Goal: Entertainment & Leisure: Consume media (video, audio)

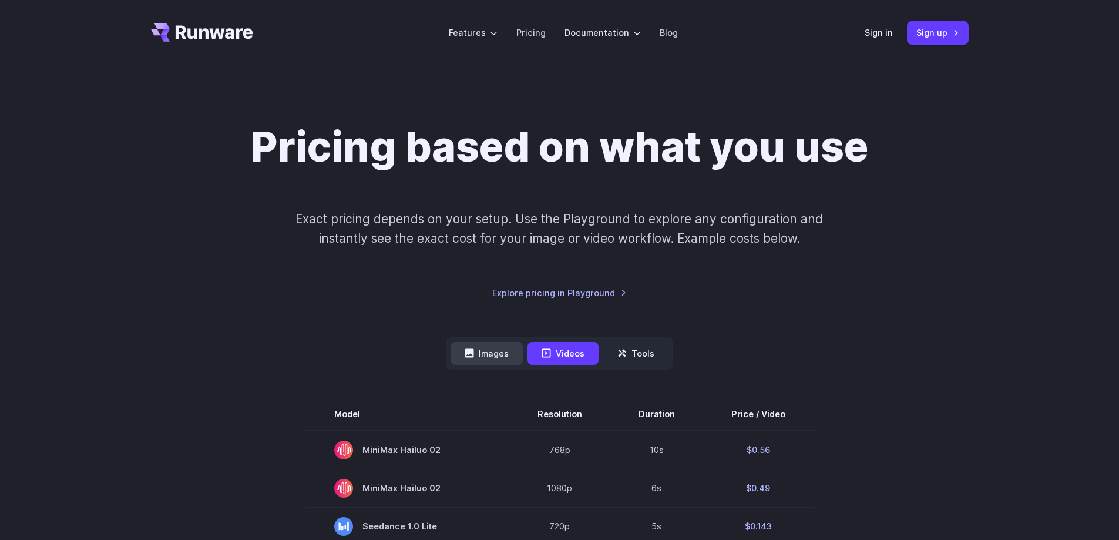
click at [509, 357] on button "Images" at bounding box center [487, 353] width 72 height 23
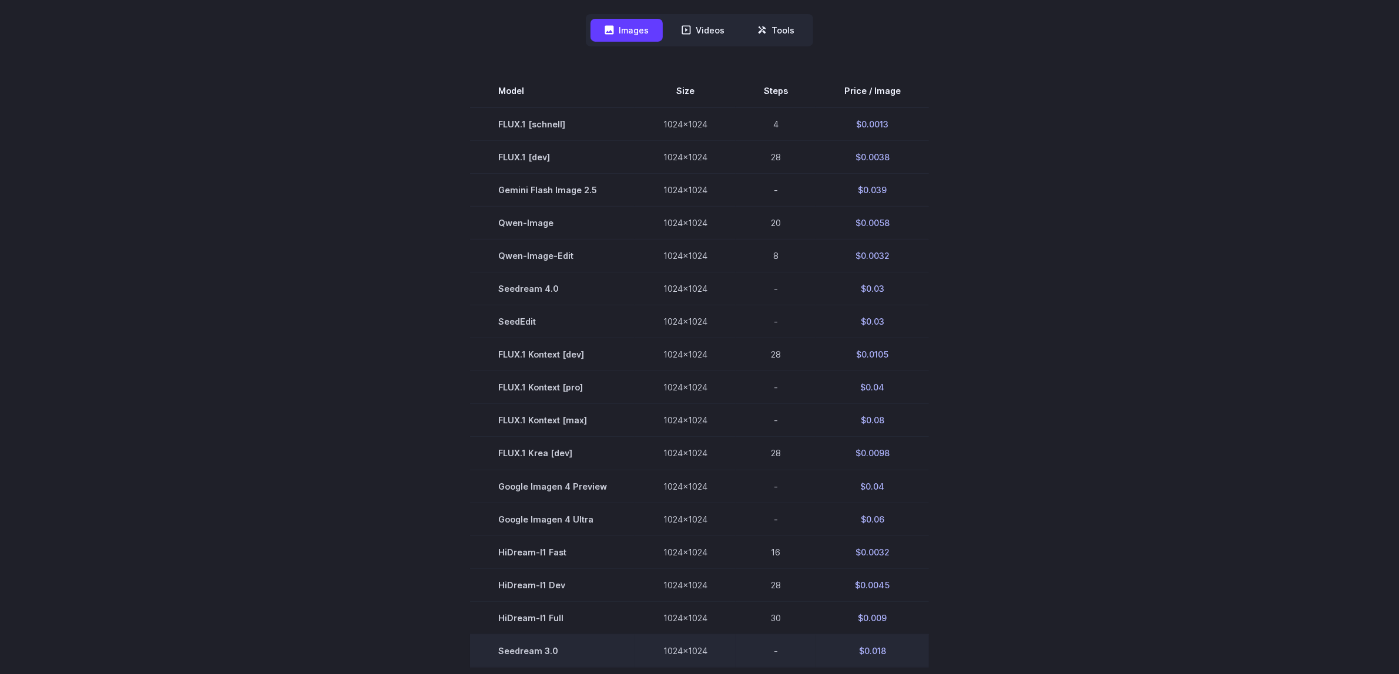
scroll to position [455, 0]
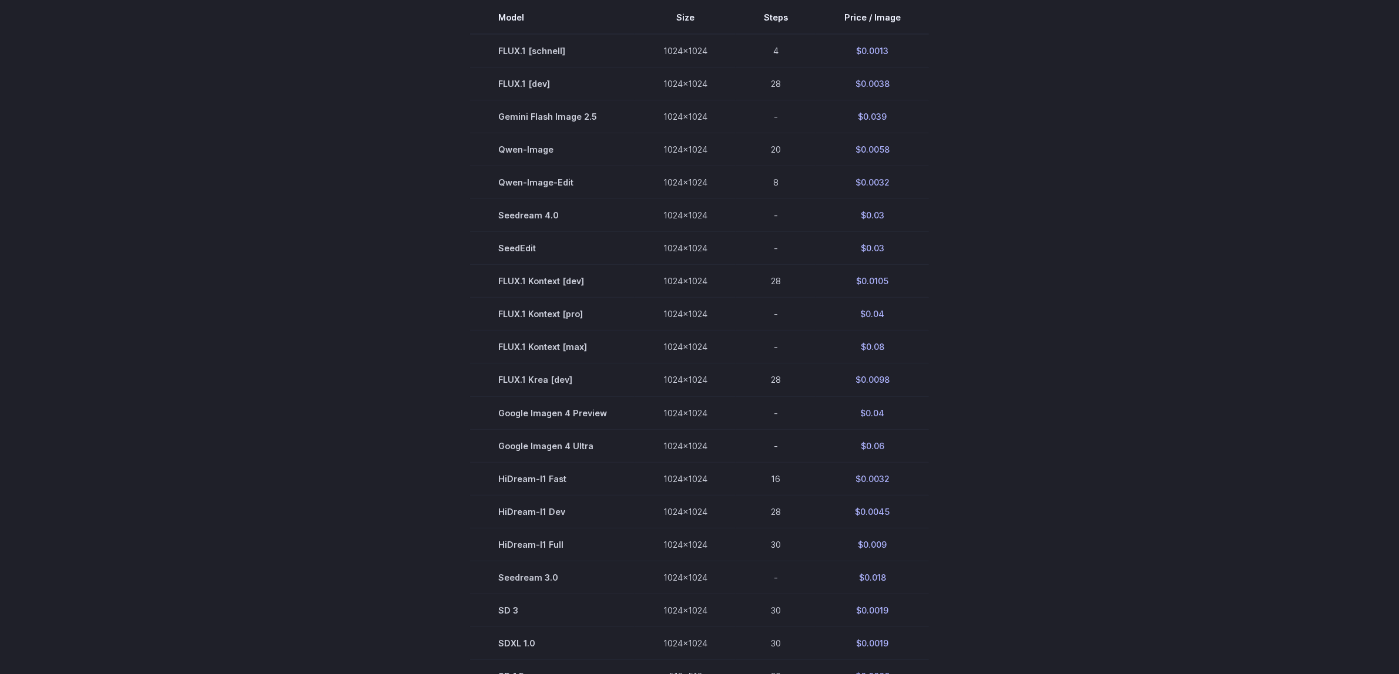
click at [1059, 287] on section "Model Size Steps Price / Image FLUX.1 [schnell] 1024x1024 4 $0.0013 FLUX.1 [dev…" at bounding box center [700, 346] width 818 height 691
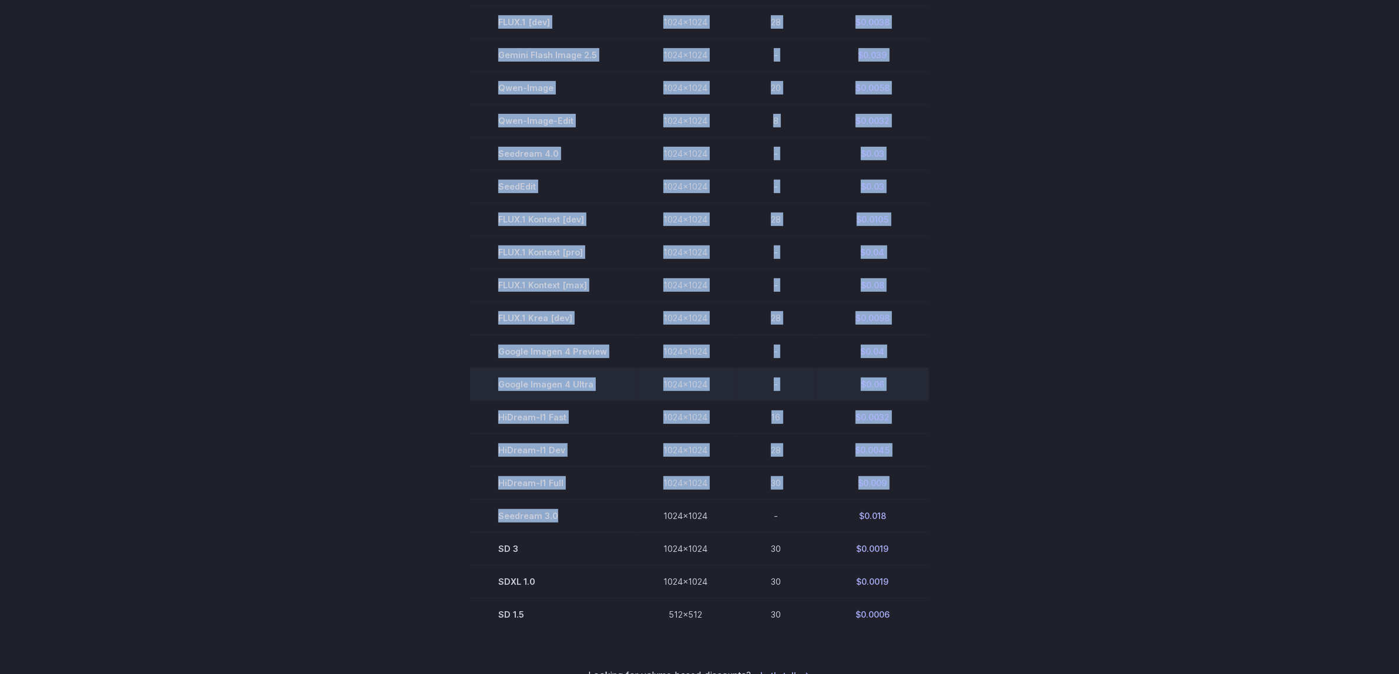
scroll to position [529, 0]
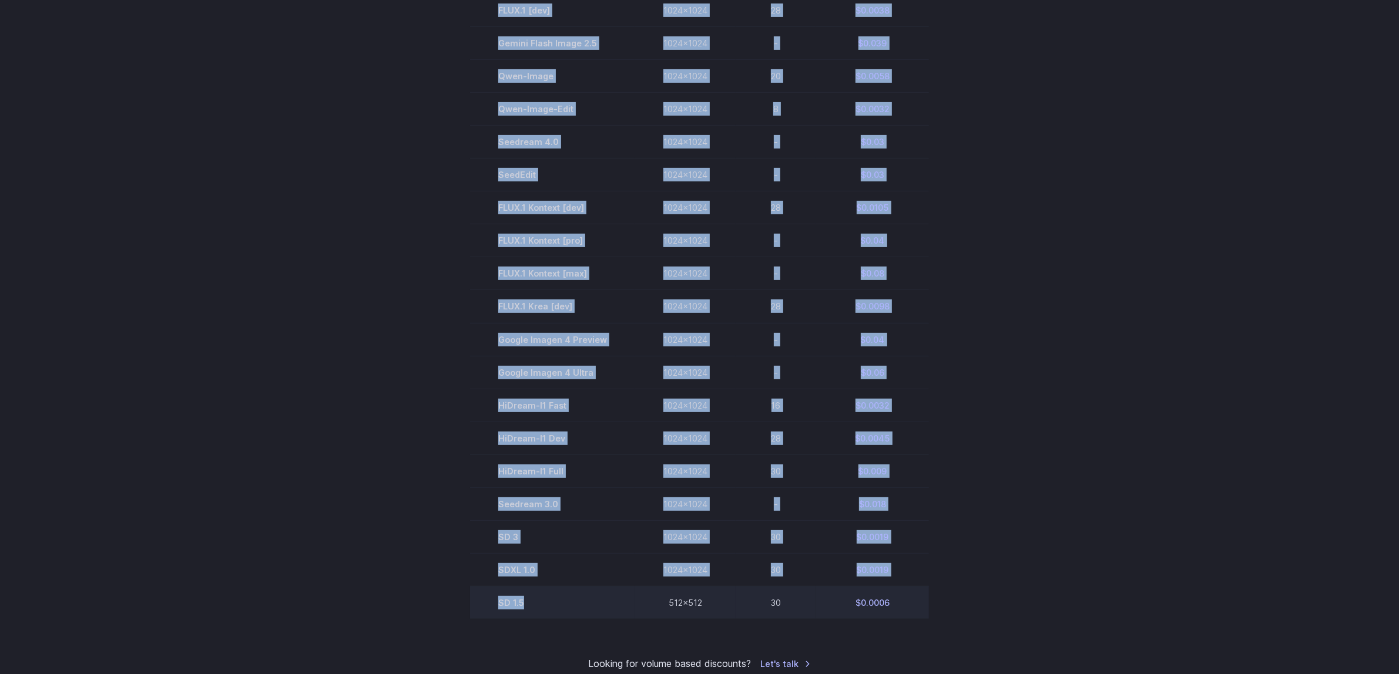
drag, startPoint x: 485, startPoint y: 338, endPoint x: 567, endPoint y: 602, distance: 276.3
click at [567, 539] on tbody "Model Size Steps Price / Image FLUX.1 [[PERSON_NAME]] 1024x1024 4 $0.0013 FLUX.…" at bounding box center [699, 273] width 459 height 691
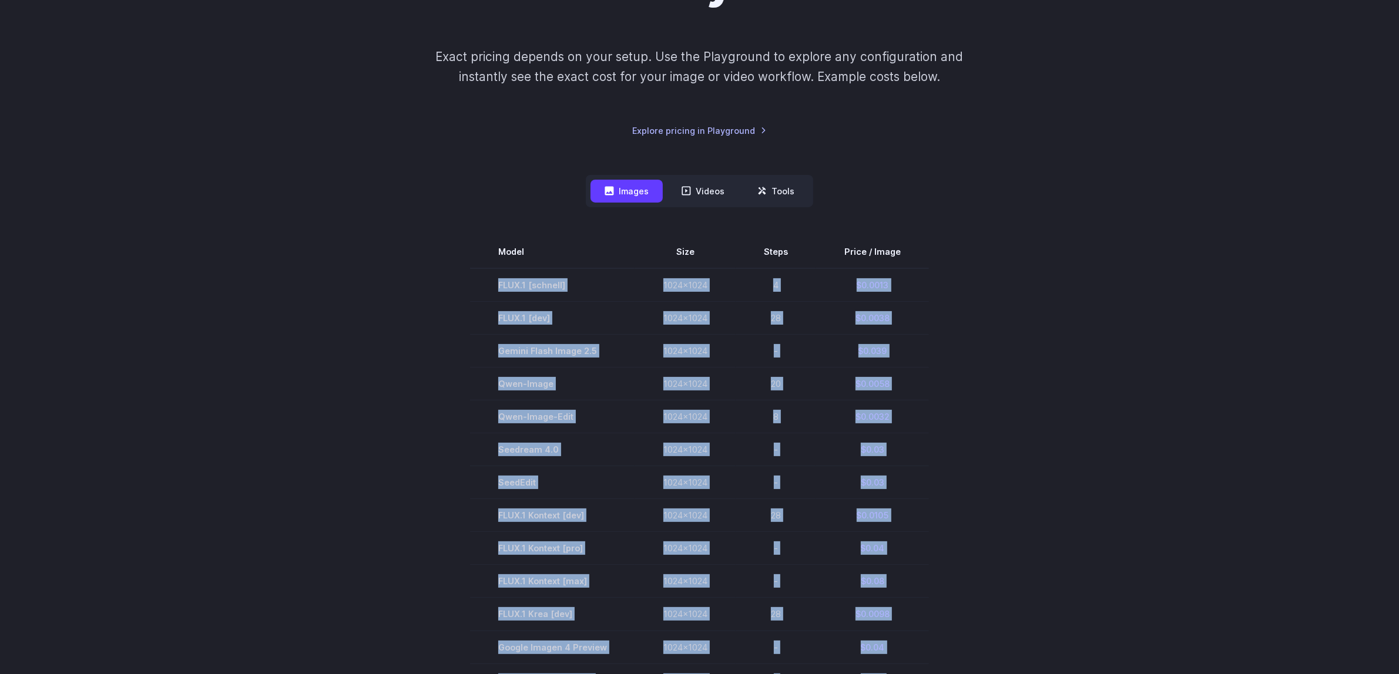
scroll to position [162, 0]
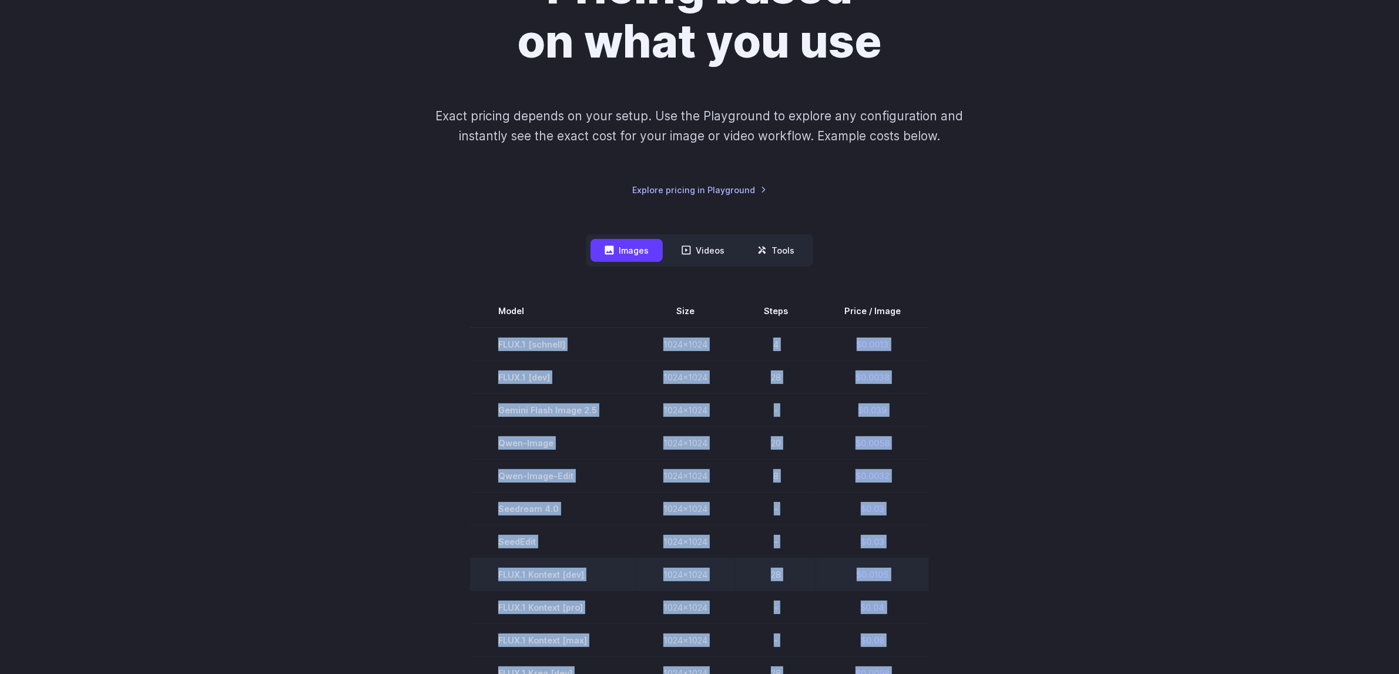
copy tbody "FLUX.1 [schnell] 1024x1024 4 $0.0013 FLUX.1 [dev] 1024x1024 28 $0.0038 Gemini F…"
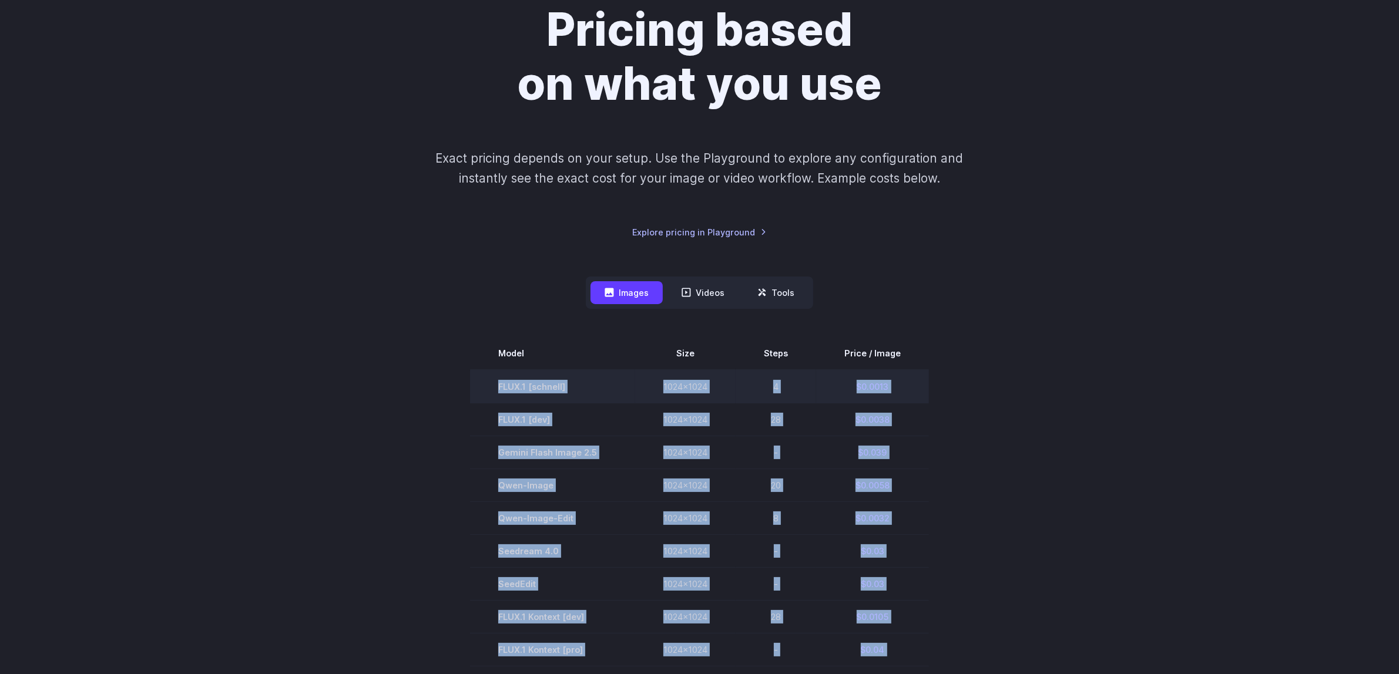
scroll to position [0, 0]
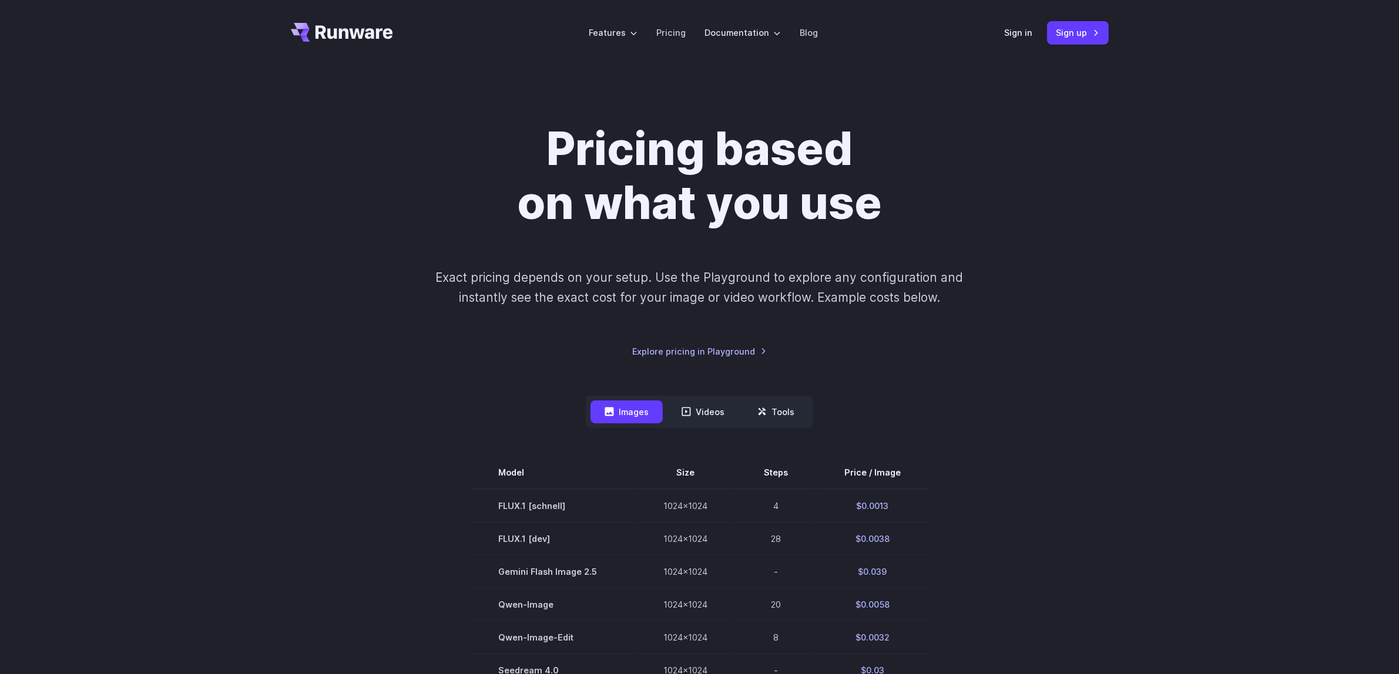
click at [1119, 311] on div "Pricing based on what you use Exact pricing depends on your setup. Use the Play…" at bounding box center [699, 661] width 1399 height 1191
click at [1026, 31] on link "Sign in" at bounding box center [1019, 33] width 28 height 14
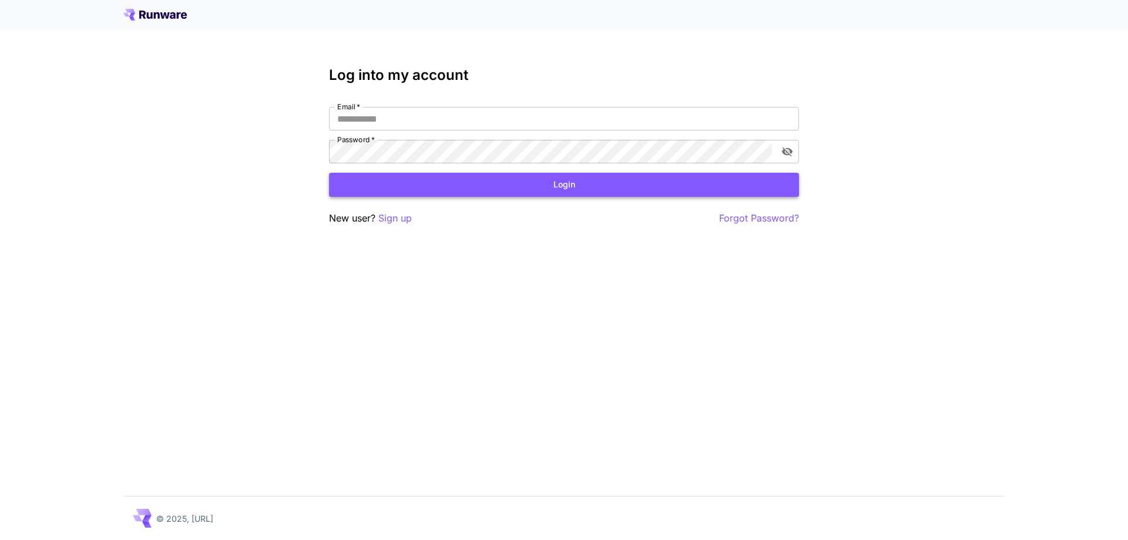
type input "**********"
click at [505, 184] on button "Login" at bounding box center [564, 185] width 470 height 24
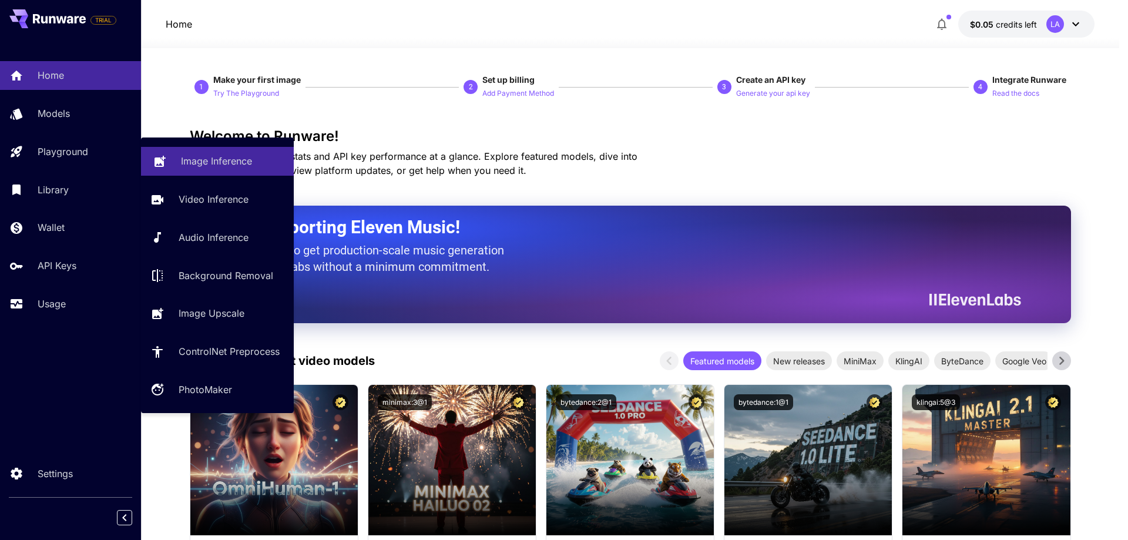
click at [218, 164] on p "Image Inference" at bounding box center [216, 161] width 71 height 14
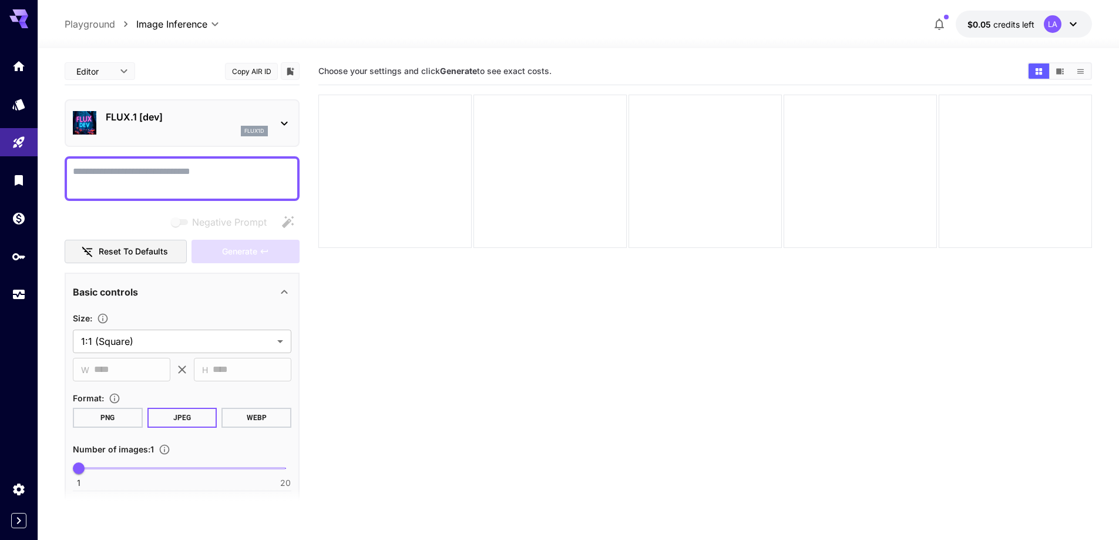
click at [1074, 26] on icon at bounding box center [1073, 24] width 14 height 14
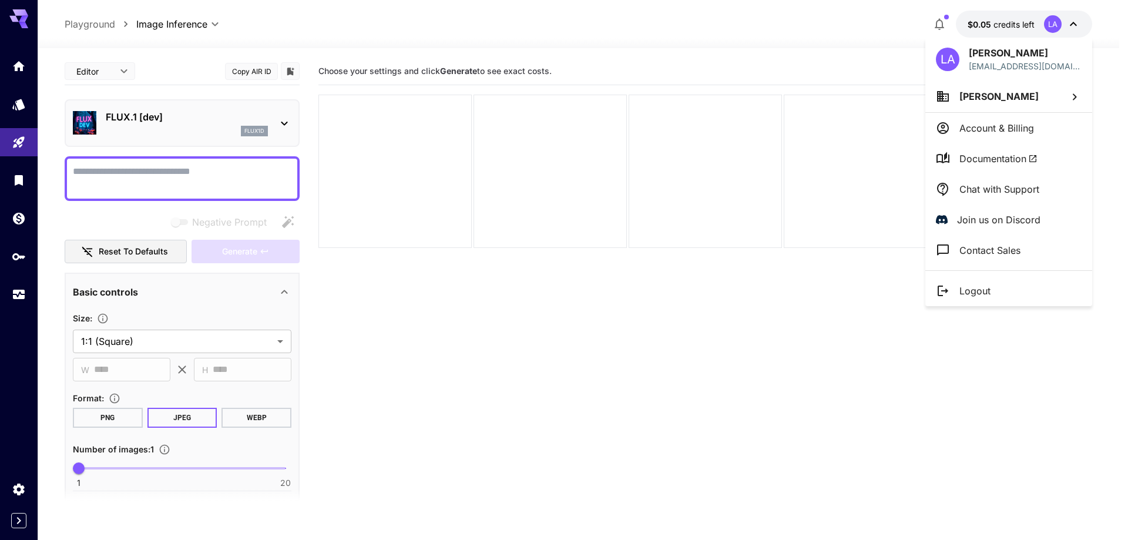
click at [1034, 124] on p "Account & Billing" at bounding box center [996, 128] width 75 height 14
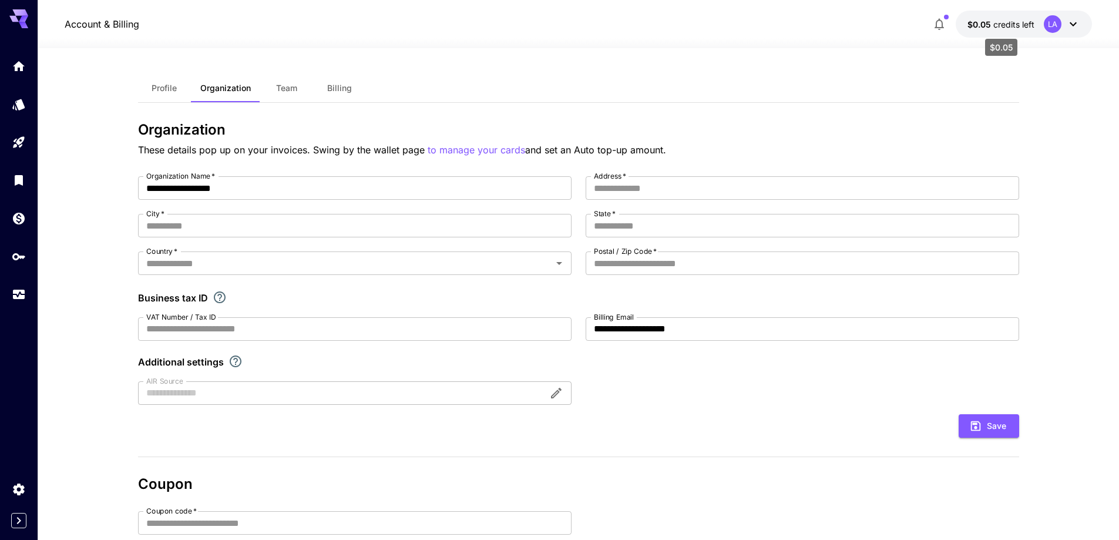
click at [996, 25] on span "credits left" at bounding box center [1013, 24] width 41 height 10
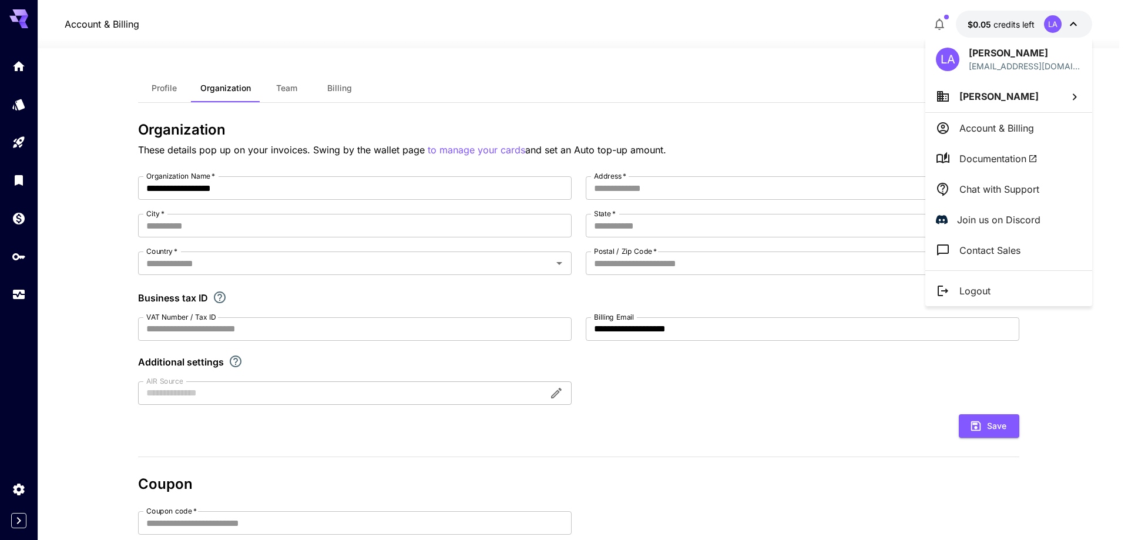
click at [545, 89] on div at bounding box center [564, 270] width 1128 height 540
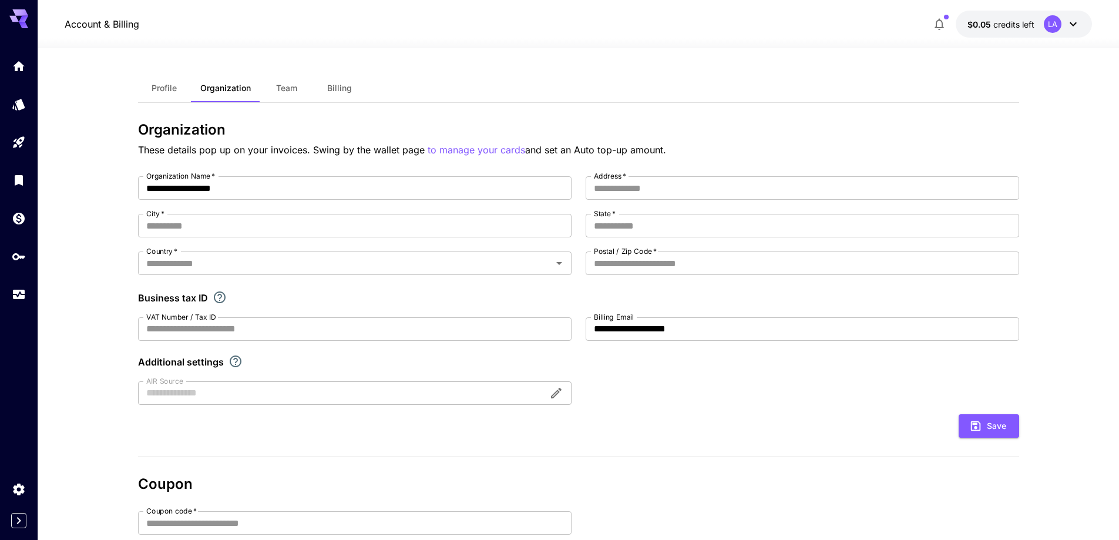
click at [341, 90] on span "Billing" at bounding box center [339, 88] width 25 height 11
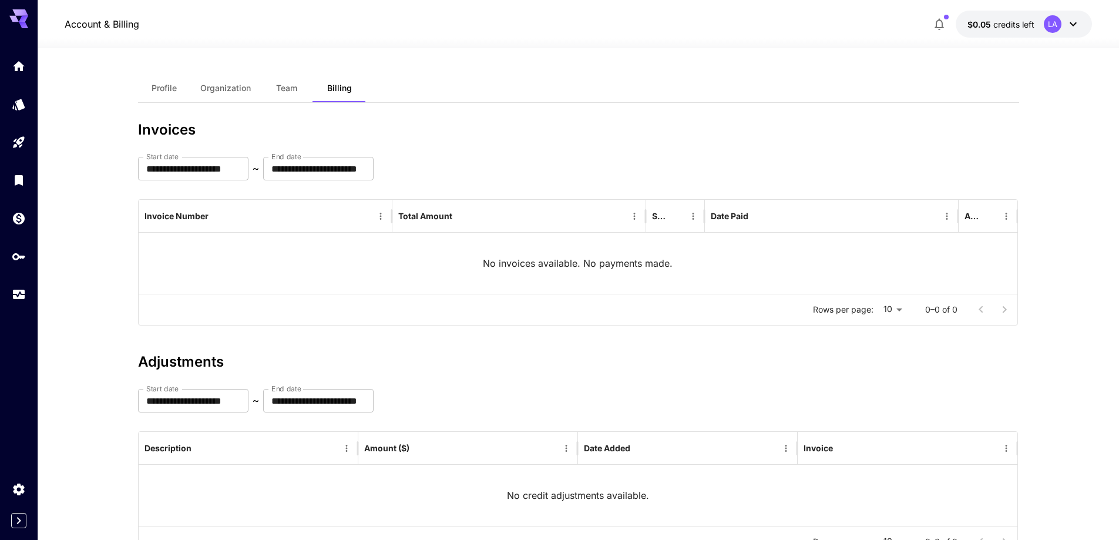
click at [9, 366] on div at bounding box center [19, 270] width 38 height 540
click at [25, 527] on icon "Expand sidebar" at bounding box center [19, 520] width 14 height 14
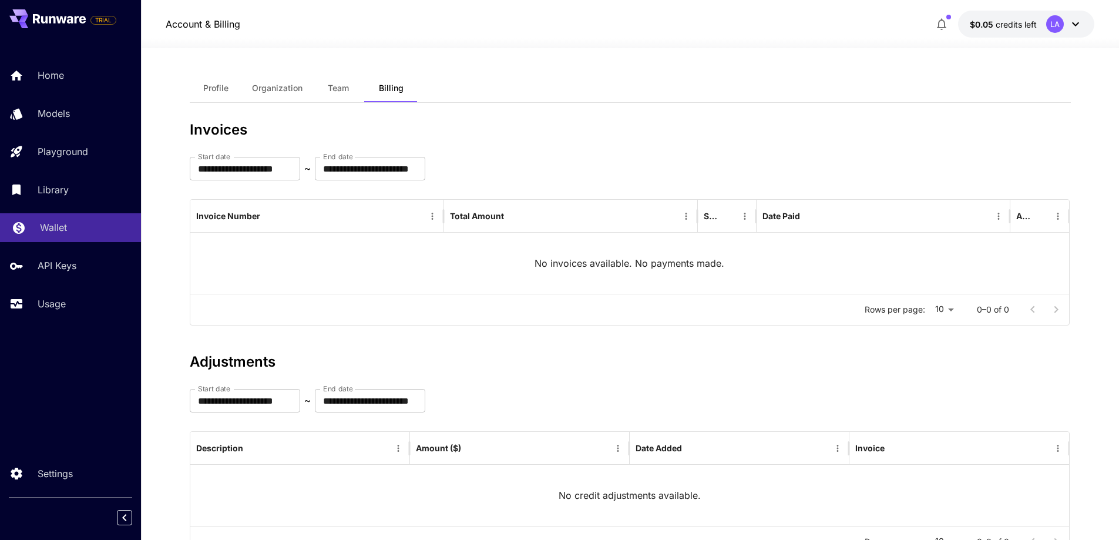
click at [43, 232] on p "Wallet" at bounding box center [53, 227] width 27 height 14
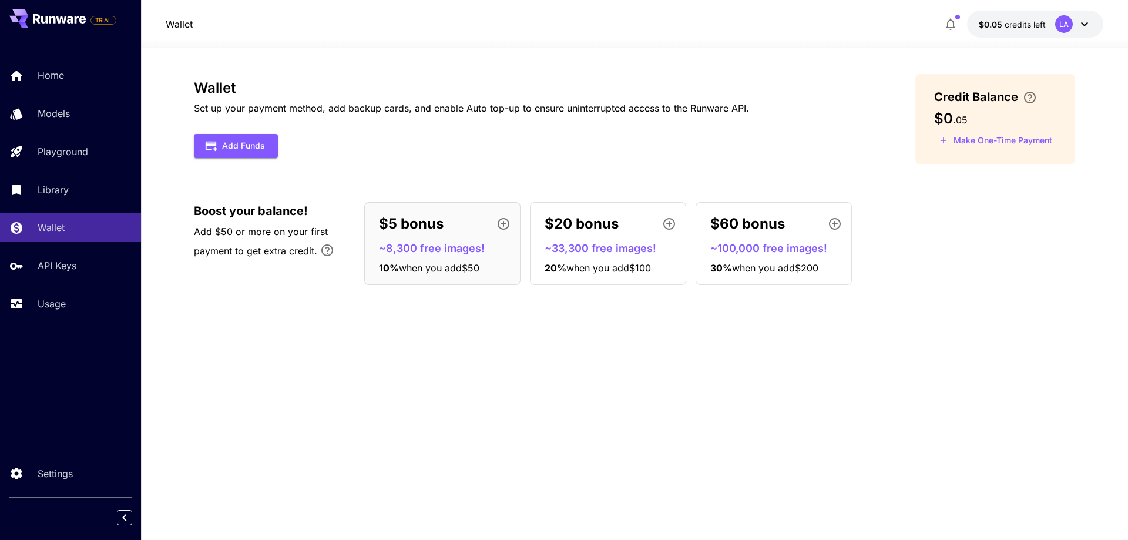
click at [373, 351] on div "Wallet Set up your payment method, add backup cards, and enable Auto top-up to …" at bounding box center [634, 294] width 881 height 440
click at [241, 149] on button "Add Funds" at bounding box center [236, 146] width 84 height 24
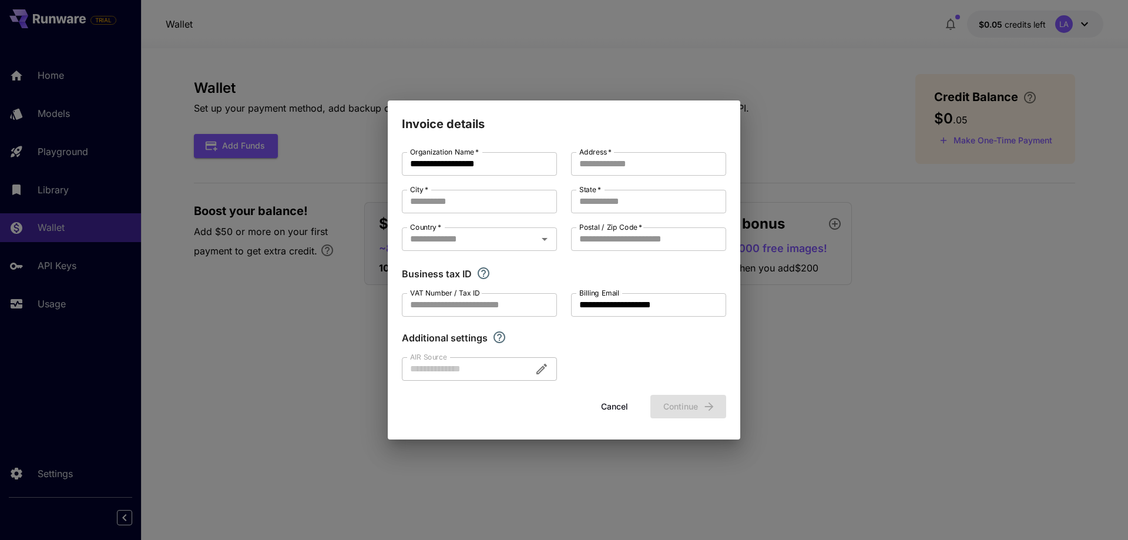
click at [614, 407] on button "Cancel" at bounding box center [614, 407] width 53 height 24
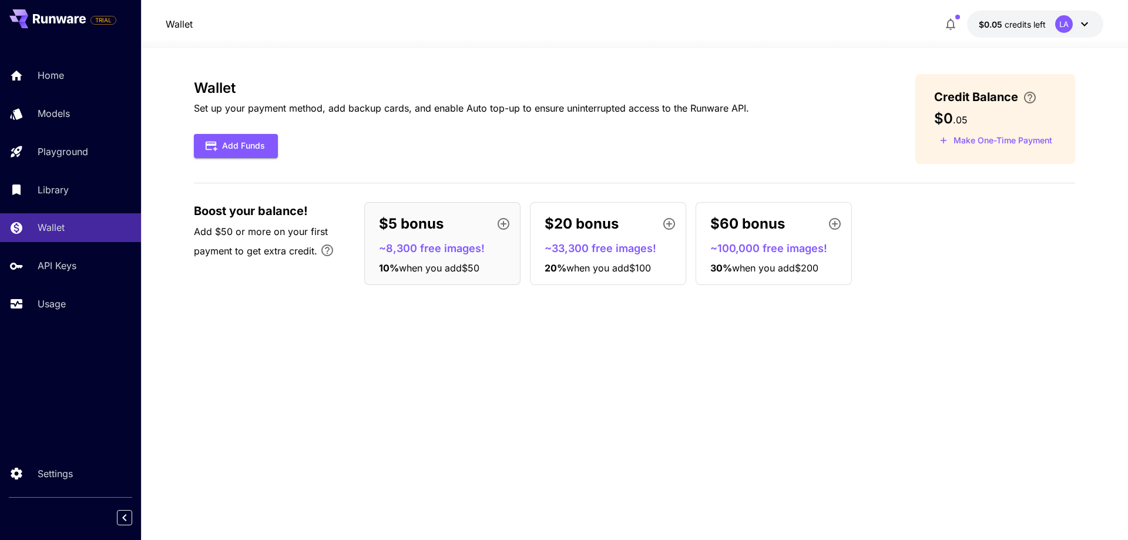
click at [429, 244] on p "~8,300 free images!" at bounding box center [447, 248] width 136 height 16
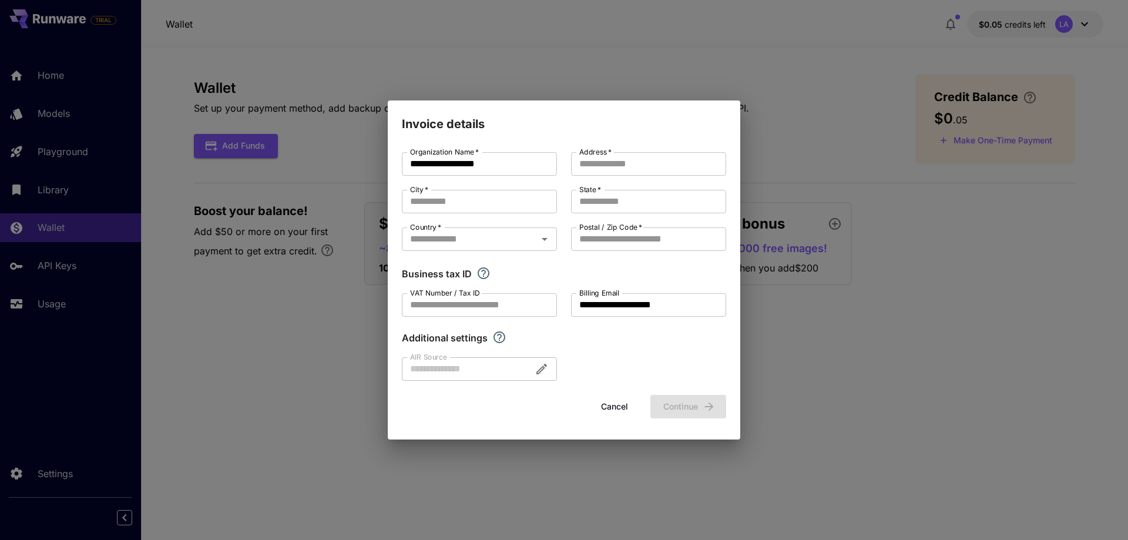
click at [328, 363] on div "**********" at bounding box center [564, 270] width 1128 height 540
click at [633, 407] on button "Cancel" at bounding box center [614, 407] width 53 height 24
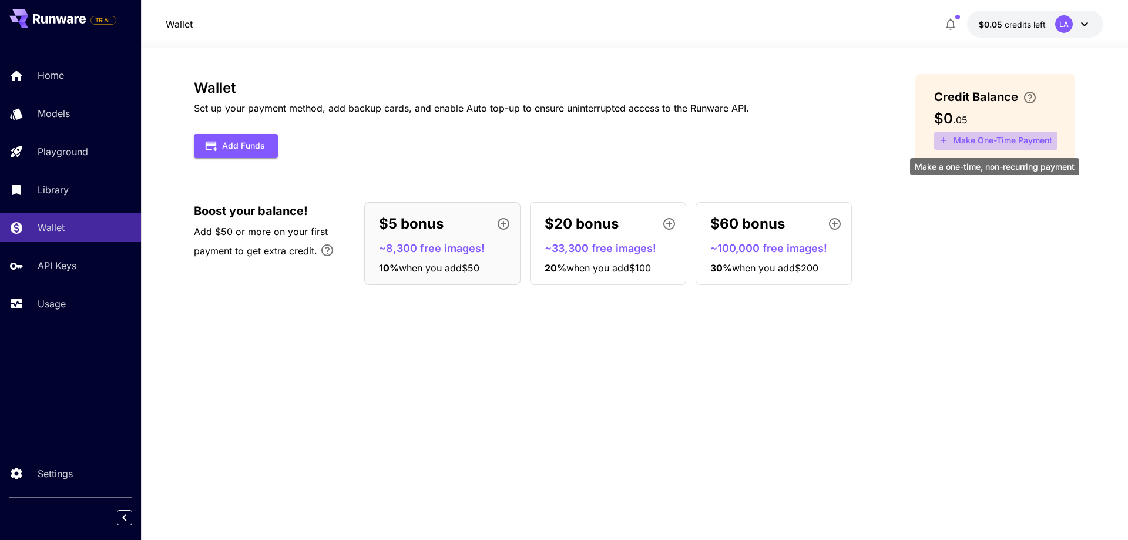
click at [985, 140] on button "Make One-Time Payment" at bounding box center [995, 141] width 123 height 18
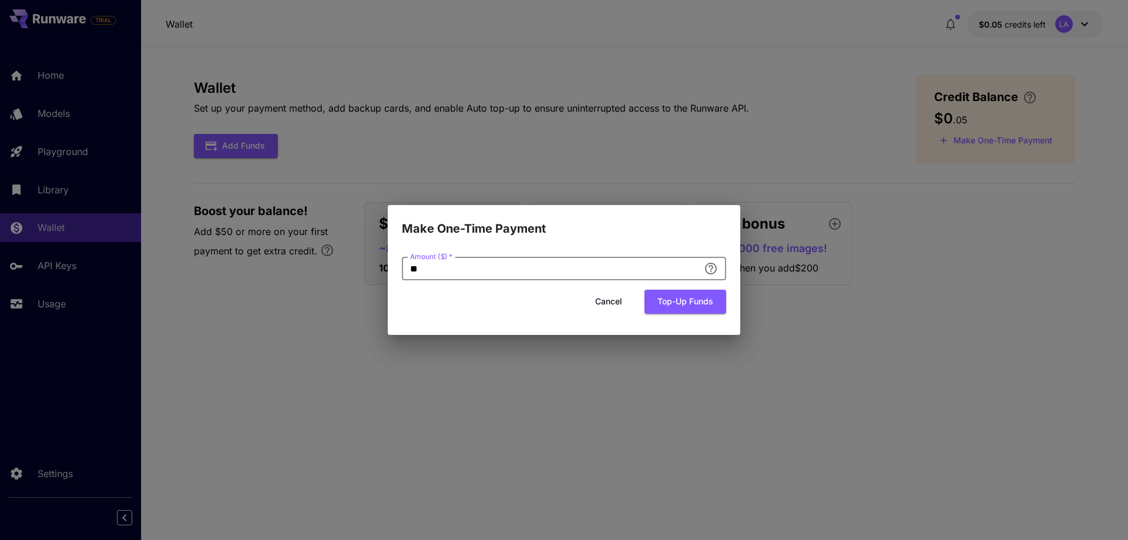
drag, startPoint x: 563, startPoint y: 277, endPoint x: 393, endPoint y: 269, distance: 170.6
click at [393, 269] on div "Amount ($)   * ** Amount ($)   * Cancel Top-up funds" at bounding box center [564, 286] width 352 height 97
type input "*"
click at [401, 295] on div "Amount ($)   * * Amount ($)   * Cancel Top-up funds" at bounding box center [564, 286] width 352 height 97
click at [657, 302] on button "Top-up funds" at bounding box center [685, 302] width 82 height 24
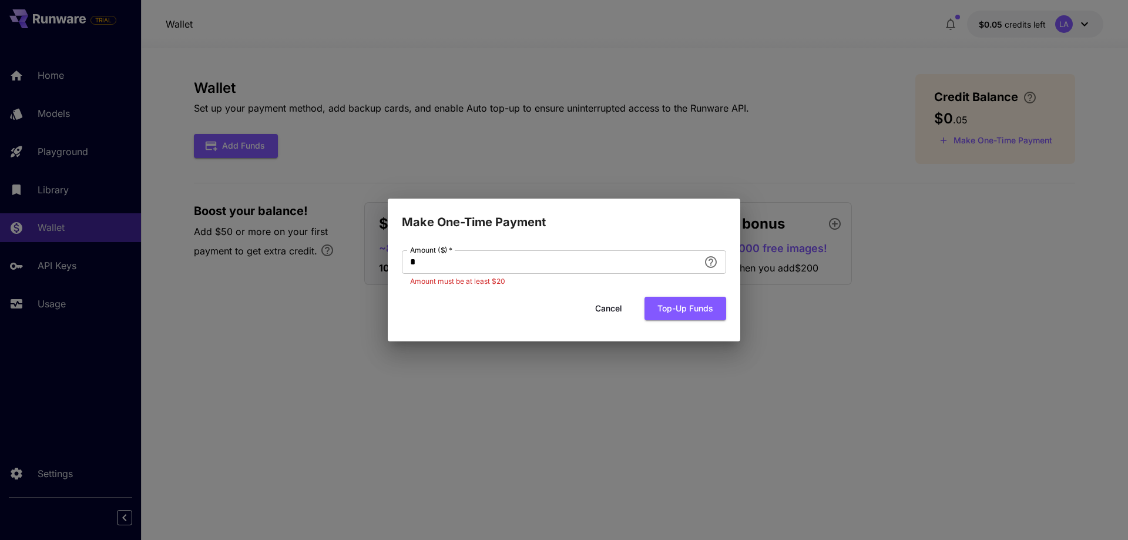
click at [614, 308] on button "Cancel" at bounding box center [608, 309] width 53 height 24
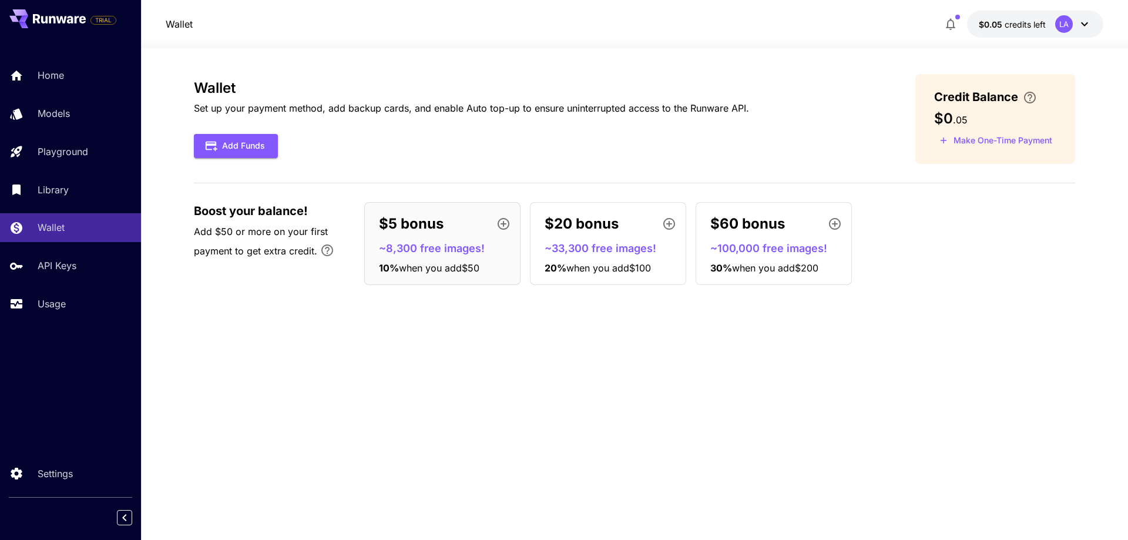
click at [1087, 25] on icon at bounding box center [1084, 24] width 14 height 14
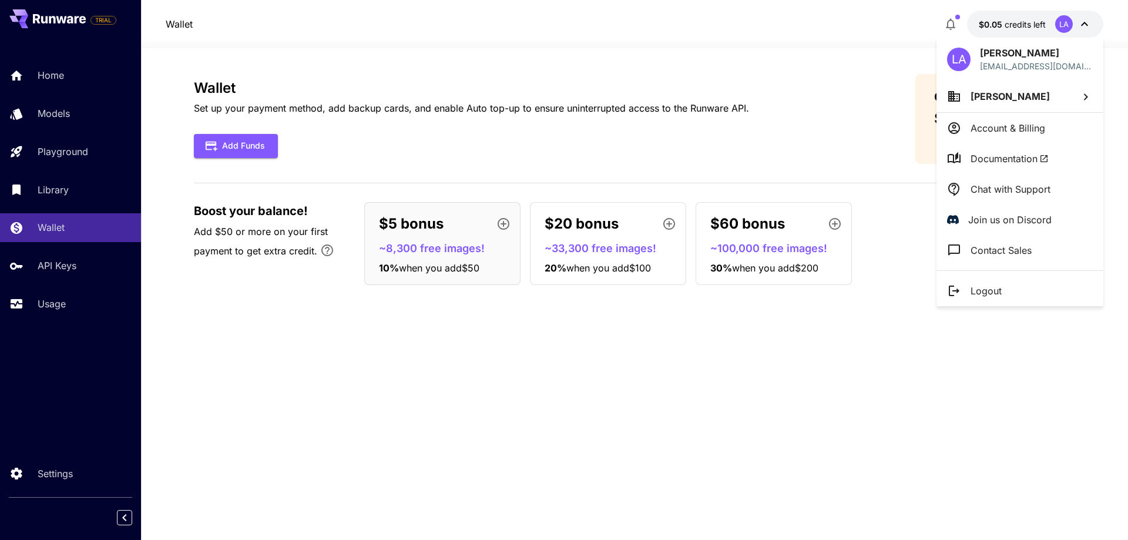
click at [1005, 281] on li "Logout" at bounding box center [1019, 291] width 167 height 31
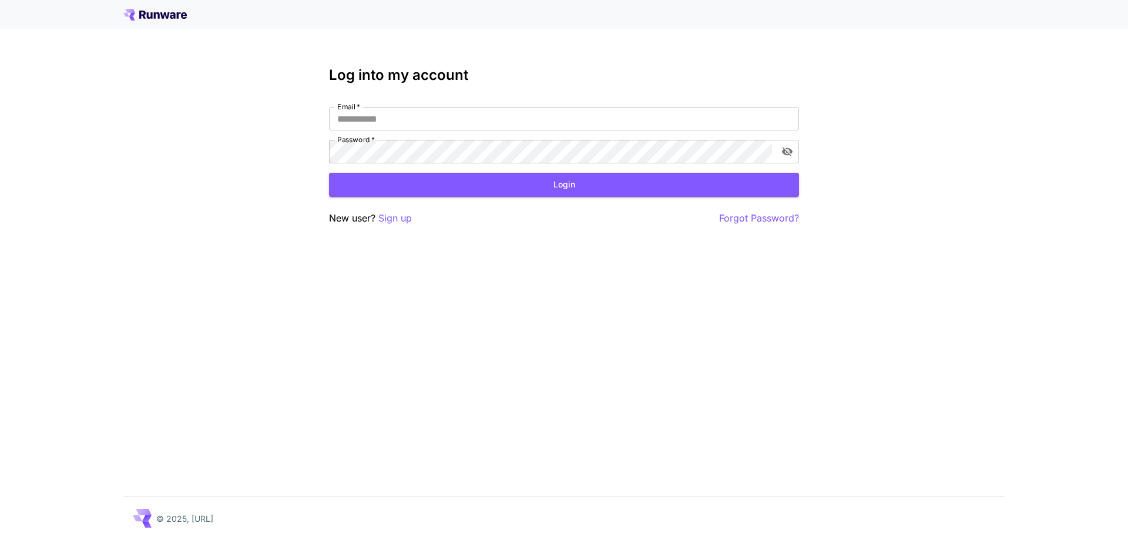
type input "**********"
click at [389, 219] on p "Sign up" at bounding box center [394, 218] width 33 height 15
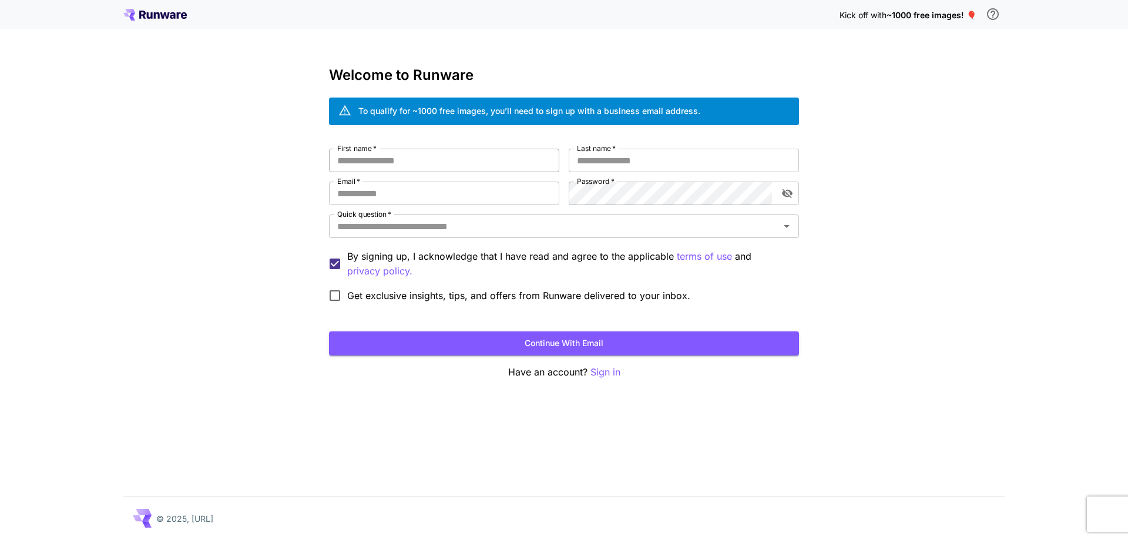
click at [434, 167] on input "First name   *" at bounding box center [444, 160] width 230 height 23
type input "******"
type input "**********"
click at [448, 193] on input "Email   *" at bounding box center [444, 193] width 230 height 23
click at [414, 199] on input "Email   *" at bounding box center [444, 193] width 230 height 23
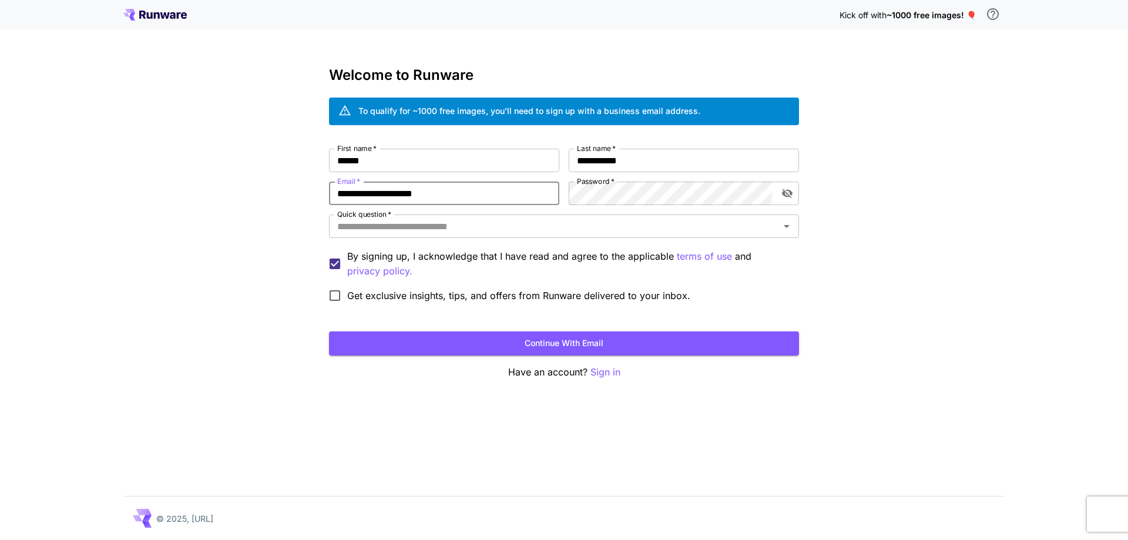
type input "**********"
click at [788, 192] on icon "toggle password visibility" at bounding box center [787, 193] width 12 height 12
click at [861, 244] on div "**********" at bounding box center [564, 270] width 1128 height 540
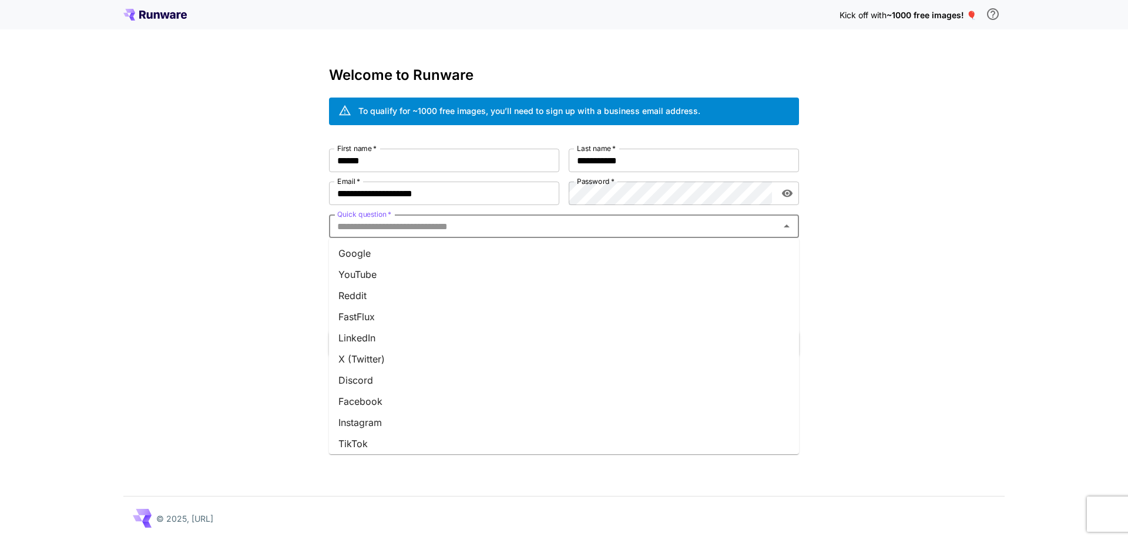
click at [521, 224] on input "Quick question   *" at bounding box center [555, 226] width 444 height 16
click at [391, 262] on li "Google" at bounding box center [564, 253] width 470 height 21
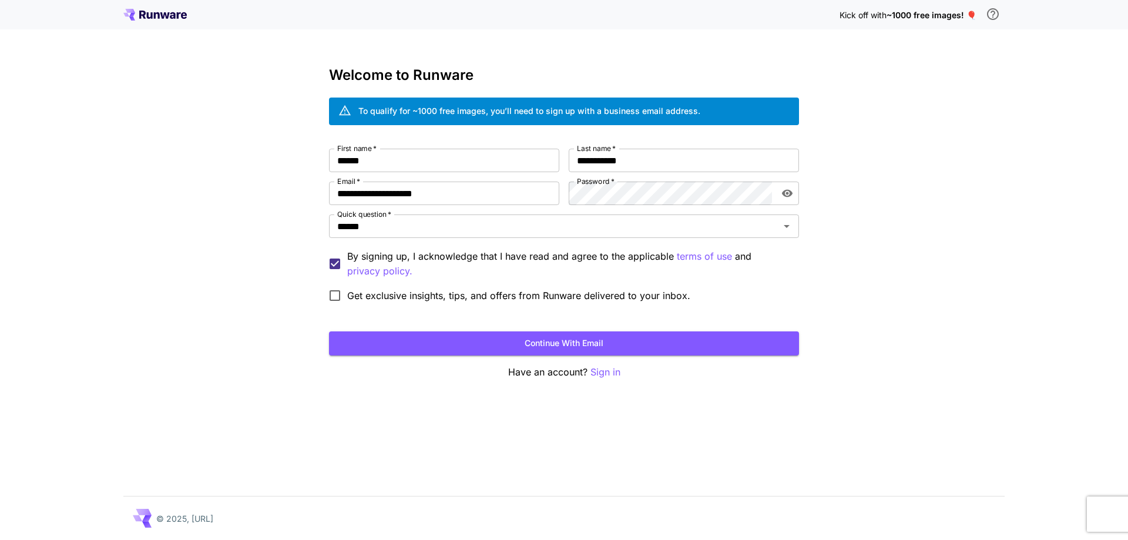
click at [304, 287] on div "**********" at bounding box center [564, 270] width 1128 height 540
click at [509, 344] on button "Continue with email" at bounding box center [564, 343] width 470 height 24
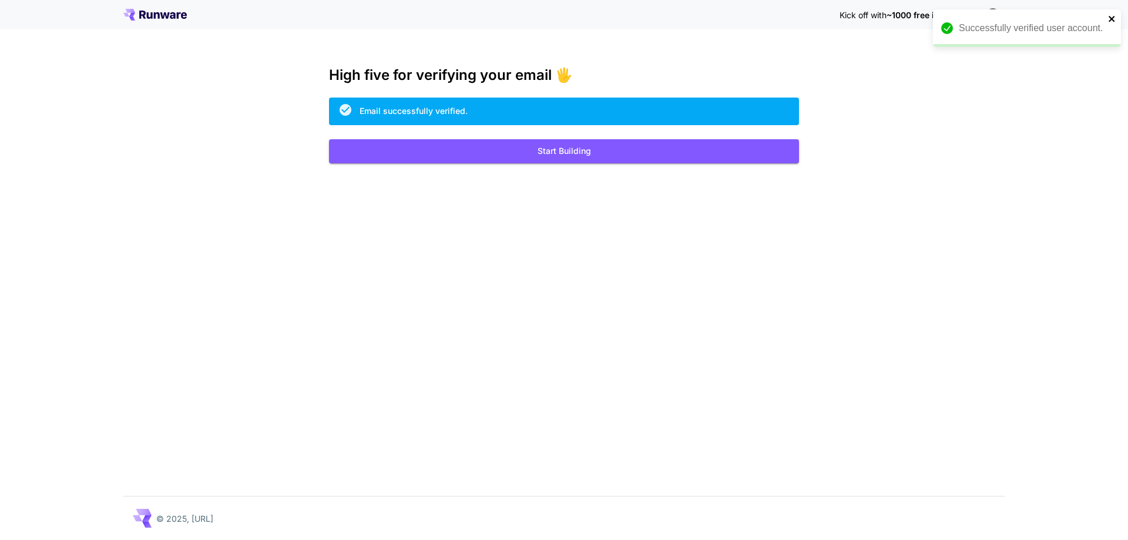
click at [1113, 18] on icon "close" at bounding box center [1112, 19] width 6 height 6
click at [959, 16] on span "~1000 free images! 🎈" at bounding box center [931, 15] width 90 height 10
click at [694, 157] on button "Start Building" at bounding box center [564, 151] width 470 height 24
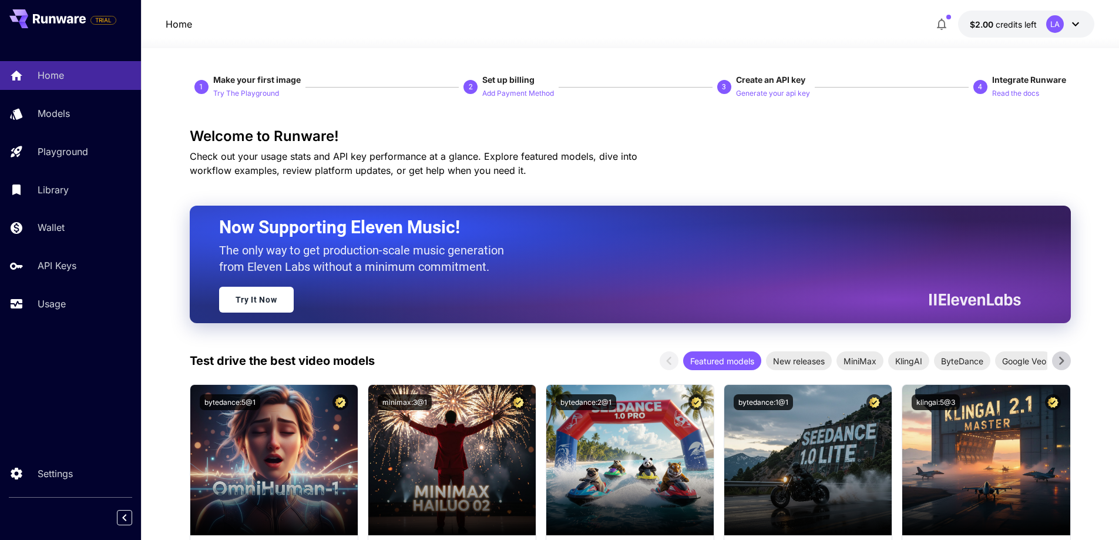
click at [1074, 21] on icon at bounding box center [1076, 24] width 14 height 14
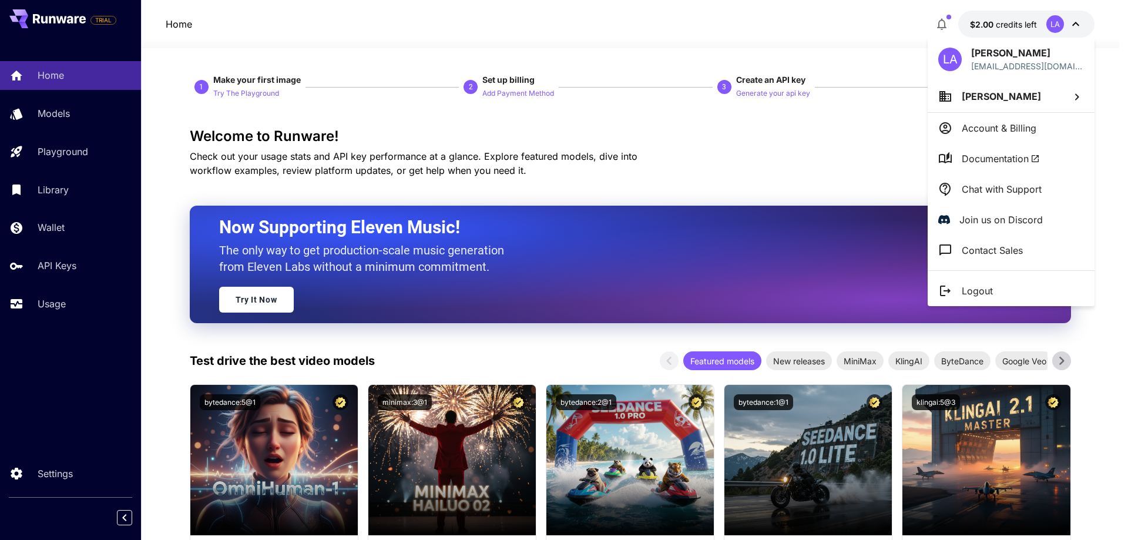
click at [1076, 23] on div at bounding box center [564, 270] width 1128 height 540
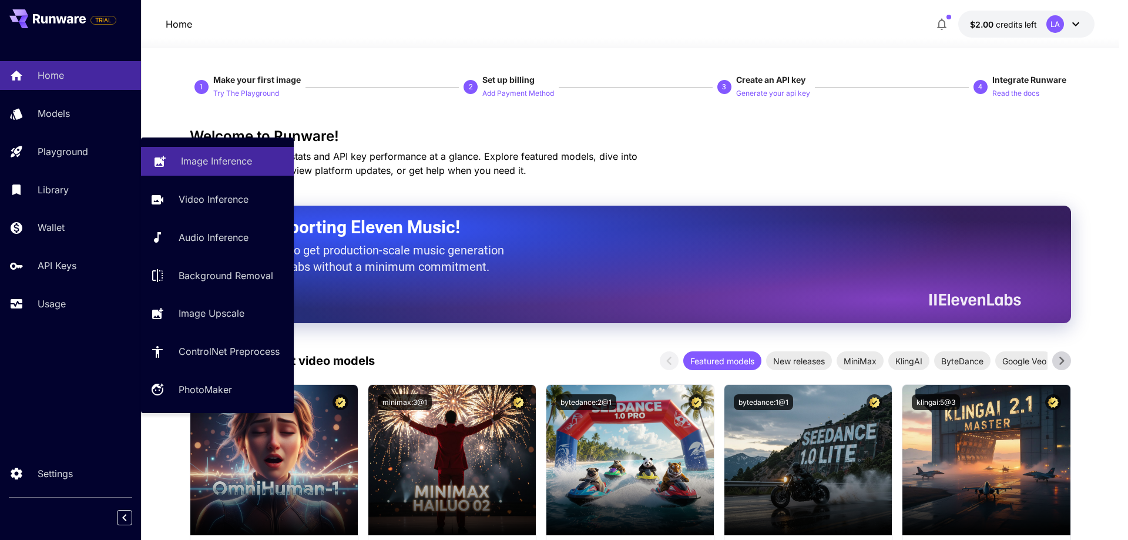
click at [178, 156] on link "Image Inference" at bounding box center [217, 161] width 153 height 29
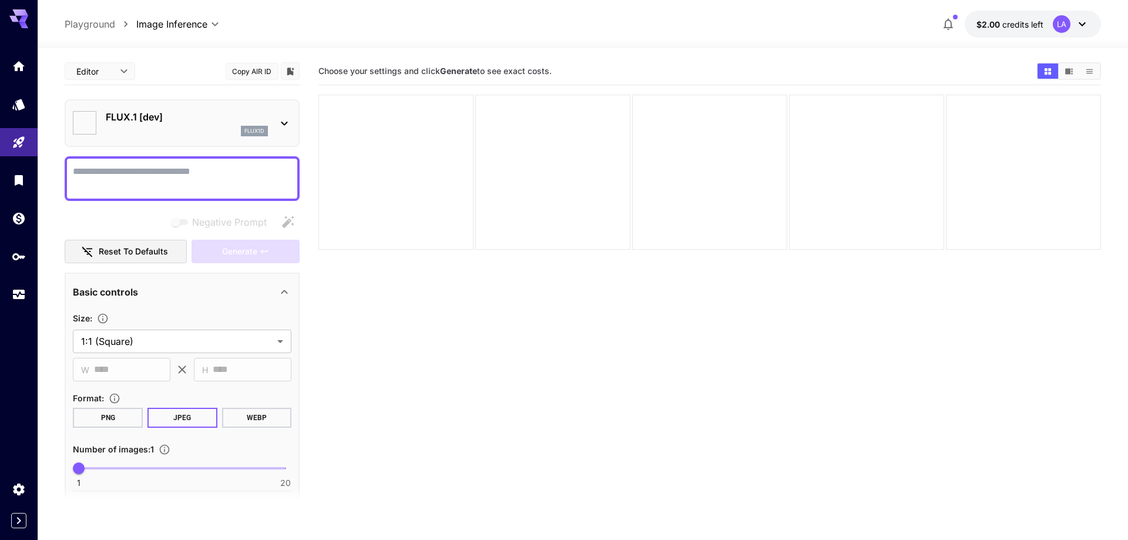
type input "**********"
click at [233, 173] on textarea "Negative Prompt" at bounding box center [182, 178] width 219 height 28
click at [231, 186] on textarea "Negative Prompt" at bounding box center [182, 178] width 219 height 28
paste textarea "**********"
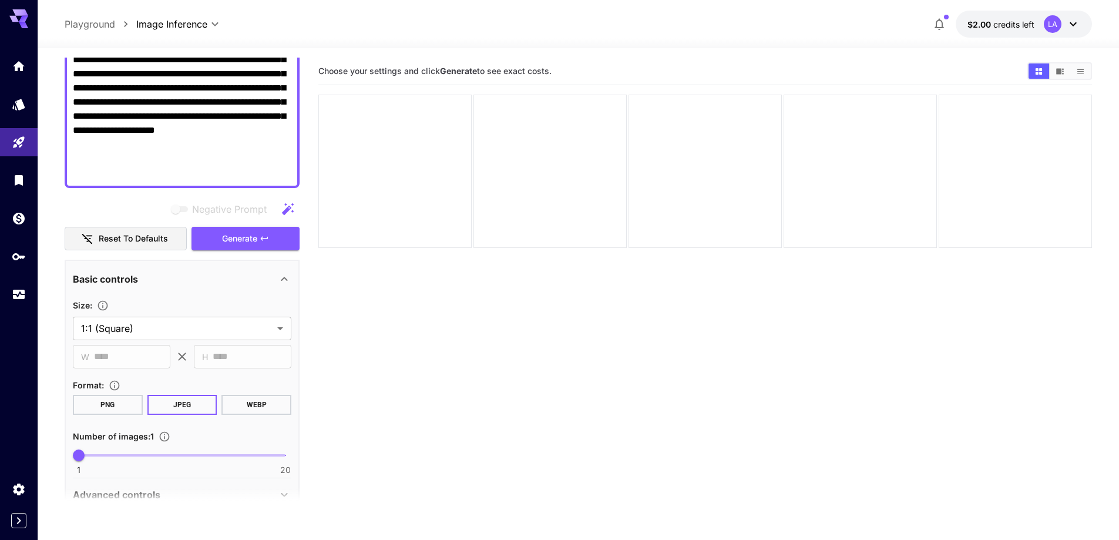
scroll to position [352, 0]
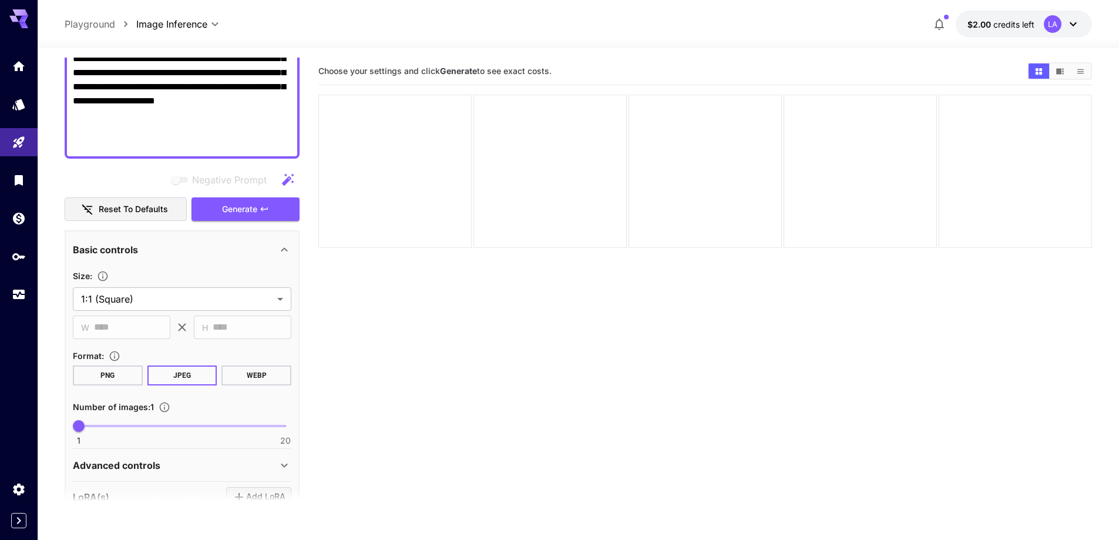
type textarea "**********"
click at [104, 373] on button "PNG" at bounding box center [108, 375] width 70 height 20
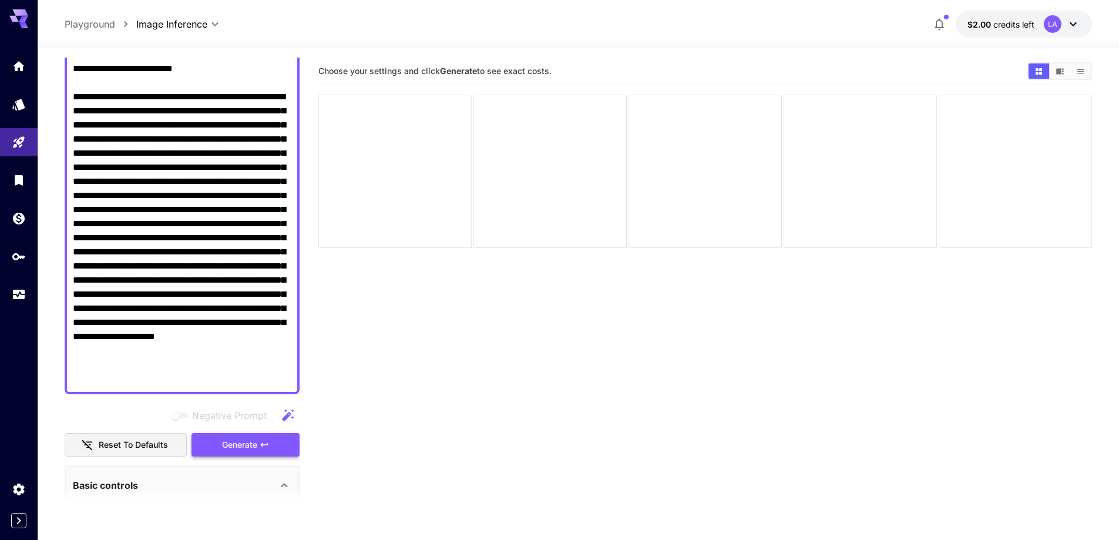
scroll to position [117, 0]
click at [248, 442] on span "Generate" at bounding box center [239, 444] width 35 height 15
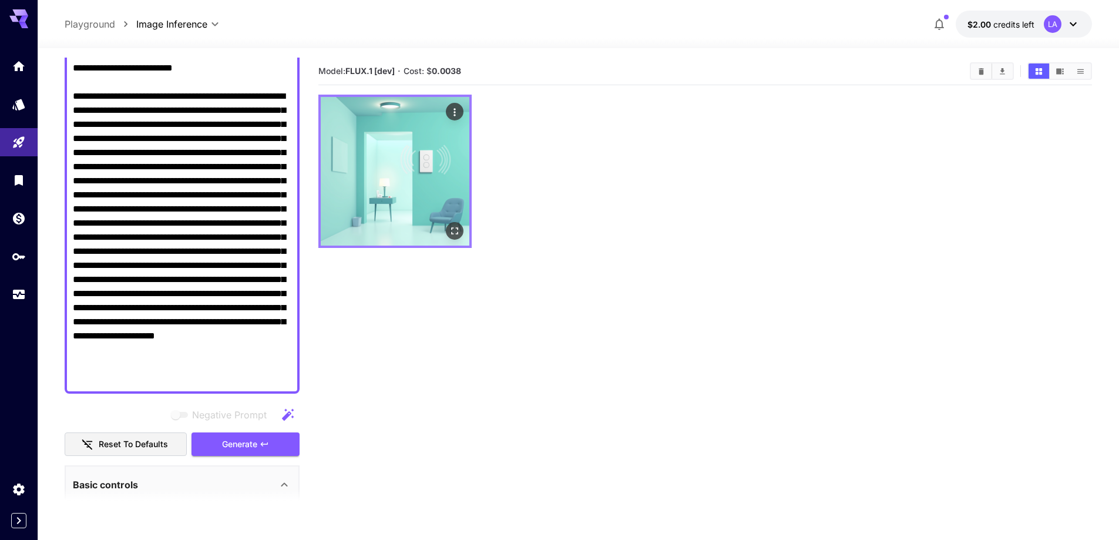
click at [454, 233] on icon "Open in fullscreen" at bounding box center [455, 231] width 12 height 12
click at [452, 113] on icon "Actions" at bounding box center [455, 112] width 12 height 12
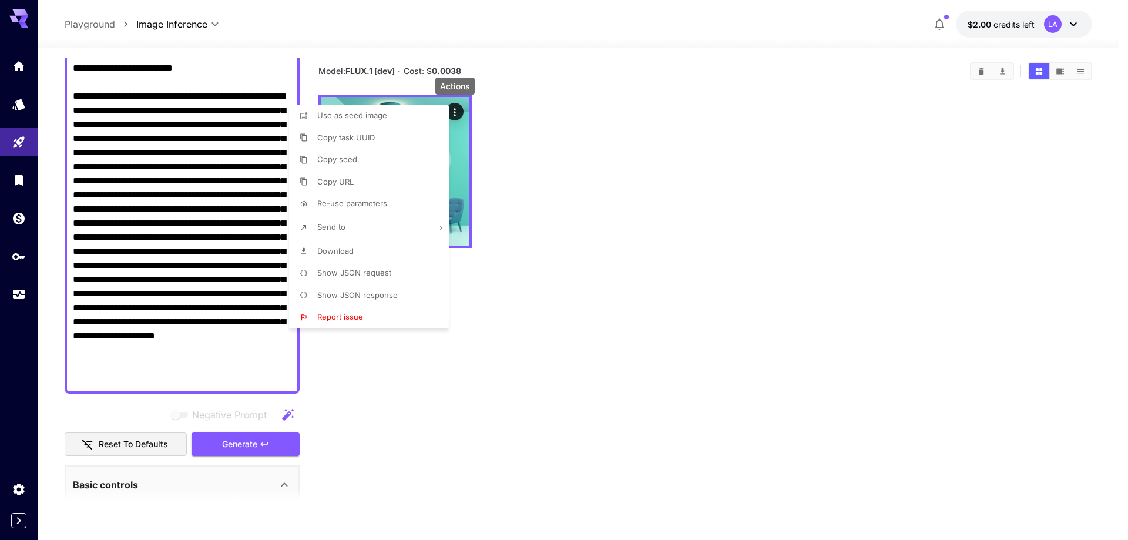
click at [371, 250] on li "Download" at bounding box center [372, 251] width 167 height 22
click at [384, 186] on li "Copy URL" at bounding box center [372, 182] width 167 height 22
click at [510, 337] on div at bounding box center [564, 270] width 1128 height 540
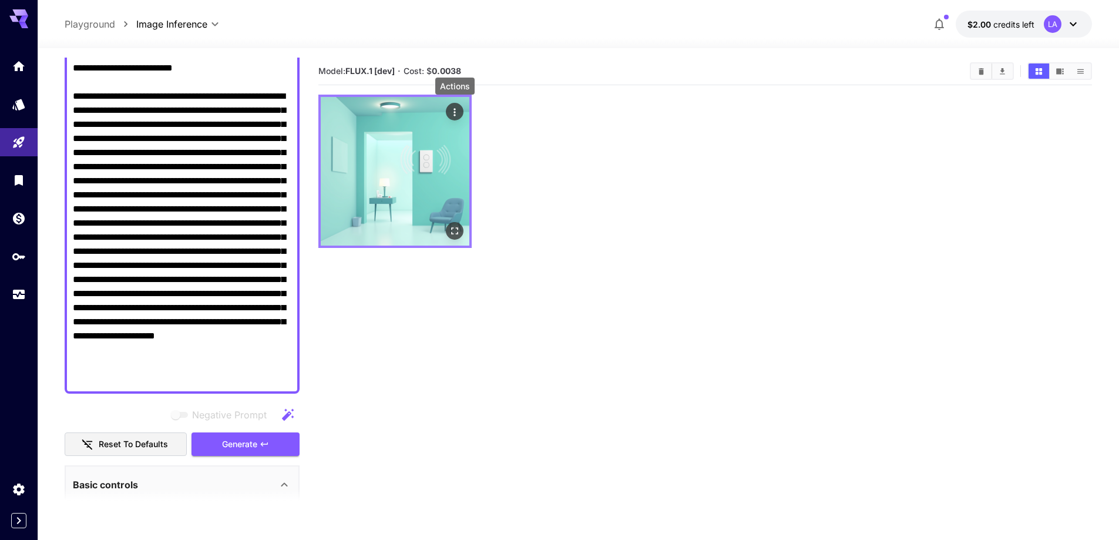
click at [455, 110] on icon "Actions" at bounding box center [455, 112] width 12 height 12
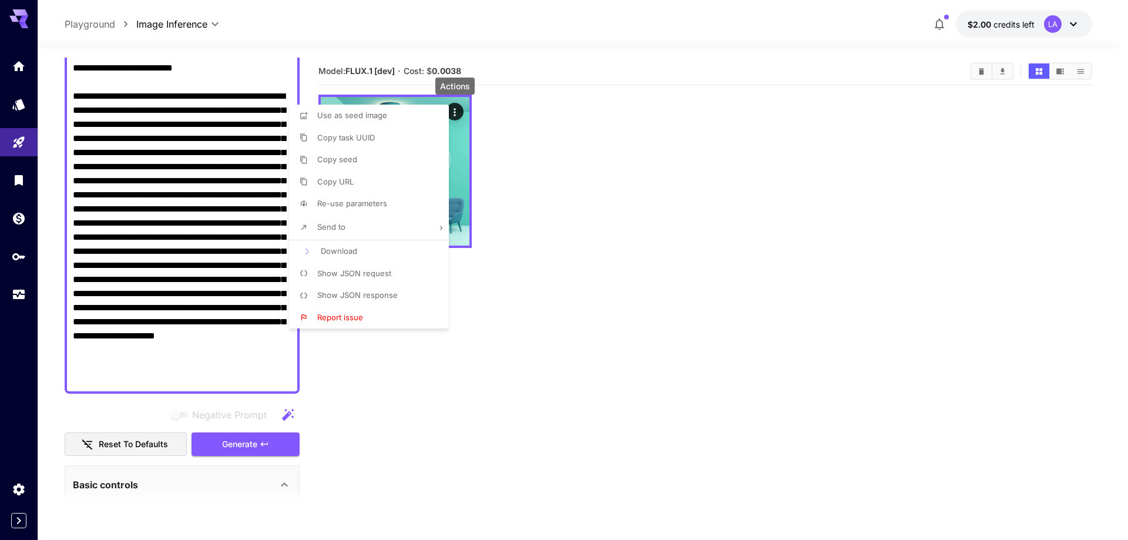
click at [535, 306] on div at bounding box center [564, 270] width 1128 height 540
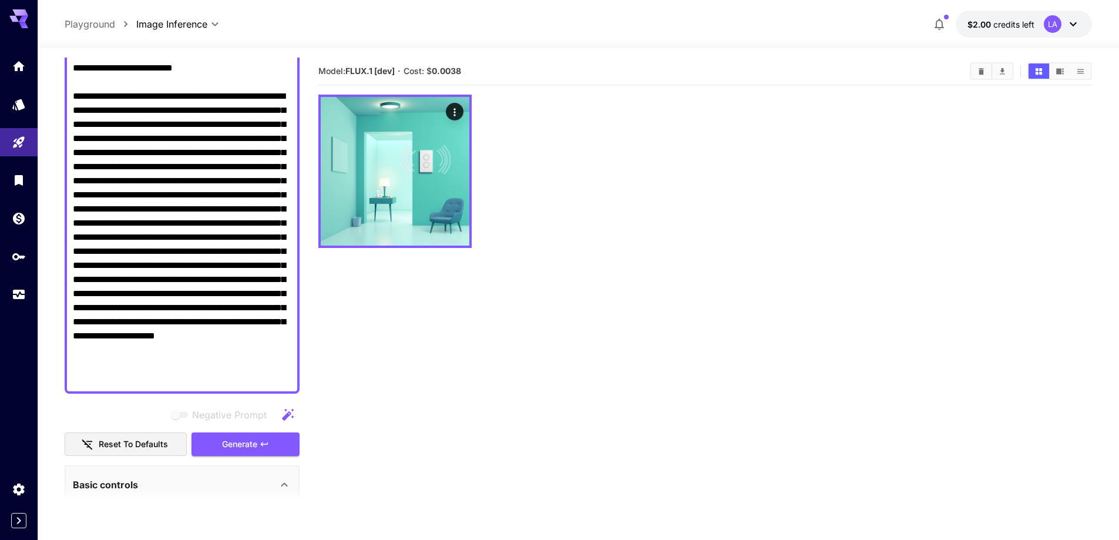
click at [1073, 21] on div "LA" at bounding box center [1062, 24] width 36 height 18
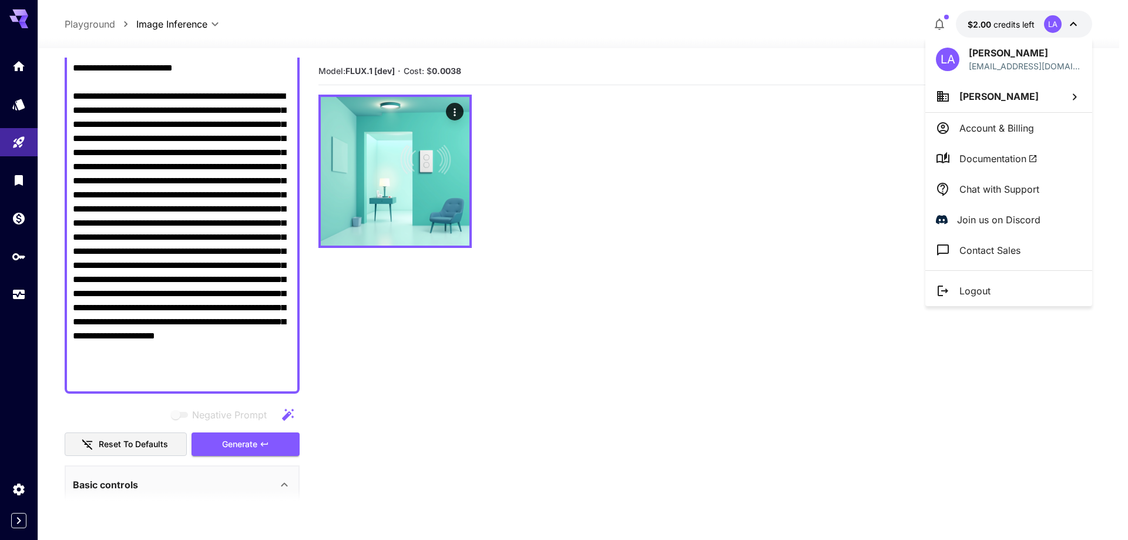
click at [1073, 21] on div at bounding box center [564, 270] width 1128 height 540
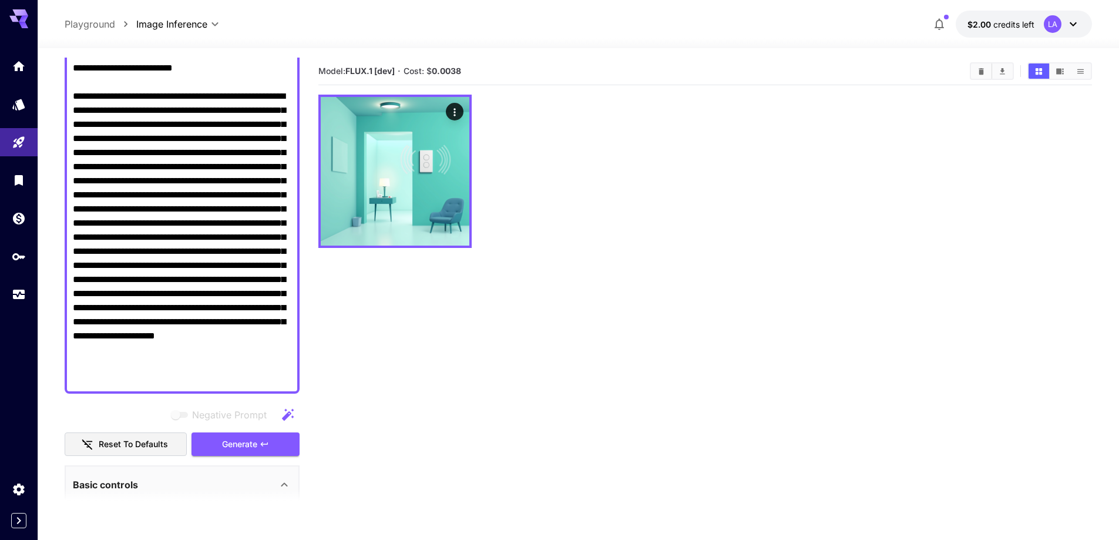
click at [595, 193] on div at bounding box center [705, 171] width 774 height 153
click at [18, 58] on div "Home" at bounding box center [20, 62] width 14 height 15
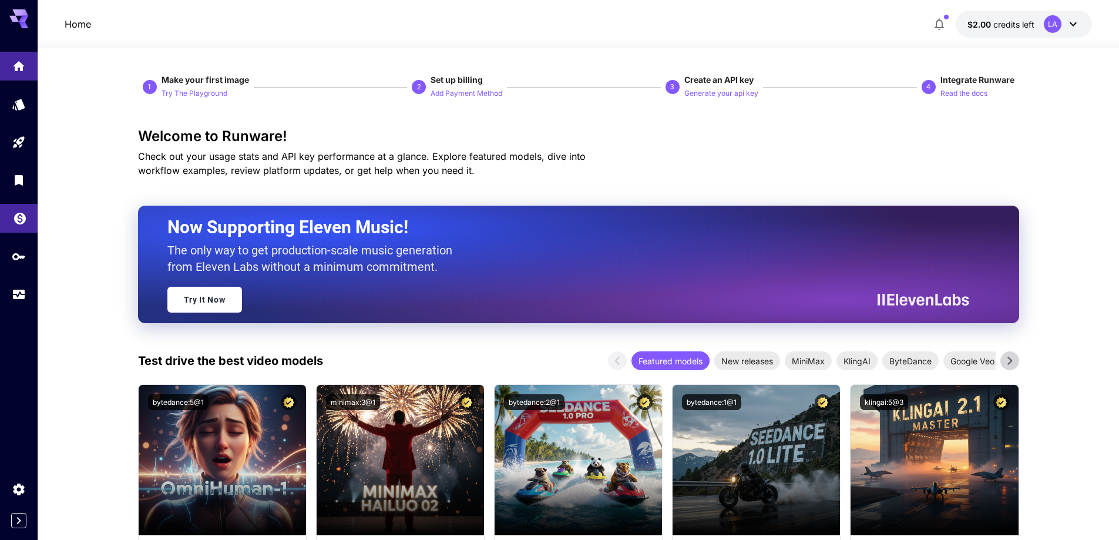
click at [19, 225] on link at bounding box center [19, 218] width 38 height 29
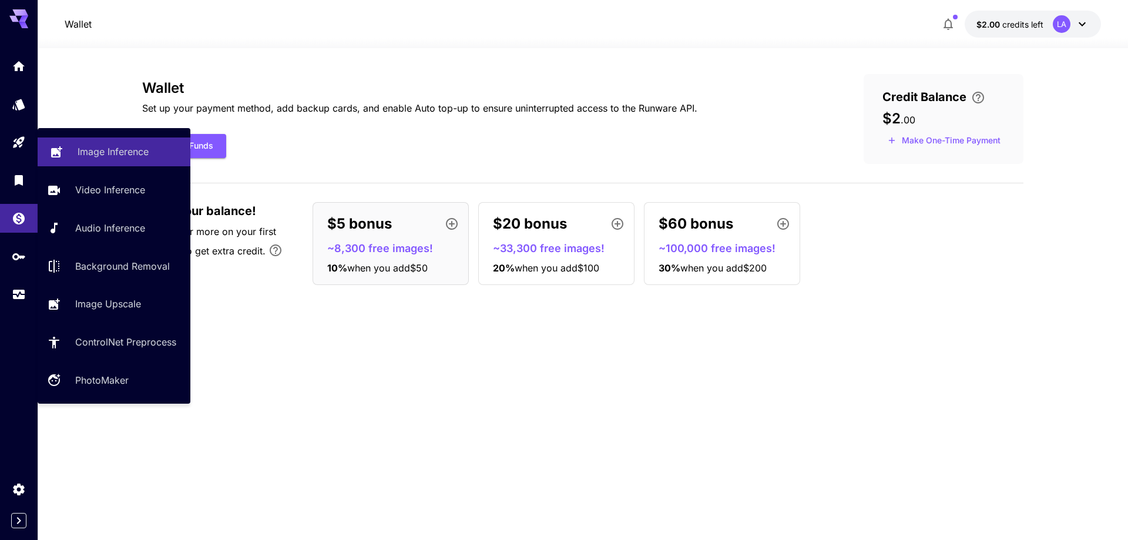
click at [71, 159] on link "Image Inference" at bounding box center [114, 151] width 153 height 29
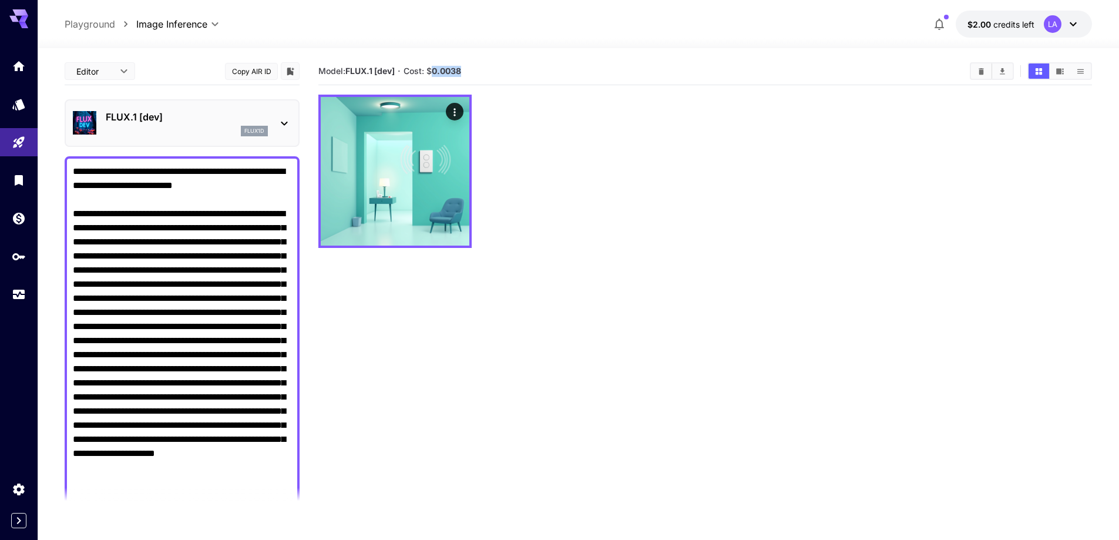
drag, startPoint x: 464, startPoint y: 71, endPoint x: 434, endPoint y: 71, distance: 30.0
click at [434, 71] on section "Model: FLUX.1 [dev] · Cost: $ 0.0038" at bounding box center [639, 71] width 642 height 14
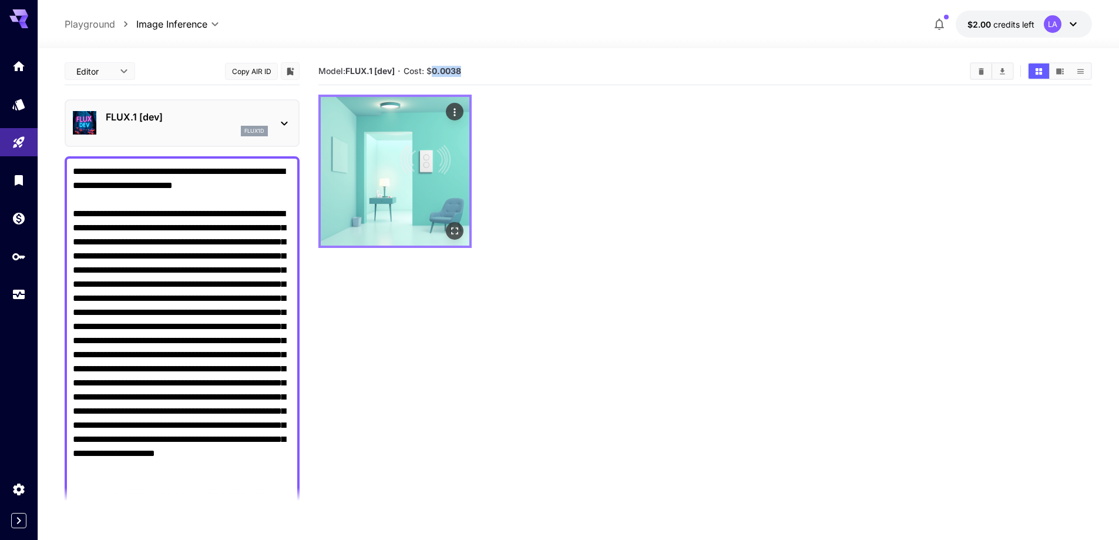
copy b "0.0038"
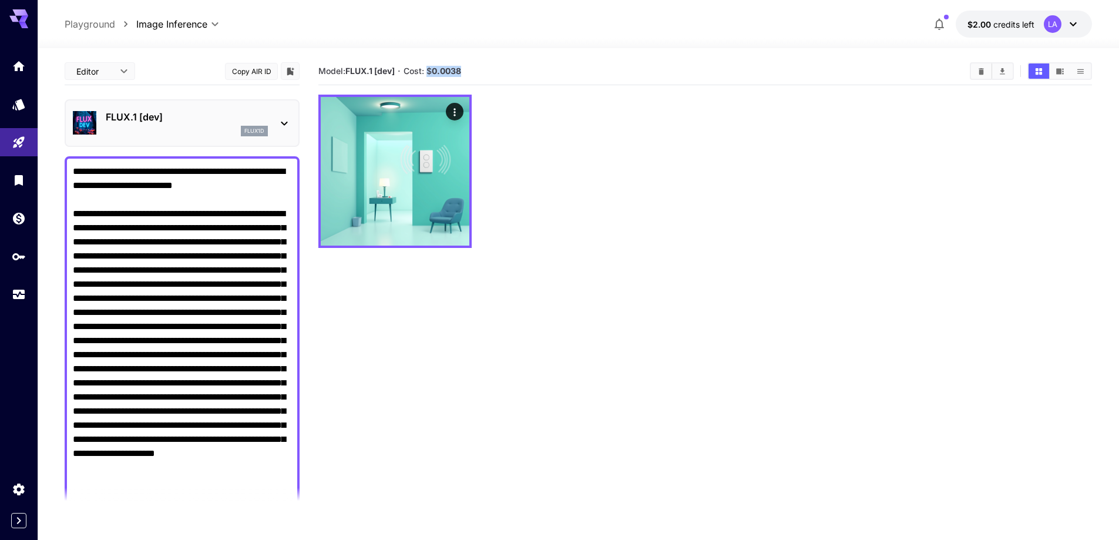
drag, startPoint x: 430, startPoint y: 73, endPoint x: 466, endPoint y: 72, distance: 35.9
click at [466, 72] on section "Model: FLUX.1 [dev] · Cost: $ 0.0038" at bounding box center [639, 71] width 642 height 14
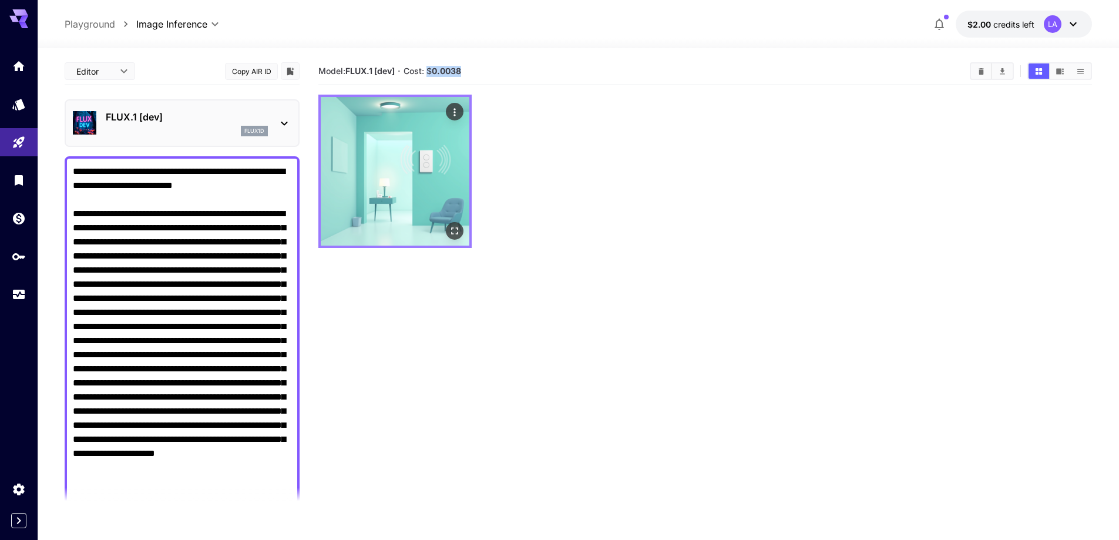
copy span "$ 0.0038"
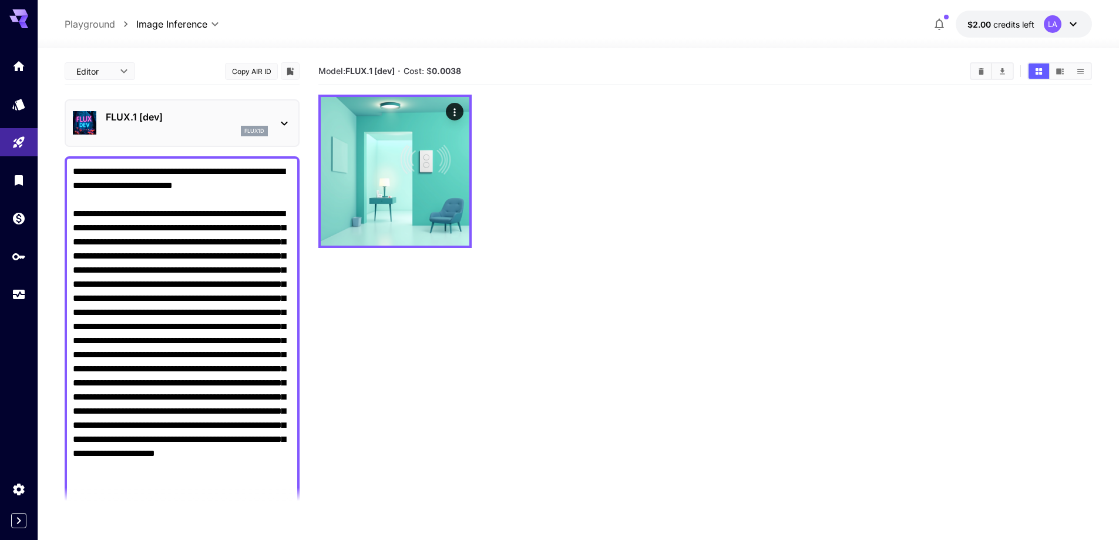
drag, startPoint x: 1026, startPoint y: 335, endPoint x: 1003, endPoint y: 330, distance: 23.5
click at [1026, 335] on section "Model: FLUX.1 [dev] · Cost: $ 0.0038" at bounding box center [705, 328] width 774 height 540
click at [283, 120] on icon at bounding box center [284, 123] width 14 height 14
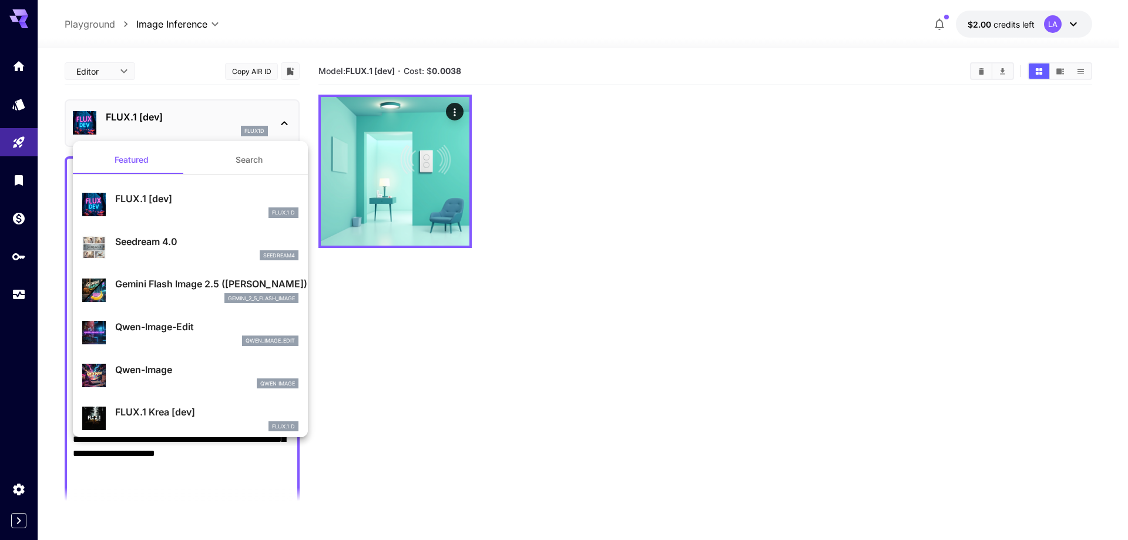
click at [444, 366] on div at bounding box center [564, 270] width 1128 height 540
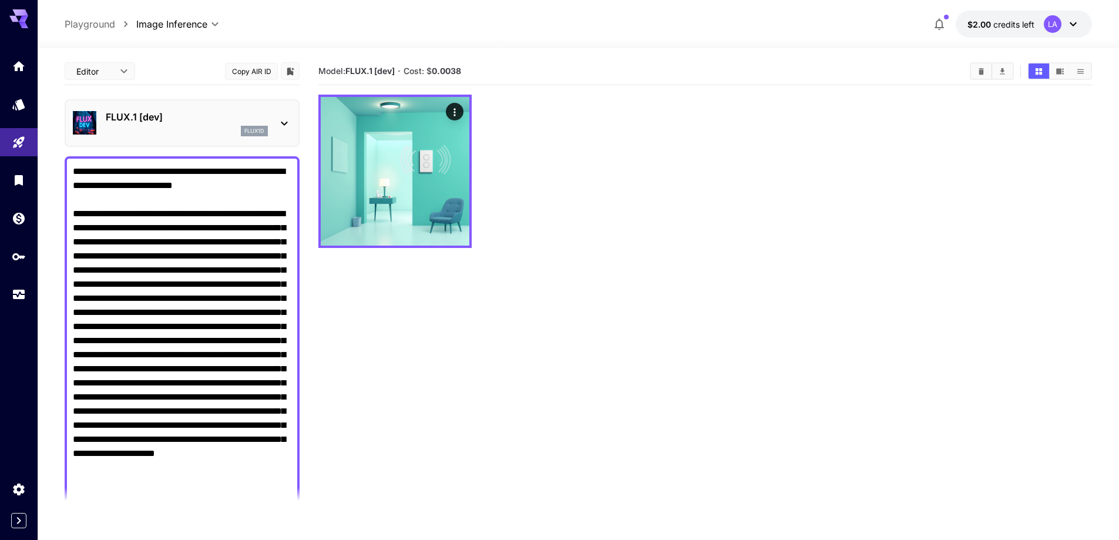
click at [147, 242] on textarea "Negative Prompt" at bounding box center [182, 333] width 219 height 338
click at [556, 366] on section "Model: FLUX.1 [dev] · Cost: $ 0.0038" at bounding box center [705, 328] width 774 height 540
click at [540, 352] on section "Model: FLUX.1 [dev] · Cost: $ 0.0038" at bounding box center [705, 328] width 774 height 540
click at [273, 127] on div "FLUX.1 [dev] flux1d" at bounding box center [182, 123] width 219 height 36
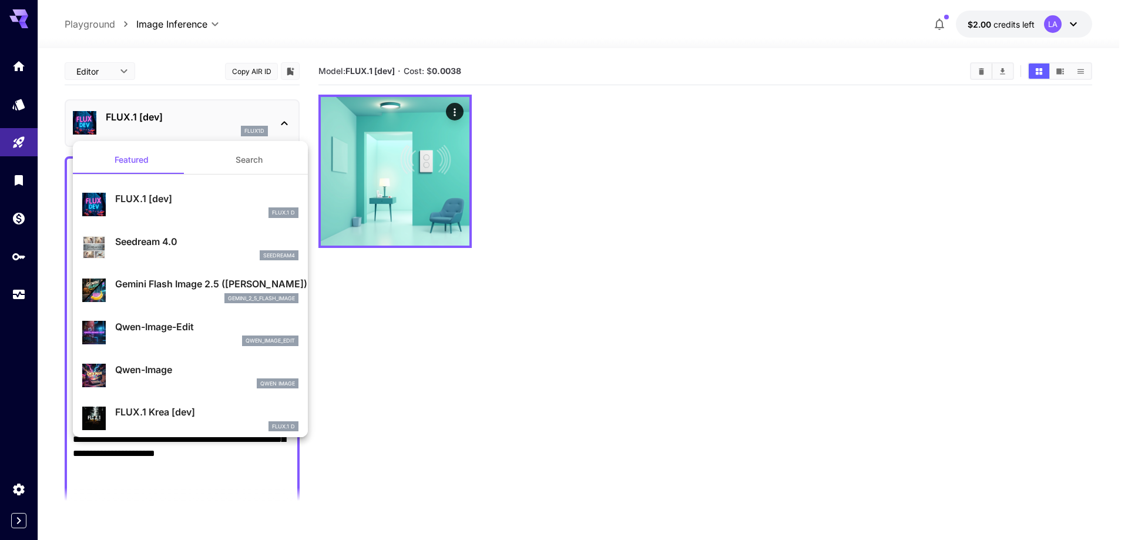
click at [611, 326] on div at bounding box center [564, 270] width 1128 height 540
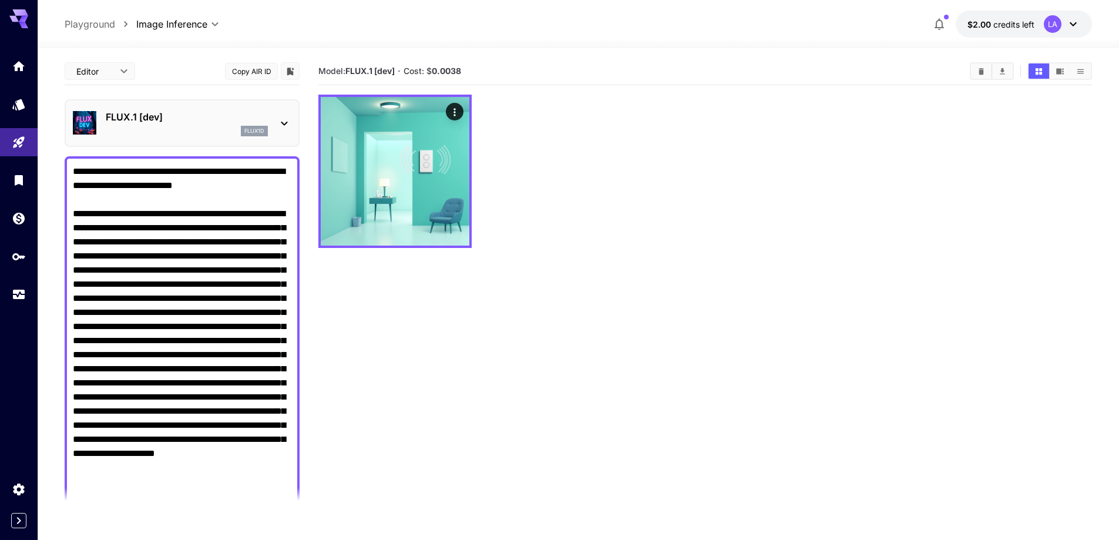
click at [453, 379] on section "Model: FLUX.1 [dev] · Cost: $ 0.0038" at bounding box center [705, 328] width 774 height 540
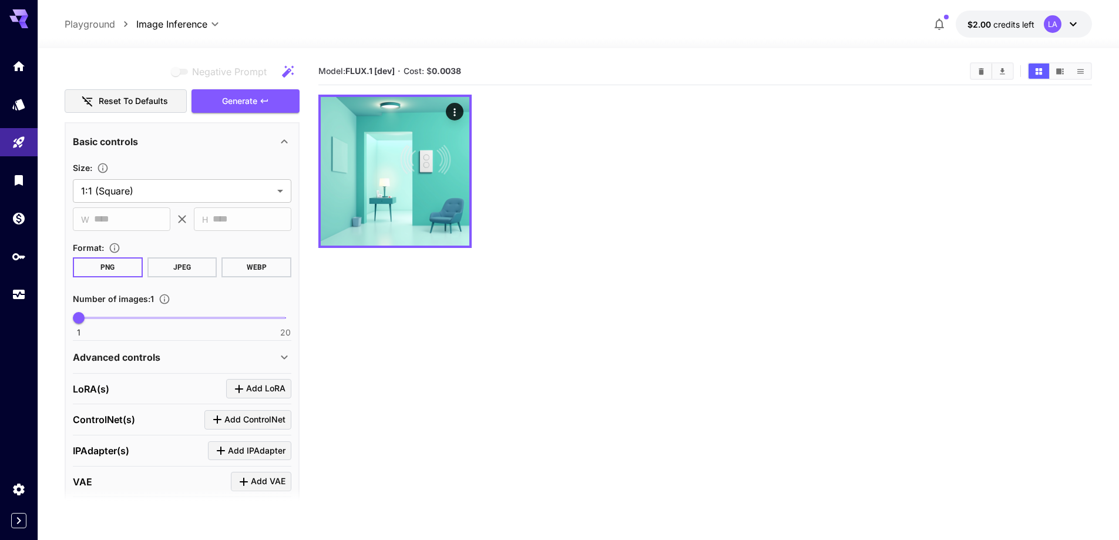
scroll to position [470, 0]
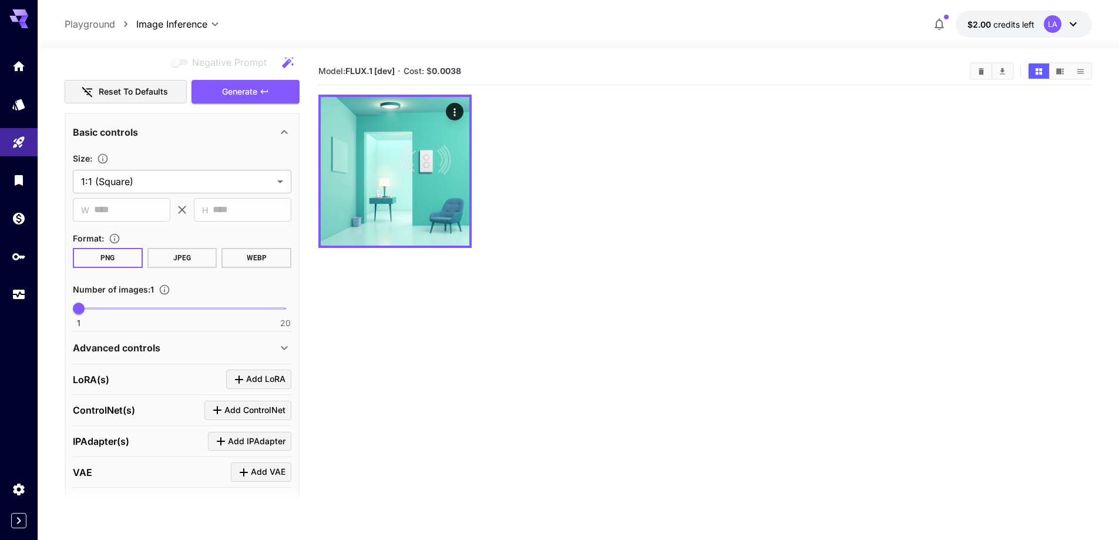
click at [216, 351] on div "Advanced controls" at bounding box center [175, 348] width 204 height 14
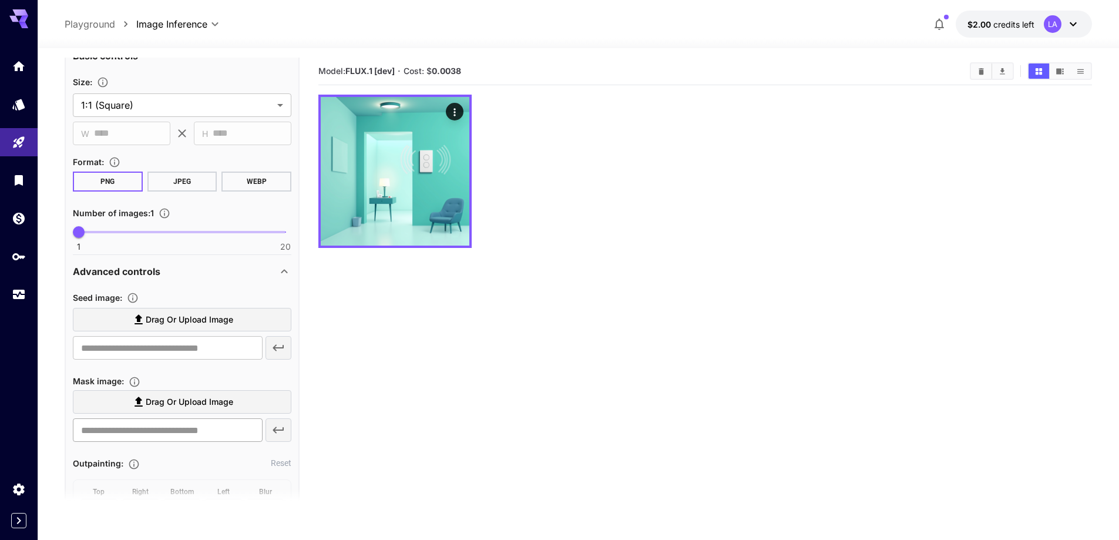
scroll to position [587, 0]
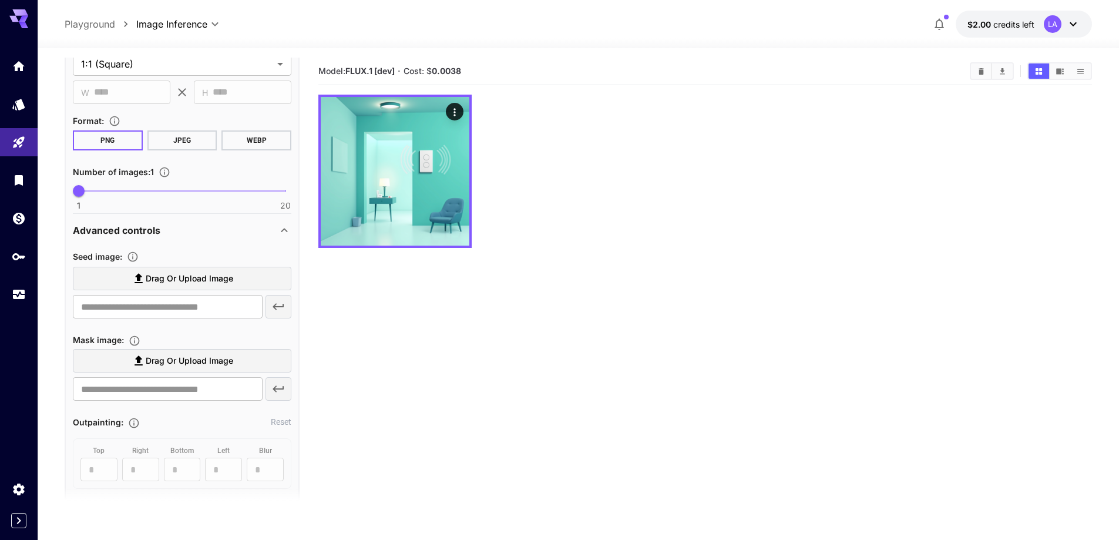
click at [256, 235] on div "Advanced controls" at bounding box center [175, 230] width 204 height 14
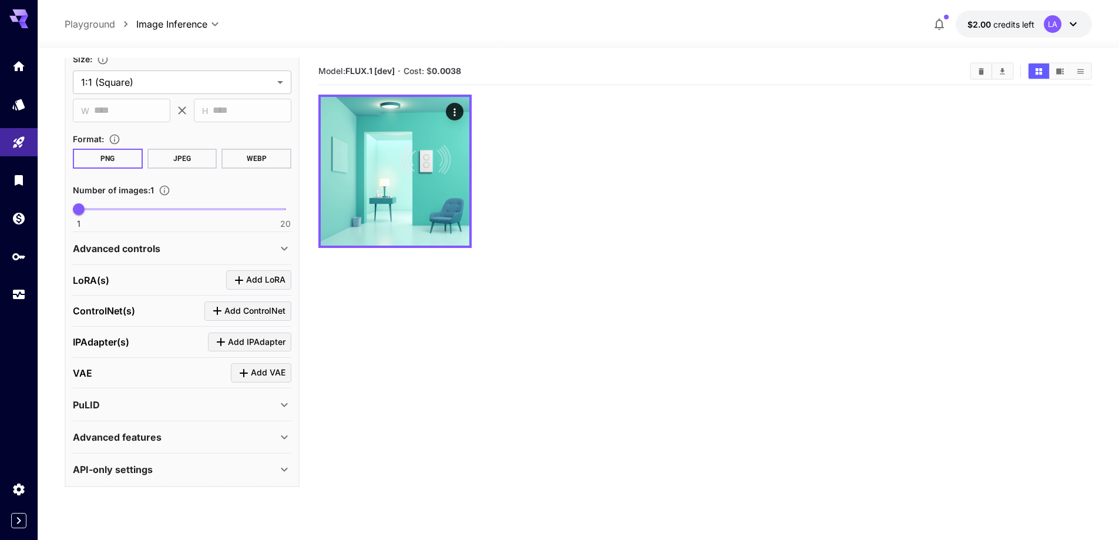
scroll to position [569, 0]
click at [240, 445] on div "Advanced features" at bounding box center [182, 437] width 219 height 28
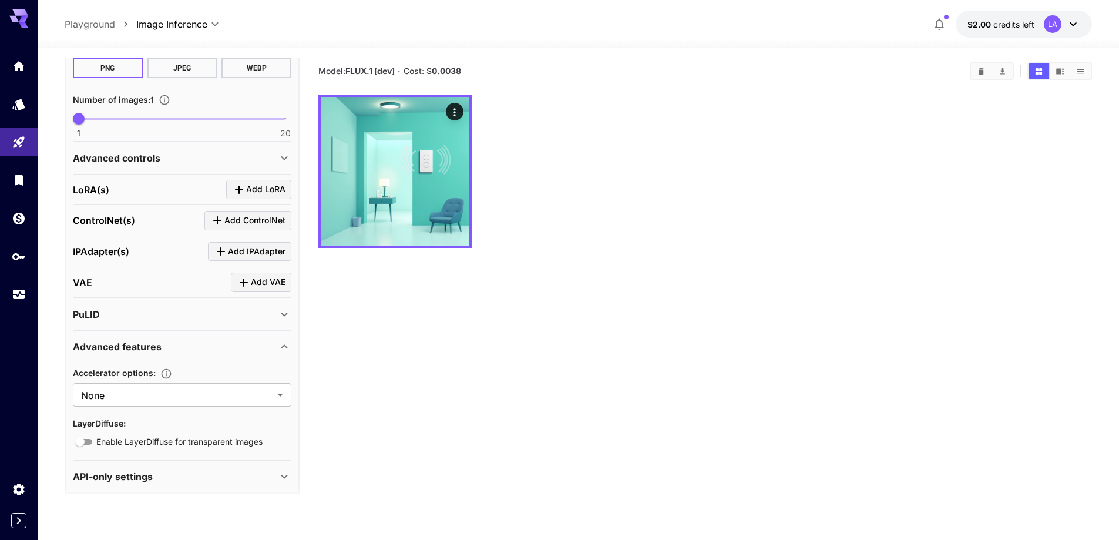
scroll to position [666, 0]
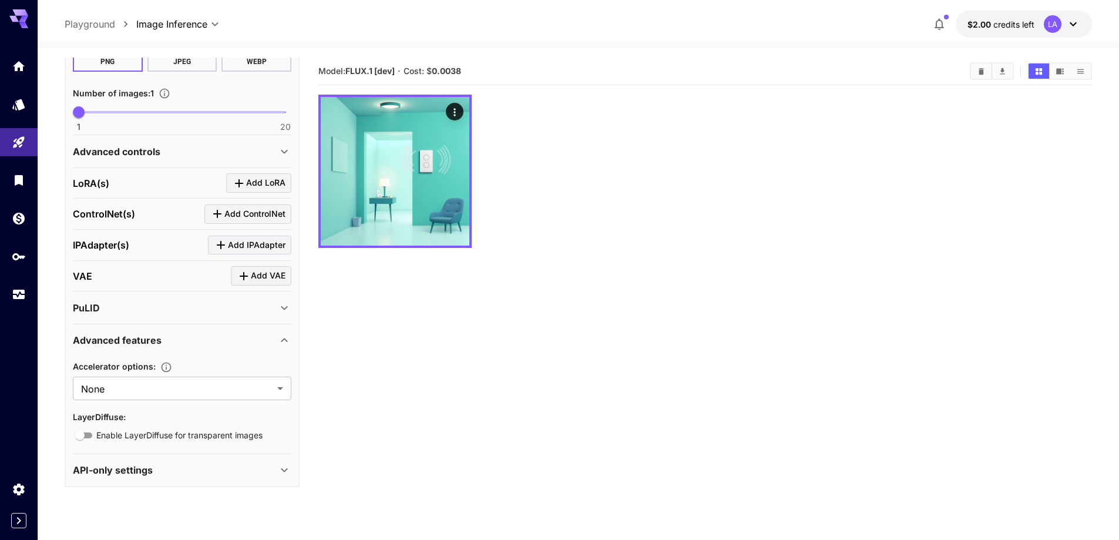
click at [210, 341] on div "Advanced features" at bounding box center [175, 340] width 204 height 14
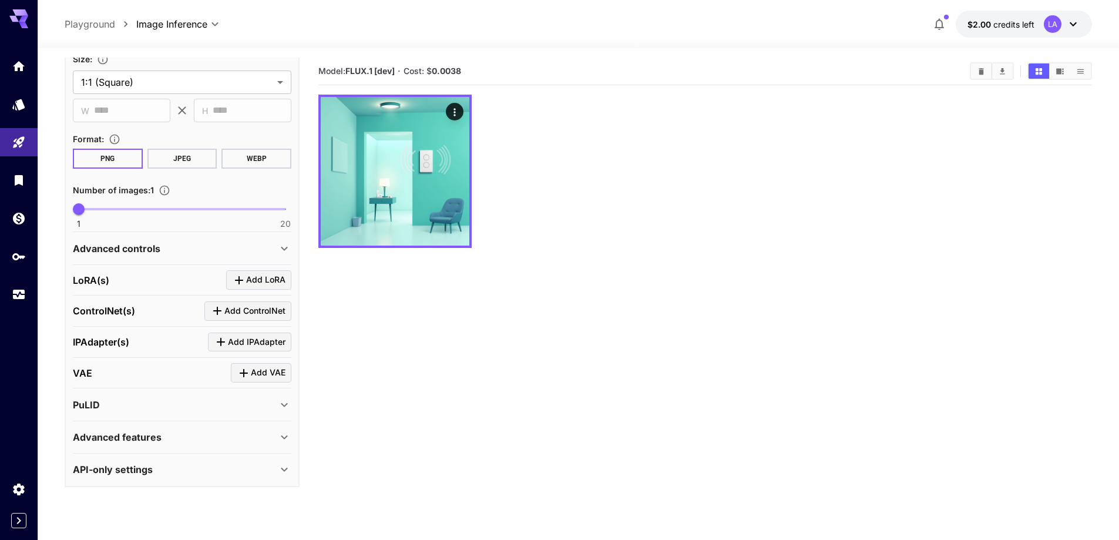
scroll to position [569, 0]
click at [187, 416] on div "PuLID" at bounding box center [182, 405] width 219 height 28
click at [189, 414] on div "PuLID" at bounding box center [182, 405] width 219 height 28
click at [250, 375] on icon "Click to add VAE" at bounding box center [244, 373] width 14 height 14
click at [124, 412] on icon "button" at bounding box center [123, 406] width 14 height 14
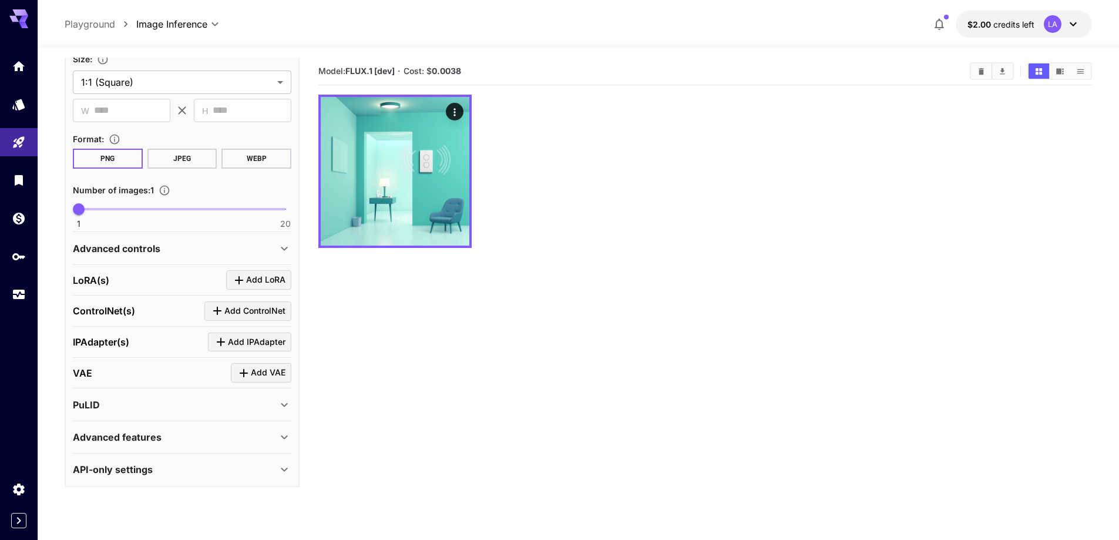
click at [204, 465] on div "API-only settings" at bounding box center [175, 469] width 204 height 14
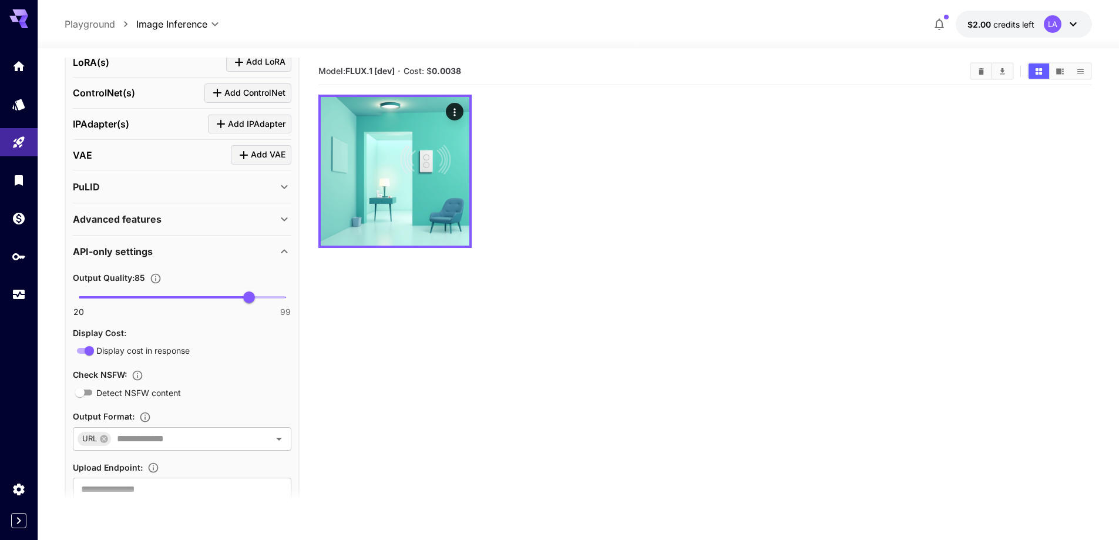
scroll to position [471, 0]
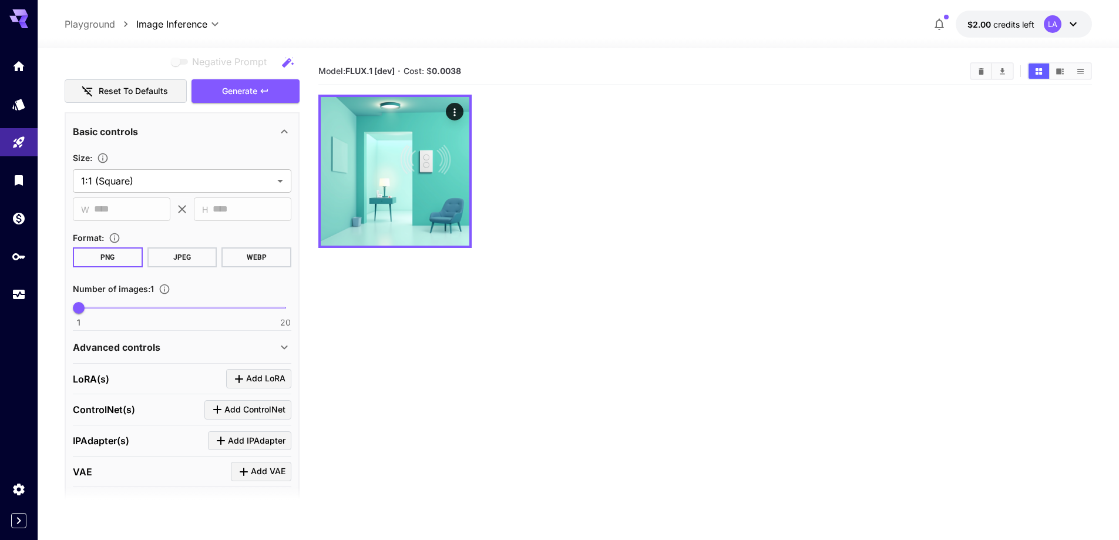
click at [143, 357] on div "Advanced controls" at bounding box center [182, 347] width 219 height 28
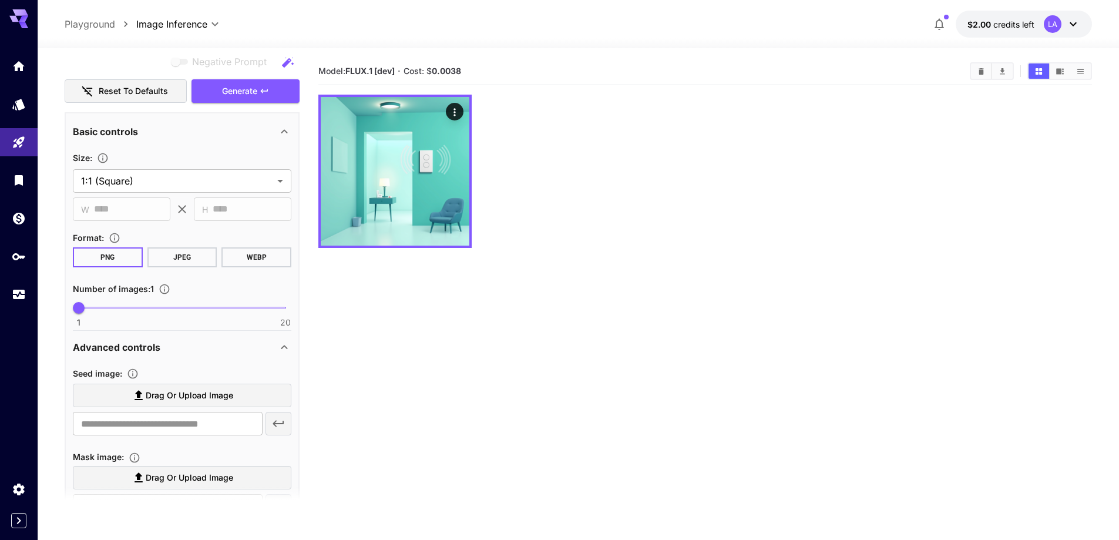
click at [143, 357] on div "Advanced controls" at bounding box center [182, 347] width 219 height 28
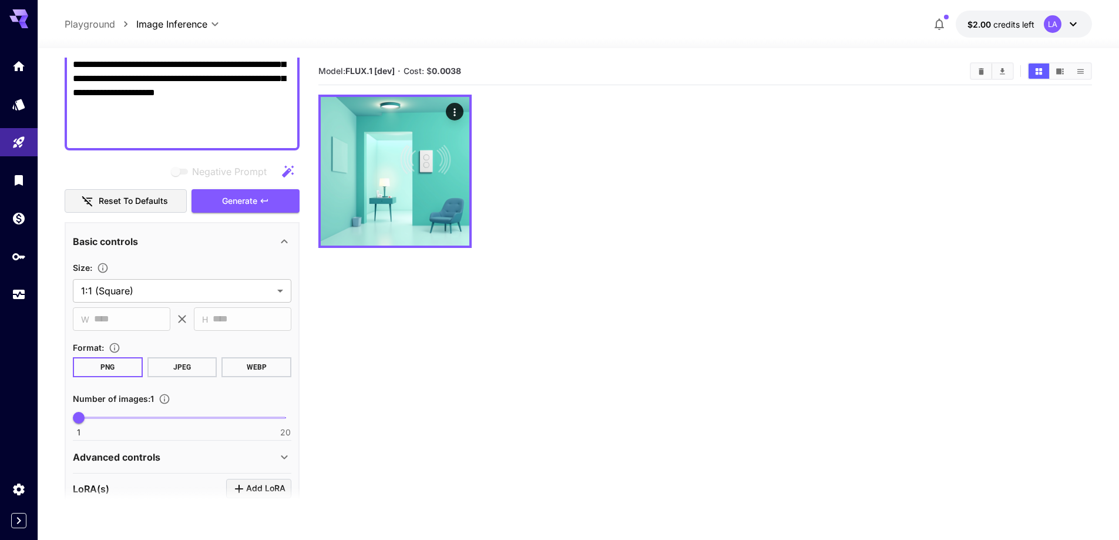
scroll to position [353, 0]
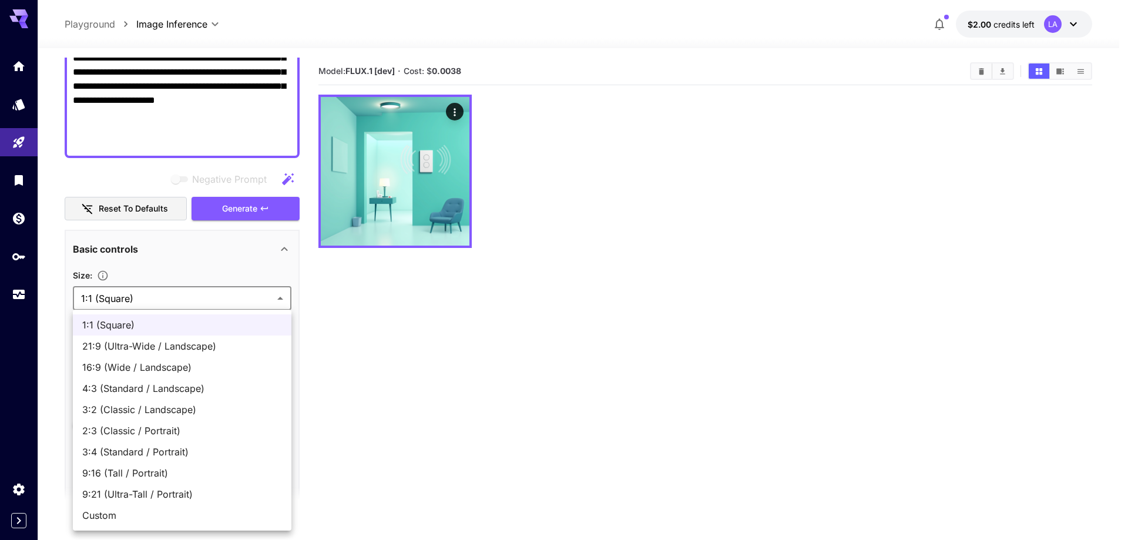
click at [164, 301] on body "**********" at bounding box center [564, 316] width 1128 height 633
click at [165, 301] on div at bounding box center [564, 270] width 1128 height 540
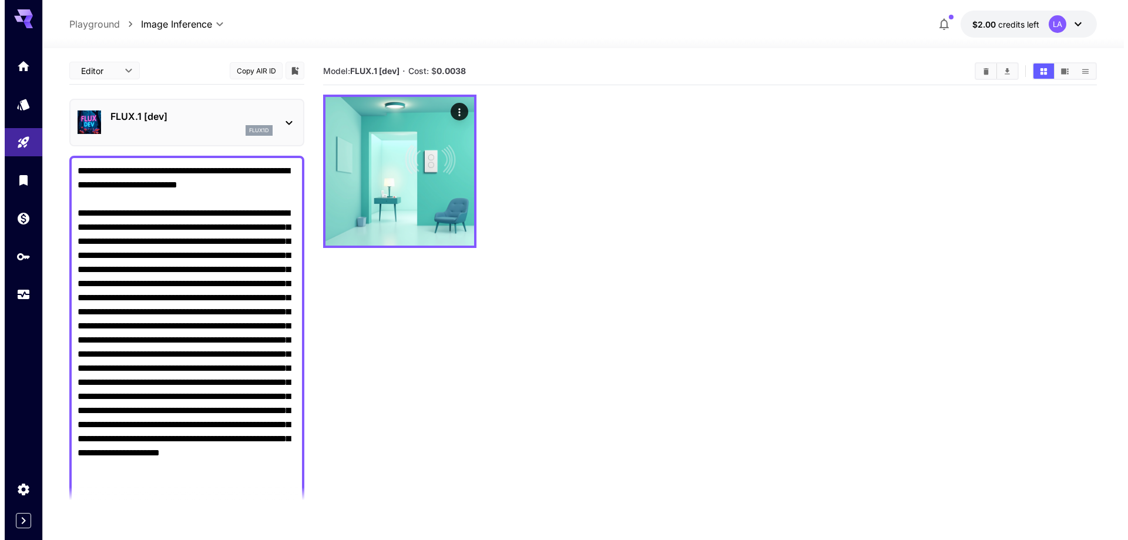
scroll to position [0, 0]
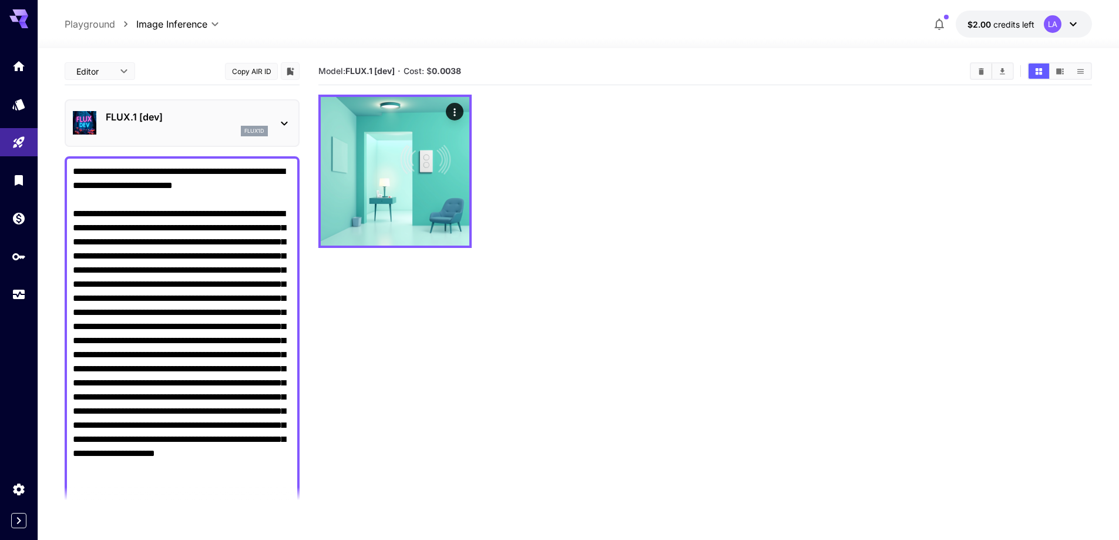
click at [219, 136] on div "FLUX.1 [dev] flux1d" at bounding box center [182, 123] width 219 height 36
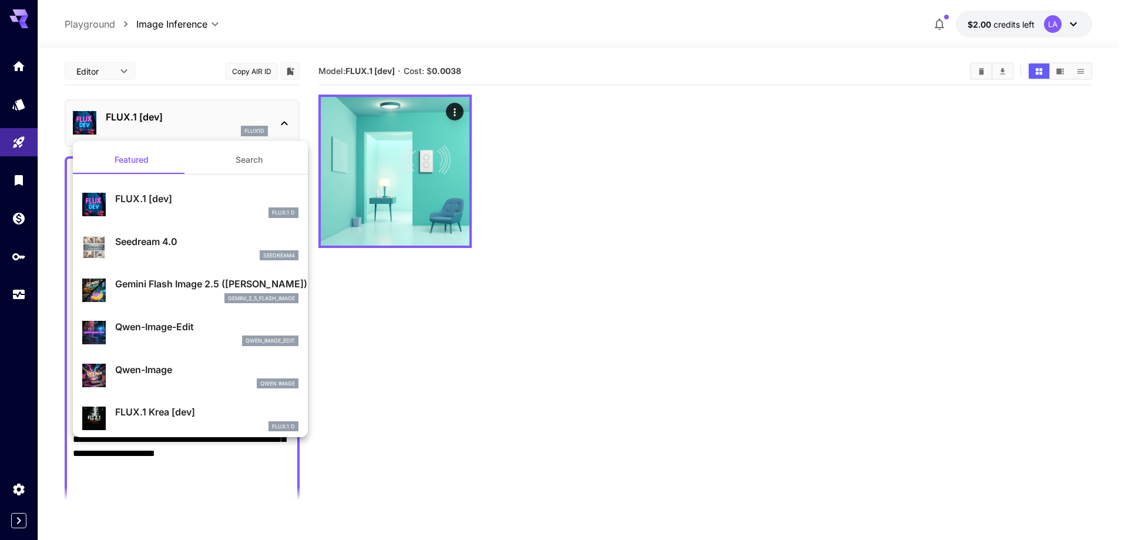
click at [247, 167] on button "Search" at bounding box center [248, 160] width 117 height 28
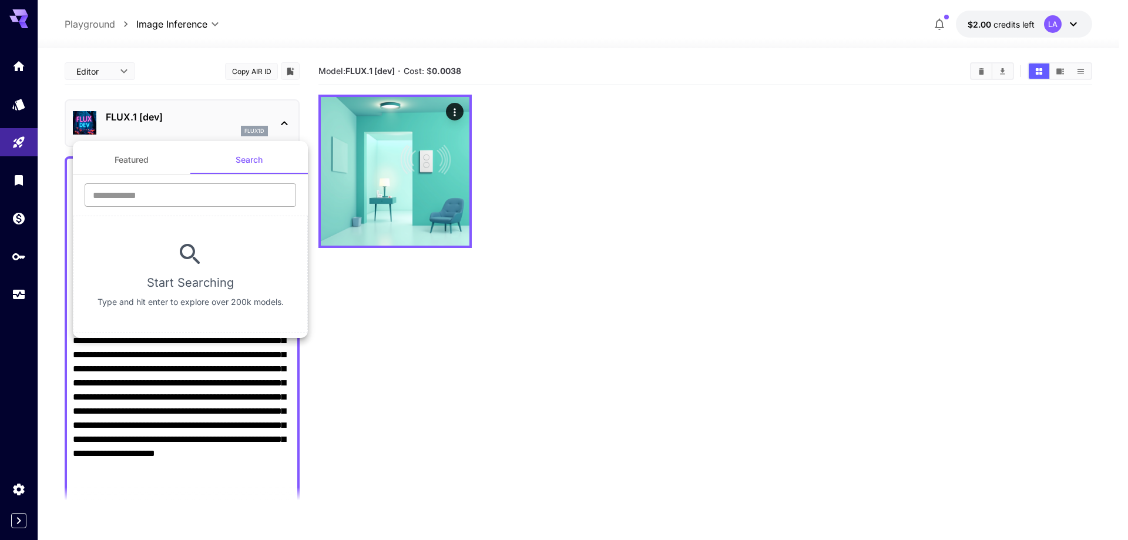
click at [240, 194] on input "text" at bounding box center [190, 194] width 211 height 23
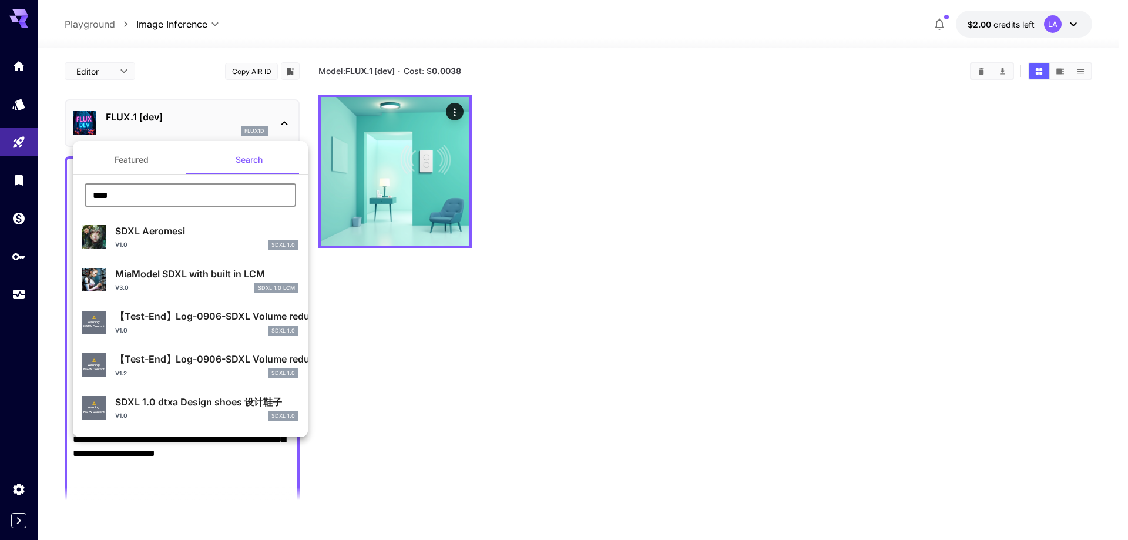
type input "****"
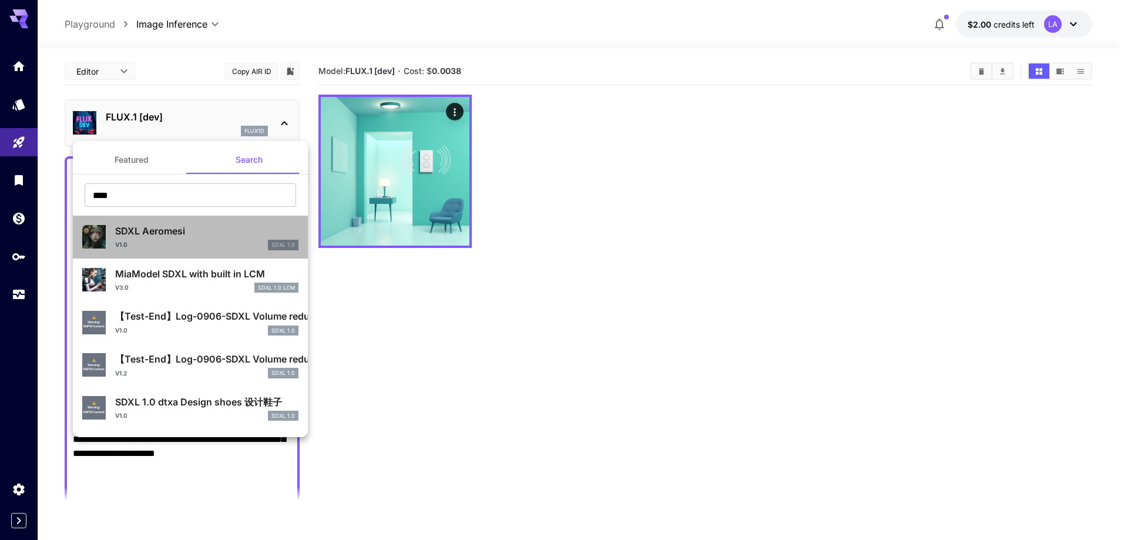
click at [196, 247] on div "v1.0 SDXL 1.0" at bounding box center [206, 245] width 183 height 11
type input "**"
type input "***"
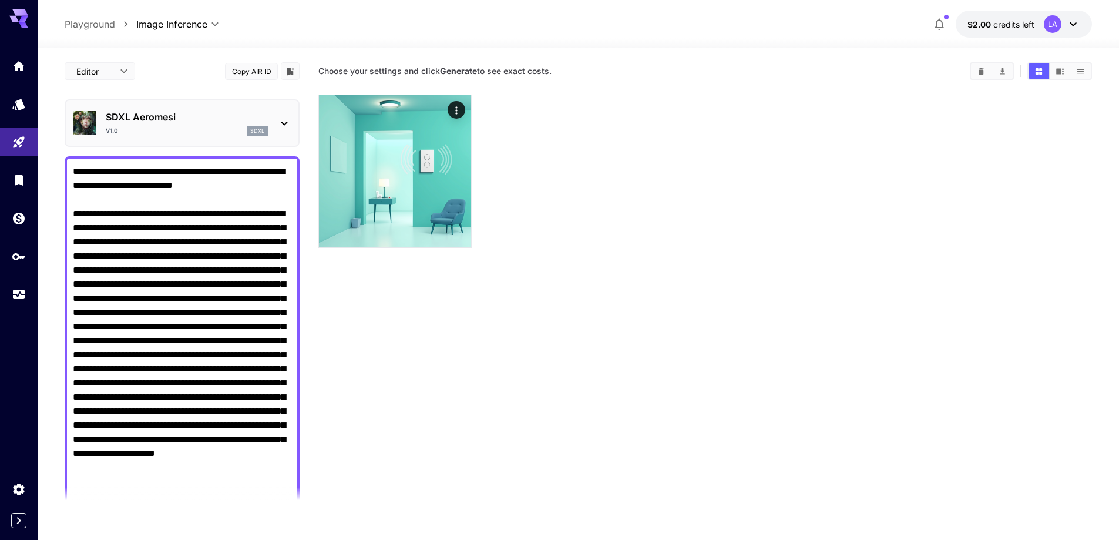
click at [180, 143] on div "SDXL Aeromesi v1.0 sdxl" at bounding box center [182, 123] width 235 height 48
click at [284, 128] on icon at bounding box center [284, 123] width 14 height 14
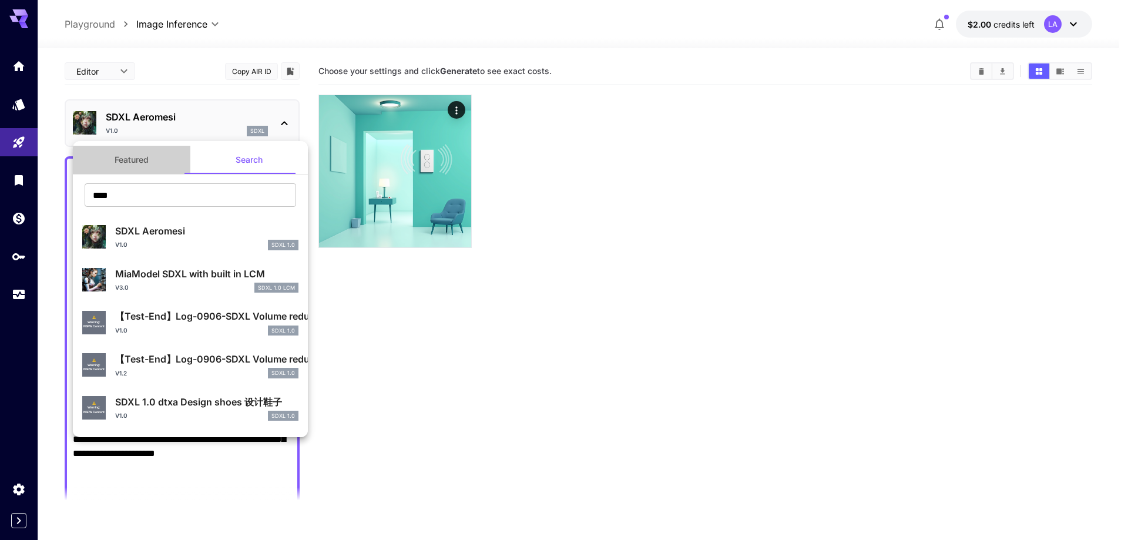
click at [150, 160] on button "Featured" at bounding box center [131, 160] width 117 height 28
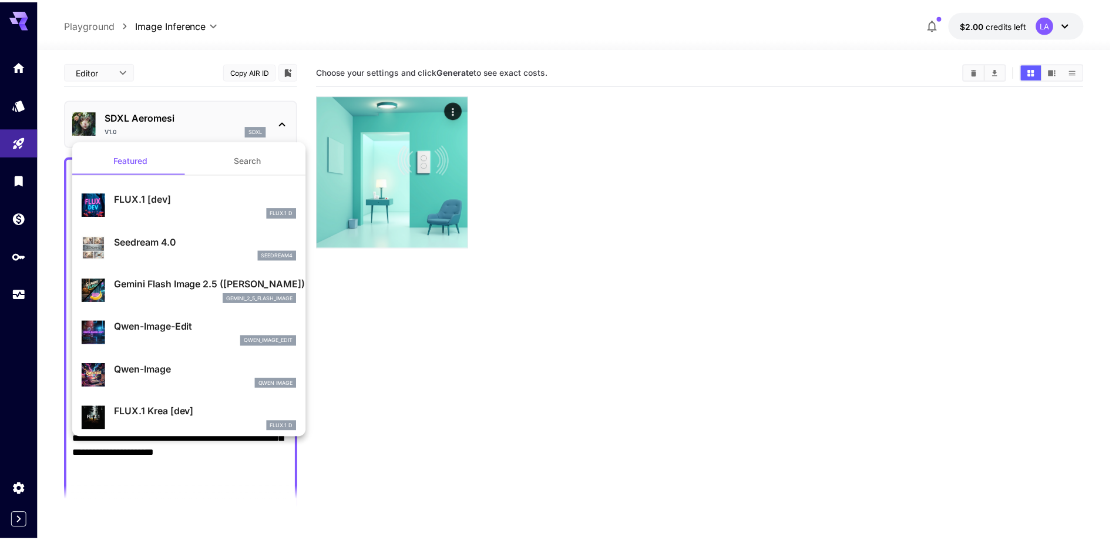
scroll to position [117, 0]
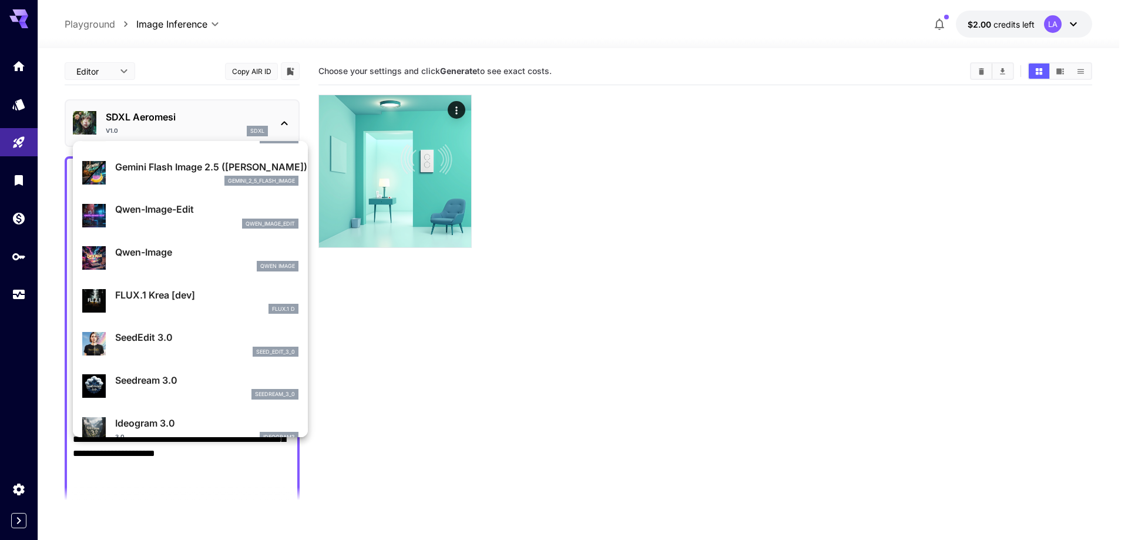
click at [213, 309] on div "FLUX.1 D" at bounding box center [206, 309] width 183 height 11
type input "**"
type input "***"
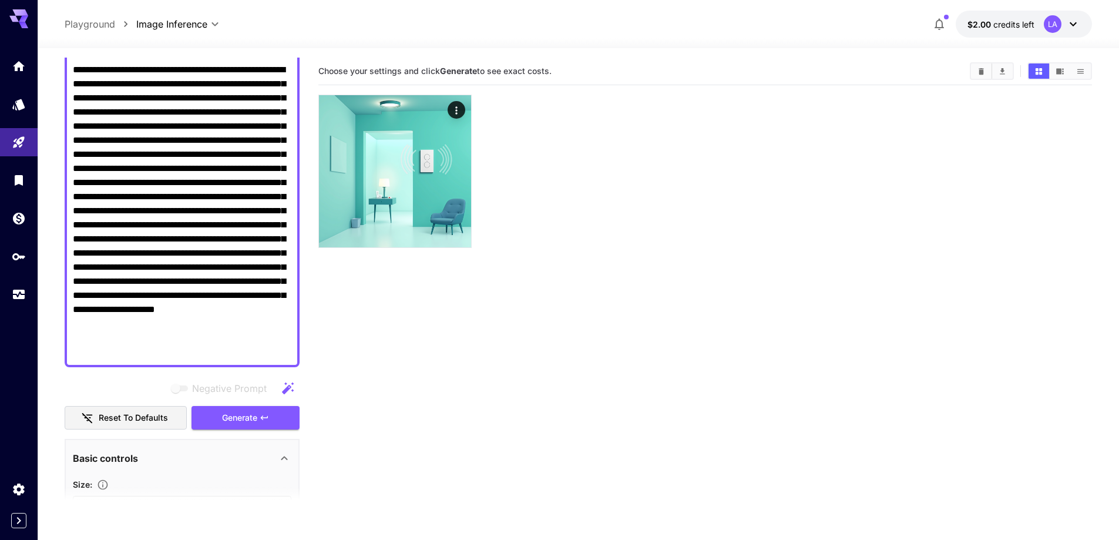
scroll to position [235, 0]
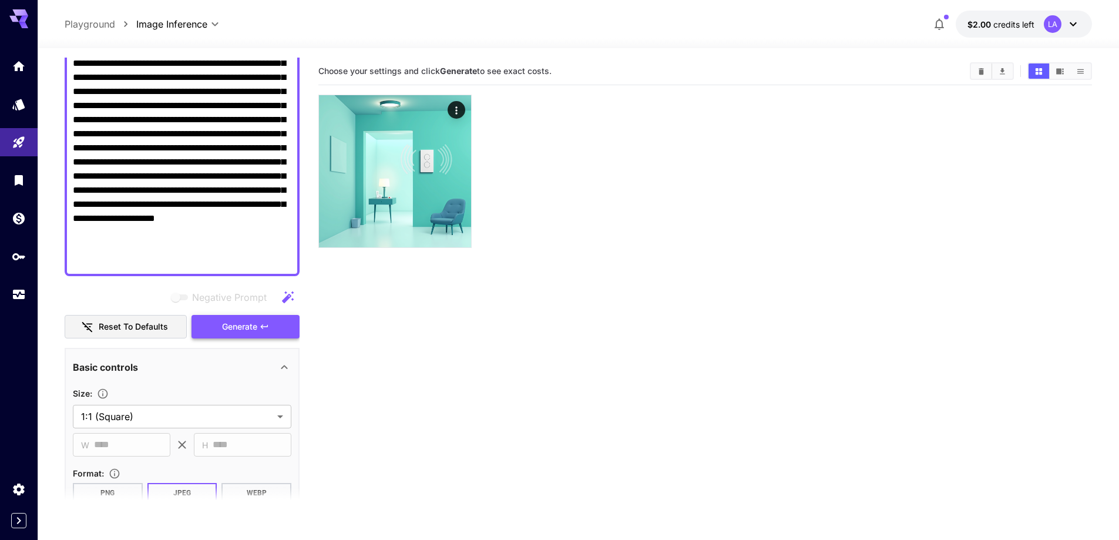
click at [266, 332] on button "Generate" at bounding box center [246, 327] width 108 height 24
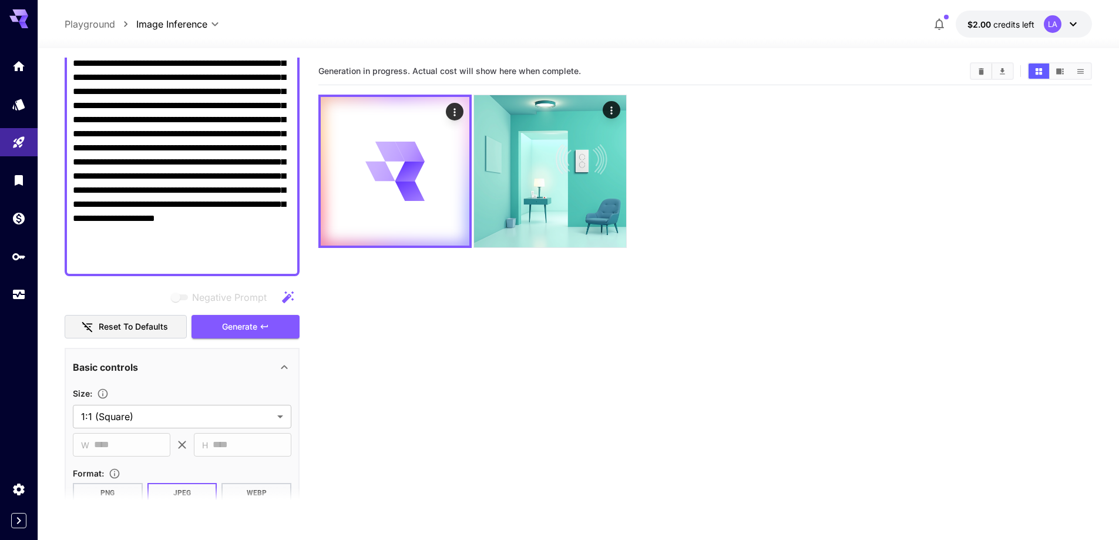
click at [364, 357] on section "Generation in progress. Actual cost will show here when complete." at bounding box center [705, 328] width 774 height 540
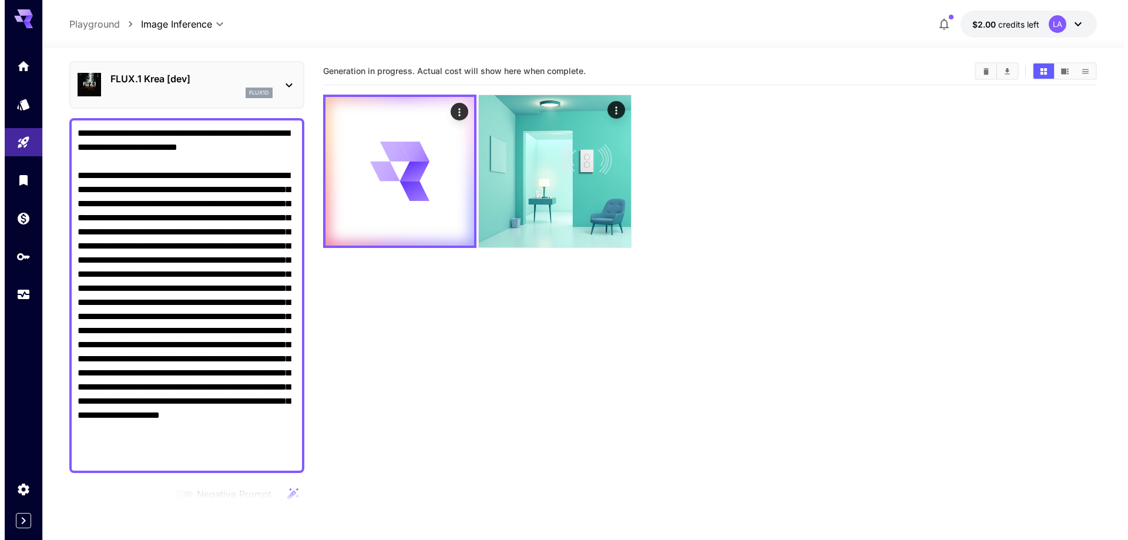
scroll to position [0, 0]
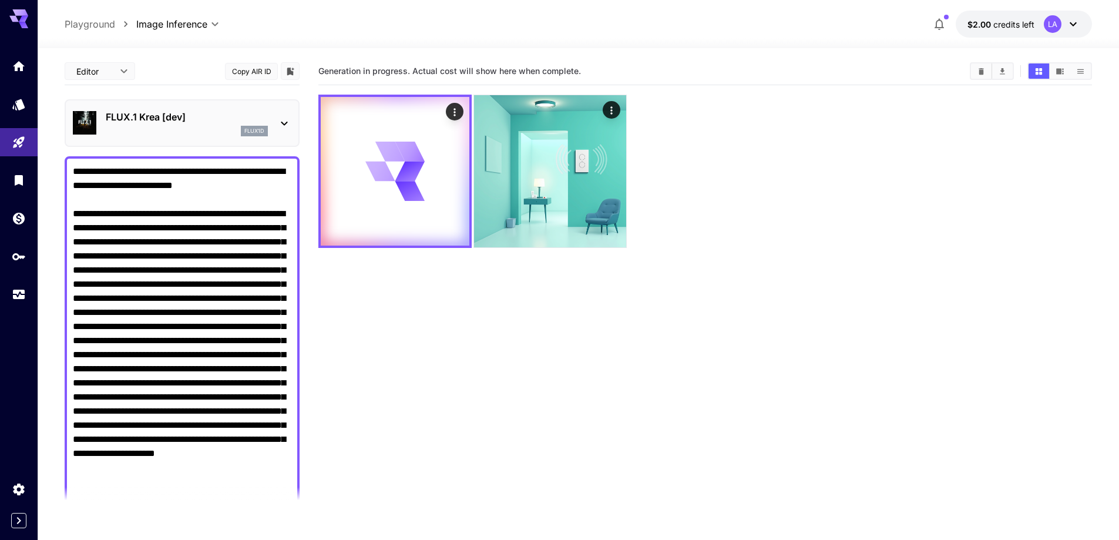
click at [148, 129] on div "flux1d" at bounding box center [187, 131] width 162 height 11
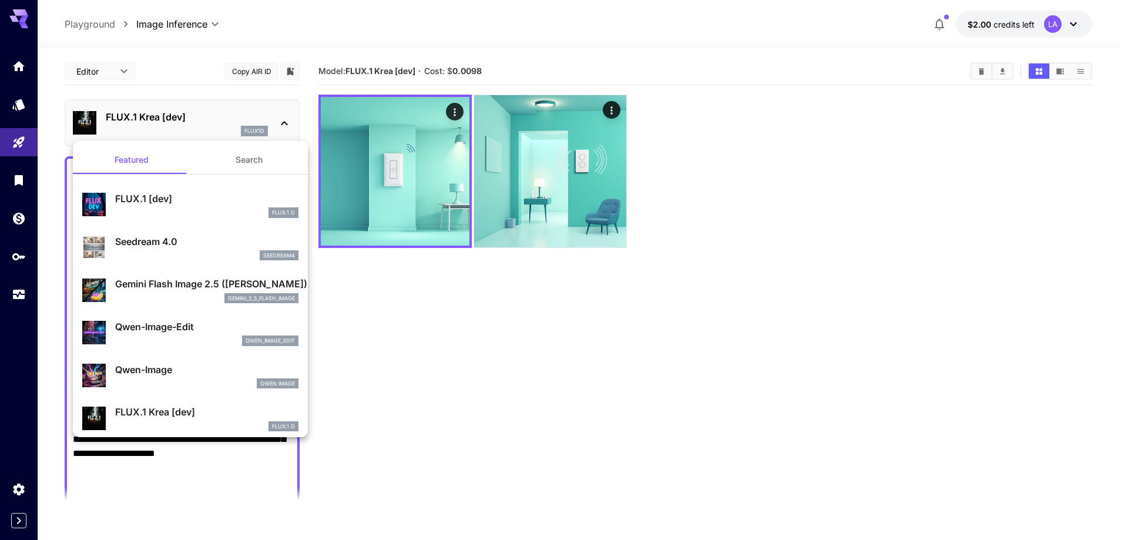
click at [374, 187] on div at bounding box center [564, 270] width 1128 height 540
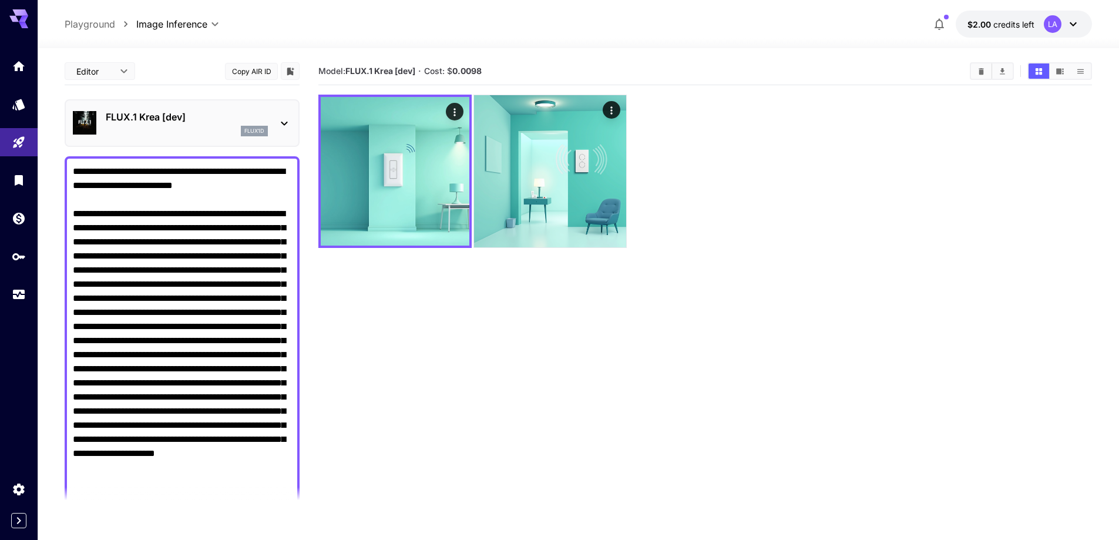
click at [374, 187] on div at bounding box center [559, 270] width 1119 height 540
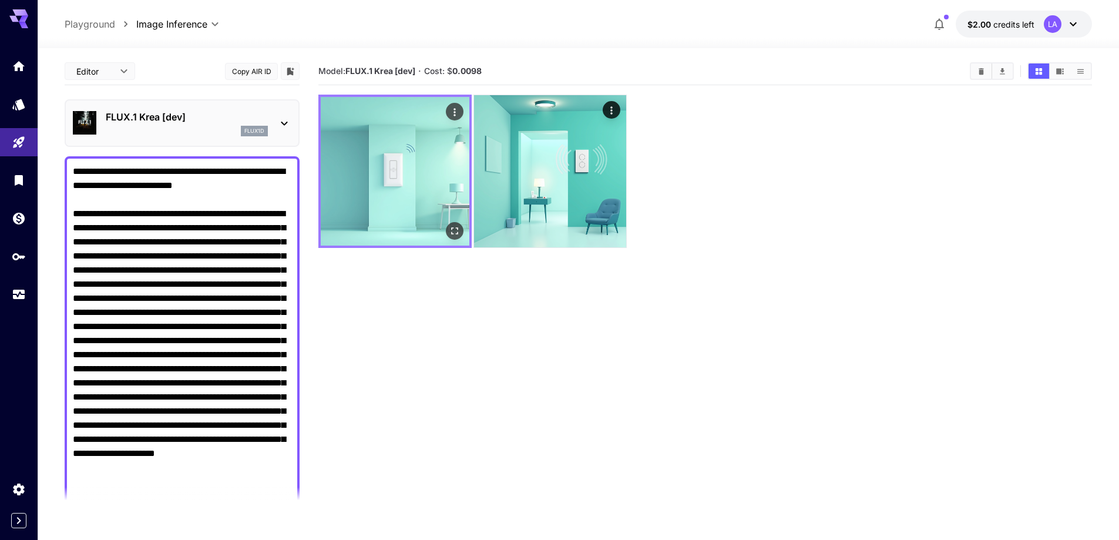
click at [424, 181] on img at bounding box center [395, 171] width 149 height 149
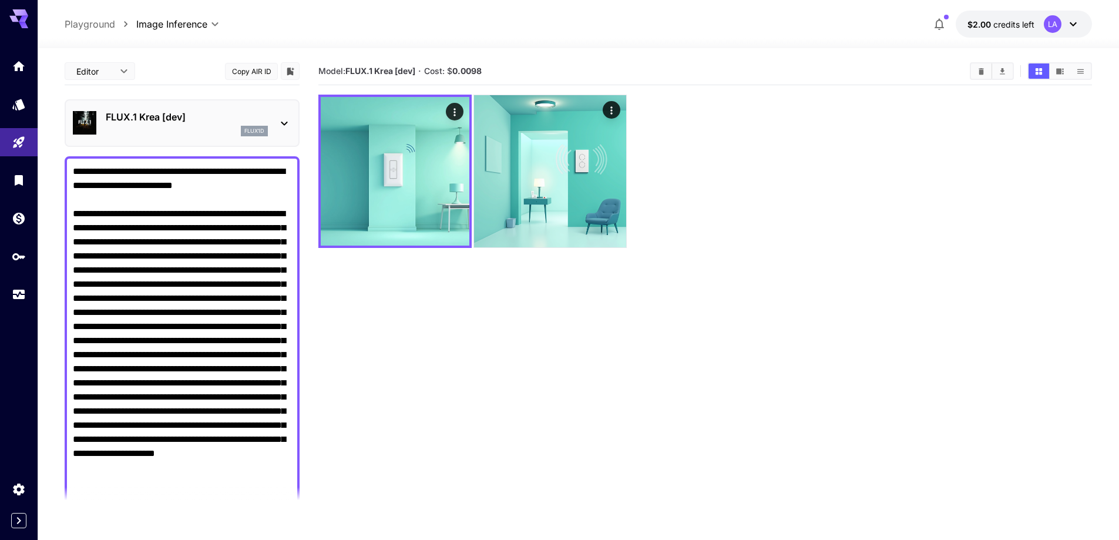
click at [474, 329] on section "Model: FLUX.1 Krea [dev] · Cost: $ 0.0098" at bounding box center [705, 328] width 774 height 540
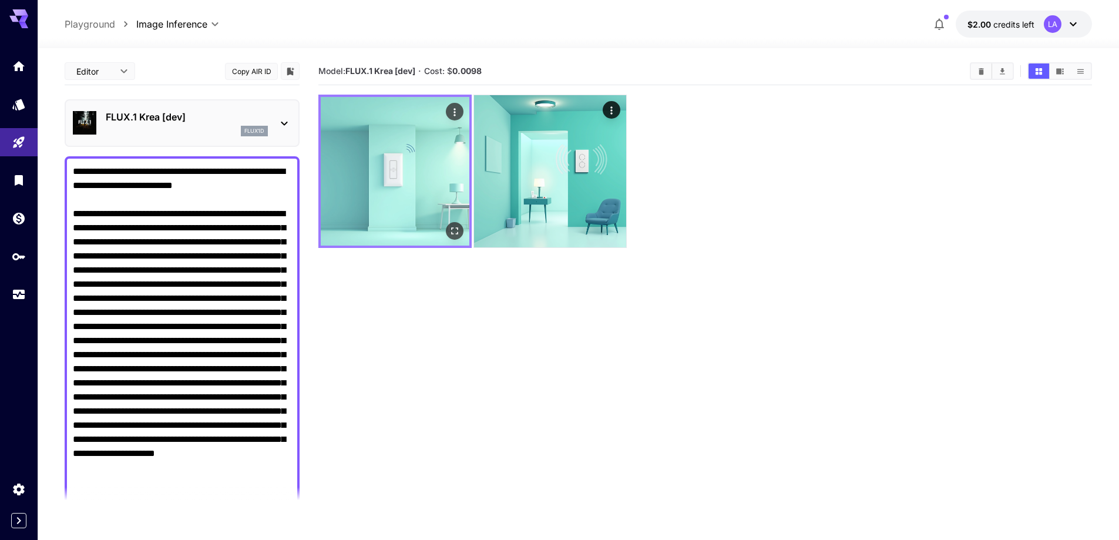
click at [456, 111] on icon "Actions" at bounding box center [455, 112] width 12 height 12
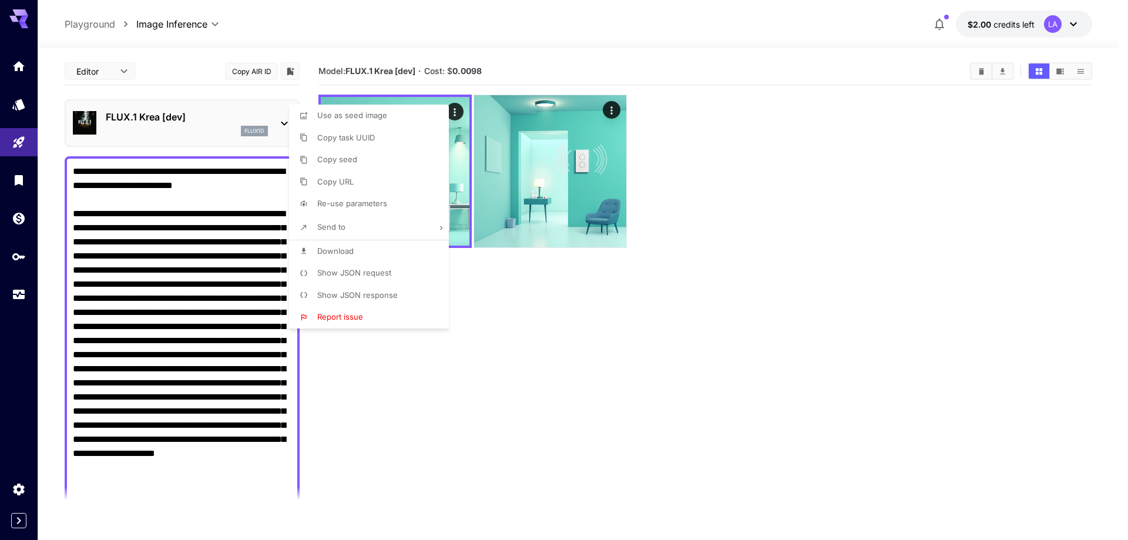
click at [472, 307] on div at bounding box center [564, 270] width 1128 height 540
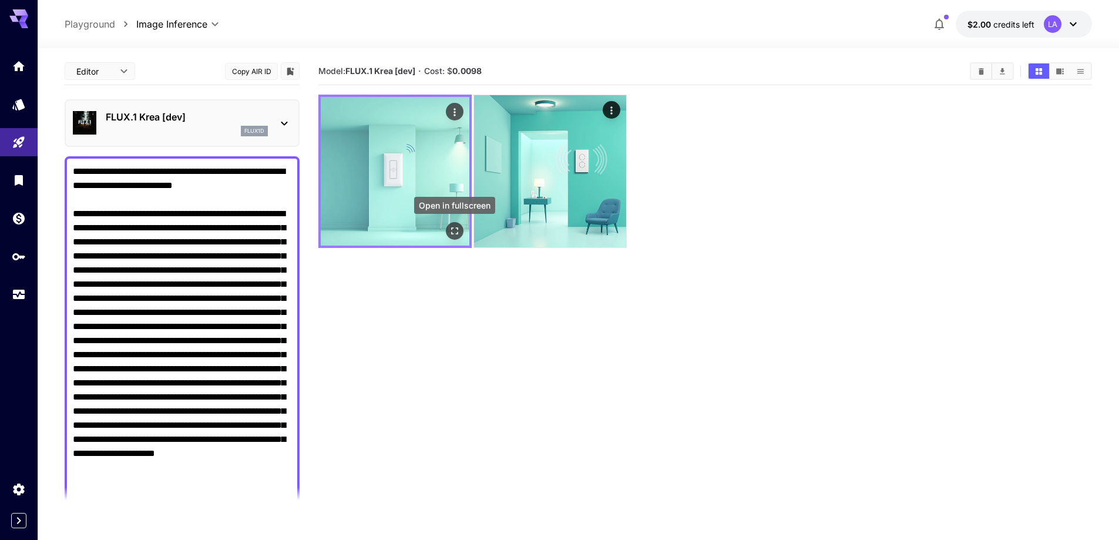
click at [449, 234] on icon "Open in fullscreen" at bounding box center [455, 231] width 12 height 12
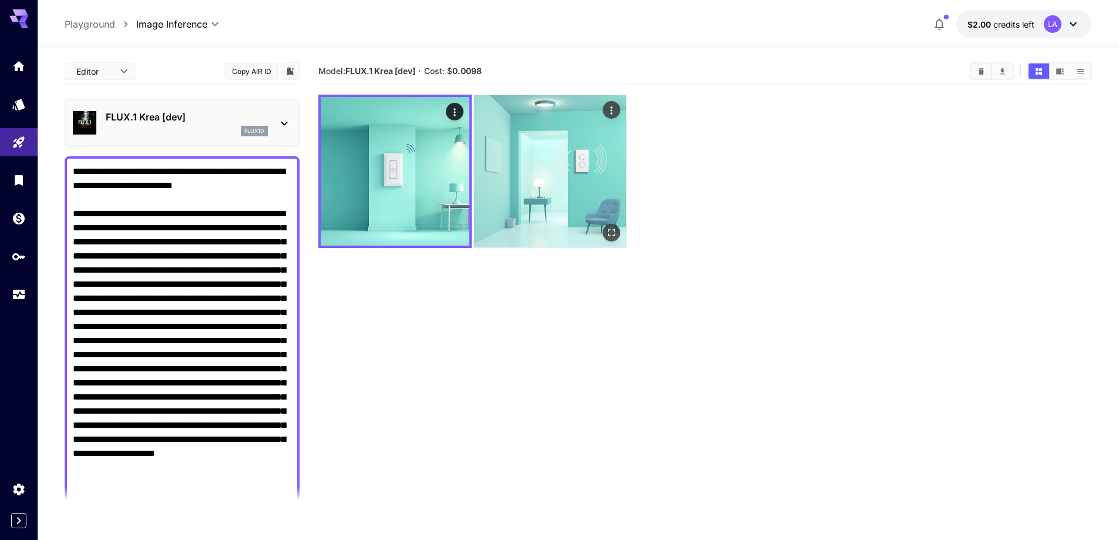
click at [609, 227] on icon "Open in fullscreen" at bounding box center [612, 233] width 12 height 12
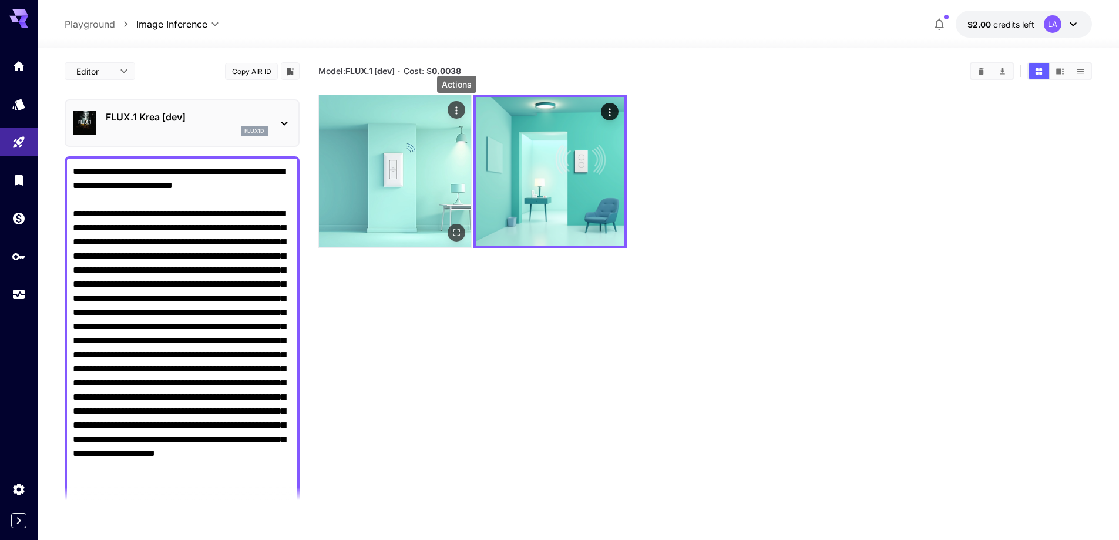
click at [453, 112] on icon "Actions" at bounding box center [457, 111] width 12 height 12
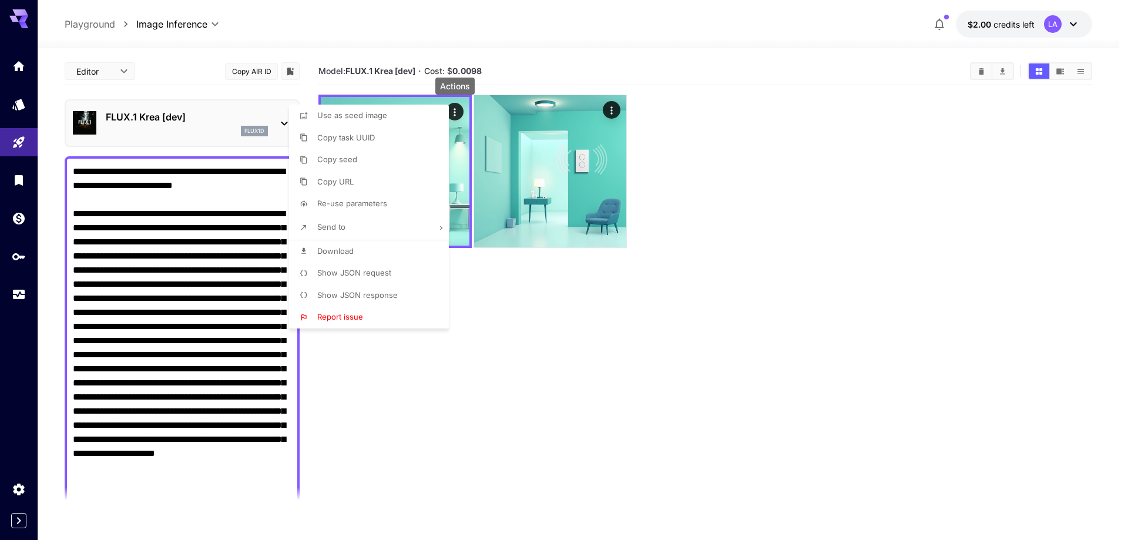
click at [543, 313] on div at bounding box center [564, 270] width 1128 height 540
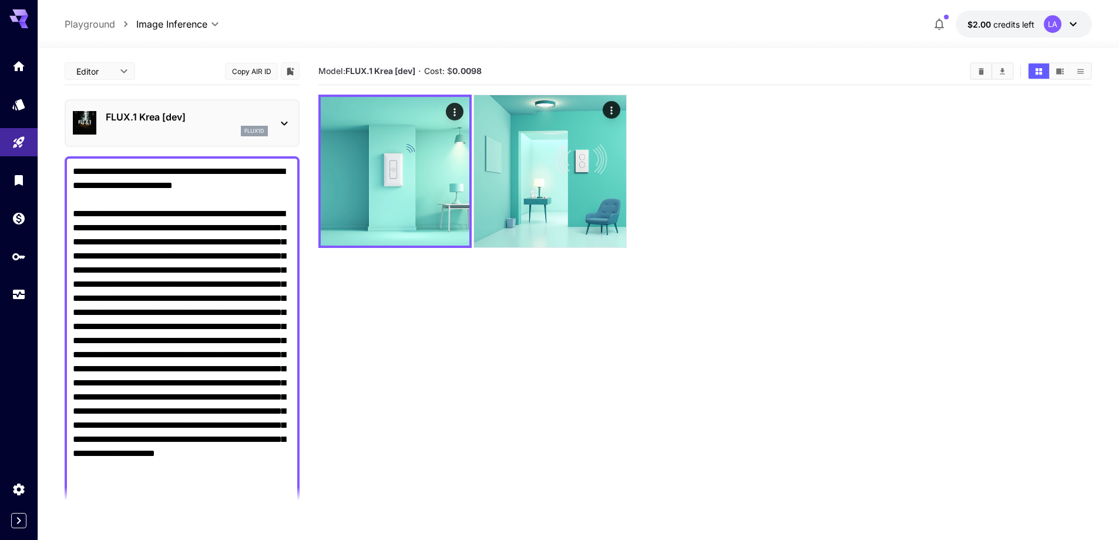
click at [504, 388] on section "Model: FLUX.1 Krea [dev] · Cost: $ 0.0098" at bounding box center [705, 328] width 774 height 540
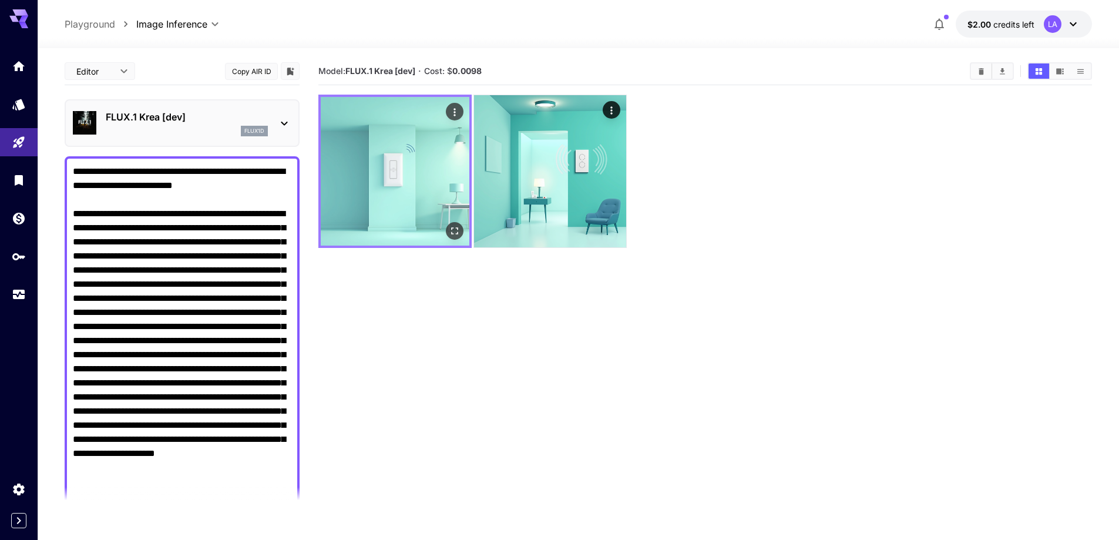
click at [452, 113] on icon "Actions" at bounding box center [455, 112] width 12 height 12
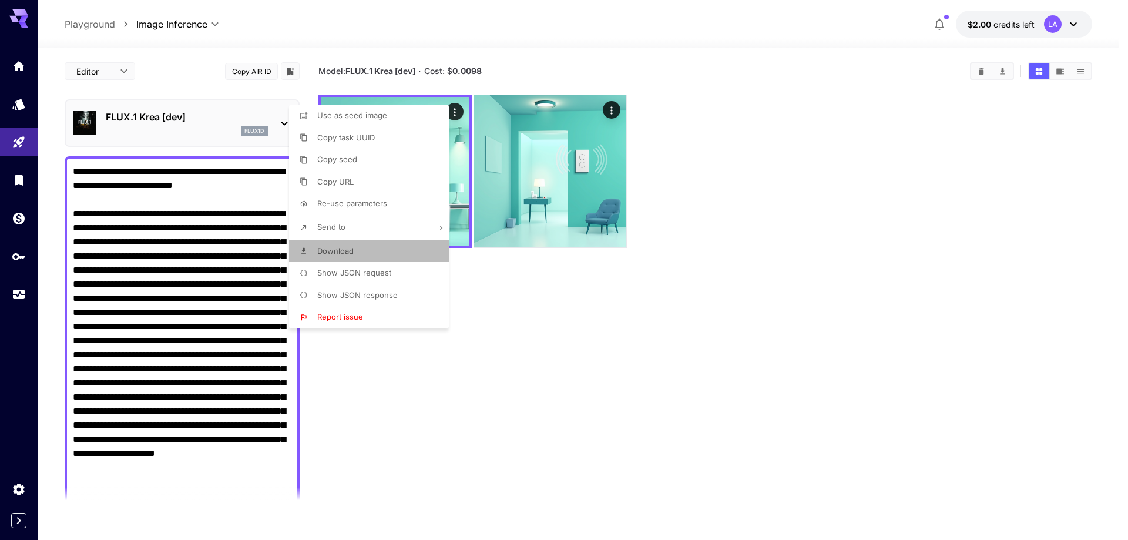
click at [374, 249] on li "Download" at bounding box center [372, 251] width 167 height 22
click at [705, 237] on div at bounding box center [564, 270] width 1128 height 540
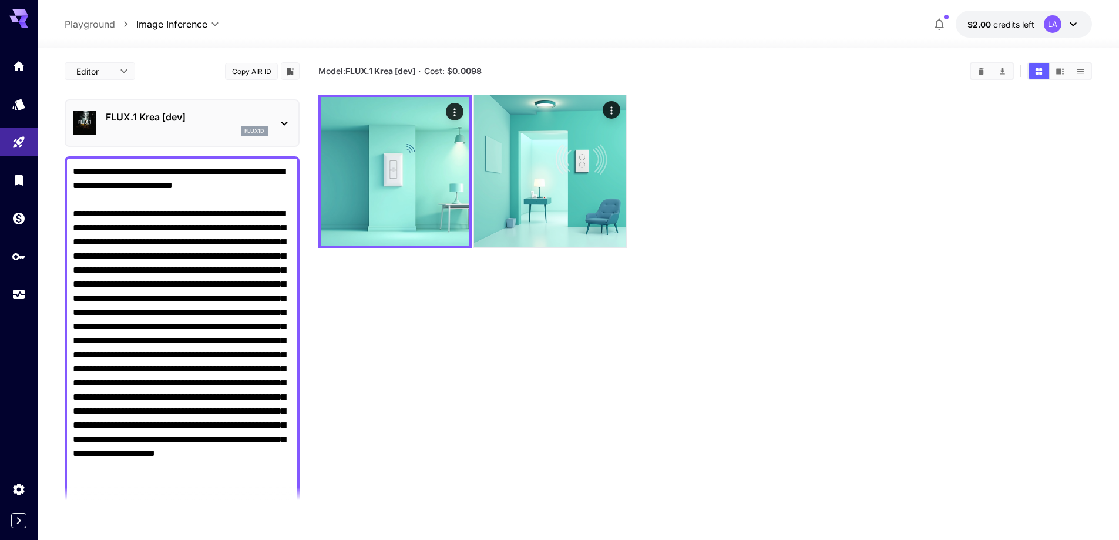
click at [389, 74] on b "FLUX.1 Krea [dev]" at bounding box center [380, 71] width 70 height 10
drag, startPoint x: 347, startPoint y: 70, endPoint x: 420, endPoint y: 71, distance: 72.9
click at [420, 71] on section "Model: FLUX.1 Krea [dev] · Cost: $ 0.0098" at bounding box center [639, 71] width 642 height 14
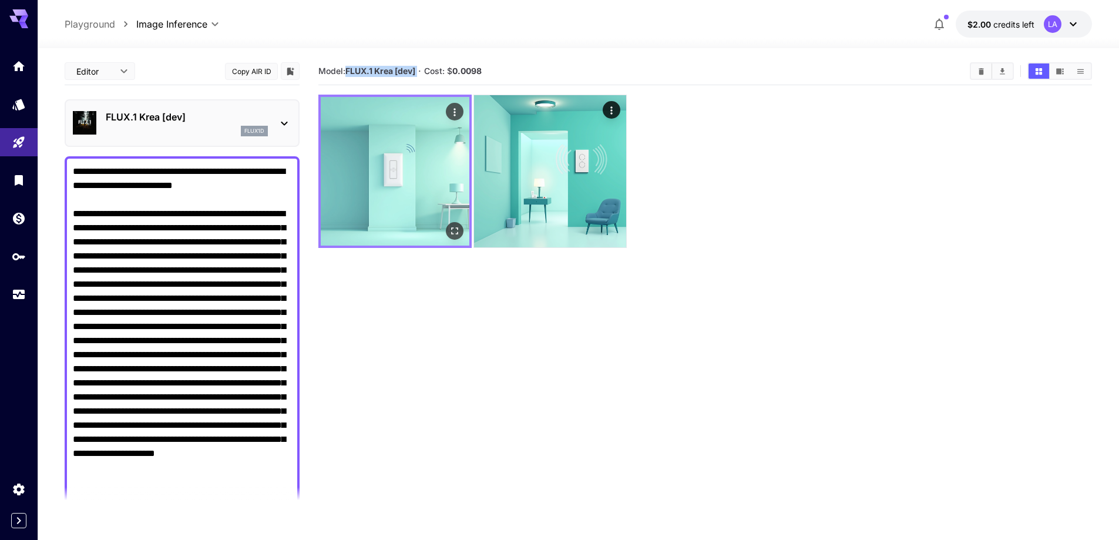
copy b "FLUX.1 Krea [dev]"
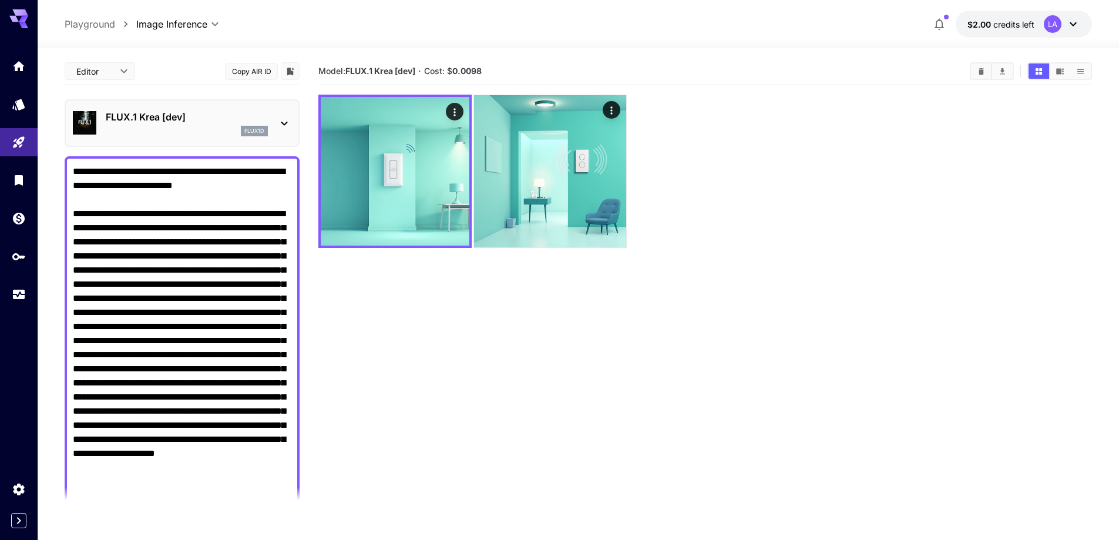
click at [538, 347] on section "Model: FLUX.1 Krea [dev] · Cost: $ 0.0098" at bounding box center [705, 328] width 774 height 540
click at [211, 127] on div "flux1d" at bounding box center [187, 131] width 162 height 11
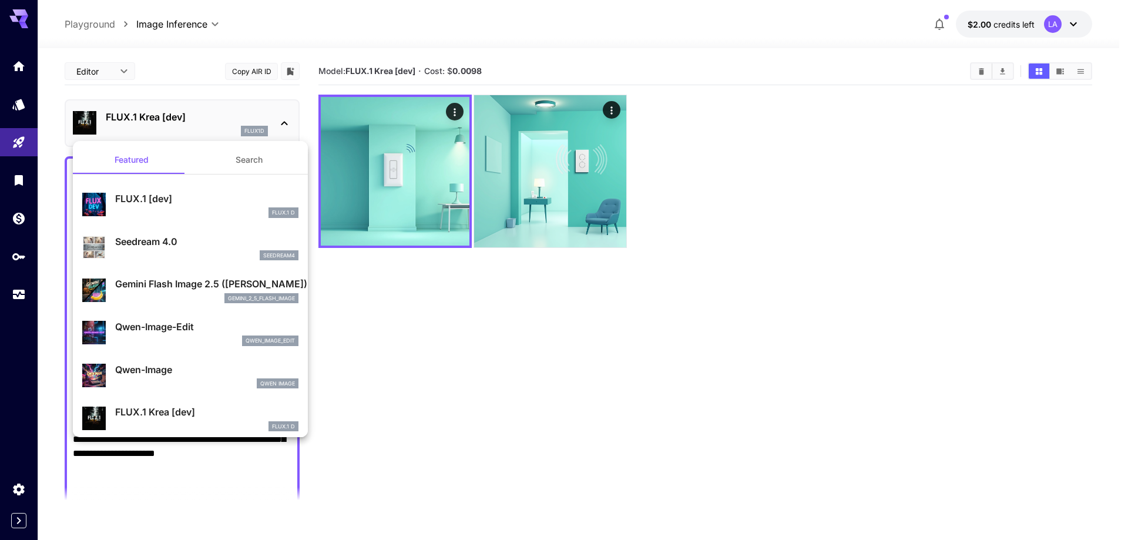
click at [409, 344] on div at bounding box center [564, 270] width 1128 height 540
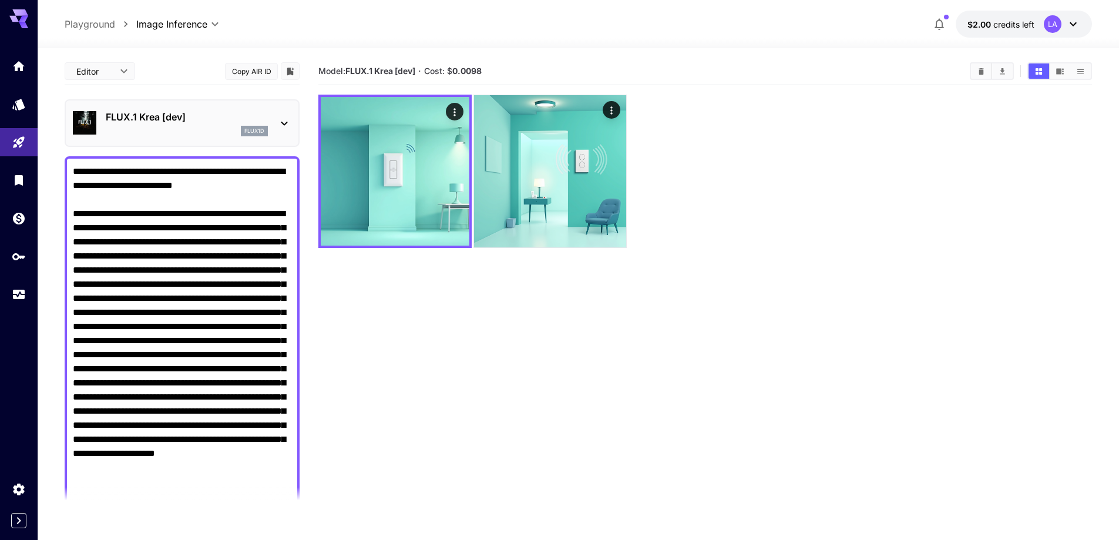
click at [566, 319] on section "Model: FLUX.1 Krea [dev] · Cost: $ 0.0098" at bounding box center [705, 328] width 774 height 540
click at [187, 132] on div "flux1d" at bounding box center [187, 131] width 162 height 11
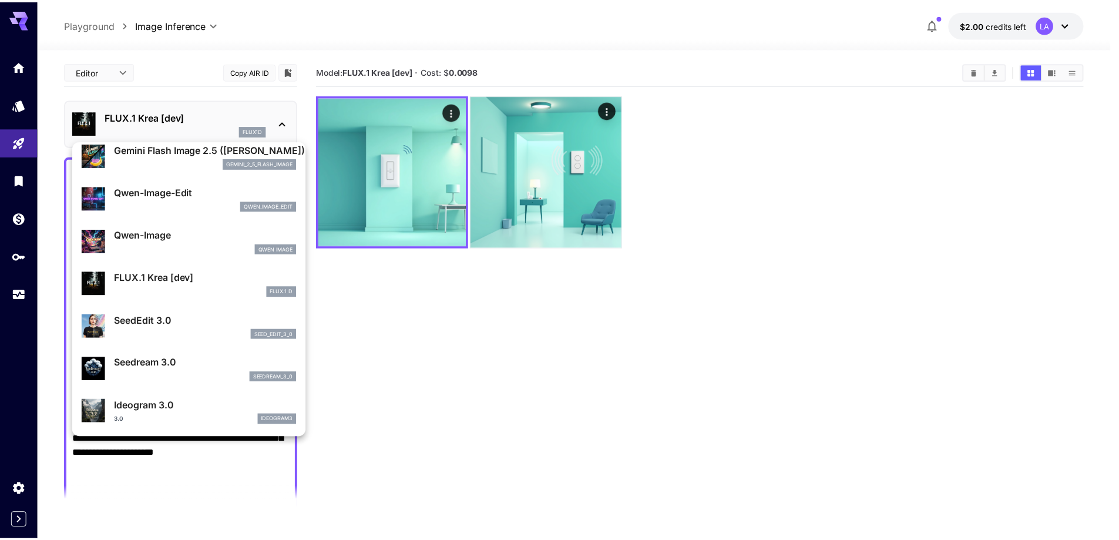
scroll to position [176, 0]
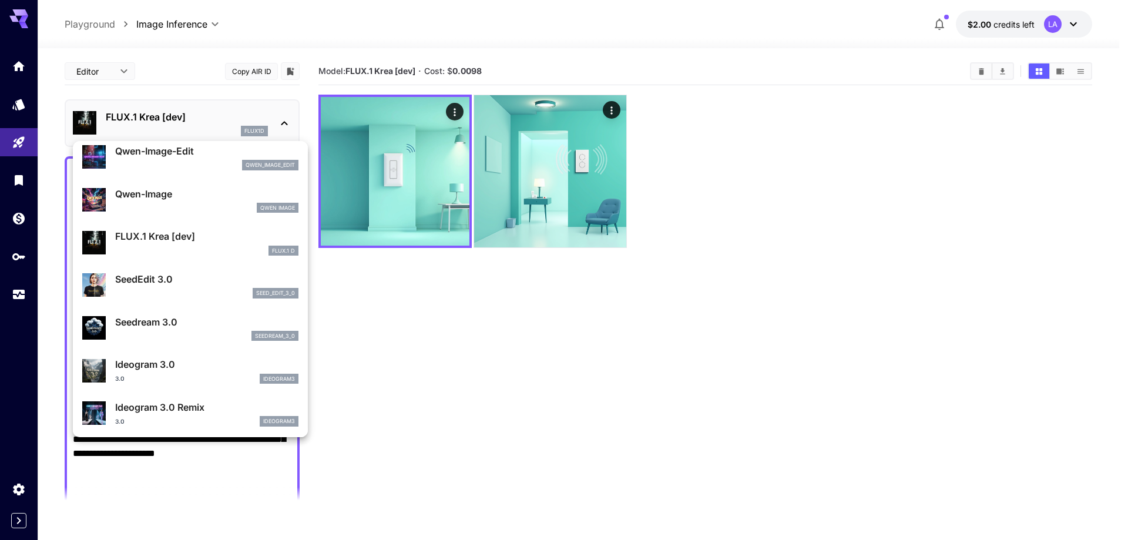
click at [573, 418] on div at bounding box center [564, 270] width 1128 height 540
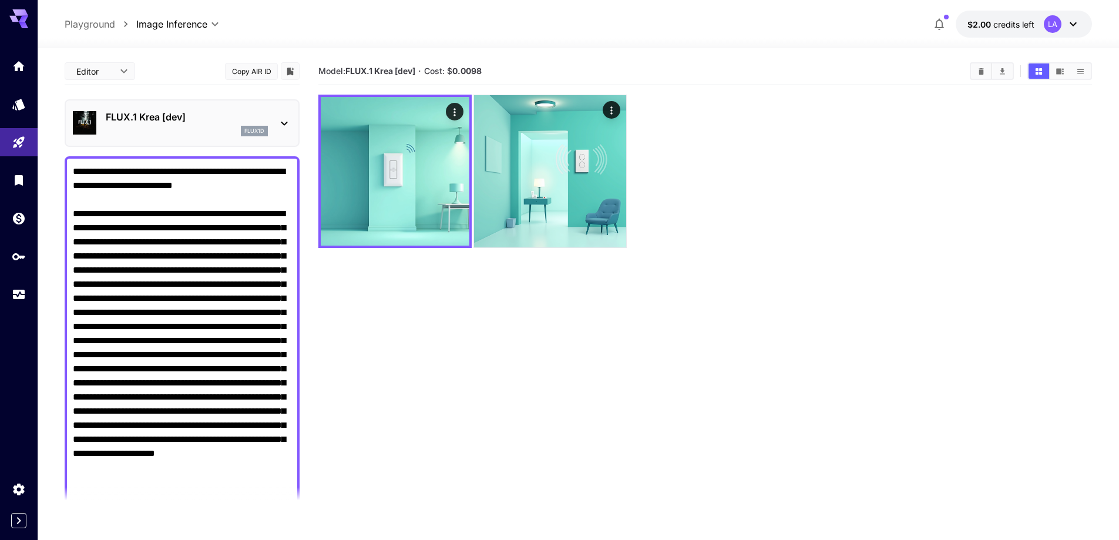
click at [231, 338] on textarea "Negative Prompt" at bounding box center [182, 333] width 219 height 338
click at [219, 138] on div "FLUX.1 Krea [dev] flux1d" at bounding box center [182, 123] width 219 height 36
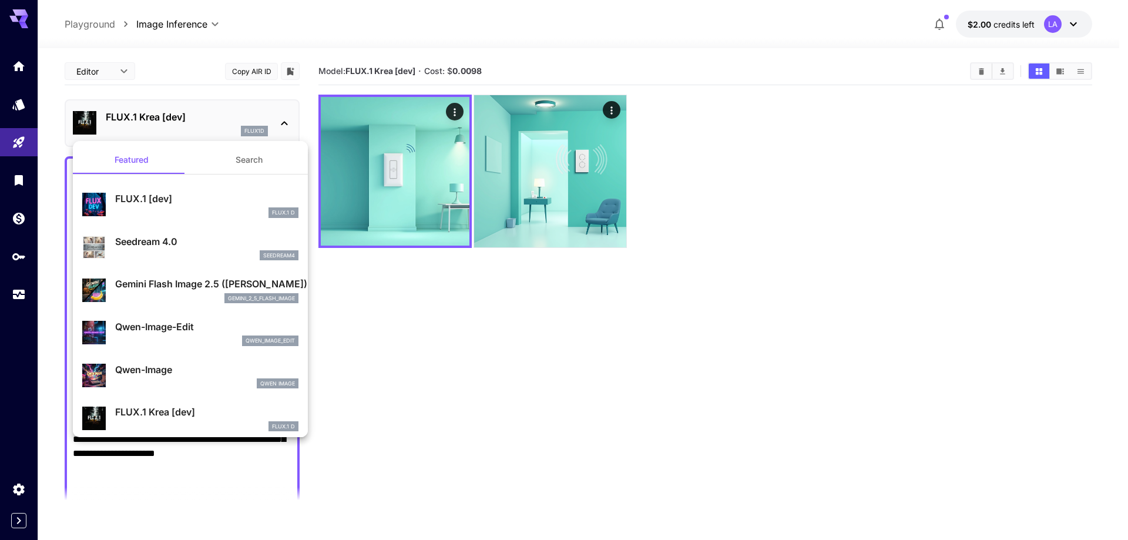
click at [224, 124] on div at bounding box center [564, 270] width 1128 height 540
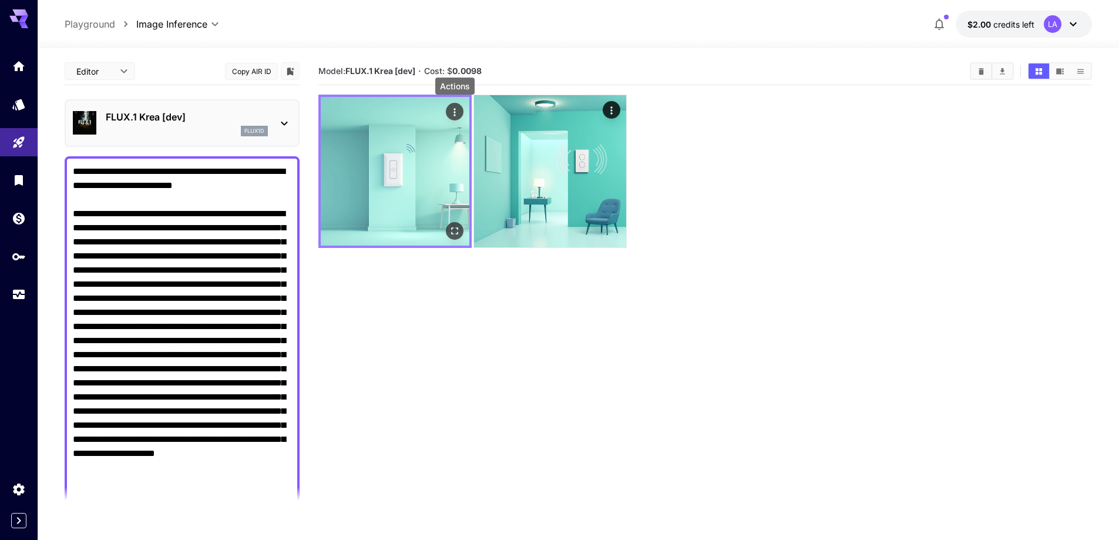
click at [461, 113] on button "Actions" at bounding box center [455, 112] width 18 height 18
click at [452, 113] on icon "Actions" at bounding box center [455, 112] width 12 height 12
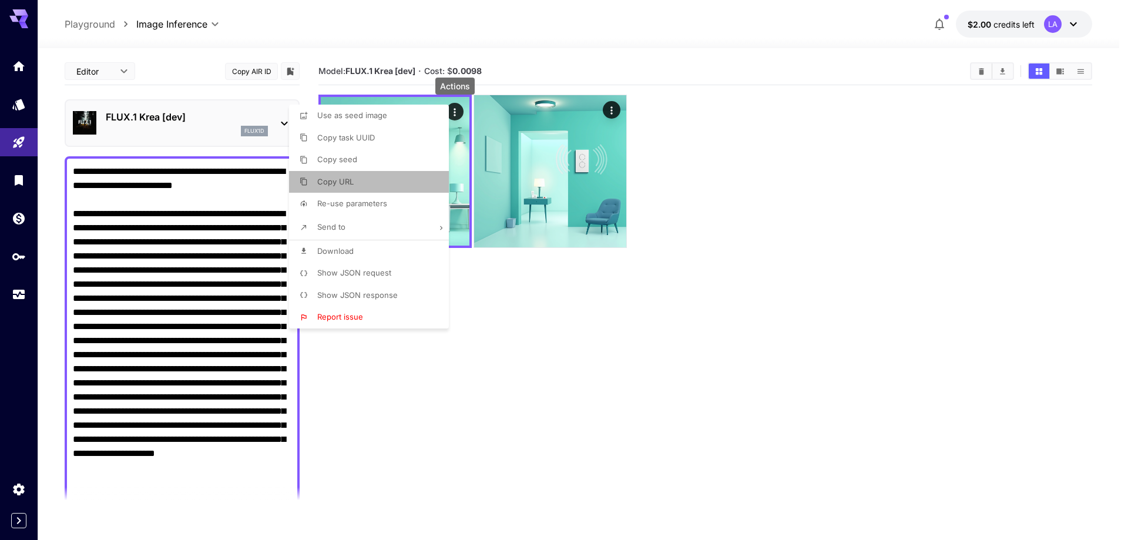
click at [388, 181] on li "Copy URL" at bounding box center [372, 182] width 167 height 22
click at [418, 443] on div at bounding box center [564, 270] width 1128 height 540
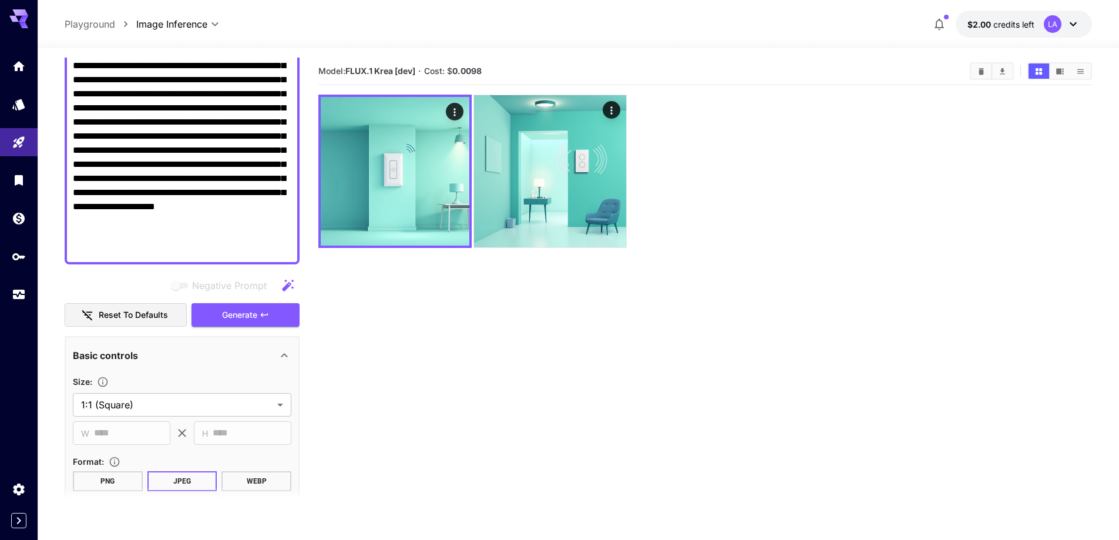
scroll to position [294, 0]
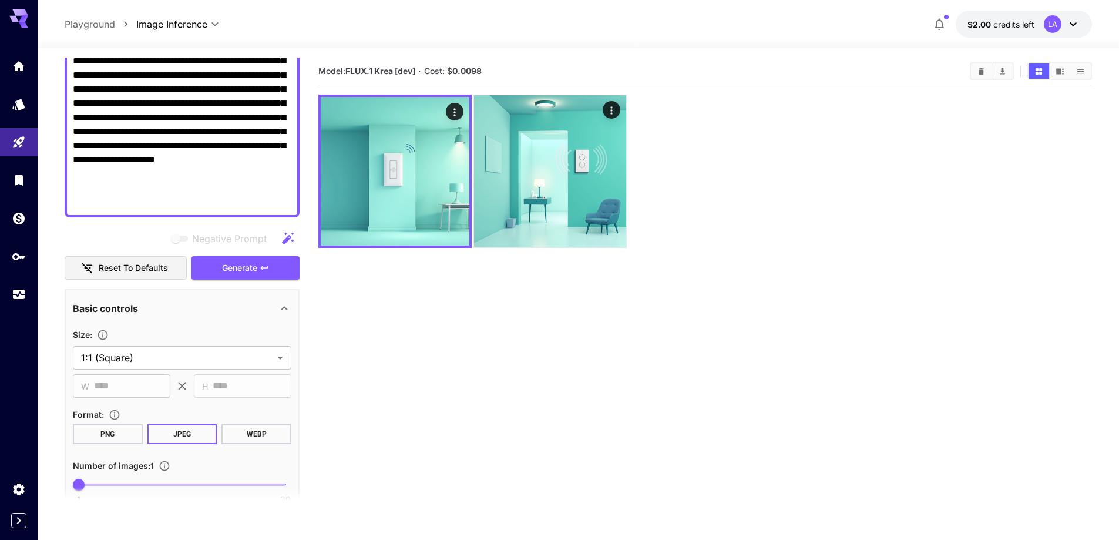
click at [92, 391] on div "​ W **** ​" at bounding box center [122, 385] width 98 height 23
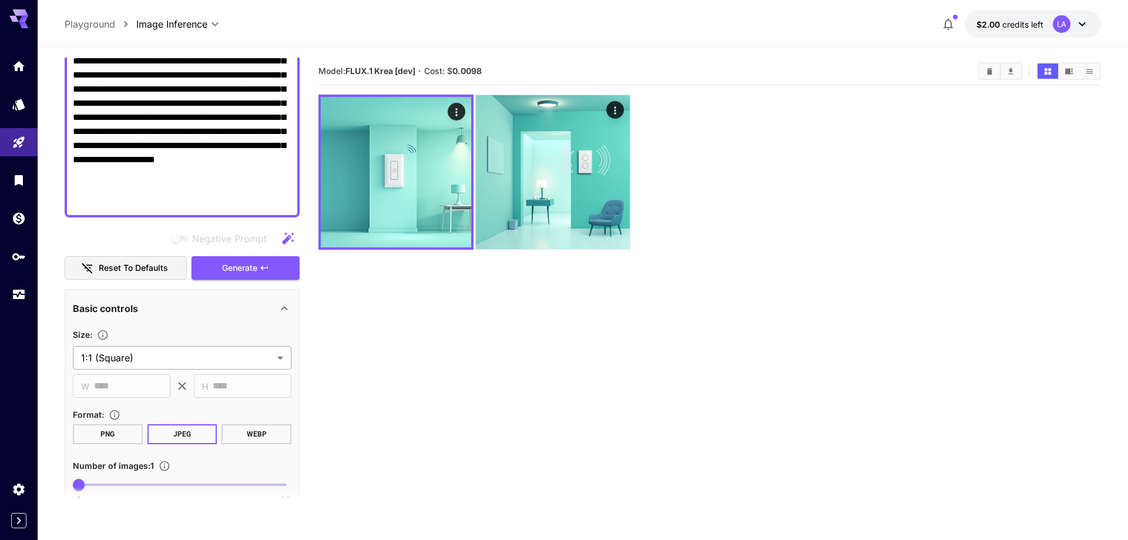
click at [129, 367] on body "**********" at bounding box center [564, 316] width 1128 height 633
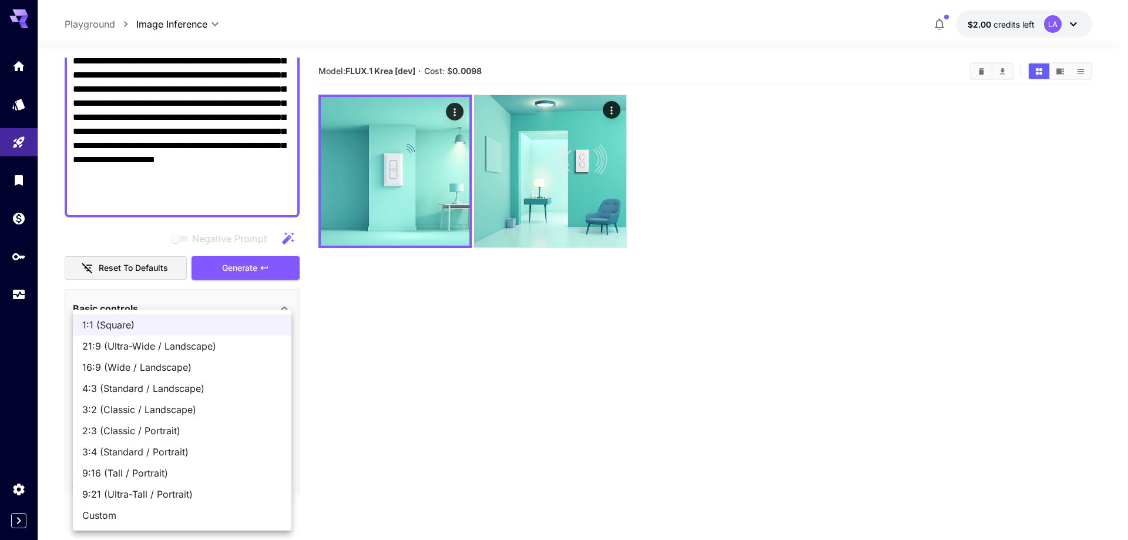
click at [118, 513] on span "Custom" at bounding box center [182, 515] width 200 height 14
type input "******"
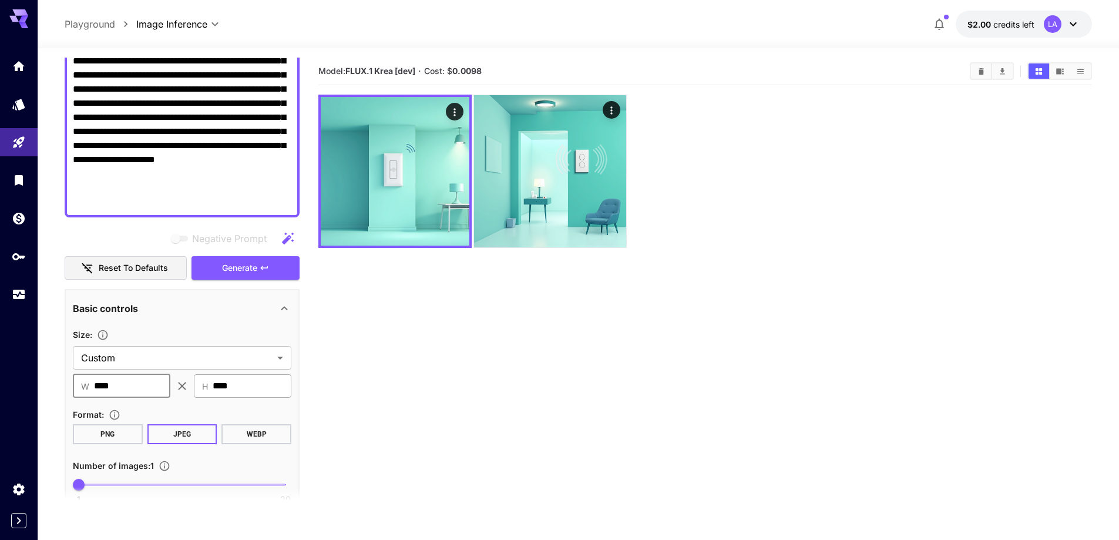
type input "****"
drag, startPoint x: 246, startPoint y: 391, endPoint x: 235, endPoint y: 397, distance: 12.4
click at [235, 397] on input "****" at bounding box center [252, 385] width 79 height 23
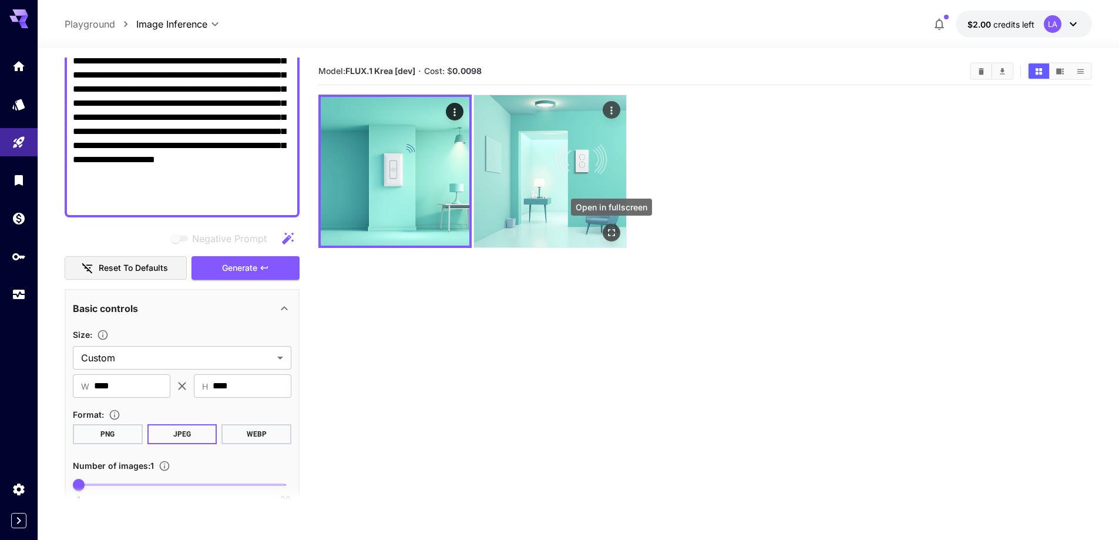
click at [613, 225] on button "Open in fullscreen" at bounding box center [612, 233] width 18 height 18
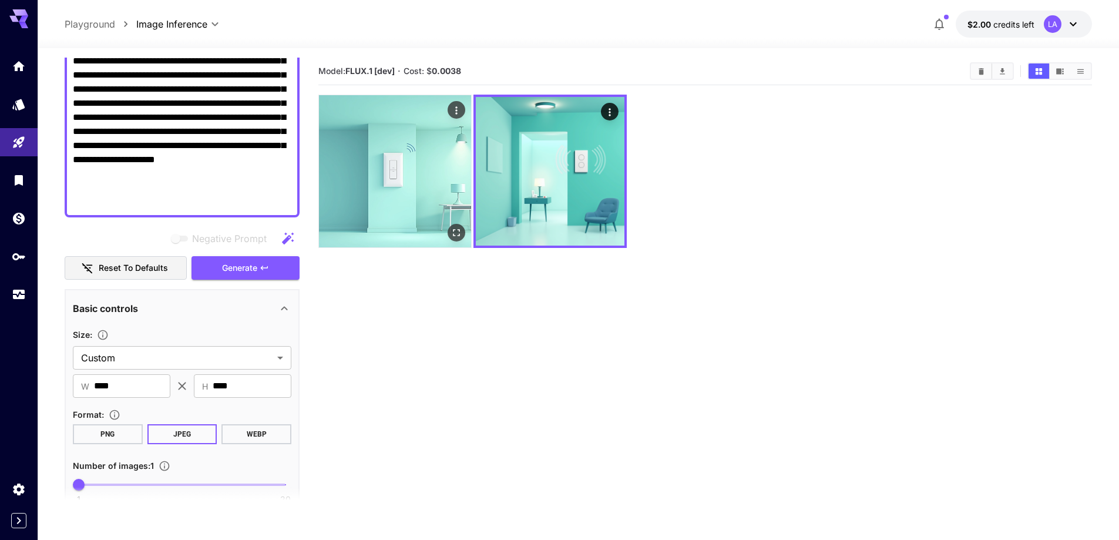
click at [460, 231] on icon "Open in fullscreen" at bounding box center [457, 233] width 12 height 12
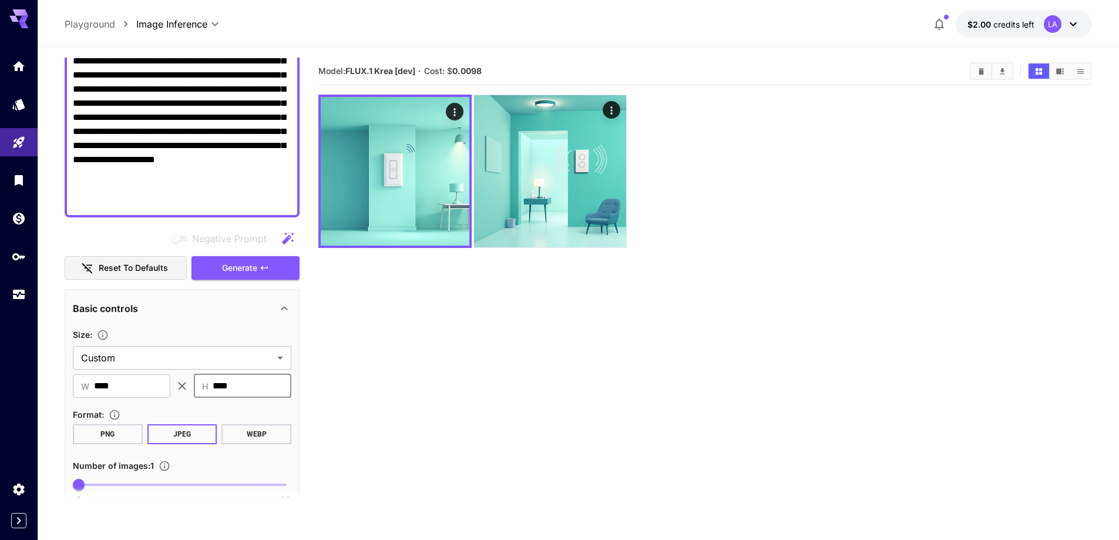
drag, startPoint x: 253, startPoint y: 388, endPoint x: 197, endPoint y: 391, distance: 55.3
click at [197, 391] on div "​ H **** ​" at bounding box center [243, 385] width 98 height 23
type input "****"
click at [142, 384] on input "****" at bounding box center [132, 385] width 76 height 23
type input "****"
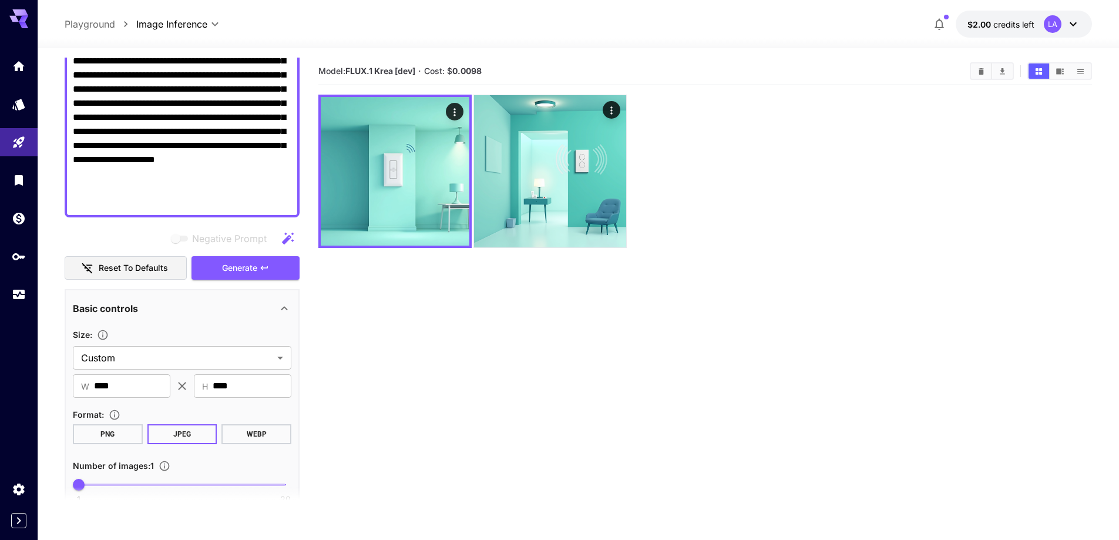
click at [342, 442] on section "Model: FLUX.1 Krea [dev] · Cost: $ 0.0098" at bounding box center [705, 328] width 774 height 540
click at [102, 432] on button "PNG" at bounding box center [108, 434] width 70 height 20
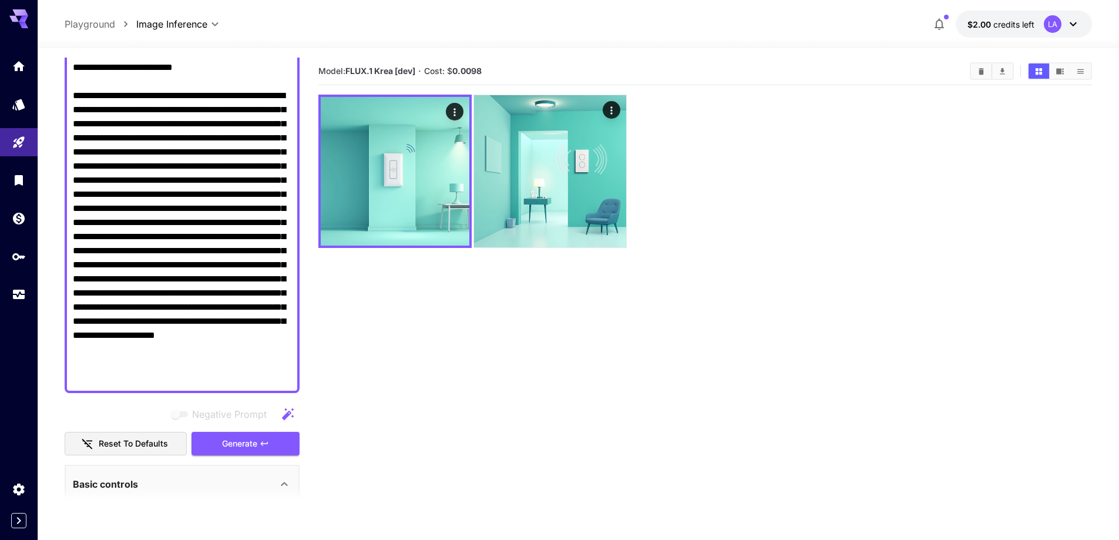
scroll to position [176, 0]
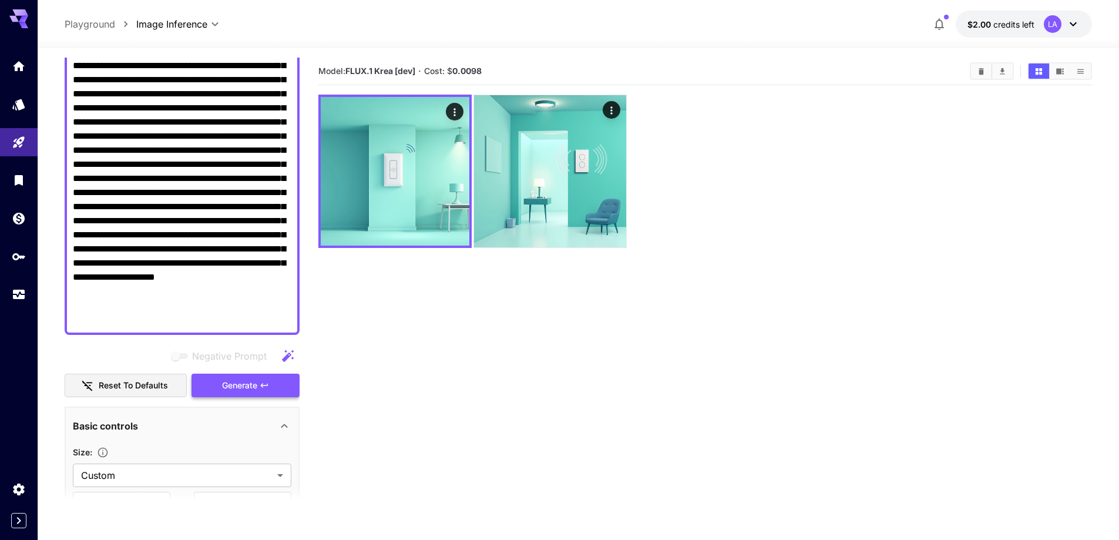
click at [229, 385] on span "Generate" at bounding box center [239, 385] width 35 height 15
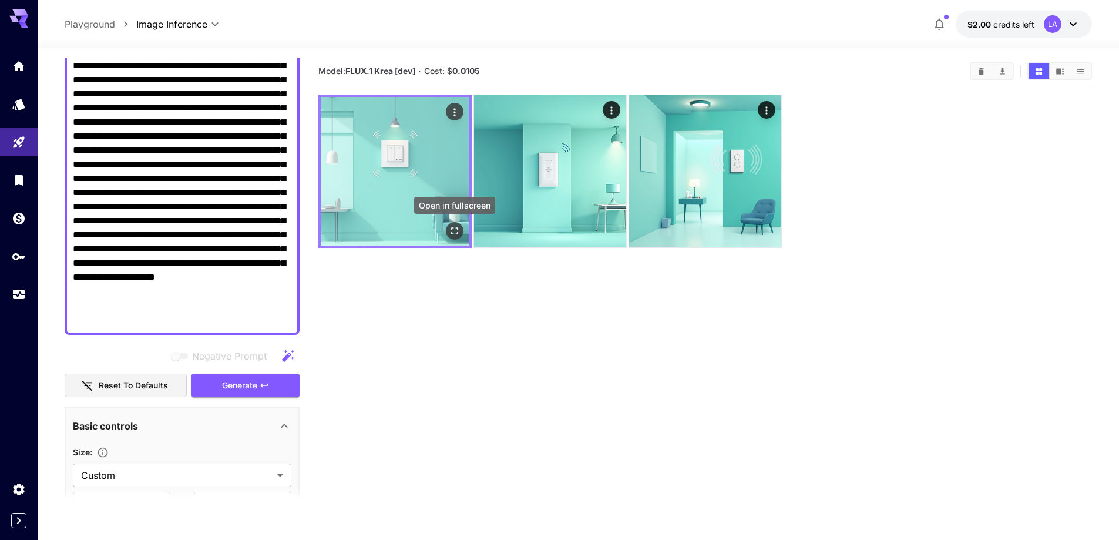
click at [454, 231] on icon "Open in fullscreen" at bounding box center [455, 231] width 12 height 12
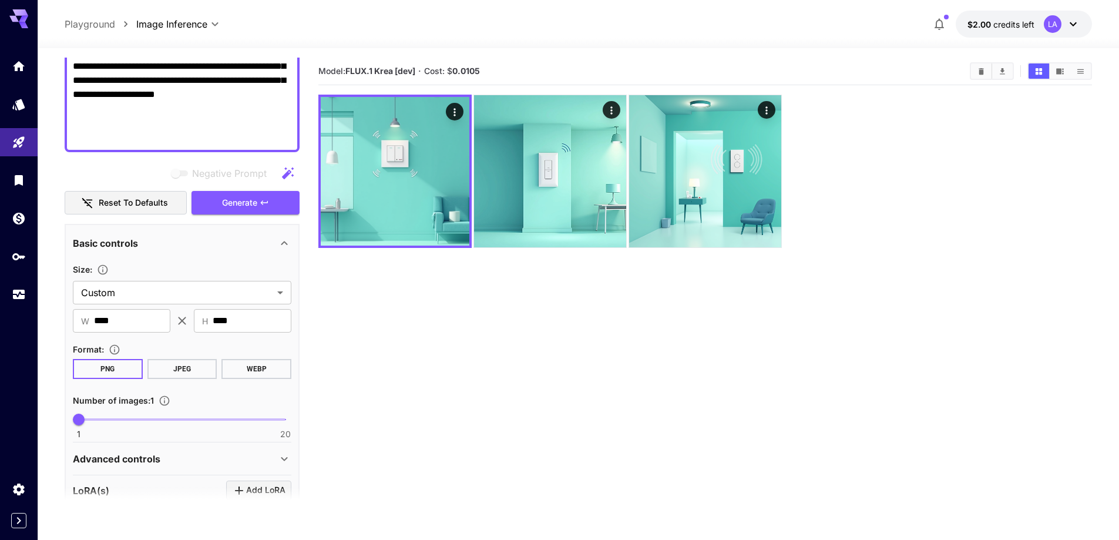
scroll to position [352, 0]
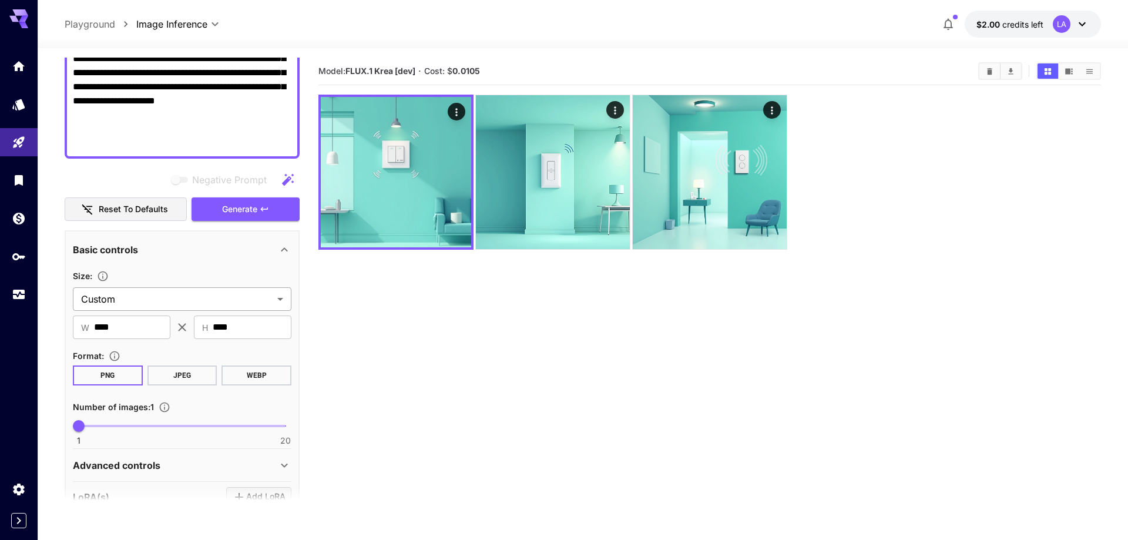
click at [190, 303] on body "**********" at bounding box center [564, 316] width 1128 height 633
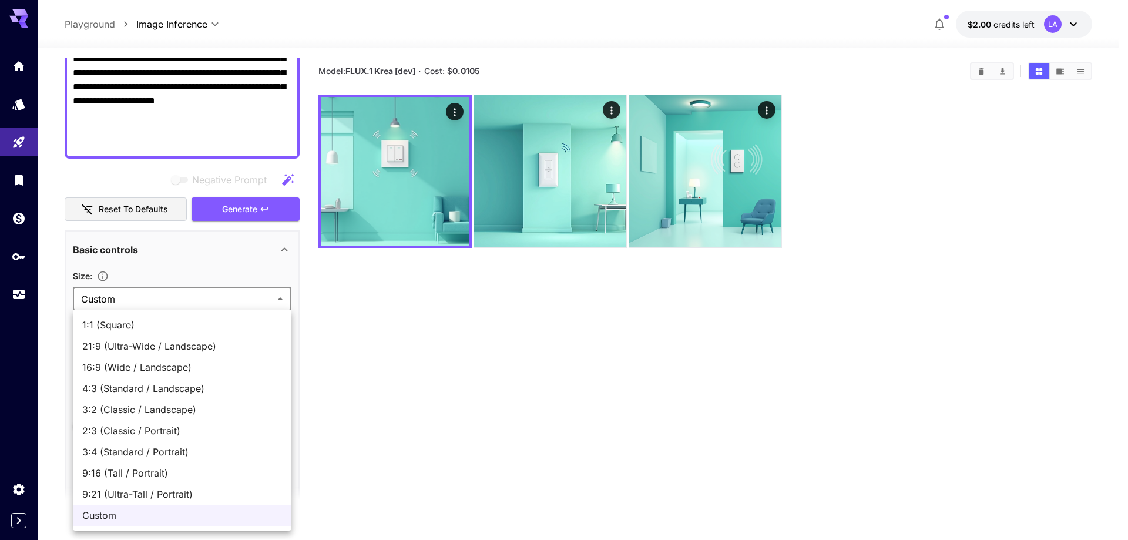
click at [47, 156] on div at bounding box center [564, 270] width 1128 height 540
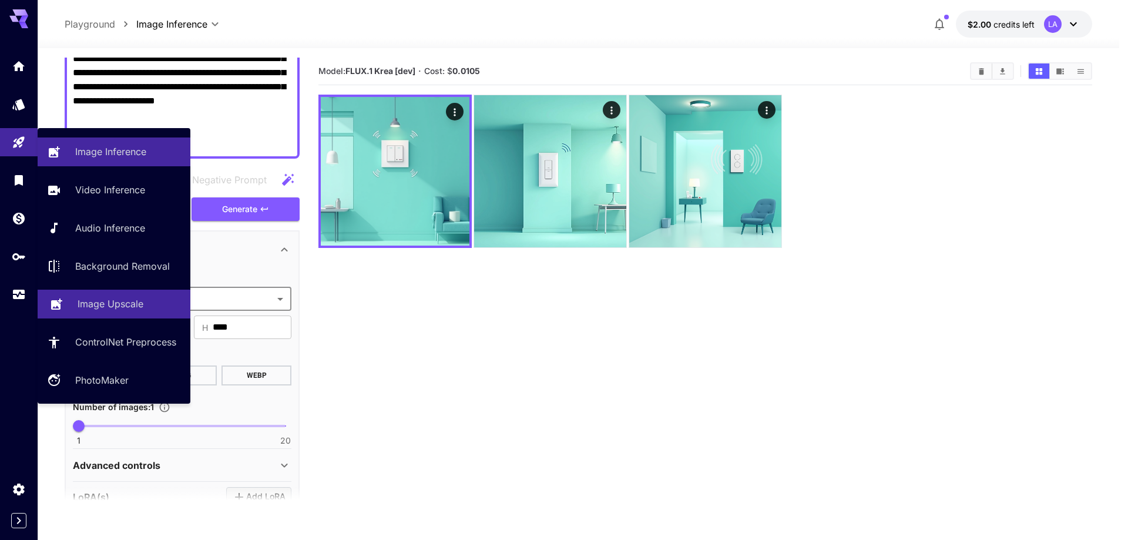
click at [112, 312] on link "Image Upscale" at bounding box center [114, 304] width 153 height 29
type input "**********"
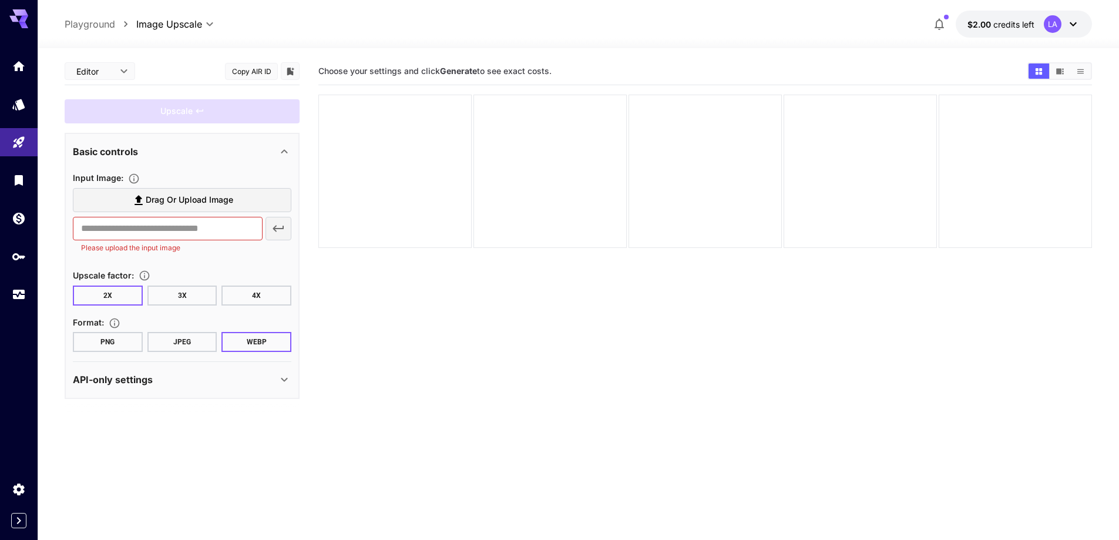
click at [195, 379] on div "API-only settings" at bounding box center [175, 379] width 204 height 14
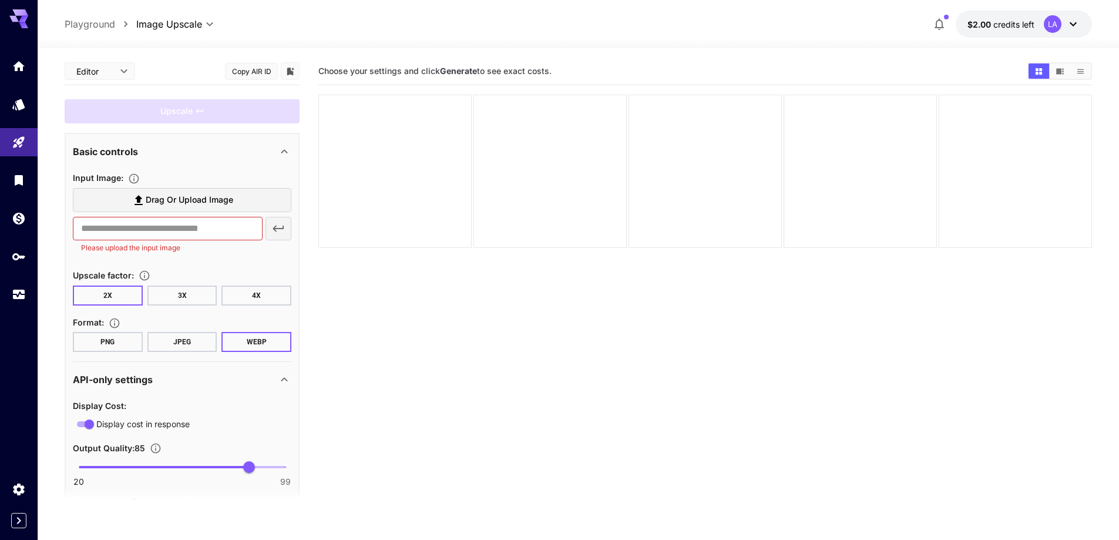
click at [195, 379] on div "API-only settings" at bounding box center [175, 379] width 204 height 14
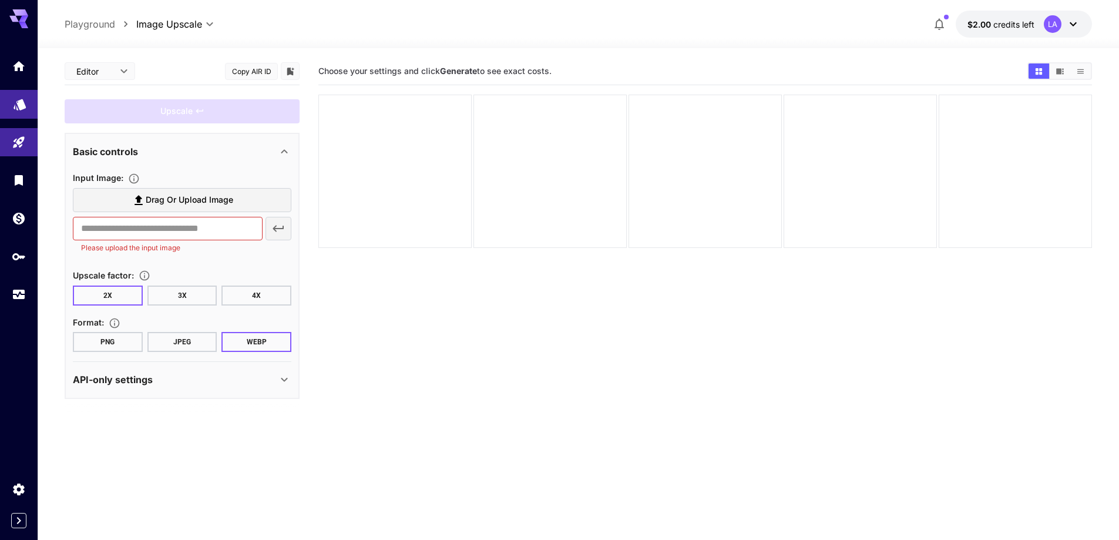
click at [23, 110] on link at bounding box center [19, 104] width 38 height 29
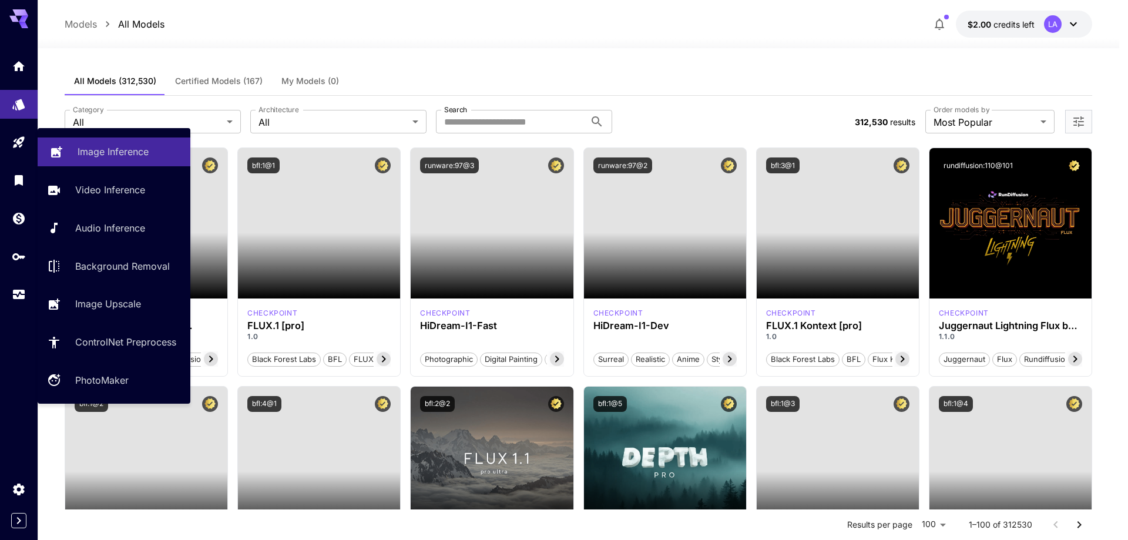
click at [73, 155] on link "Image Inference" at bounding box center [114, 151] width 153 height 29
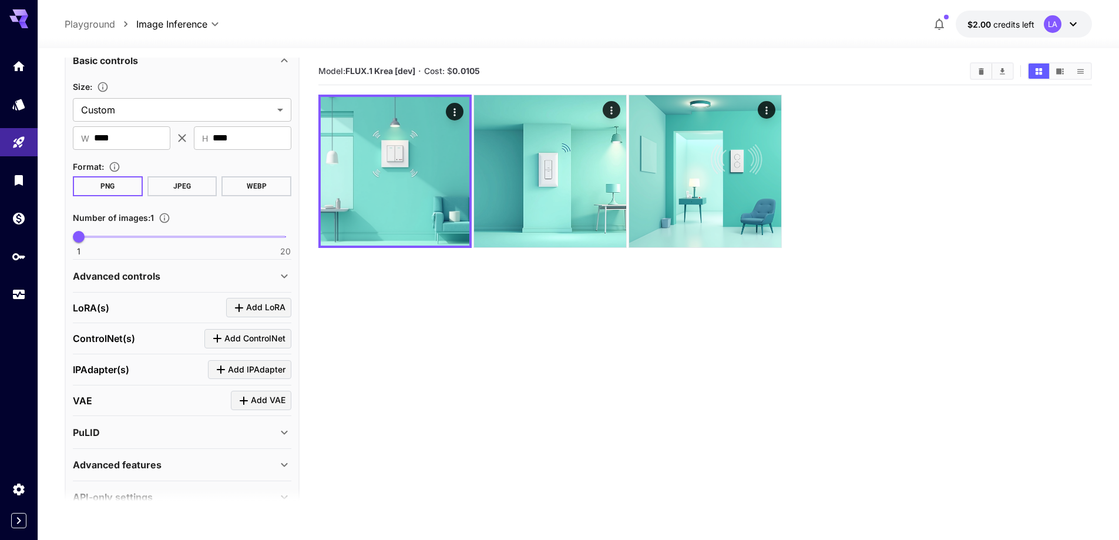
scroll to position [569, 0]
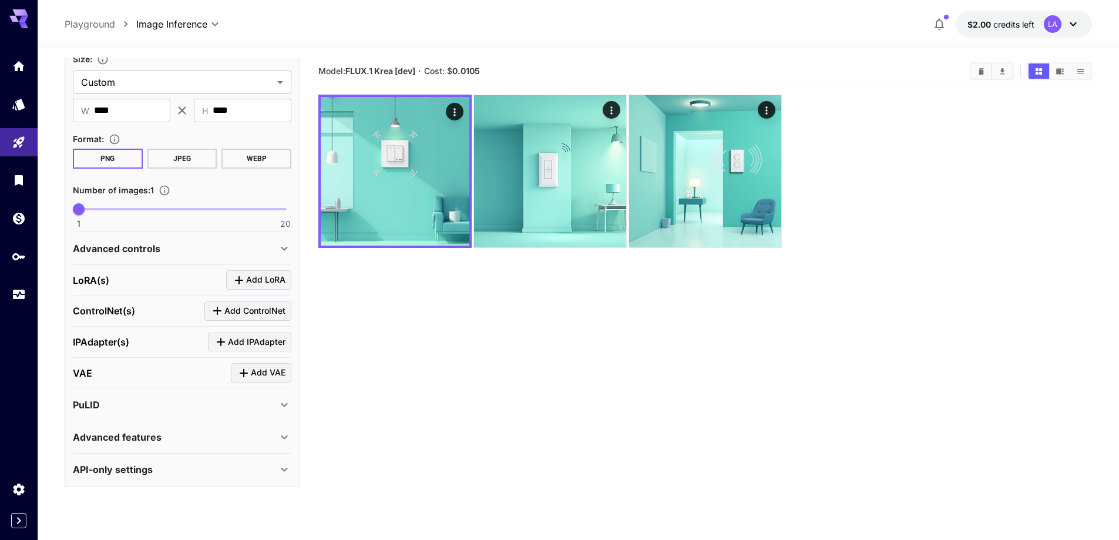
click at [175, 443] on div "Advanced features" at bounding box center [175, 437] width 204 height 14
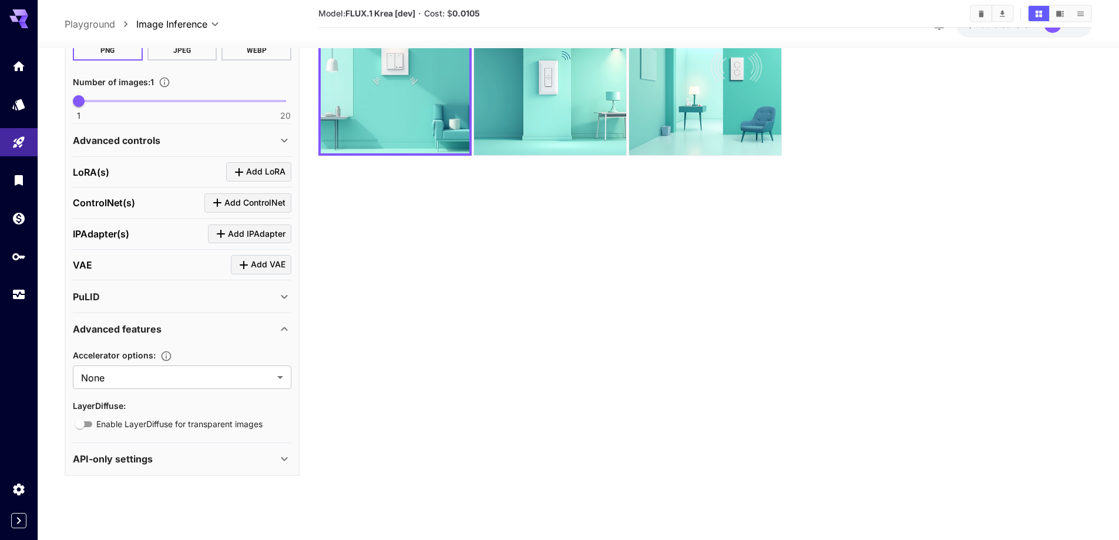
scroll to position [93, 0]
click at [176, 450] on div "API-only settings" at bounding box center [182, 458] width 219 height 28
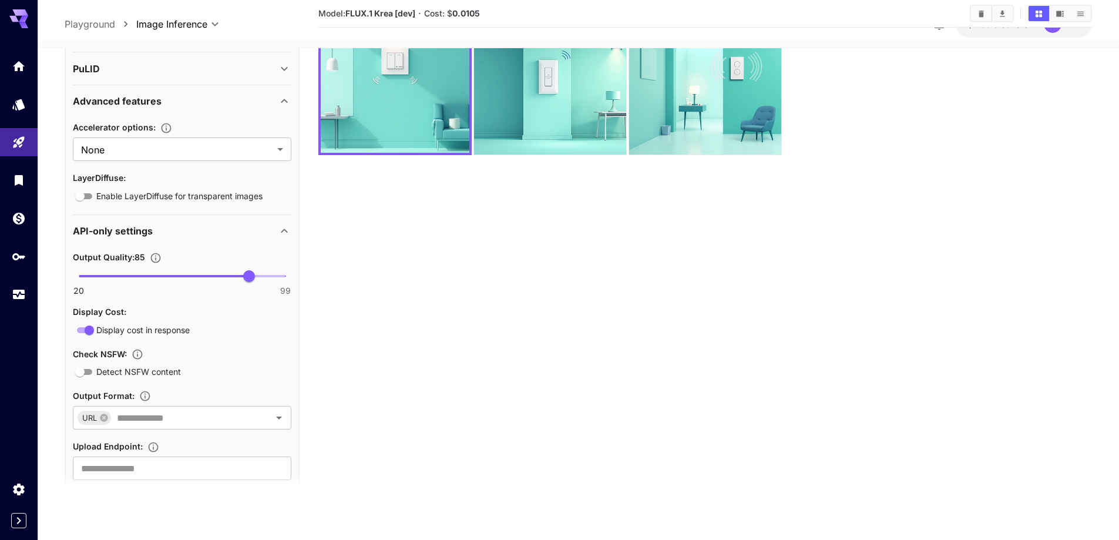
scroll to position [921, 0]
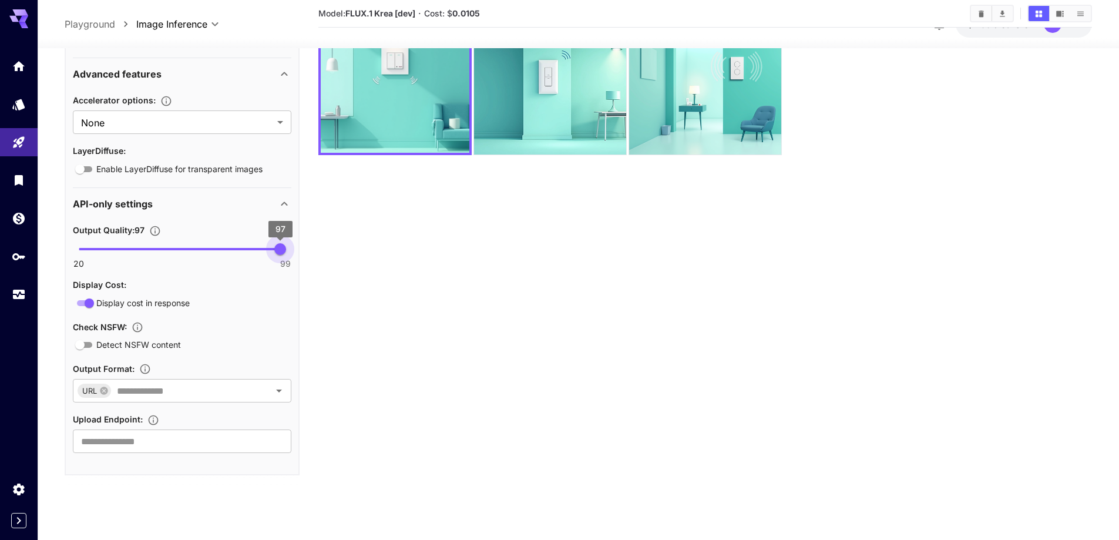
type input "**"
drag, startPoint x: 254, startPoint y: 252, endPoint x: 295, endPoint y: 257, distance: 42.0
click at [297, 256] on div "Basic controls Size : Custom ****** ​ ​ W **** ​ ​ H **** ​ Format : PNG JPEG W…" at bounding box center [182, 62] width 235 height 824
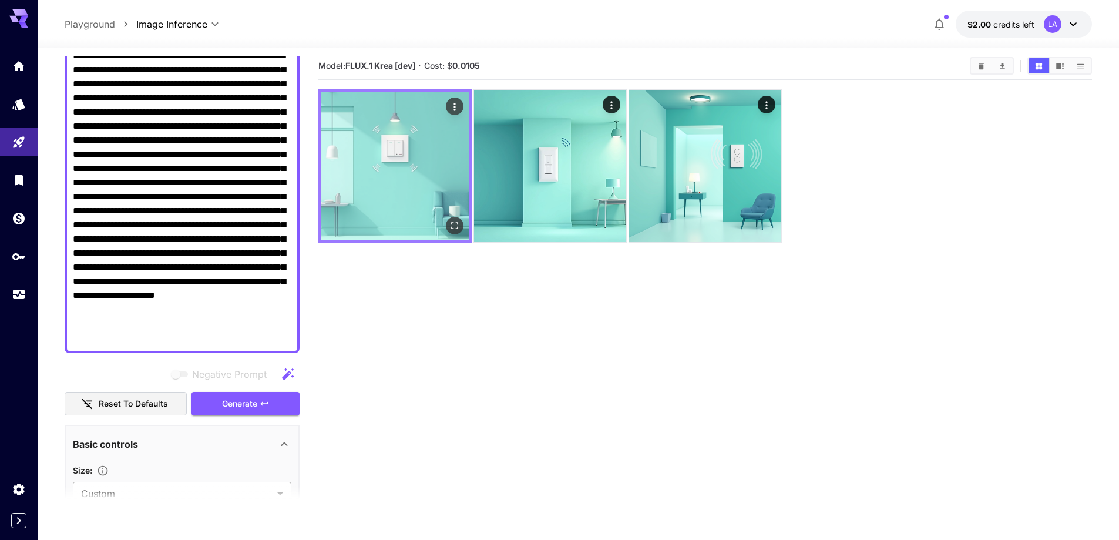
scroll to position [0, 0]
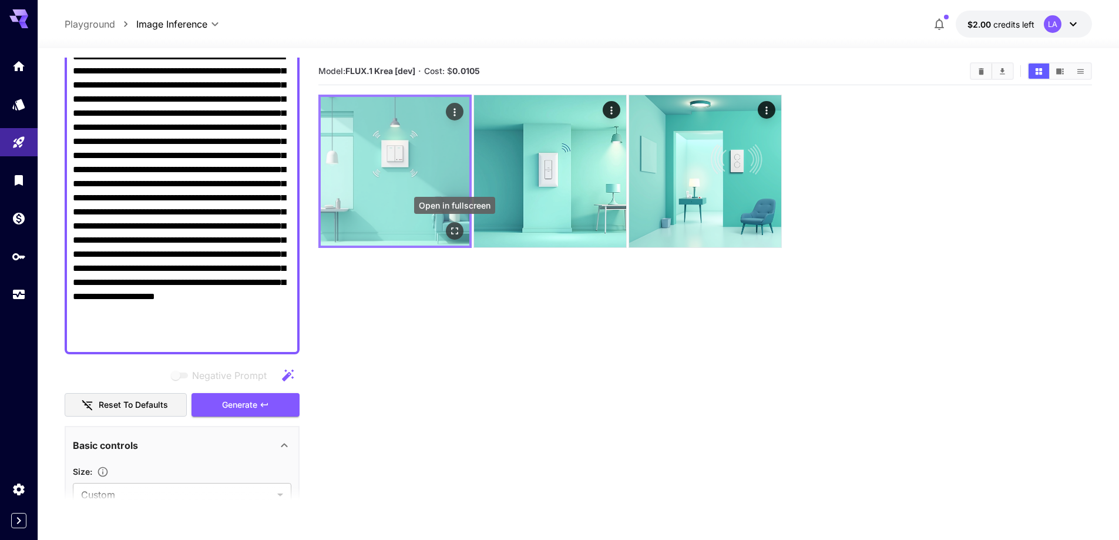
click at [453, 230] on icon "Open in fullscreen" at bounding box center [455, 231] width 12 height 12
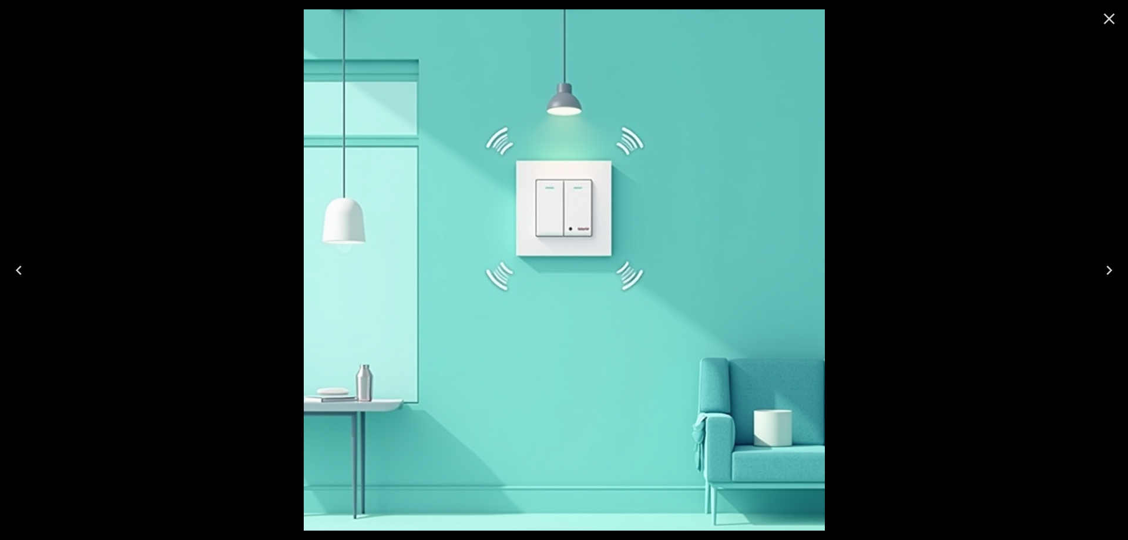
click at [1117, 17] on icon "Close" at bounding box center [1109, 18] width 19 height 19
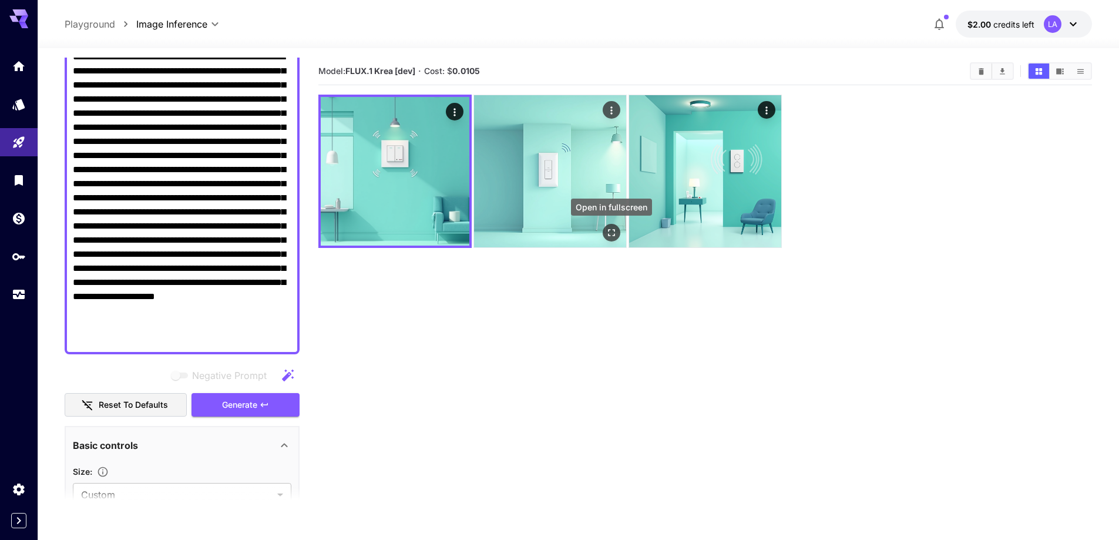
click at [614, 236] on icon "Open in fullscreen" at bounding box center [611, 232] width 7 height 7
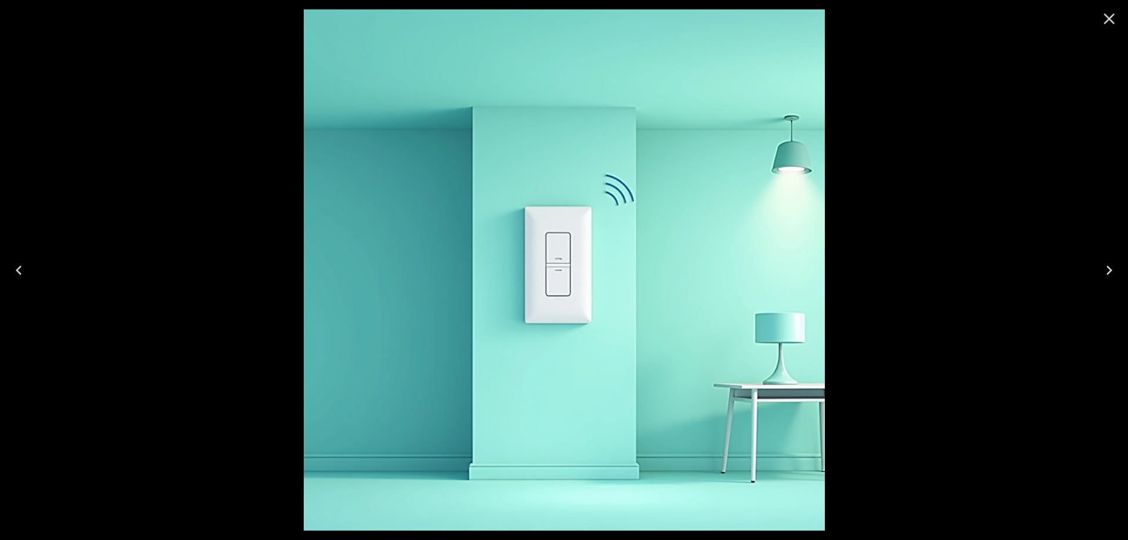
click at [1110, 19] on icon "Close" at bounding box center [1109, 18] width 19 height 19
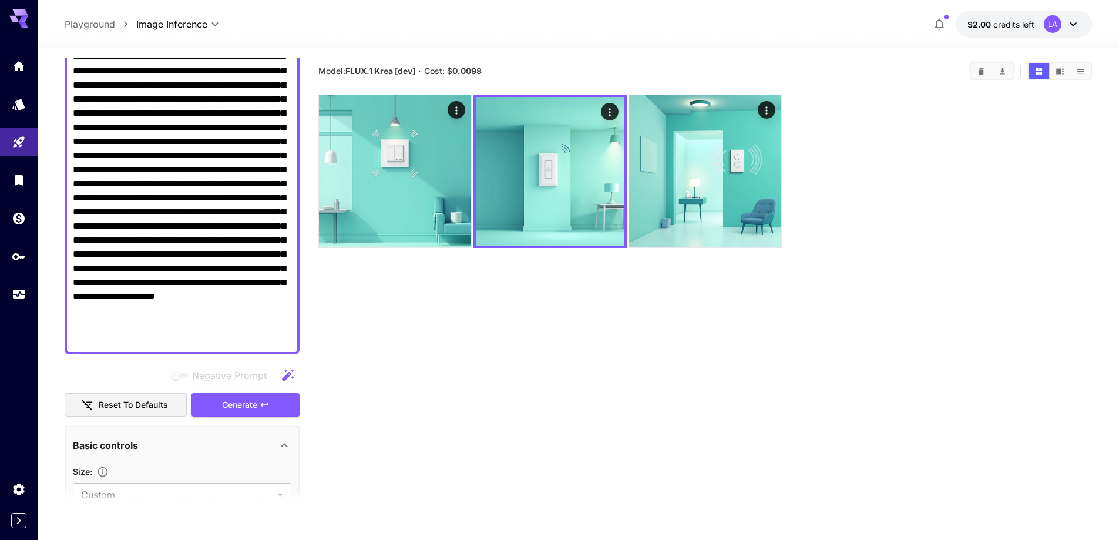
click at [528, 363] on section "Model: FLUX.1 Krea [dev] · Cost: $ 0.0098" at bounding box center [705, 328] width 774 height 540
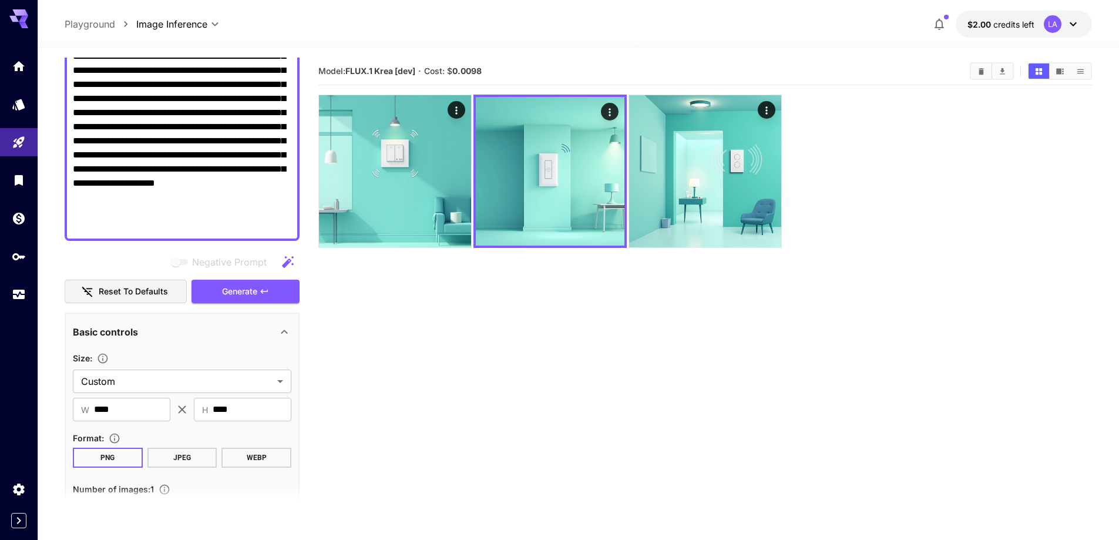
scroll to position [274, 0]
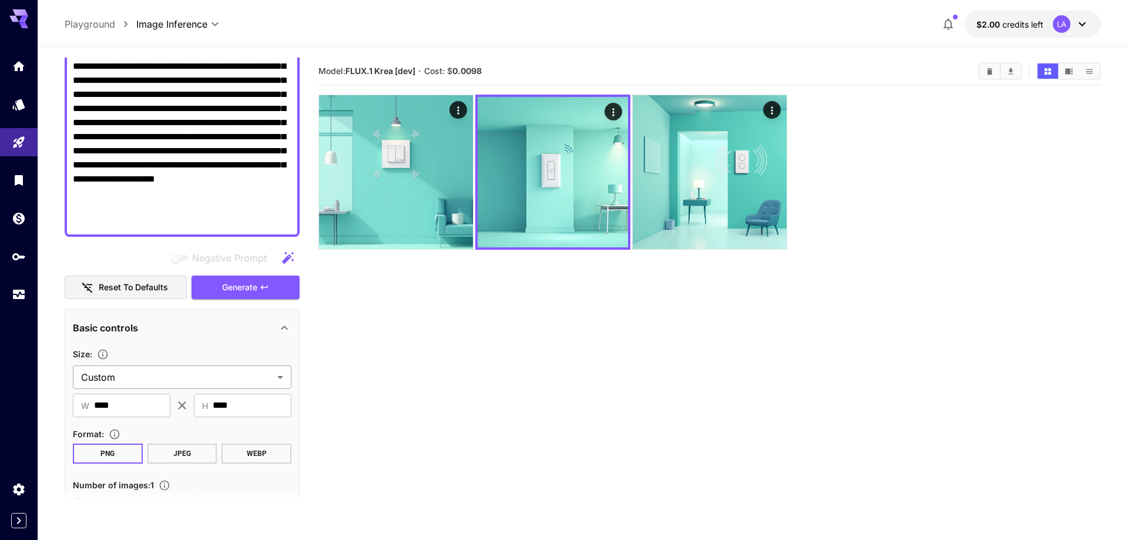
click at [142, 383] on body "**********" at bounding box center [564, 316] width 1128 height 633
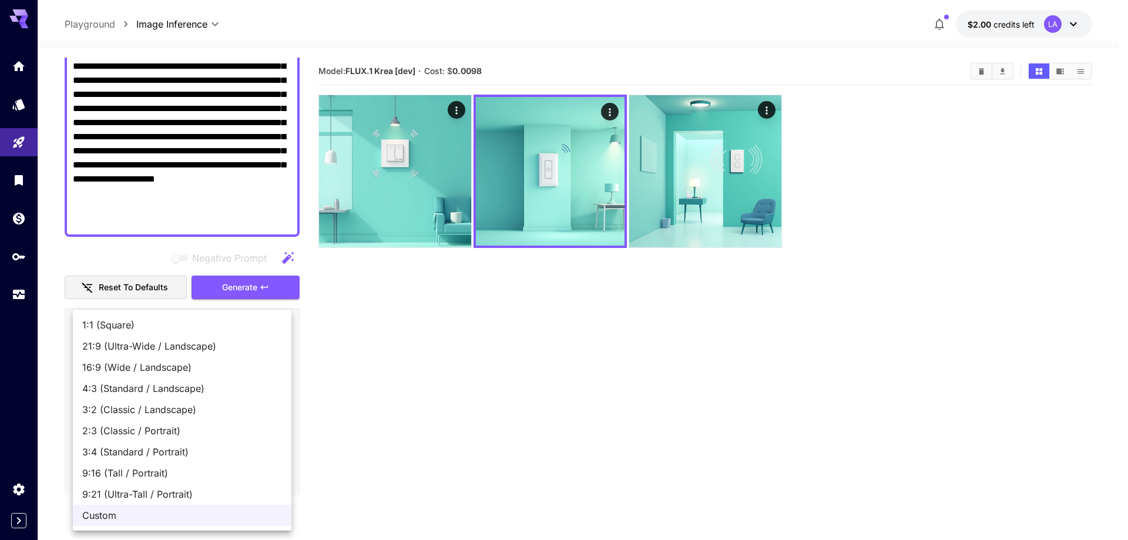
click at [158, 323] on span "1:1 (Square)" at bounding box center [182, 325] width 200 height 14
type input "**********"
type input "****"
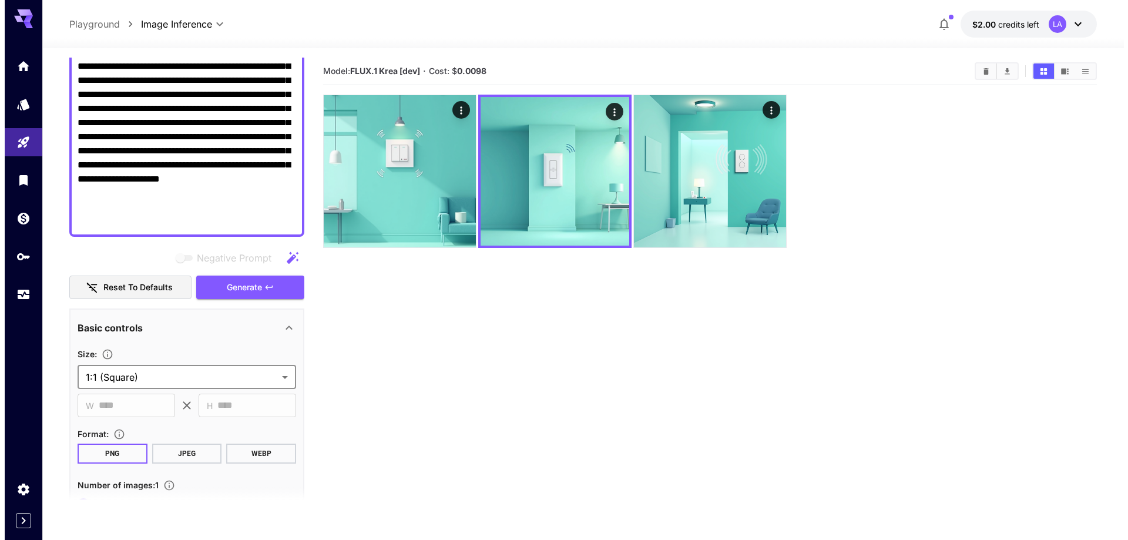
scroll to position [0, 0]
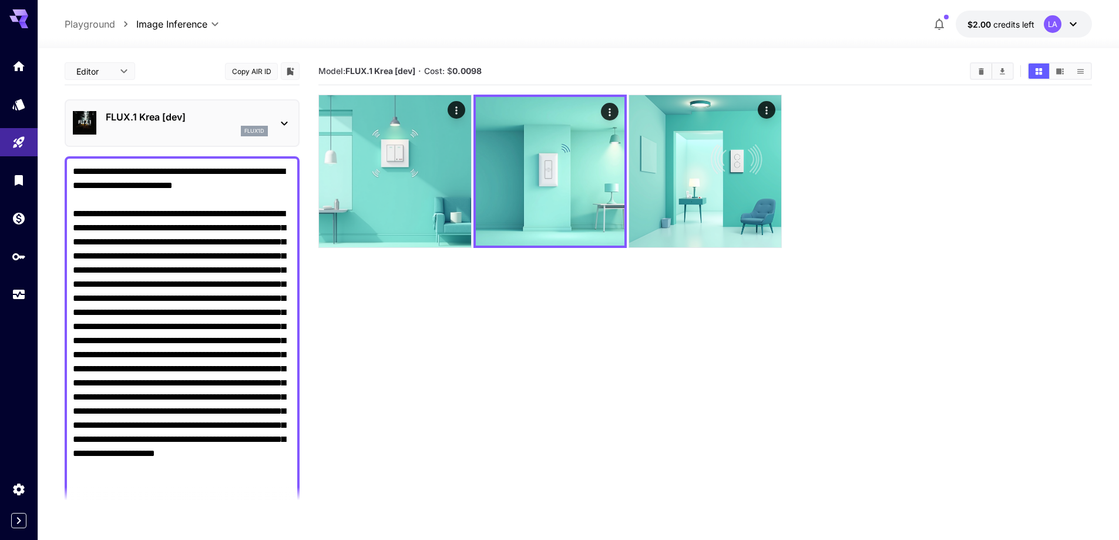
click at [201, 120] on p "FLUX.1 Krea [dev]" at bounding box center [187, 117] width 162 height 14
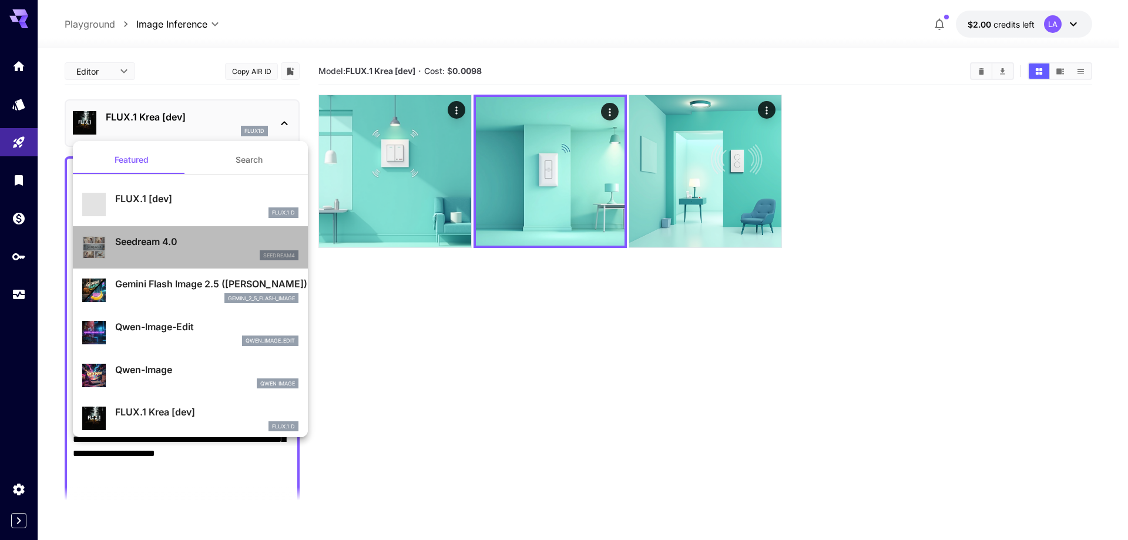
click at [218, 244] on p "Seedream 4.0" at bounding box center [206, 241] width 183 height 14
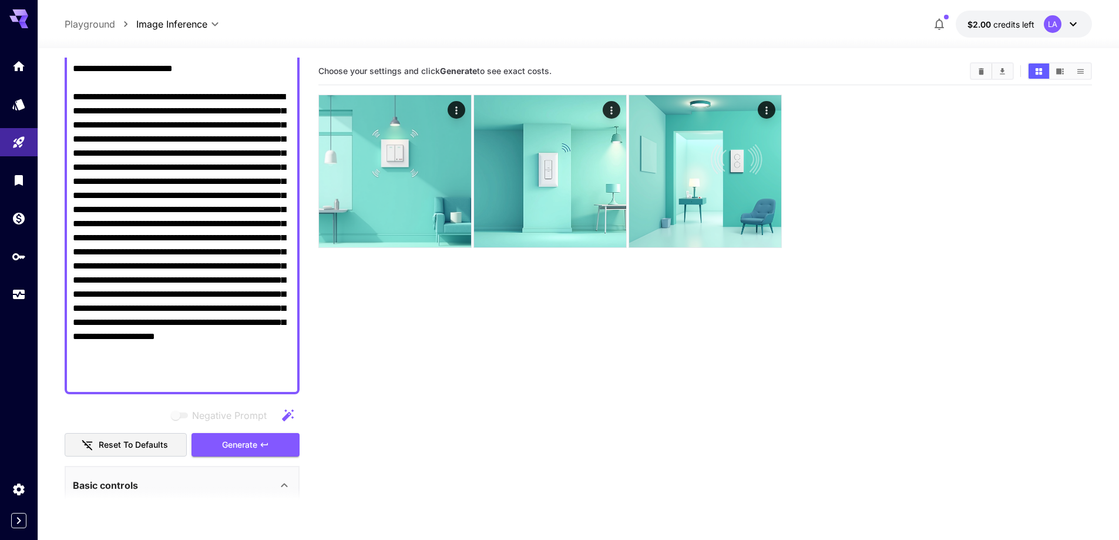
scroll to position [117, 0]
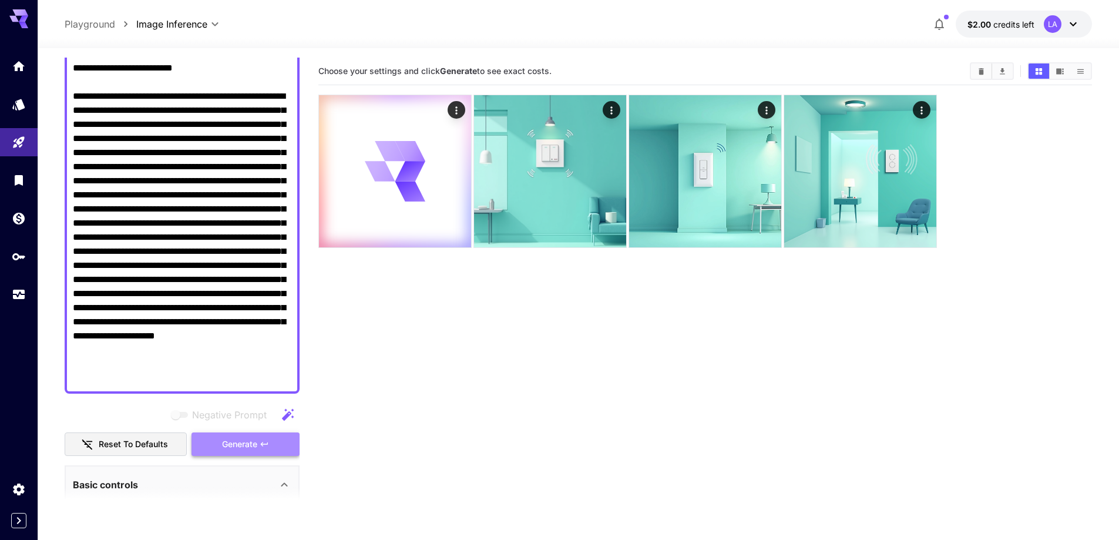
click at [262, 448] on icon "button" at bounding box center [264, 443] width 9 height 9
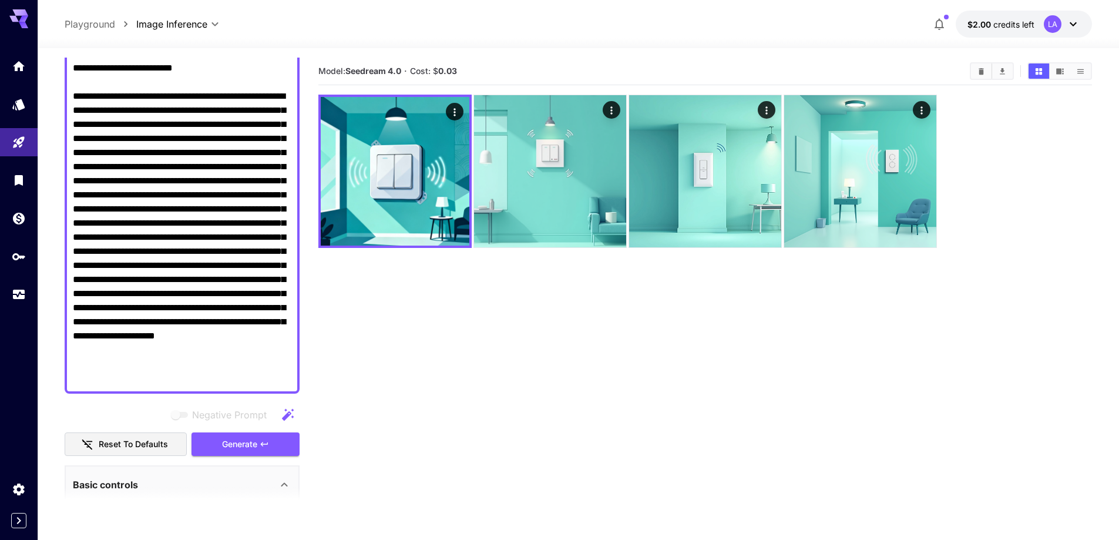
drag, startPoint x: 499, startPoint y: 359, endPoint x: 501, endPoint y: 342, distance: 17.1
click at [499, 359] on section "Model: Seedream 4.0 · Cost: $ 0.03" at bounding box center [705, 328] width 774 height 540
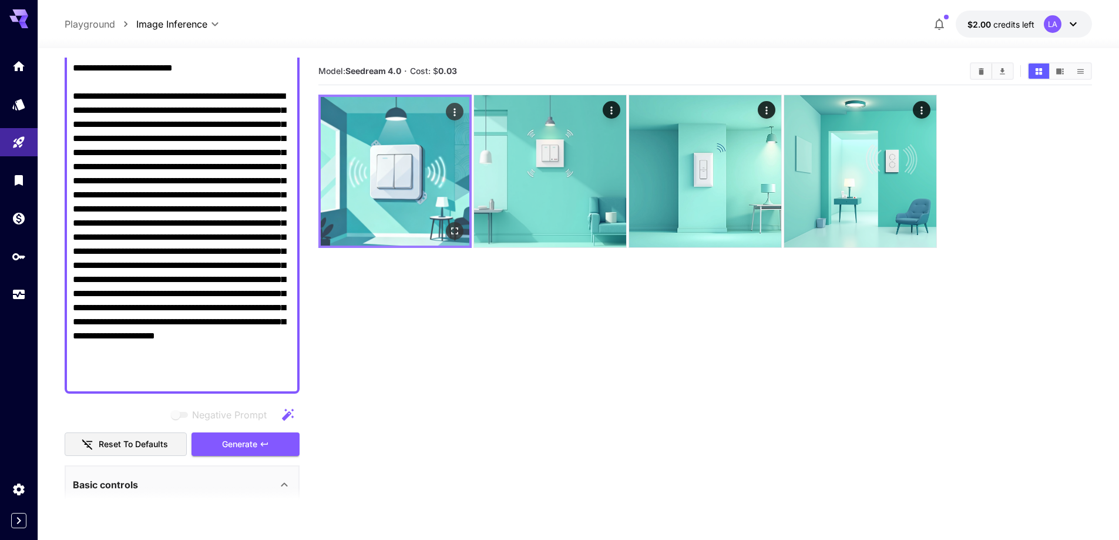
click at [451, 229] on icon "Open in fullscreen" at bounding box center [454, 230] width 7 height 7
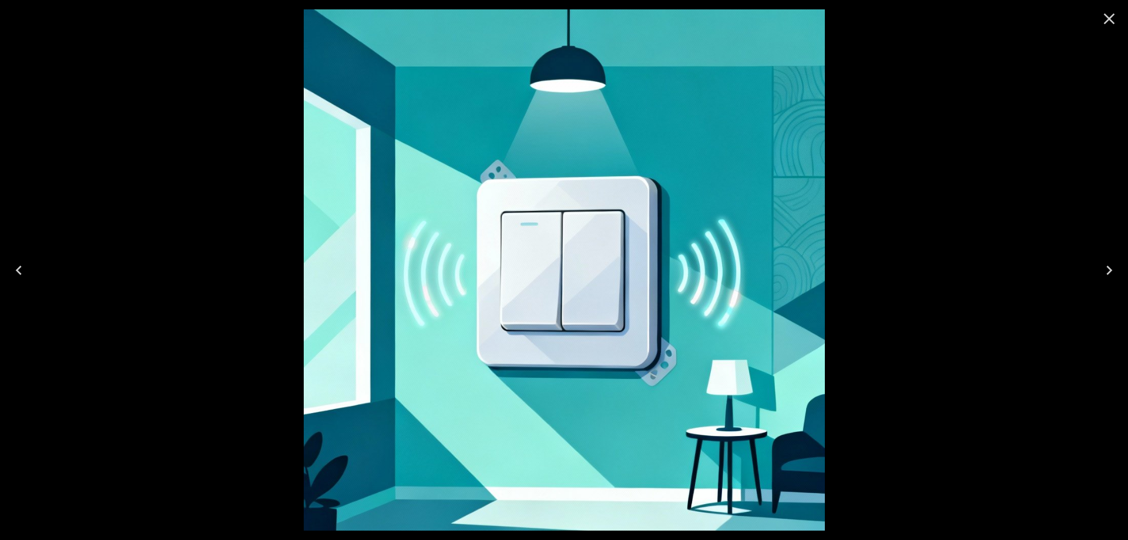
click at [1110, 27] on icon "Close" at bounding box center [1109, 18] width 19 height 19
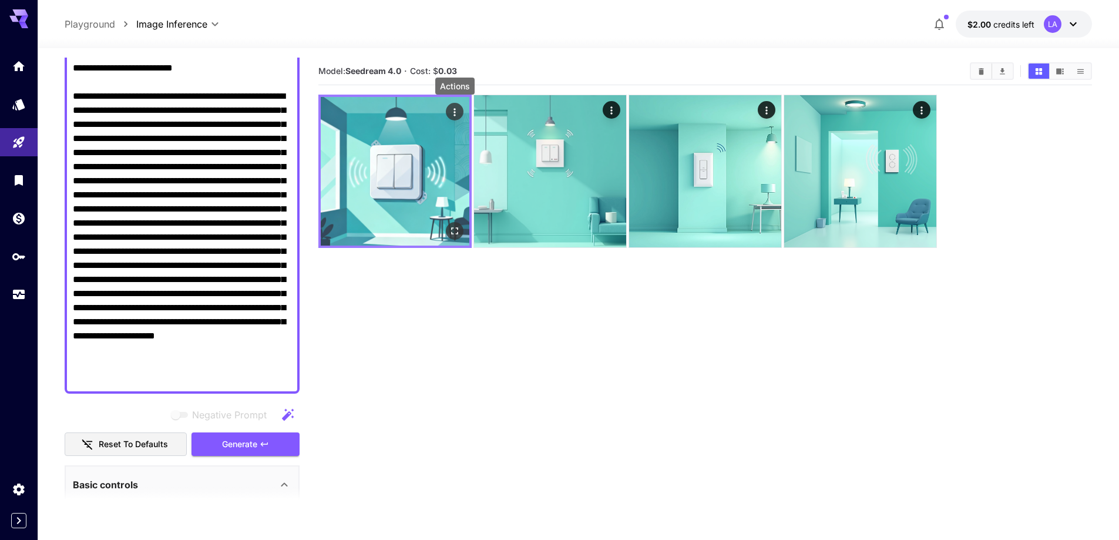
click at [454, 112] on icon "Actions" at bounding box center [455, 112] width 12 height 12
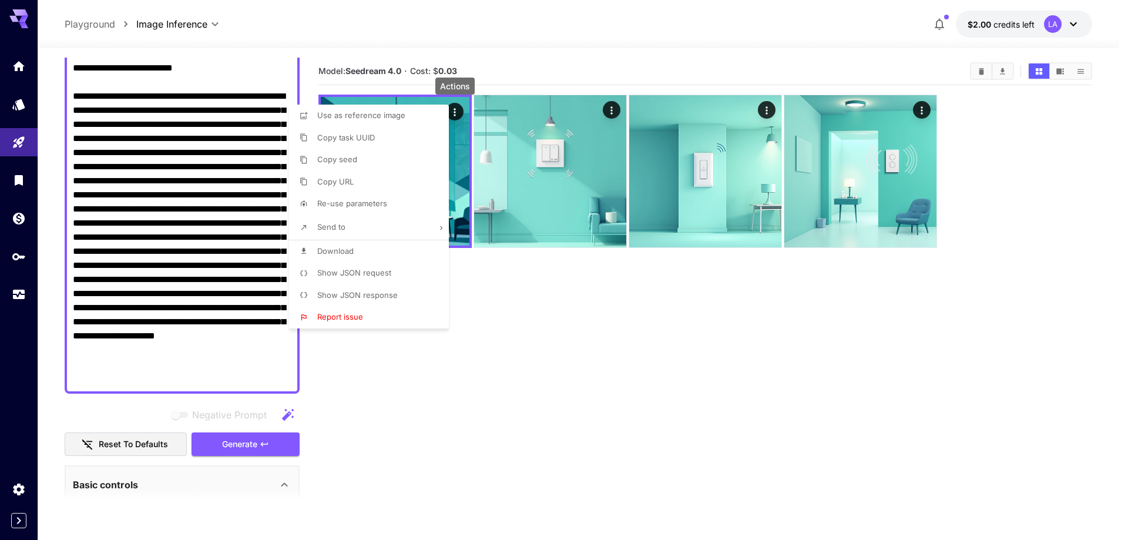
click at [357, 253] on li "Download" at bounding box center [372, 251] width 167 height 22
click at [533, 325] on div at bounding box center [564, 270] width 1128 height 540
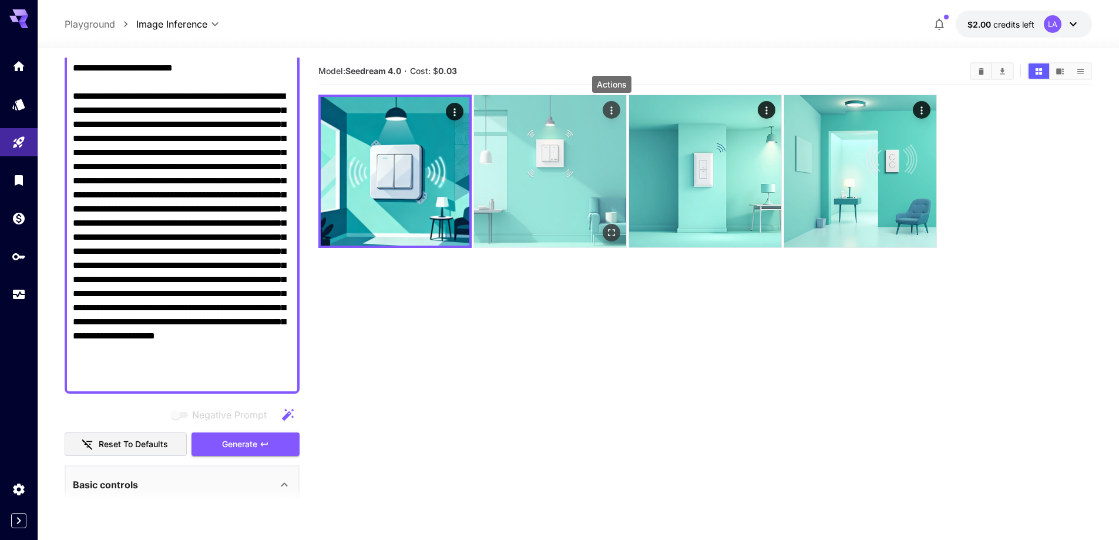
click at [613, 108] on icon "Actions" at bounding box center [612, 111] width 12 height 12
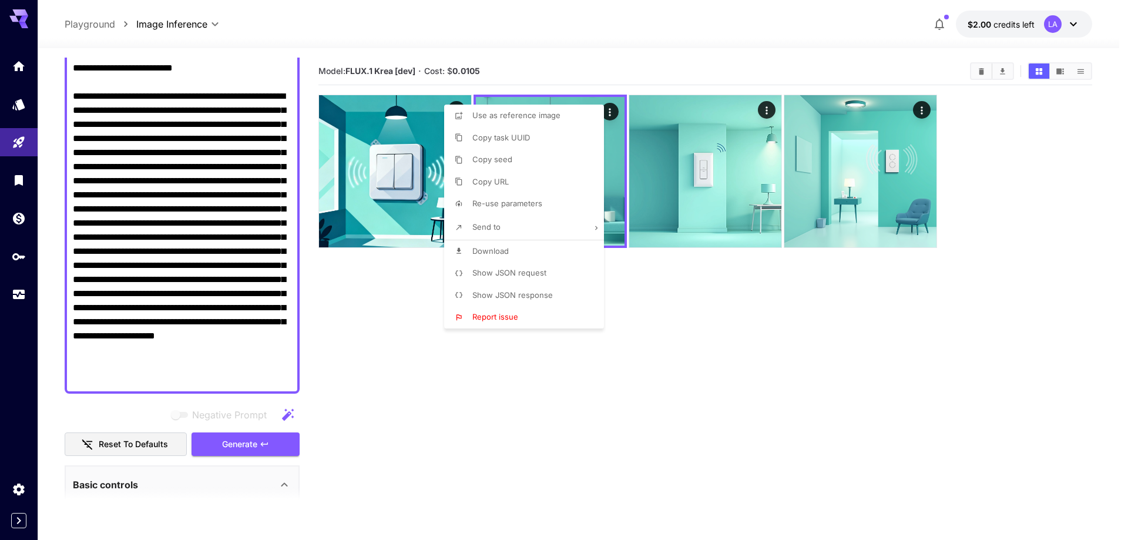
click at [626, 310] on div at bounding box center [564, 270] width 1128 height 540
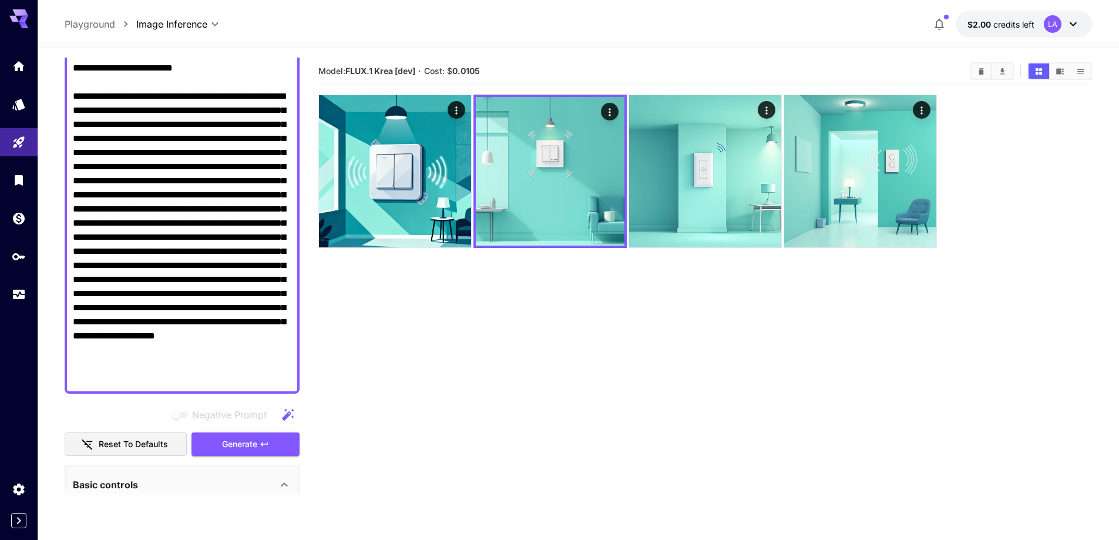
drag, startPoint x: 572, startPoint y: 198, endPoint x: 508, endPoint y: 287, distance: 110.2
click at [508, 287] on section "Model: FLUX.1 Krea [dev] · Cost: $ 0.0105" at bounding box center [705, 328] width 774 height 540
click at [432, 326] on section "Model: FLUX.1 Krea [dev] · Cost: $ 0.0105" at bounding box center [705, 328] width 774 height 540
click at [528, 439] on section "Model: FLUX.1 Krea [dev] · Cost: $ 0.0105" at bounding box center [705, 328] width 774 height 540
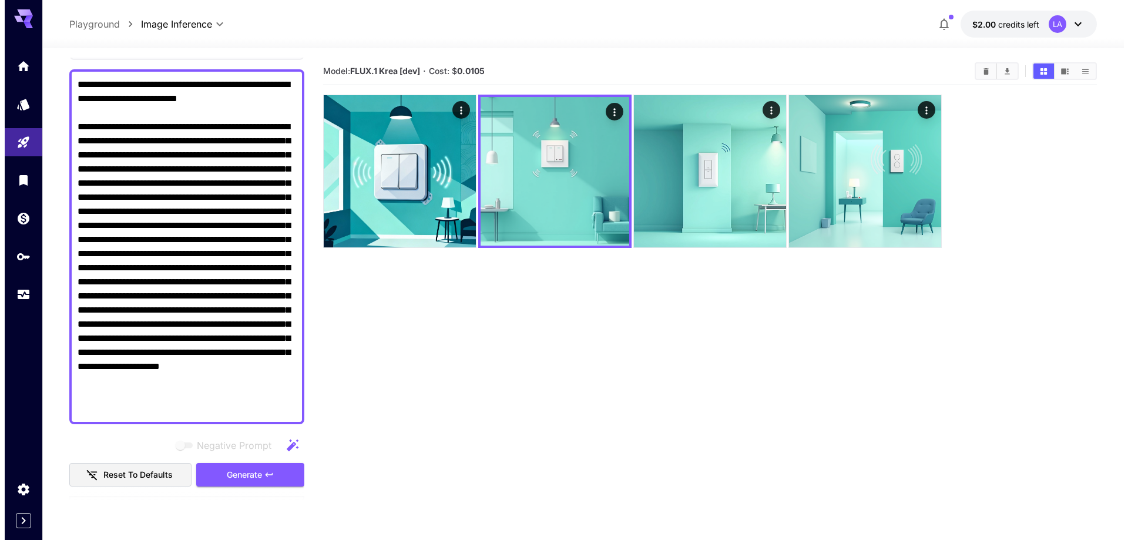
scroll to position [0, 0]
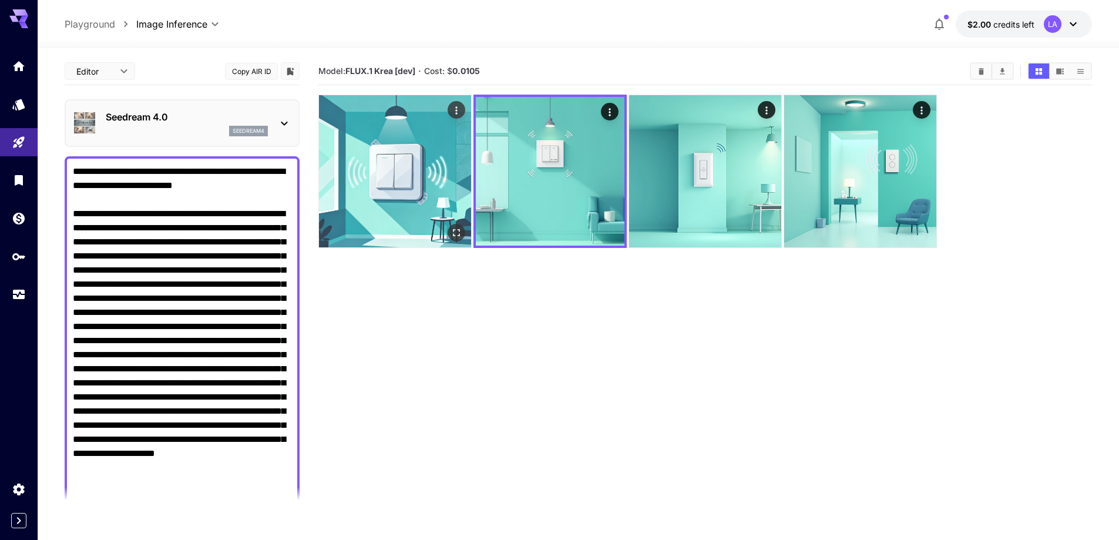
click at [426, 176] on img at bounding box center [395, 171] width 152 height 152
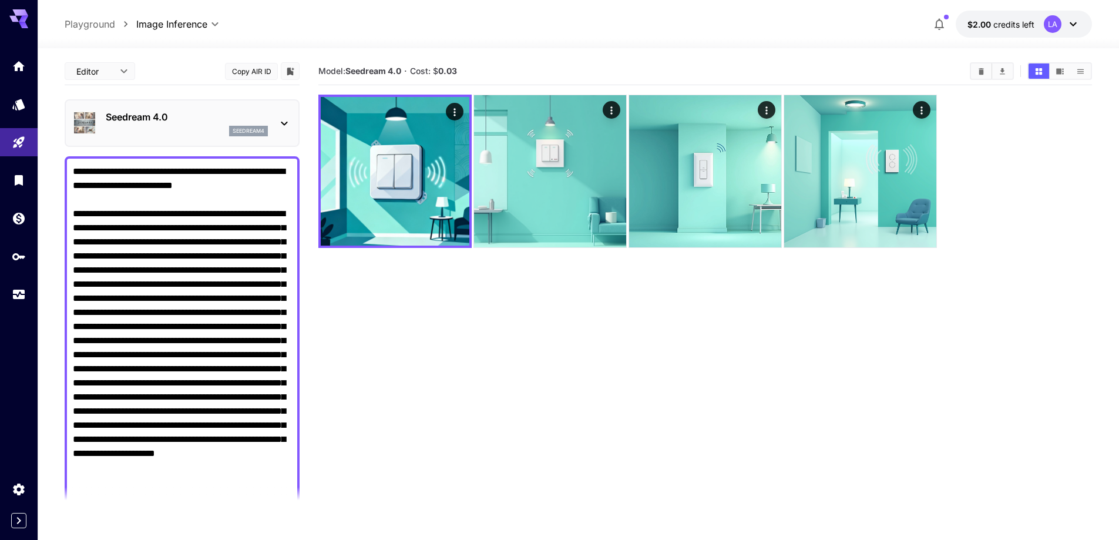
click at [167, 128] on div "seedream4" at bounding box center [187, 131] width 162 height 11
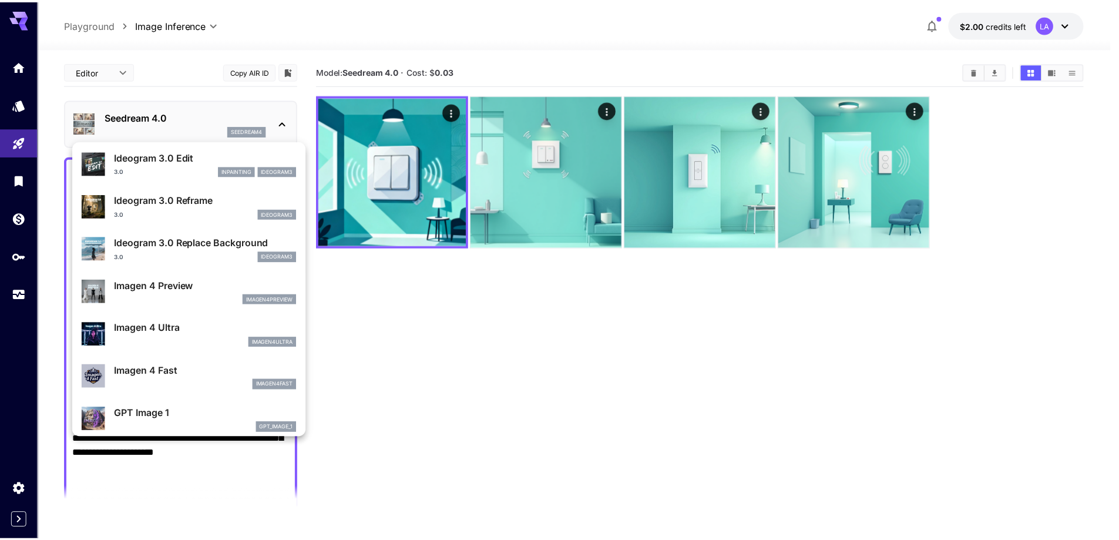
scroll to position [529, 0]
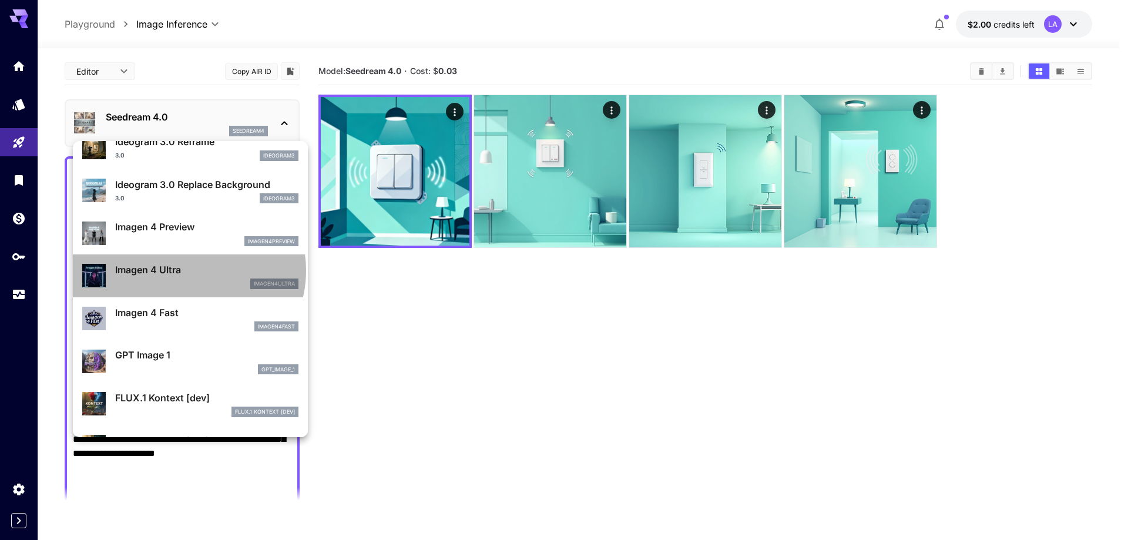
click at [187, 270] on p "Imagen 4 Ultra" at bounding box center [206, 270] width 183 height 14
type input "**********"
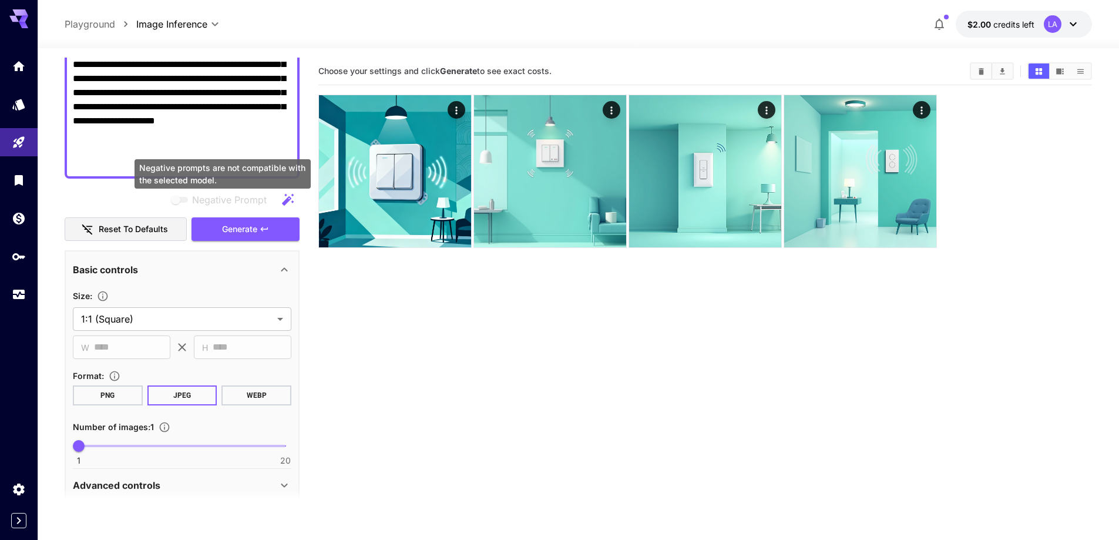
scroll to position [352, 0]
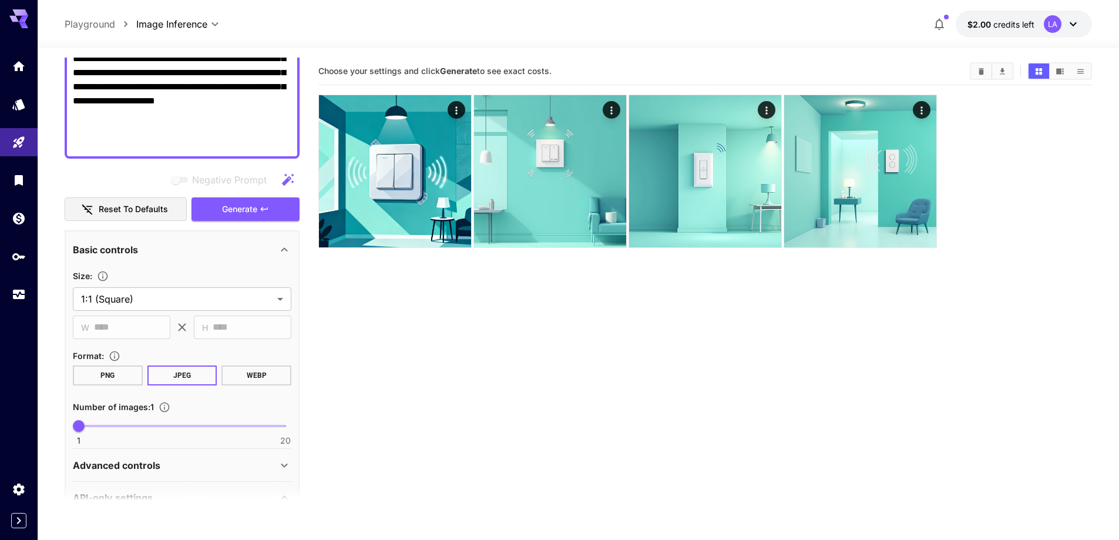
click at [119, 370] on button "PNG" at bounding box center [108, 375] width 70 height 20
click at [581, 318] on section "Choose your settings and click Generate to see exact costs." at bounding box center [705, 328] width 774 height 540
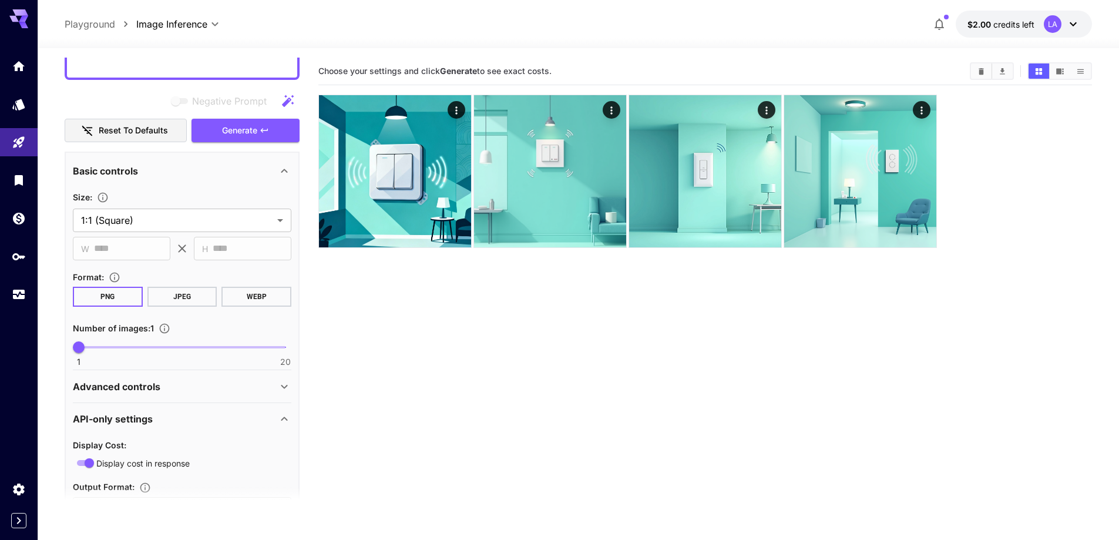
scroll to position [470, 0]
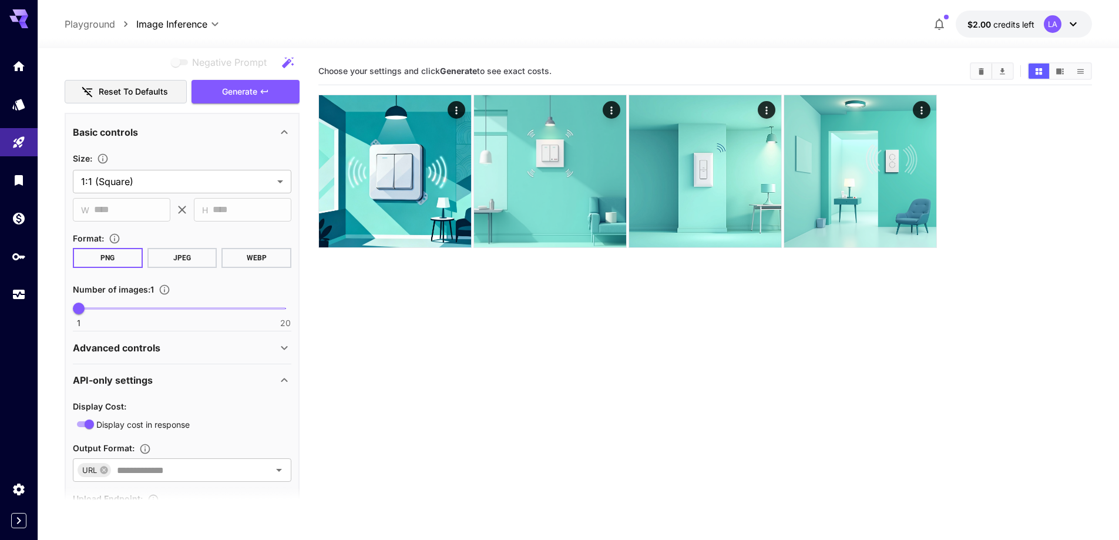
click at [172, 346] on div "Advanced controls" at bounding box center [175, 348] width 204 height 14
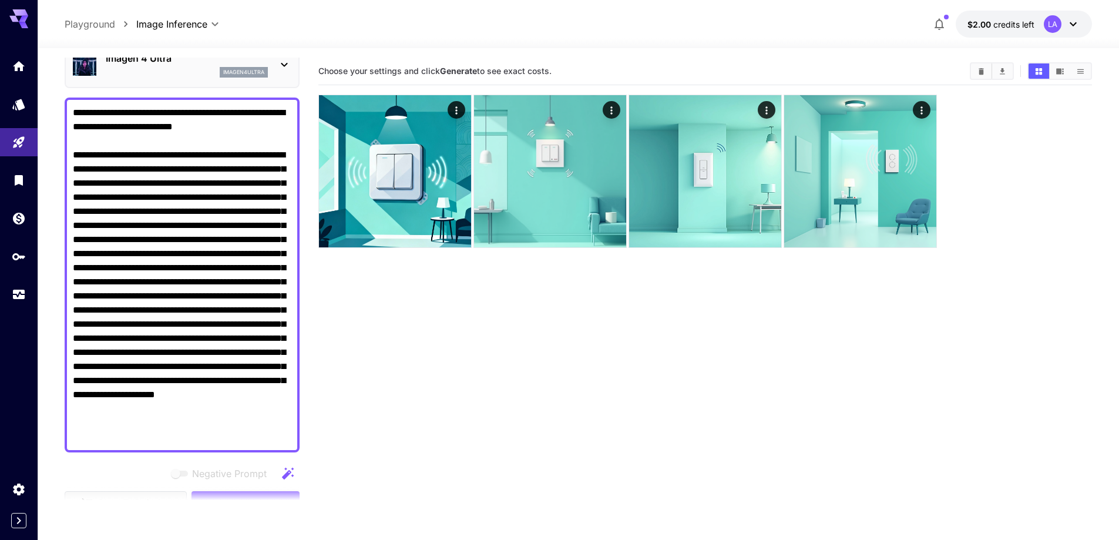
scroll to position [117, 0]
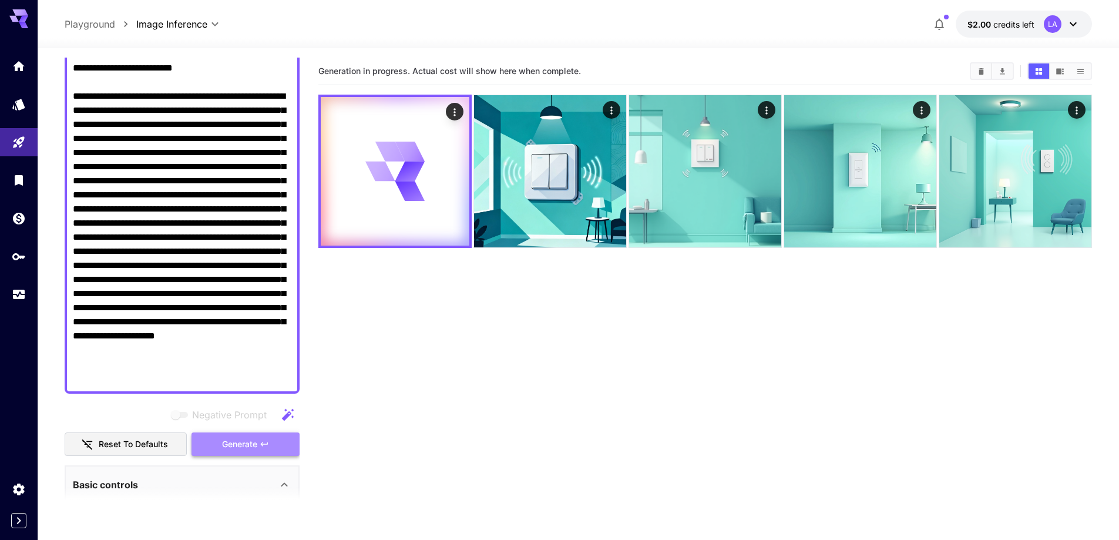
click at [243, 445] on span "Generate" at bounding box center [239, 444] width 35 height 15
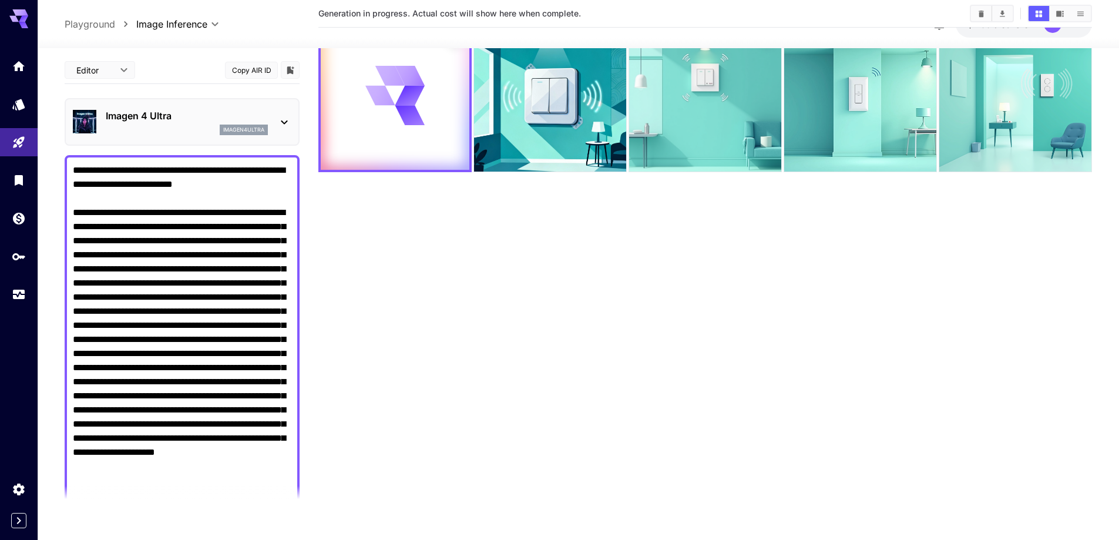
scroll to position [34, 0]
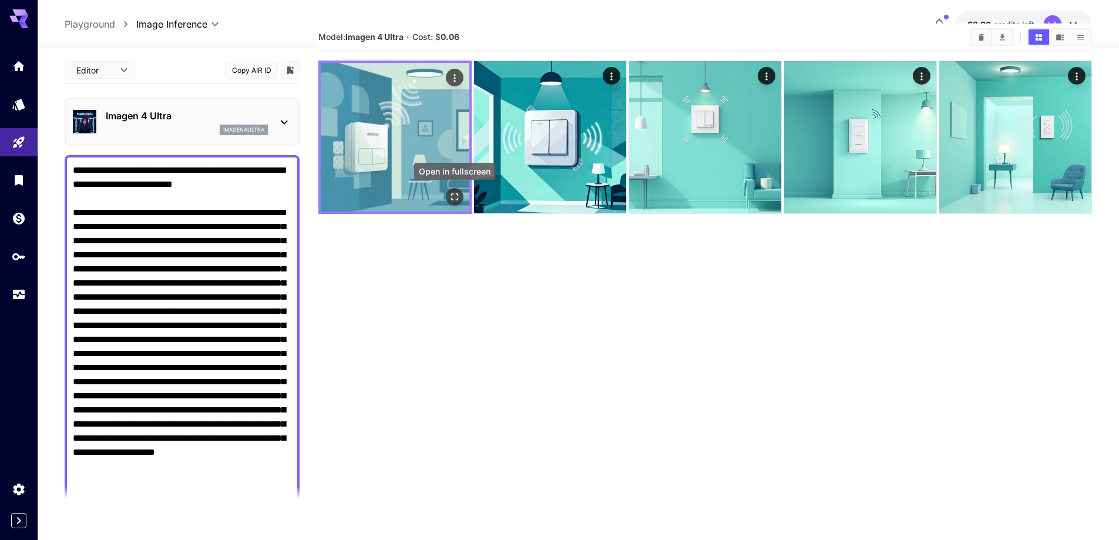
click at [456, 196] on icon "Open in fullscreen" at bounding box center [455, 197] width 12 height 12
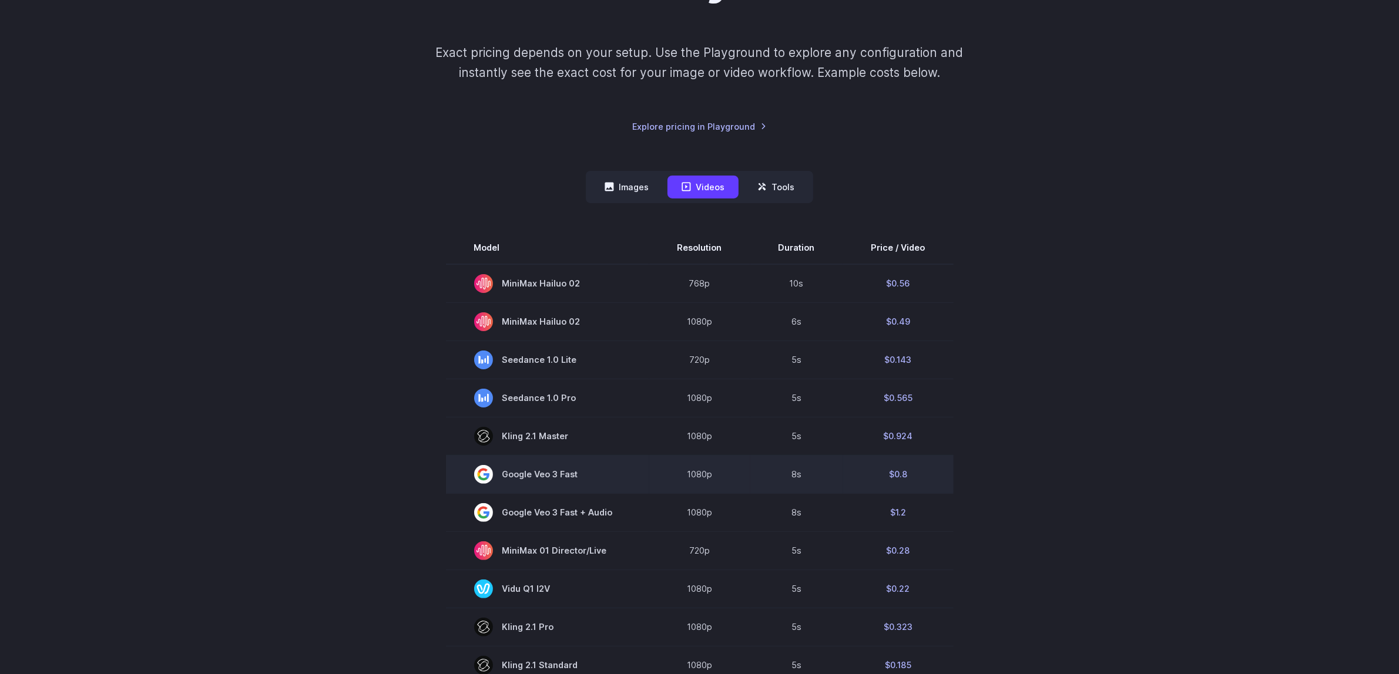
scroll to position [220, 0]
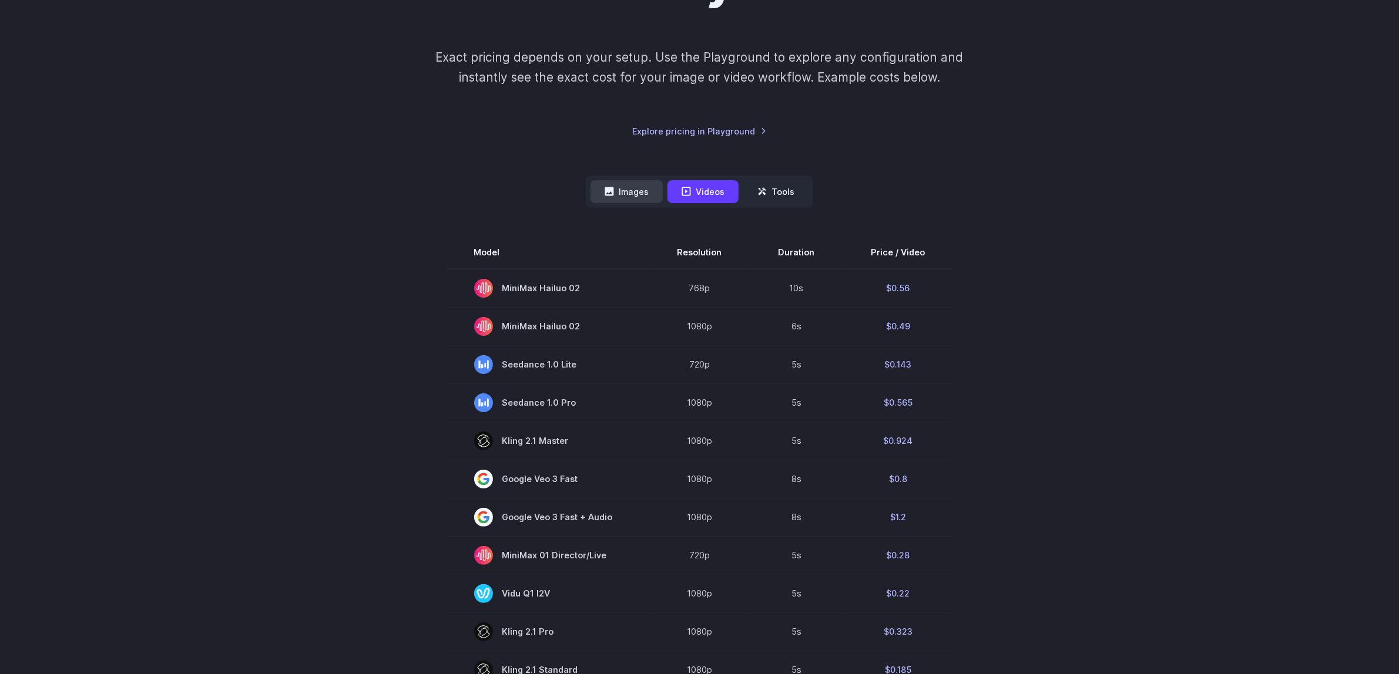
click at [632, 183] on button "Images" at bounding box center [626, 191] width 72 height 23
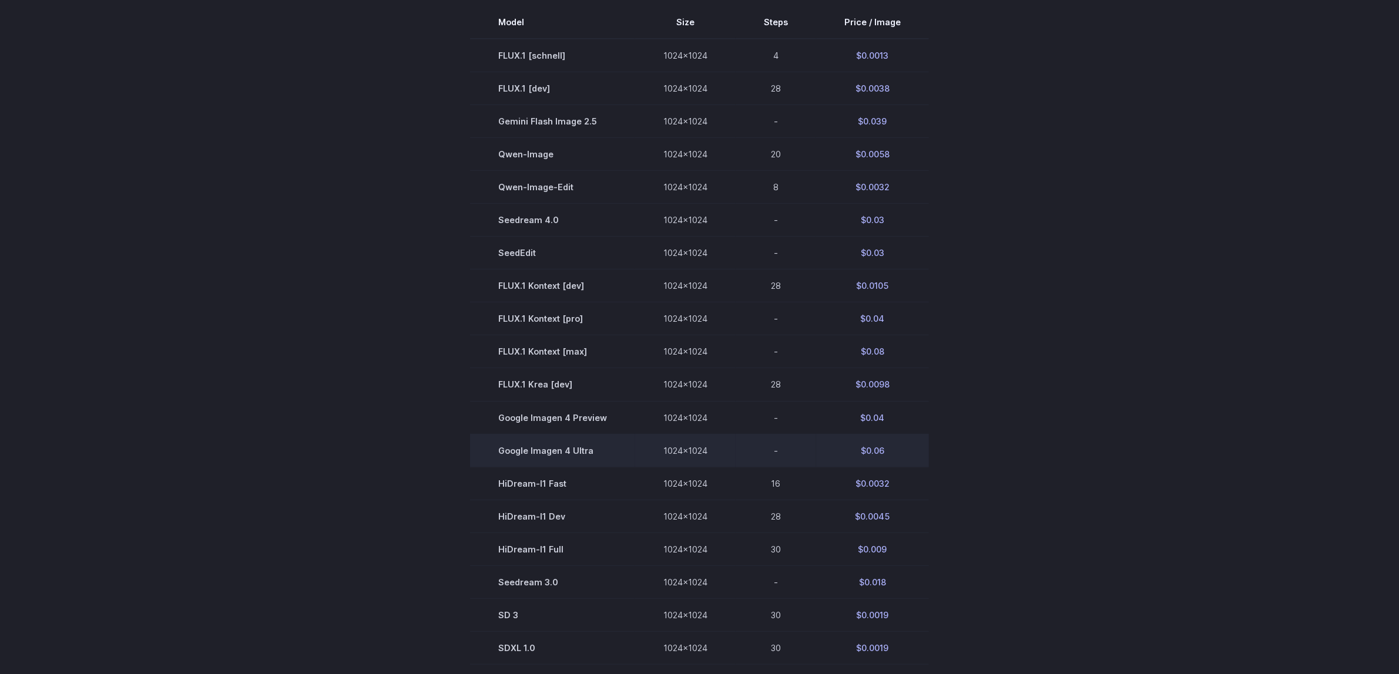
scroll to position [441, 0]
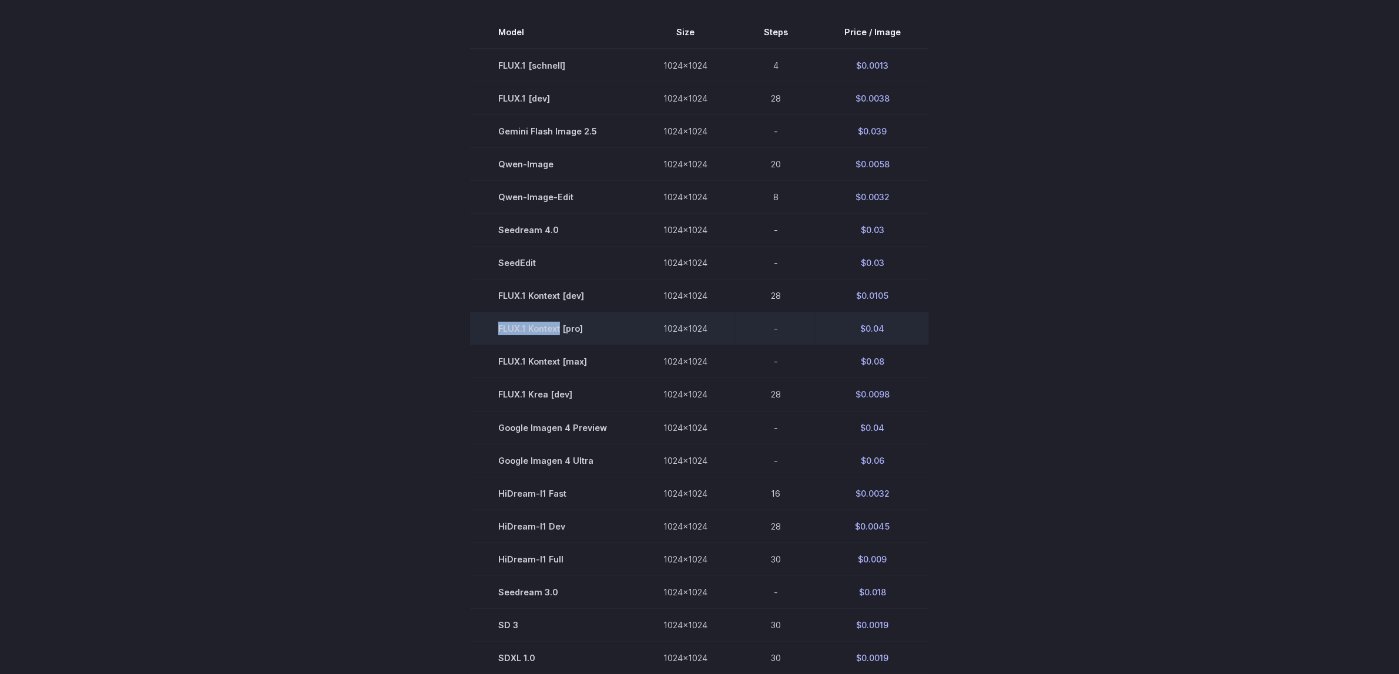
drag, startPoint x: 503, startPoint y: 327, endPoint x: 563, endPoint y: 330, distance: 59.4
click at [563, 330] on td "FLUX.1 Kontext [pro]" at bounding box center [552, 329] width 165 height 33
click at [371, 100] on section "Model Size Steps Price / Image FLUX.1 [schnell] 1024x1024 4 $0.0013 FLUX.1 [dev…" at bounding box center [700, 361] width 818 height 691
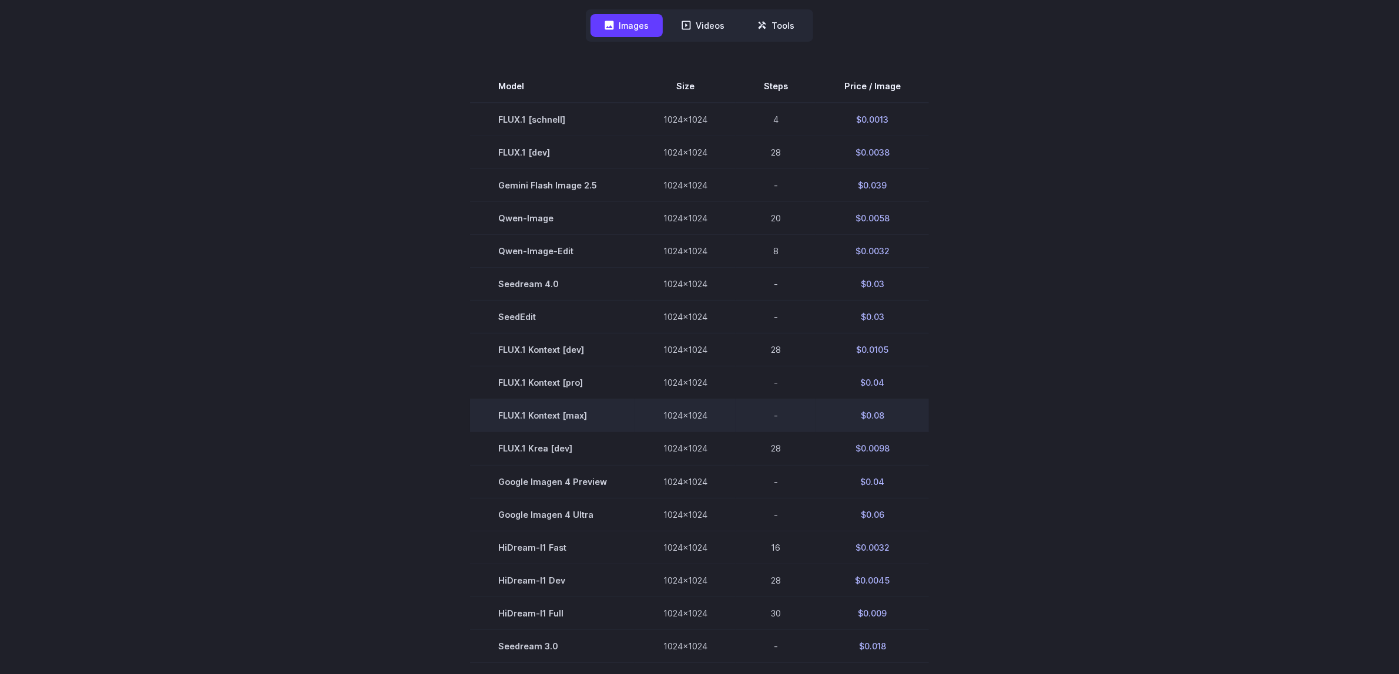
scroll to position [367, 0]
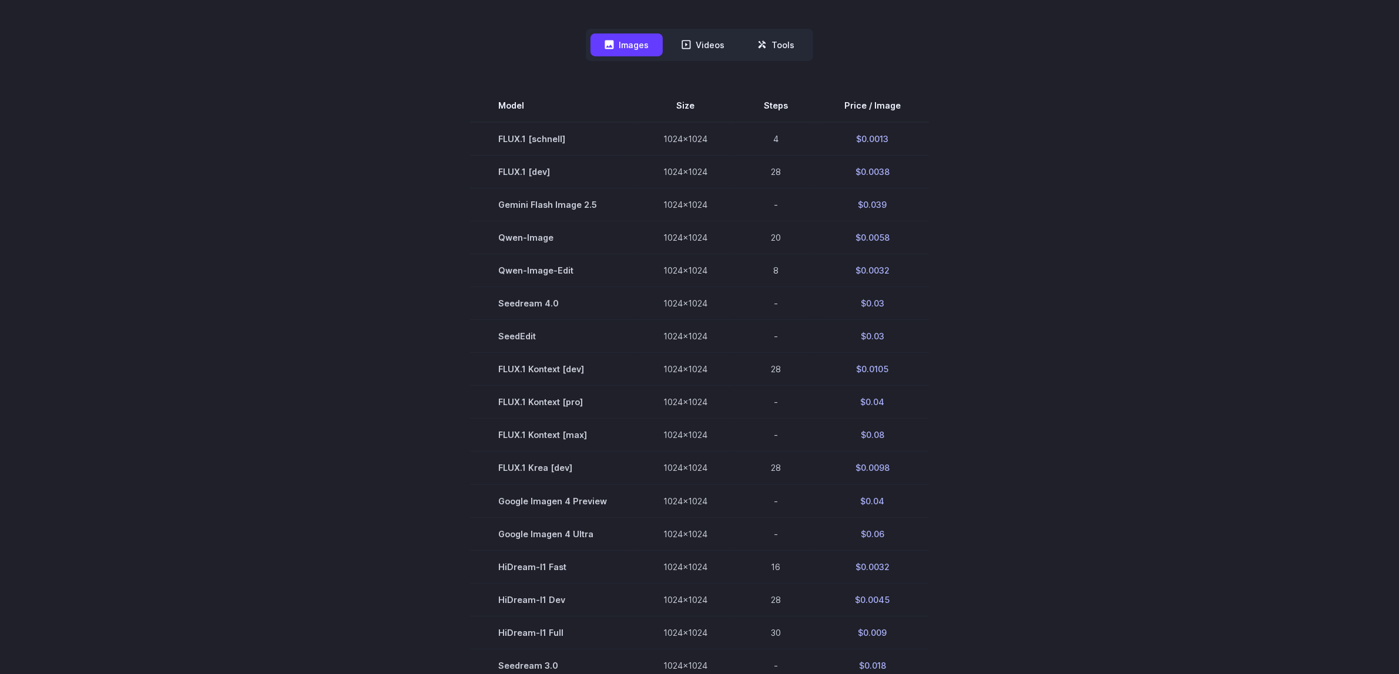
click at [471, 338] on section "Model Size Steps Price / Image FLUX.1 [schnell] 1024x1024 4 $0.0013 FLUX.1 [dev…" at bounding box center [700, 434] width 818 height 691
click at [405, 322] on section "Model Size Steps Price / Image FLUX.1 [schnell] 1024x1024 4 $0.0013 FLUX.1 [dev…" at bounding box center [700, 434] width 818 height 691
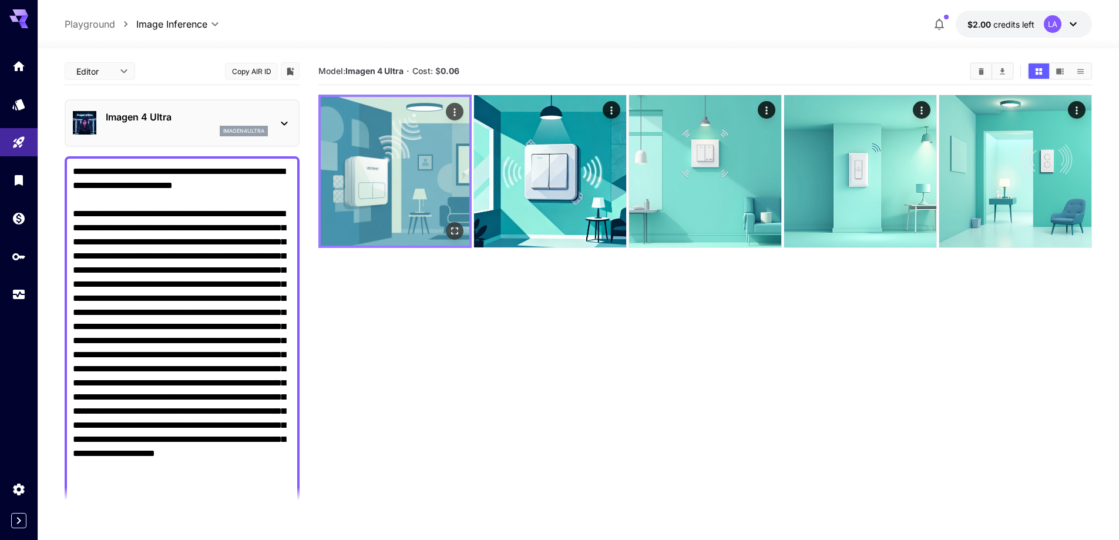
click at [455, 106] on icon "Actions" at bounding box center [455, 112] width 12 height 12
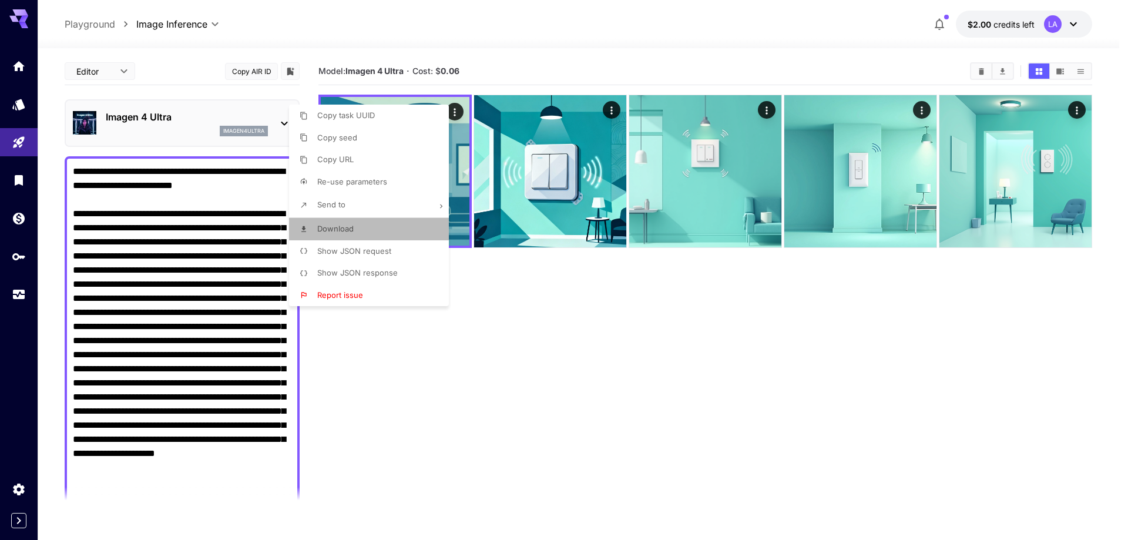
click at [345, 229] on span "Download" at bounding box center [335, 228] width 36 height 9
click at [533, 327] on div at bounding box center [564, 270] width 1128 height 540
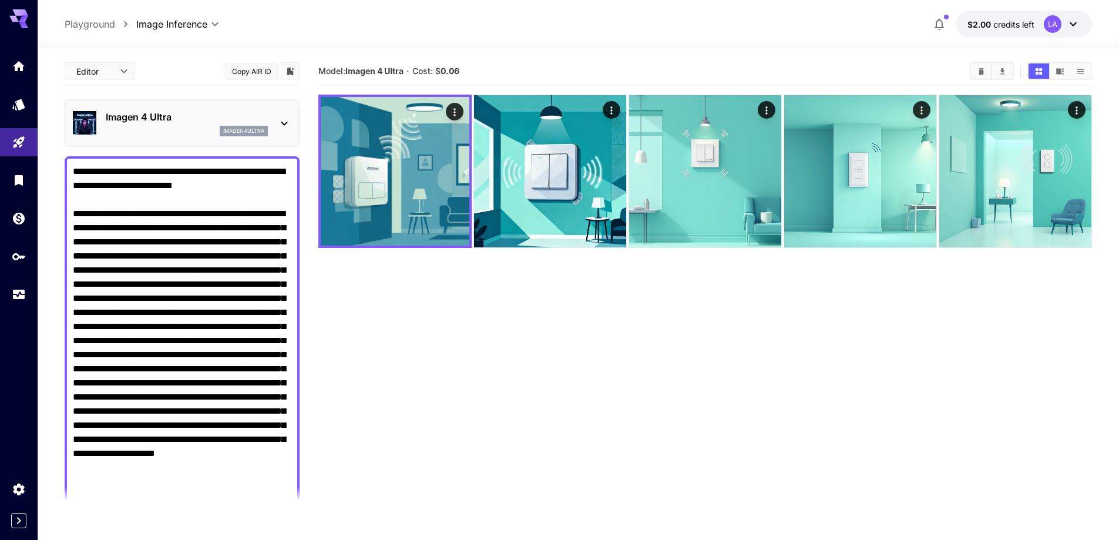
drag, startPoint x: 512, startPoint y: 323, endPoint x: 473, endPoint y: 298, distance: 46.1
click at [512, 323] on section "Model: Imagen 4 Ultra · Cost: $ 0.06" at bounding box center [705, 328] width 774 height 540
click at [191, 137] on div "Imagen 4 Ultra imagen4ultra" at bounding box center [182, 123] width 219 height 36
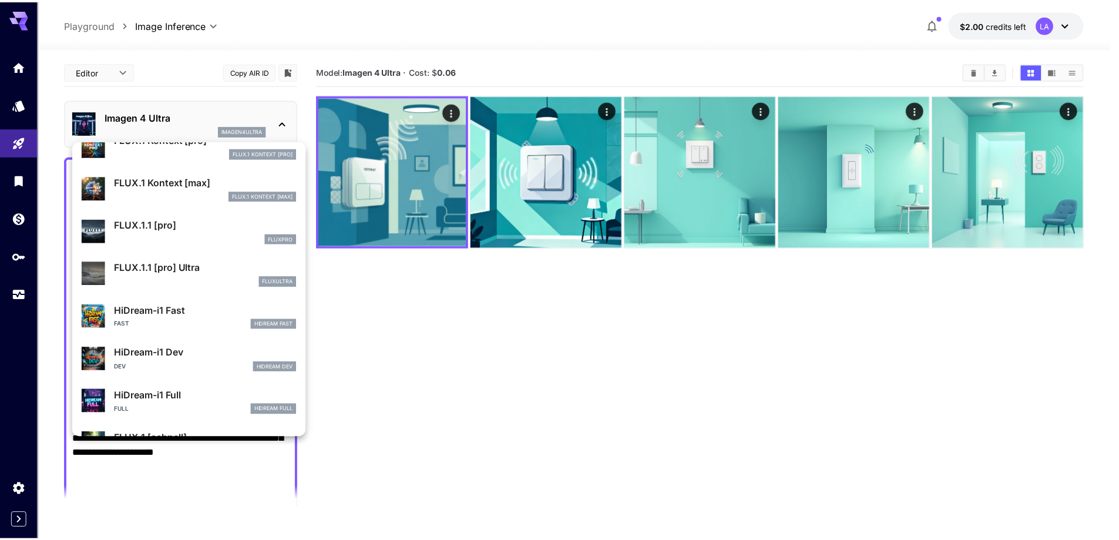
scroll to position [822, 0]
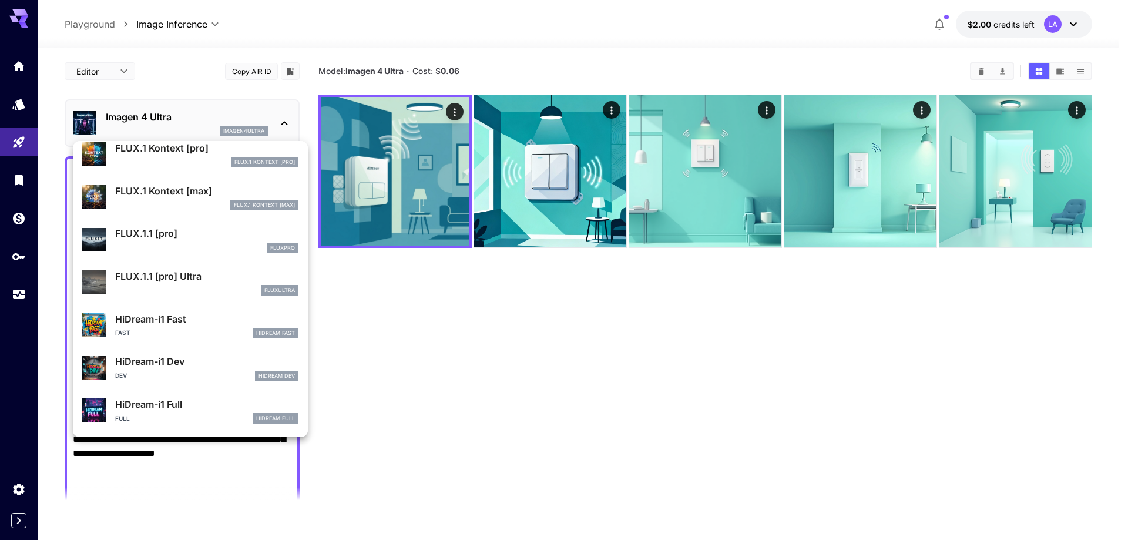
click at [196, 280] on p "FLUX.1.1 [pro] Ultra" at bounding box center [206, 276] width 183 height 14
type input "**********"
type input "****"
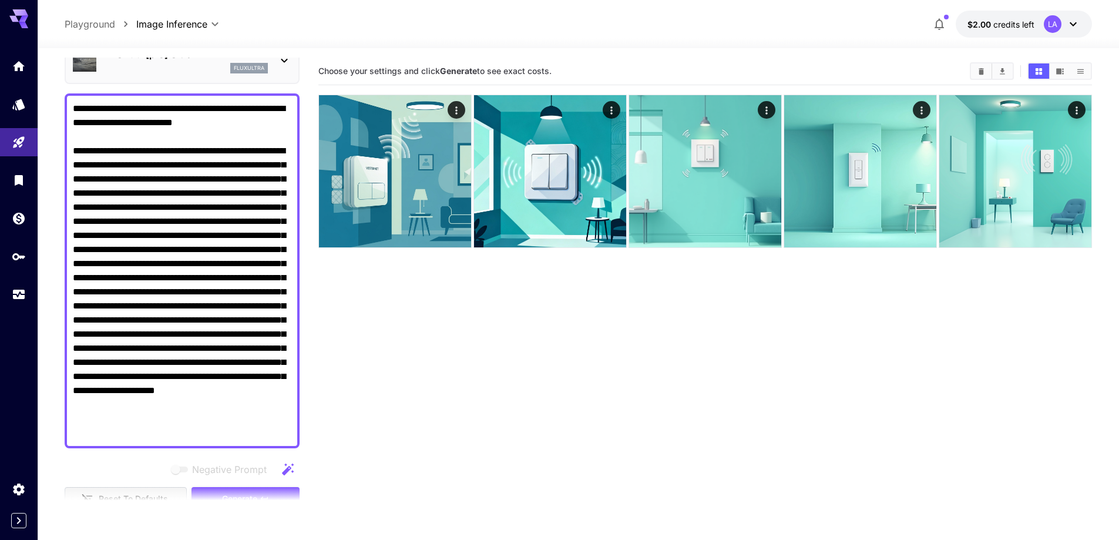
scroll to position [117, 0]
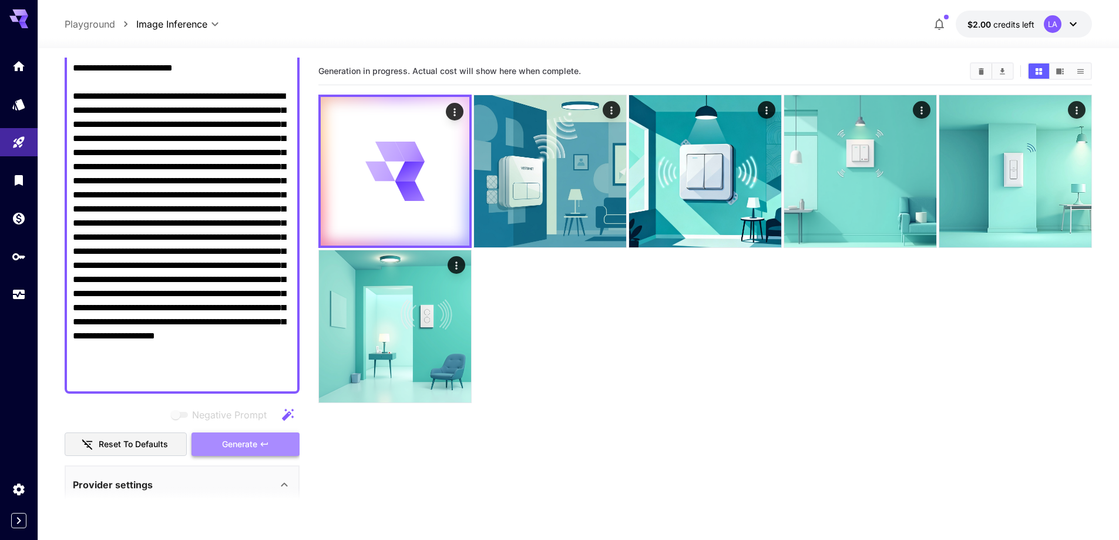
click at [253, 446] on span "Generate" at bounding box center [239, 444] width 35 height 15
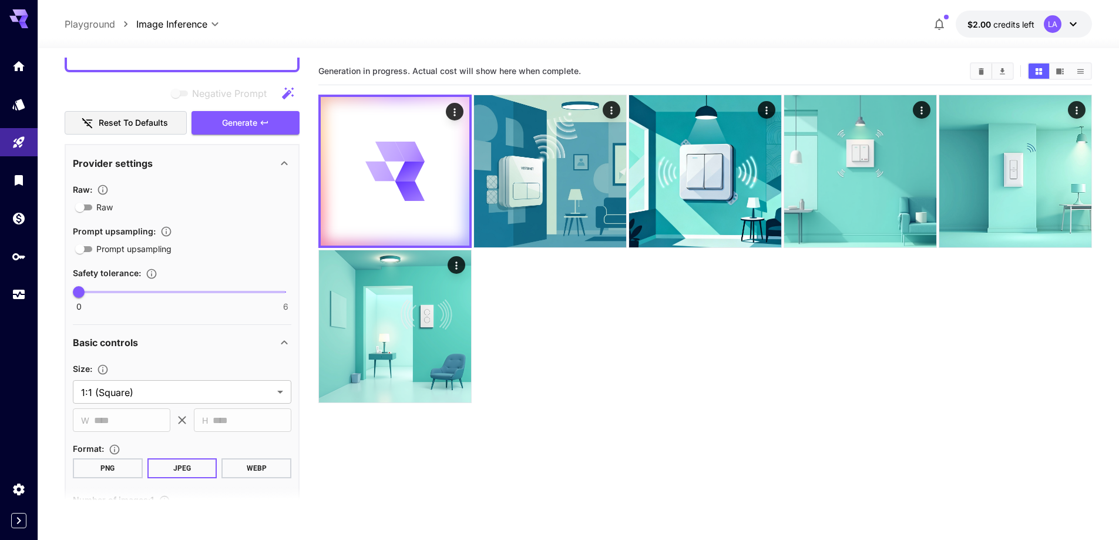
scroll to position [470, 0]
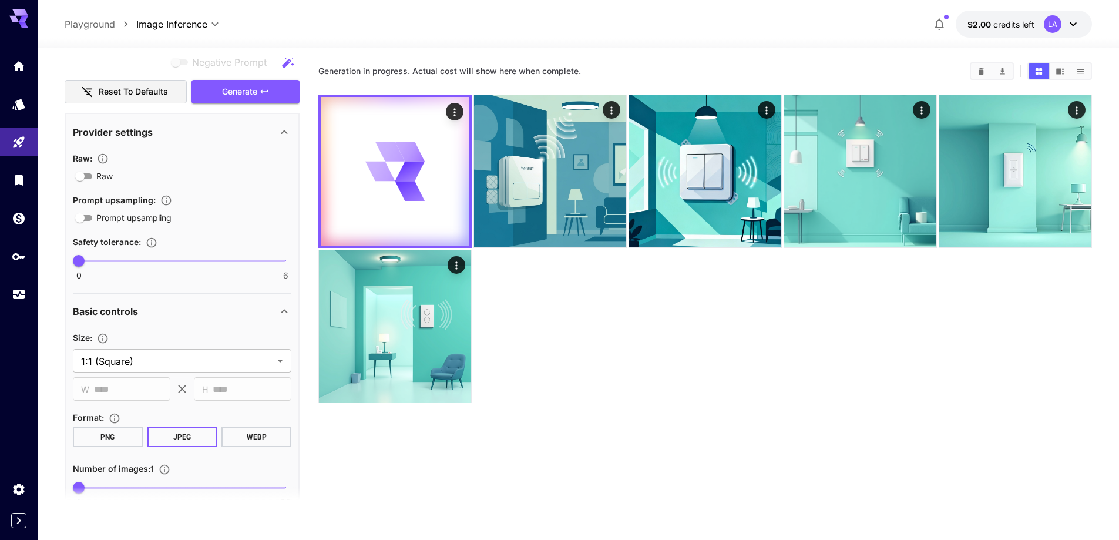
click at [132, 433] on button "PNG" at bounding box center [108, 437] width 70 height 20
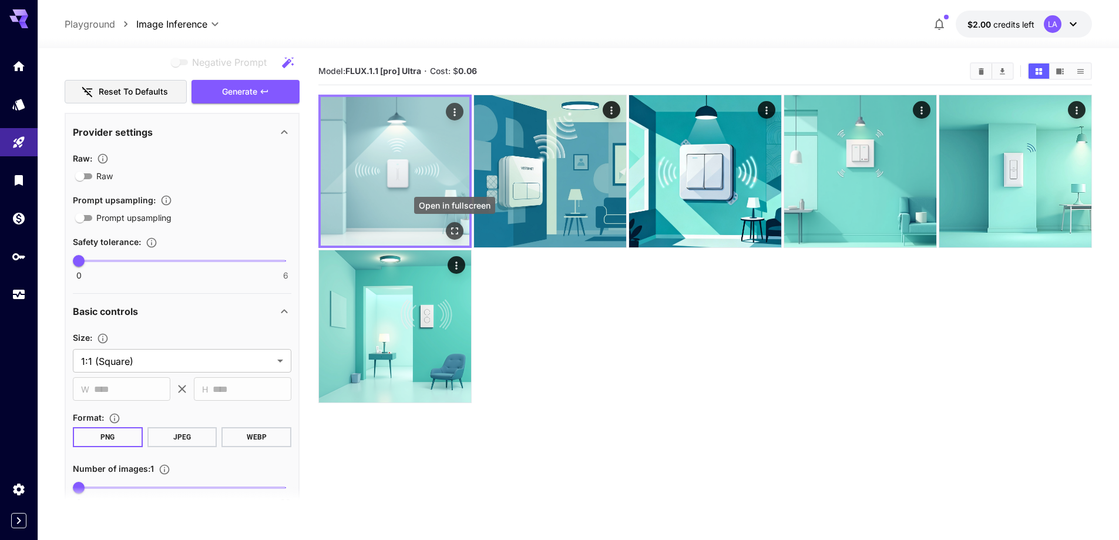
click at [451, 229] on icon "Open in fullscreen" at bounding box center [455, 231] width 12 height 12
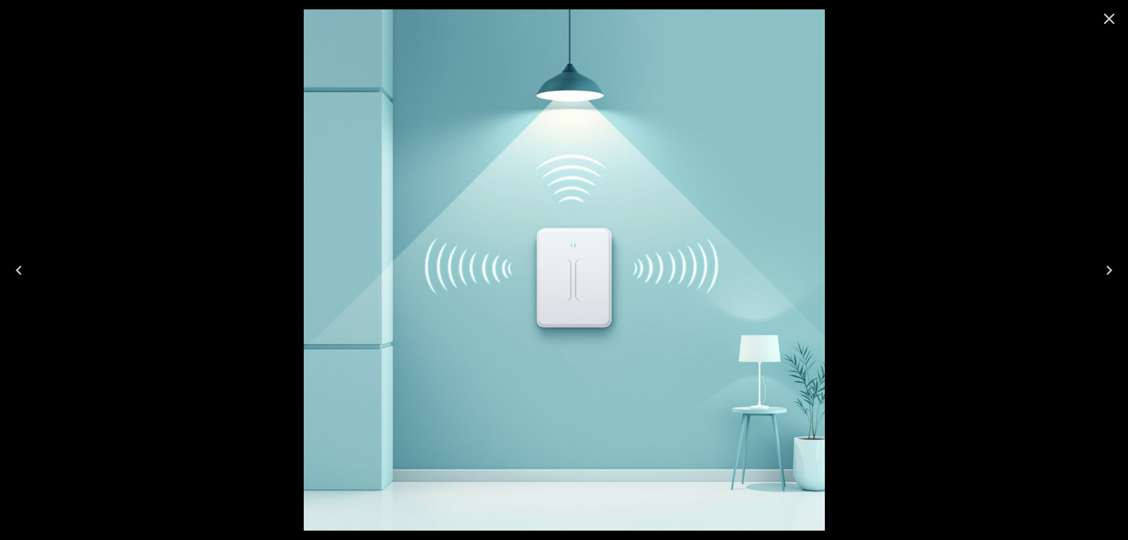
click at [216, 175] on div at bounding box center [564, 270] width 1128 height 540
click at [1113, 19] on icon "Close" at bounding box center [1109, 18] width 19 height 19
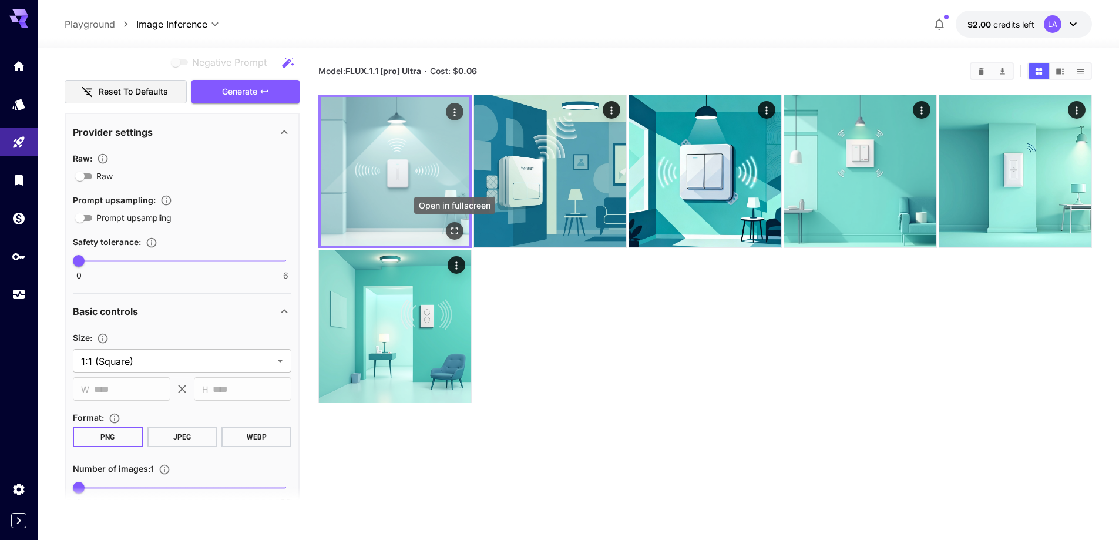
click at [457, 230] on icon "Open in fullscreen" at bounding box center [455, 231] width 12 height 12
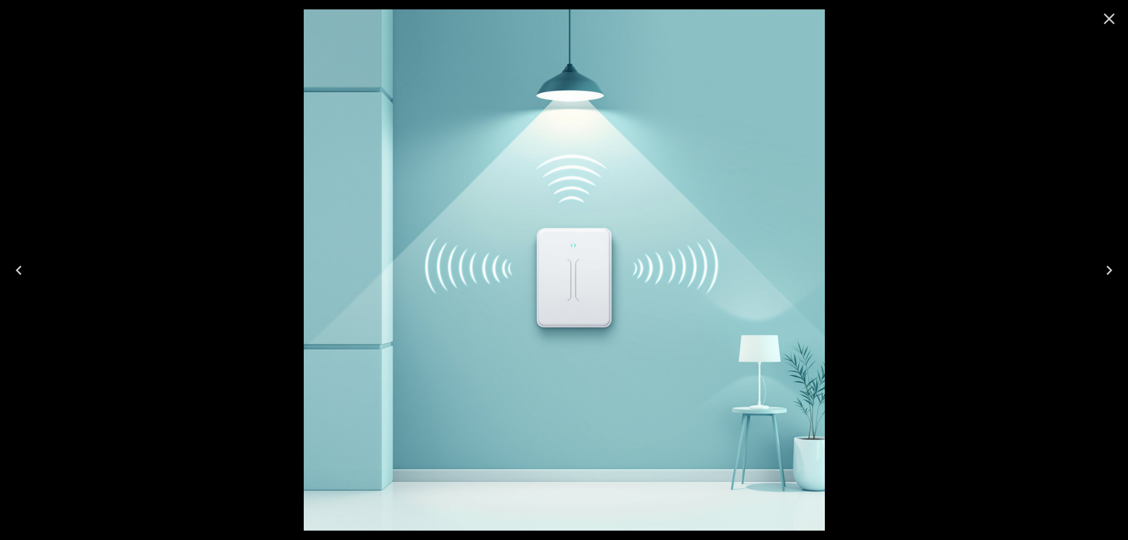
click at [1111, 21] on icon "Close" at bounding box center [1109, 19] width 11 height 11
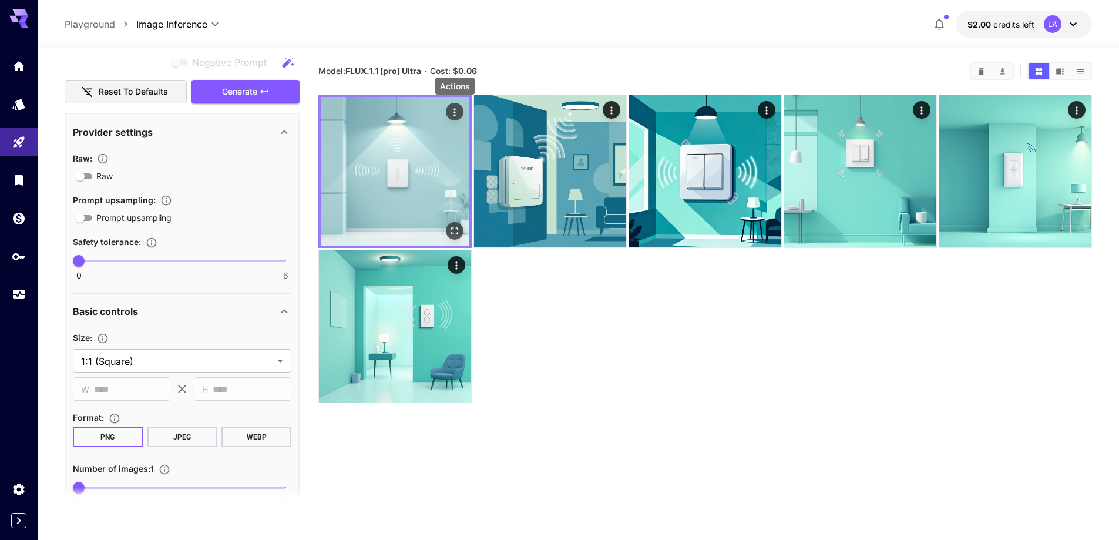
click at [454, 105] on div "Actions" at bounding box center [455, 112] width 12 height 14
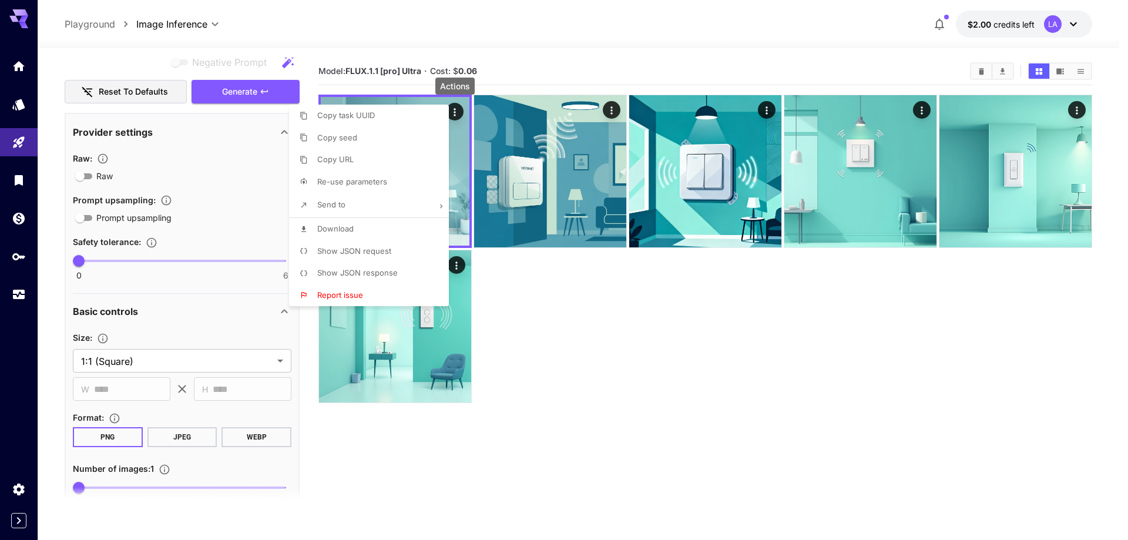
click at [366, 227] on li "Download" at bounding box center [372, 229] width 167 height 22
click at [498, 441] on div at bounding box center [564, 270] width 1128 height 540
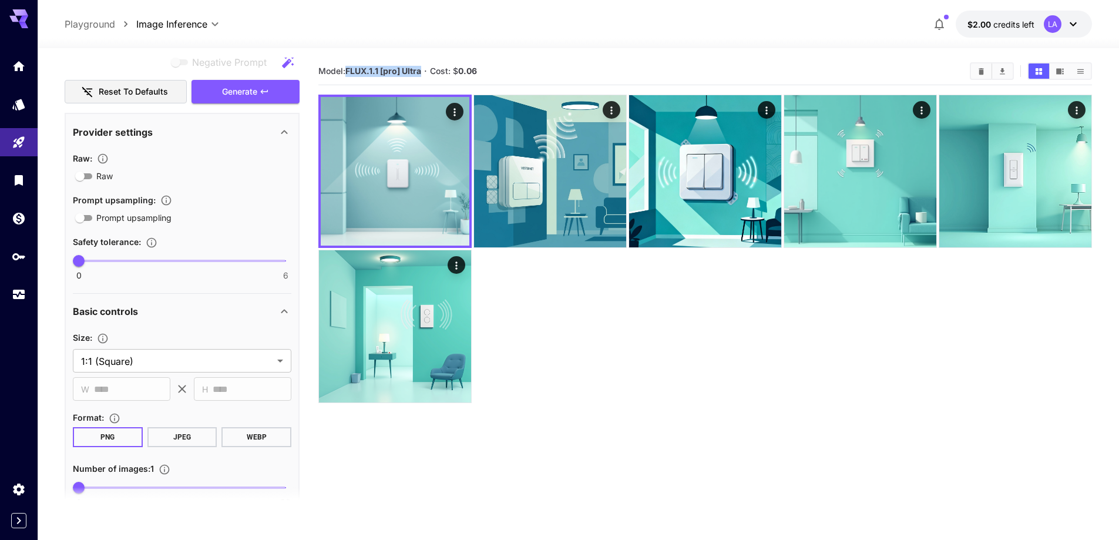
drag, startPoint x: 348, startPoint y: 69, endPoint x: 422, endPoint y: 70, distance: 74.6
click at [421, 70] on b "FLUX.1.1 [pro] Ultra" at bounding box center [383, 71] width 76 height 10
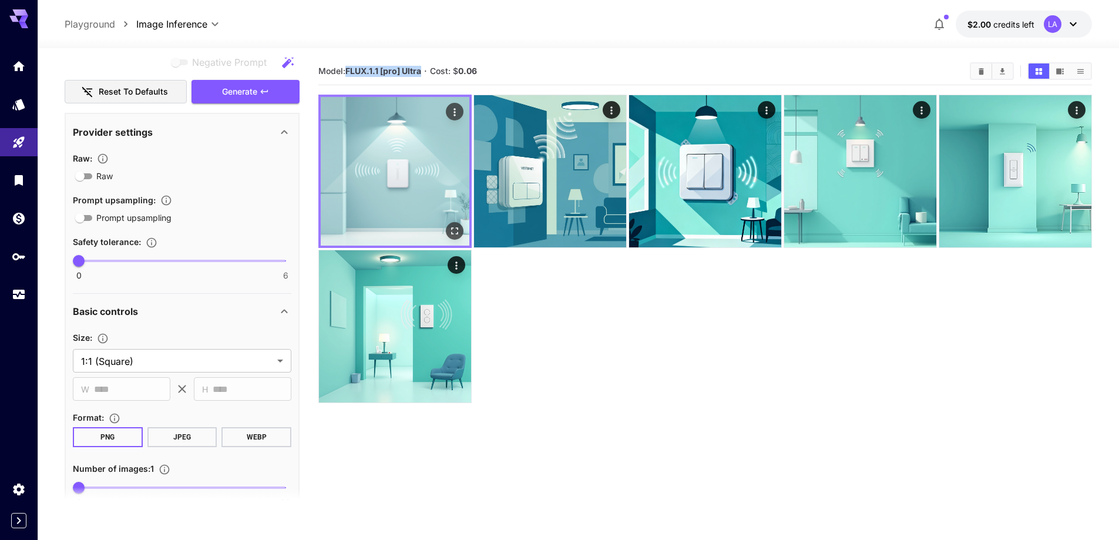
copy b "FLUX.1.1 [pro] Ultra"
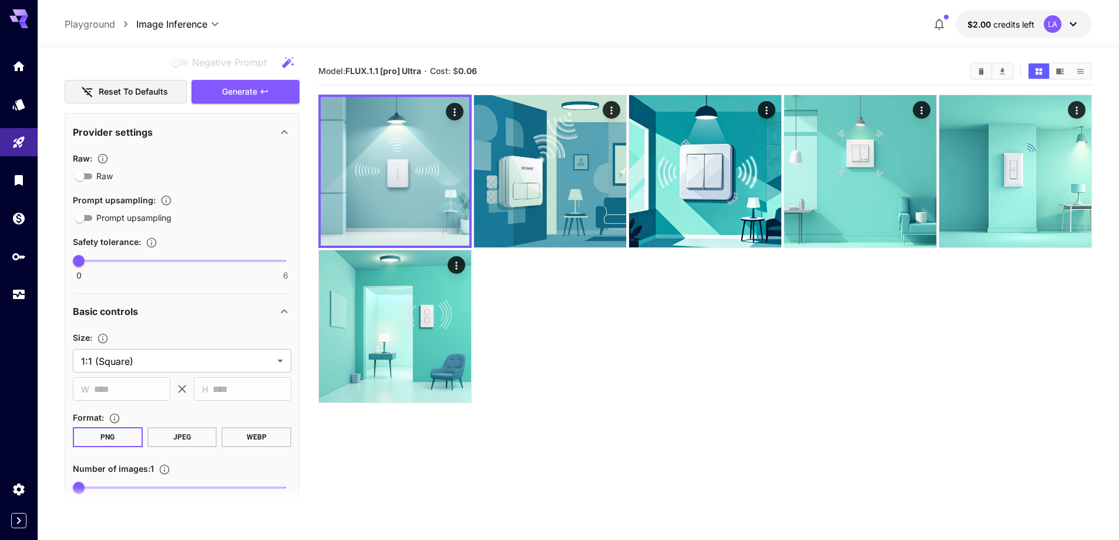
click at [524, 311] on div at bounding box center [705, 249] width 774 height 308
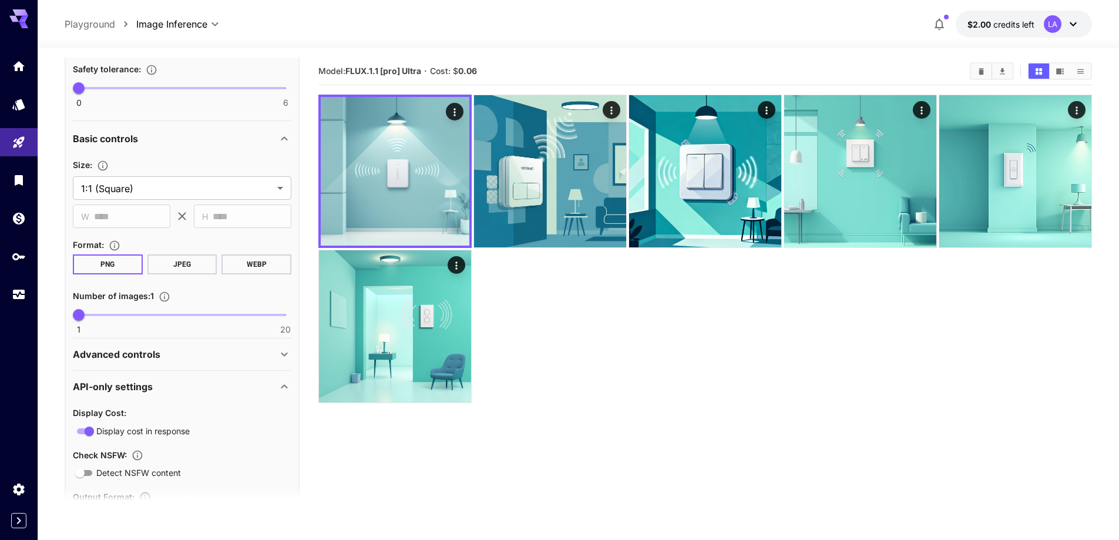
scroll to position [646, 0]
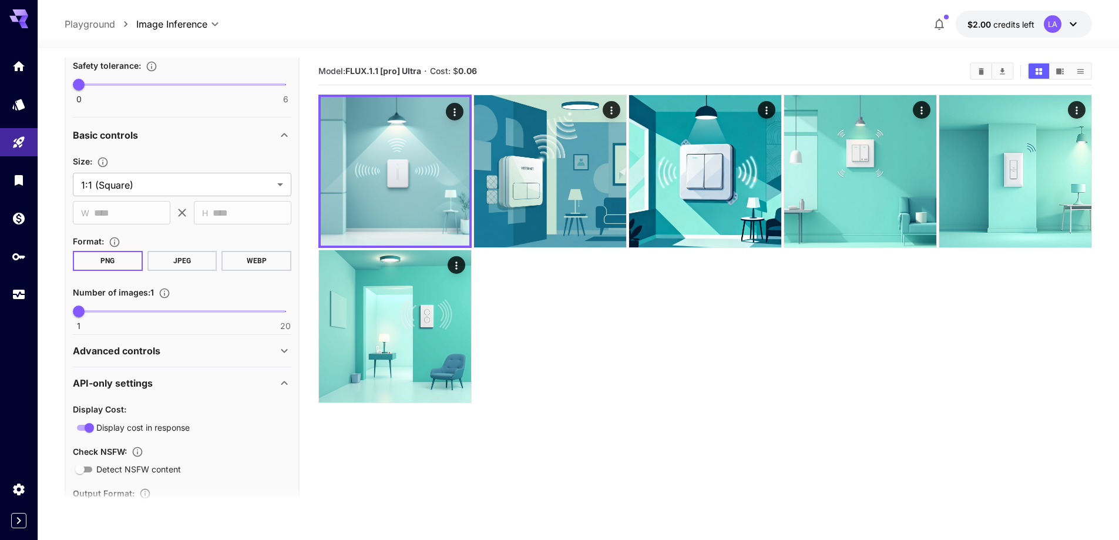
click at [174, 358] on div "Advanced controls" at bounding box center [182, 351] width 219 height 28
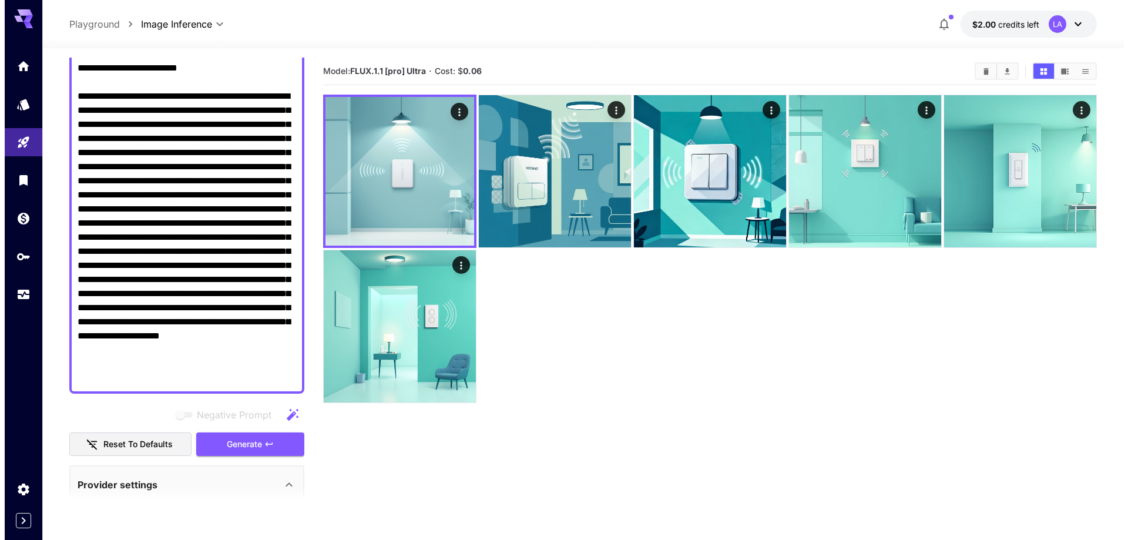
scroll to position [0, 0]
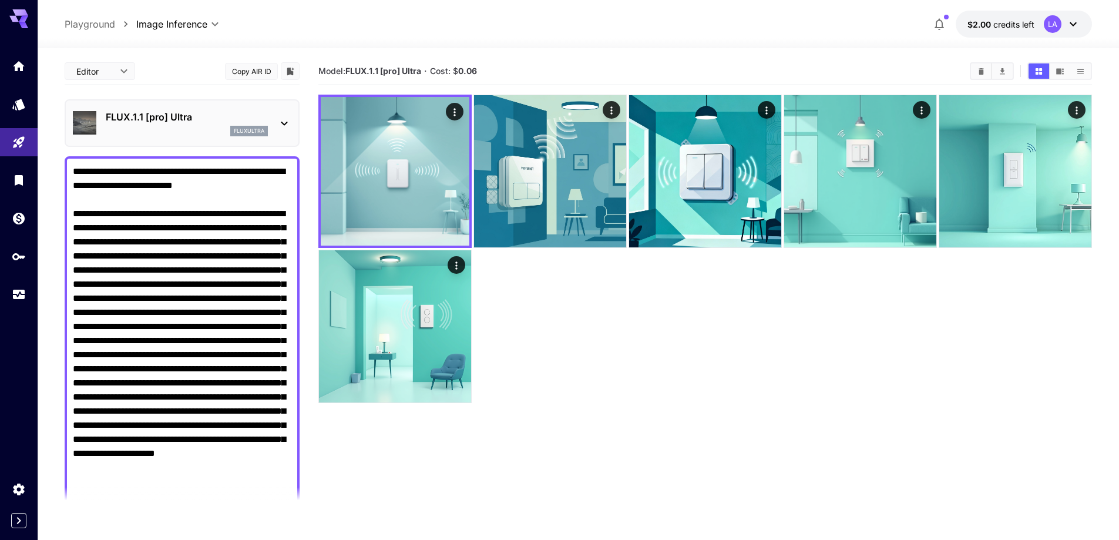
click at [155, 125] on div "FLUX.1.1 [pro] Ultra fluxultra" at bounding box center [187, 123] width 162 height 26
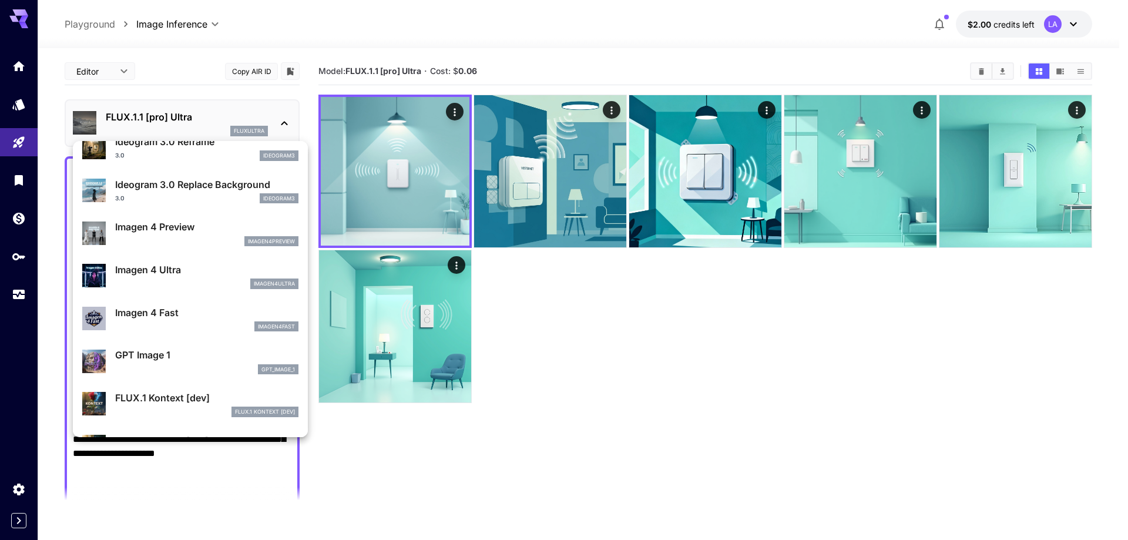
scroll to position [587, 0]
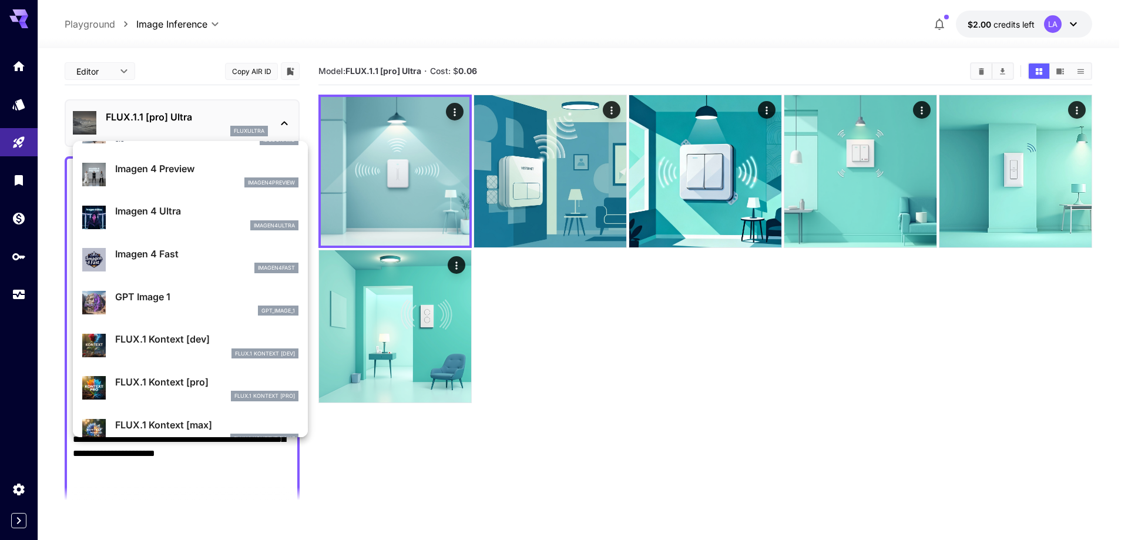
click at [597, 328] on div at bounding box center [564, 270] width 1128 height 540
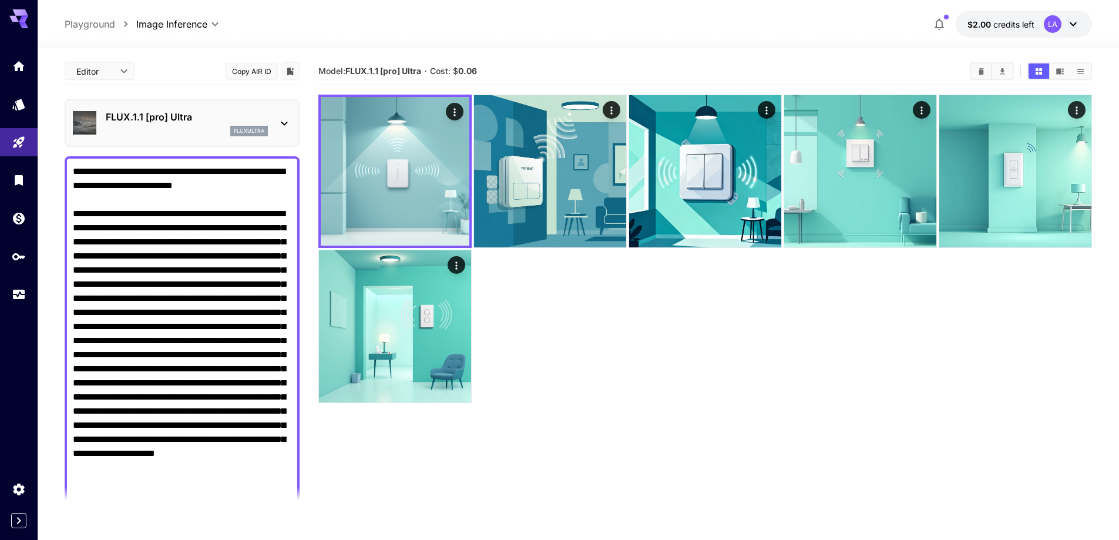
click at [472, 450] on section "Model: FLUX.1.1 [pro] Ultra · Cost: $ 0.06" at bounding box center [705, 328] width 774 height 540
click at [192, 119] on p "FLUX.1.1 [pro] Ultra" at bounding box center [187, 117] width 162 height 14
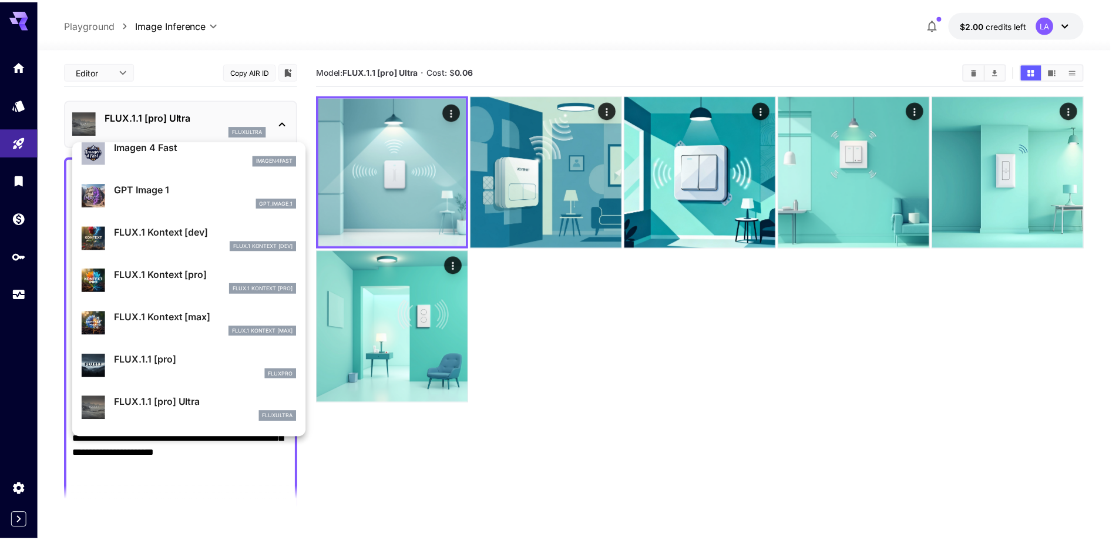
scroll to position [705, 0]
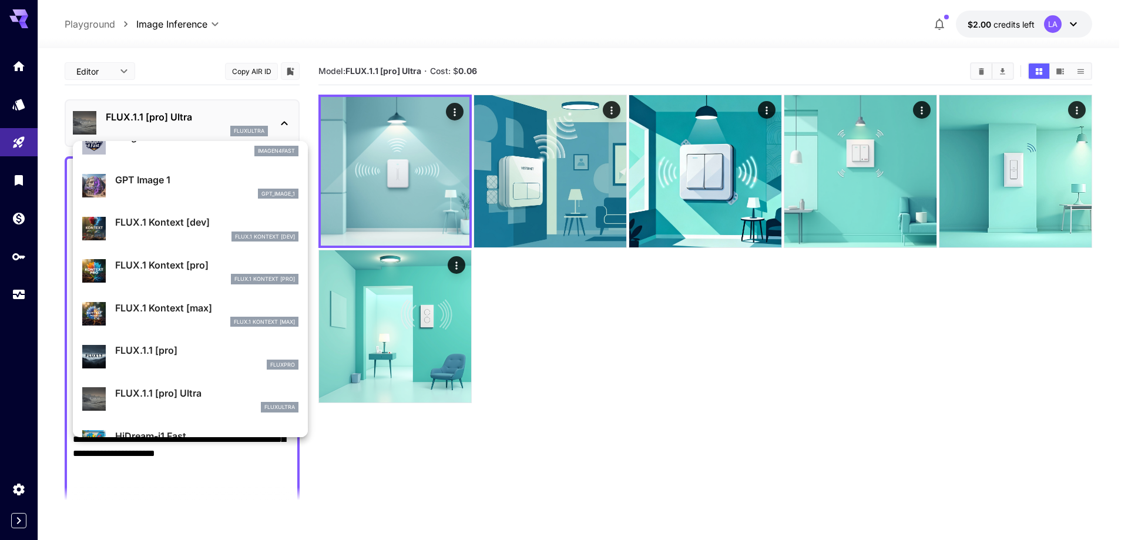
click at [170, 324] on div "FLUX.1 Kontext [max]" at bounding box center [206, 322] width 183 height 11
type input "**********"
type input "****"
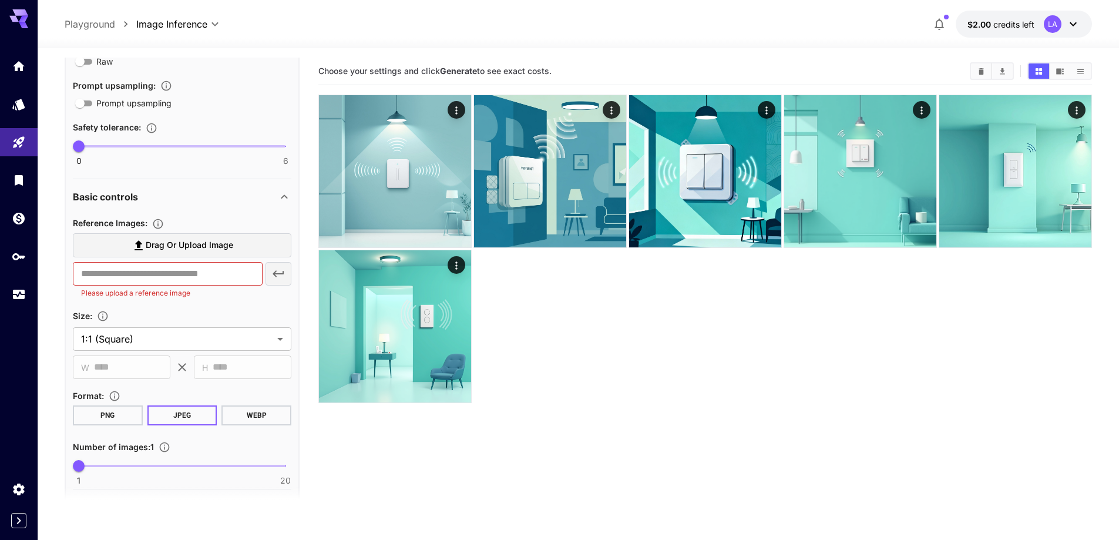
scroll to position [587, 0]
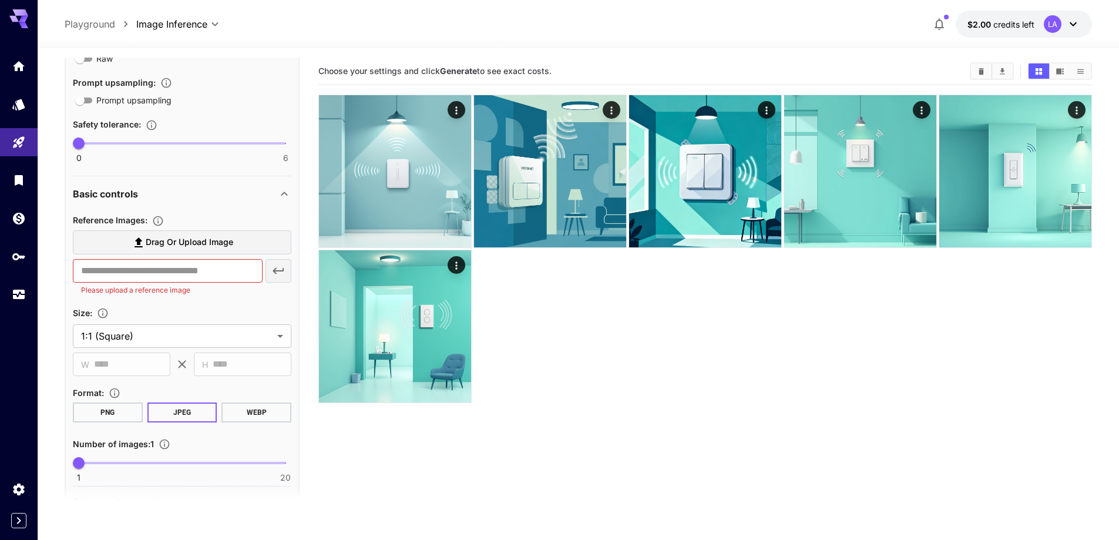
click at [119, 415] on button "PNG" at bounding box center [108, 412] width 70 height 20
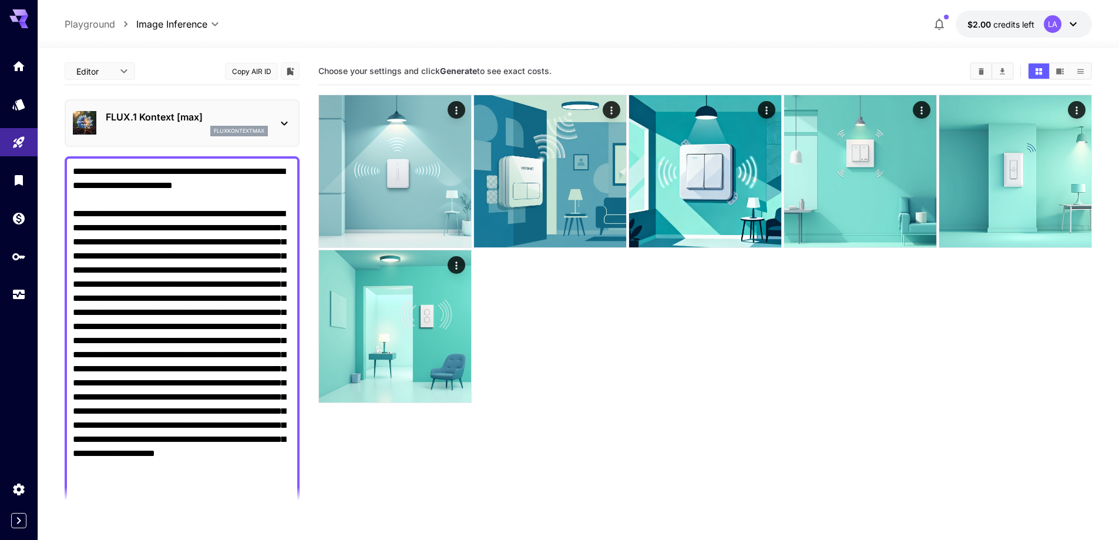
scroll to position [235, 0]
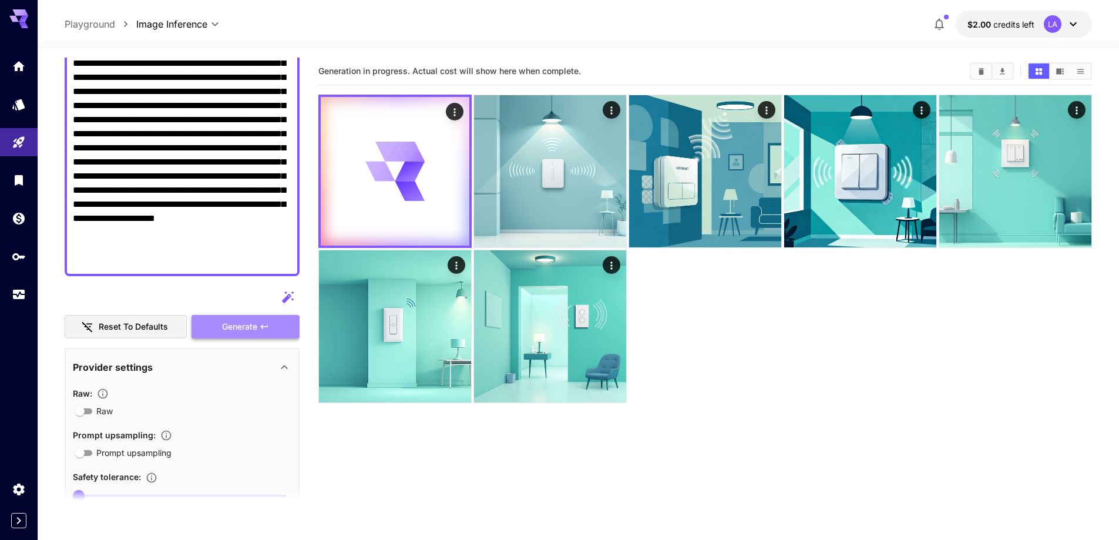
click at [267, 333] on button "Generate" at bounding box center [246, 327] width 108 height 24
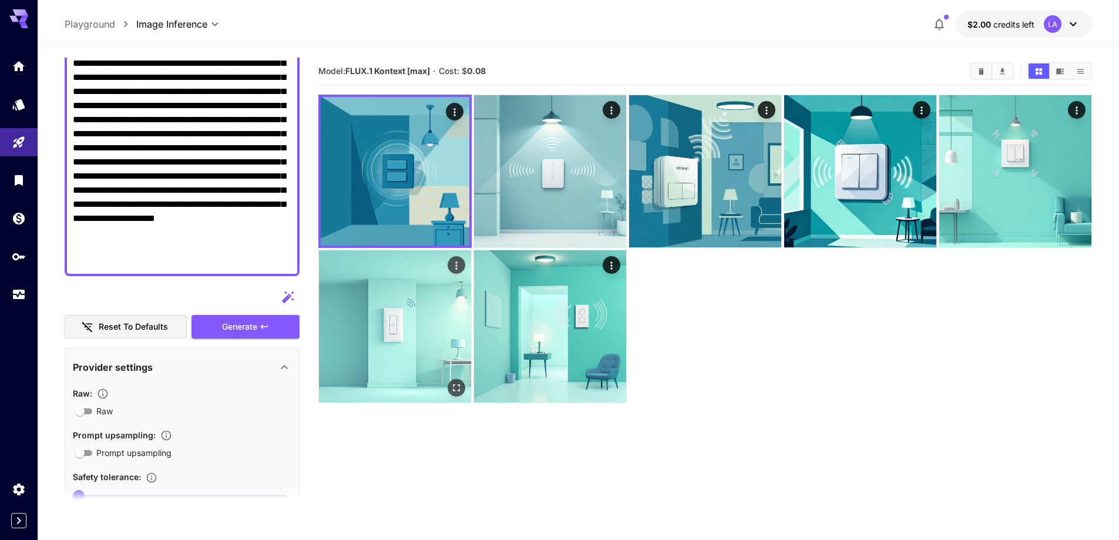
drag, startPoint x: 452, startPoint y: 448, endPoint x: 457, endPoint y: 402, distance: 46.1
click at [453, 447] on section "Model: FLUX.1 Kontext [max] · Cost: $ 0.08" at bounding box center [705, 328] width 774 height 540
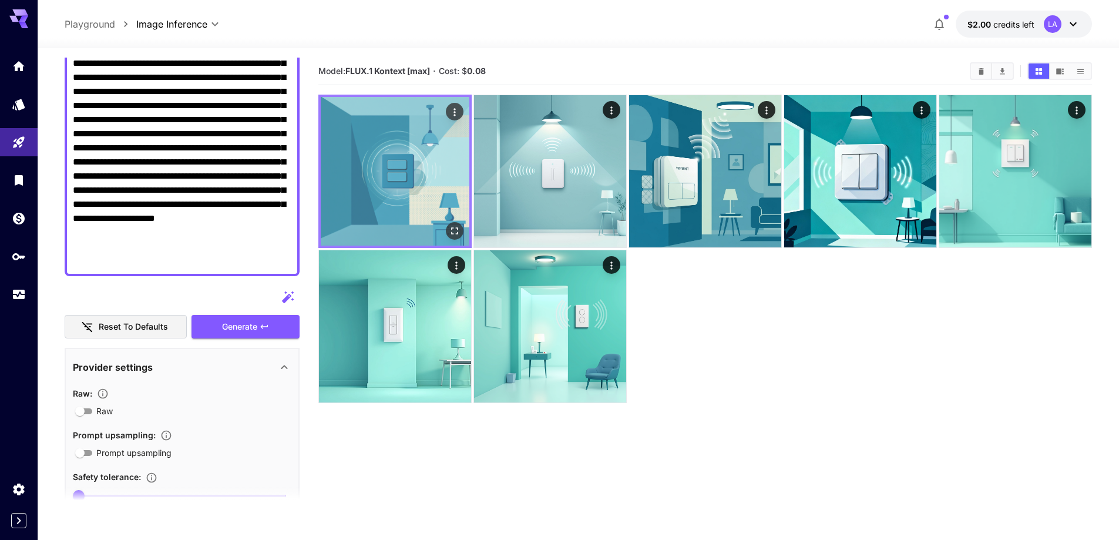
click at [453, 226] on icon "Open in fullscreen" at bounding box center [455, 231] width 12 height 12
click at [455, 102] on img at bounding box center [395, 171] width 149 height 149
click at [458, 110] on icon "Actions" at bounding box center [455, 112] width 12 height 12
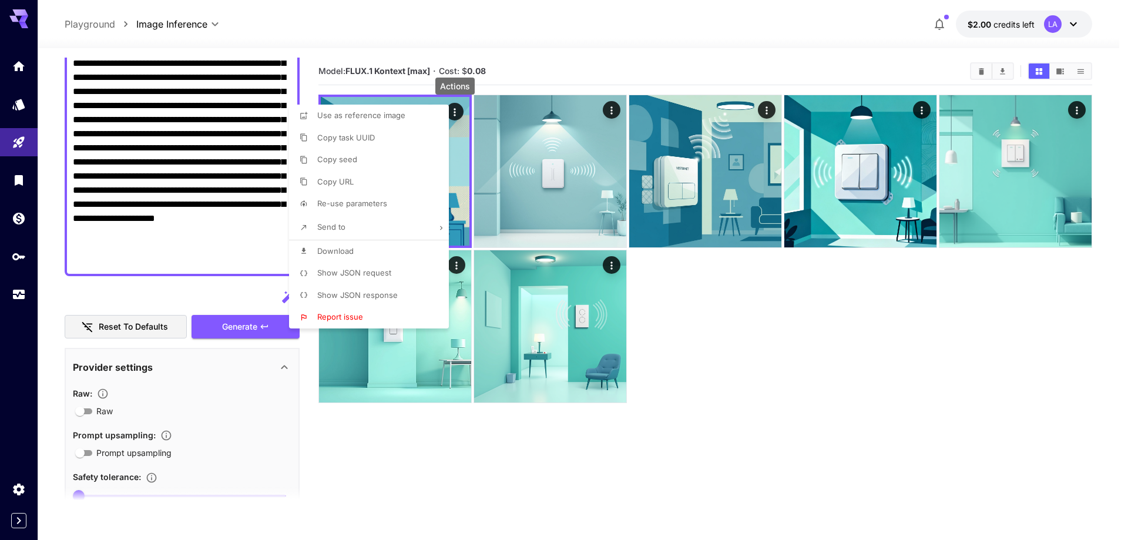
click at [374, 243] on li "Download" at bounding box center [372, 251] width 167 height 22
drag, startPoint x: 348, startPoint y: 68, endPoint x: 424, endPoint y: 69, distance: 75.2
click at [424, 69] on div at bounding box center [564, 270] width 1128 height 540
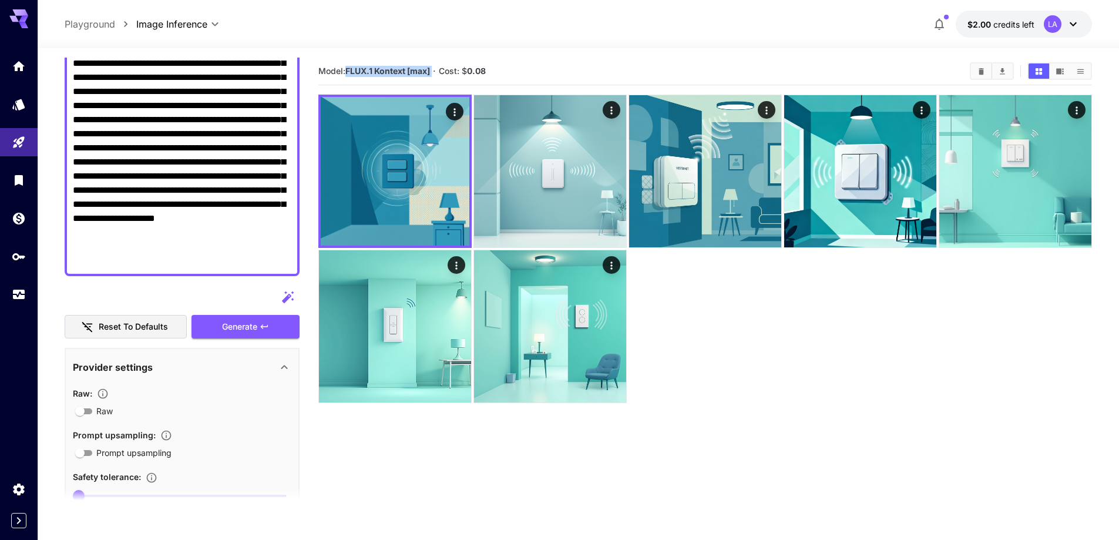
drag, startPoint x: 435, startPoint y: 70, endPoint x: 348, endPoint y: 71, distance: 86.4
click at [348, 71] on section "Model: FLUX.1 Kontext [max] · Cost: $ 0.08" at bounding box center [639, 71] width 642 height 14
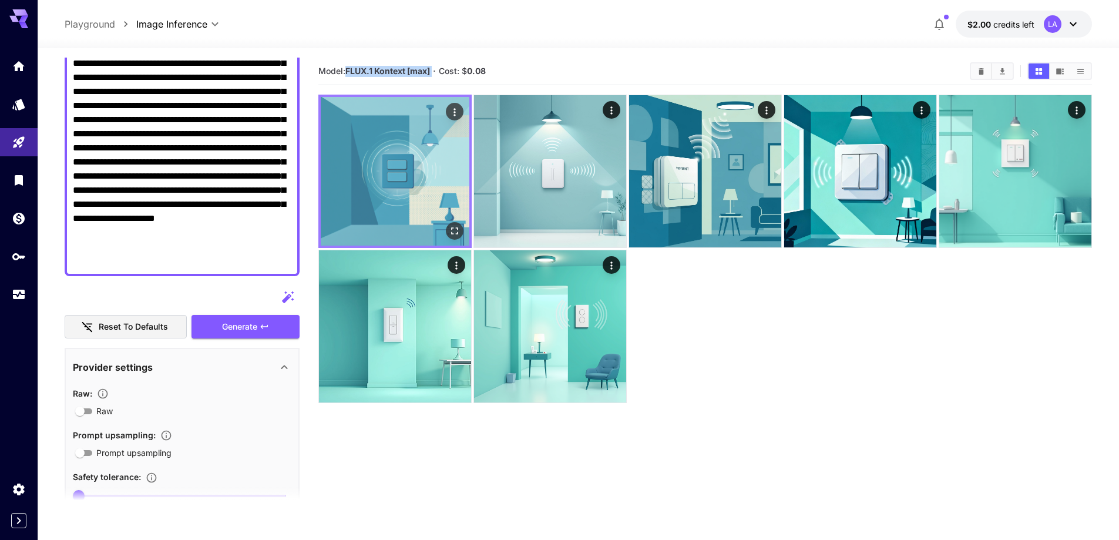
copy b "FLUX.1 Kontext [max]"
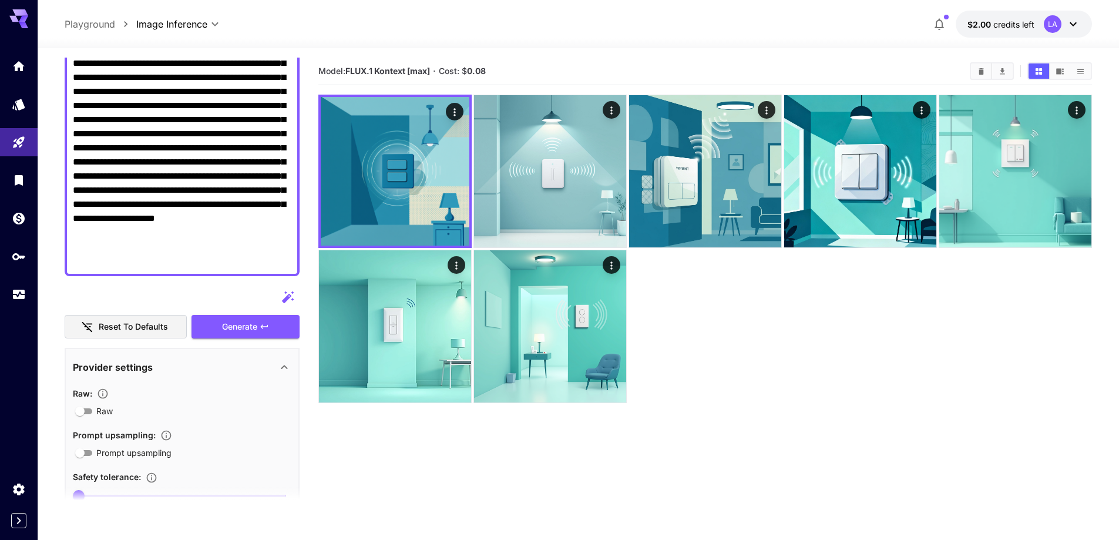
click at [557, 36] on div at bounding box center [579, 41] width 1082 height 14
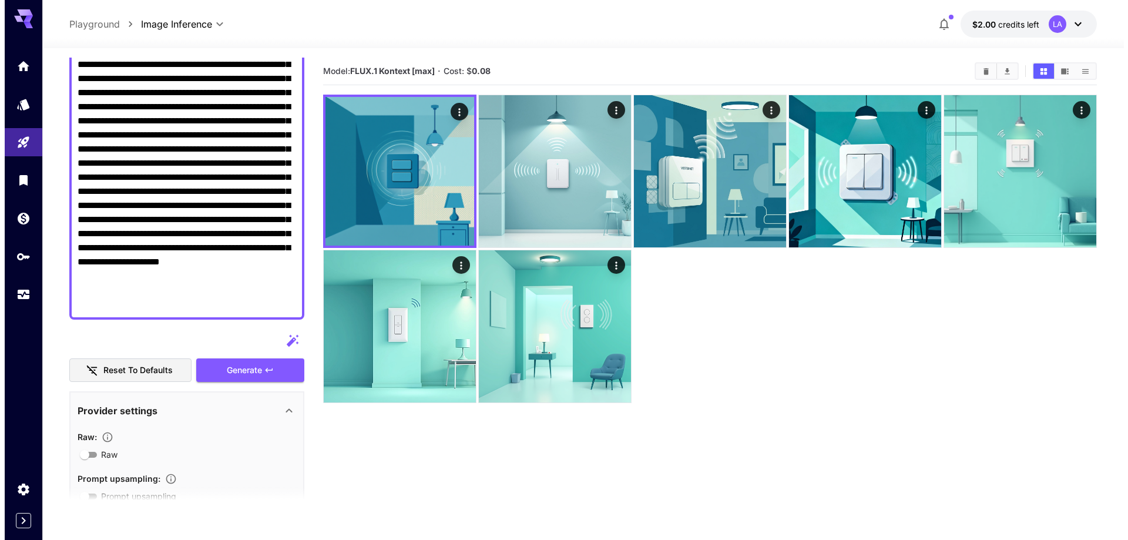
scroll to position [0, 0]
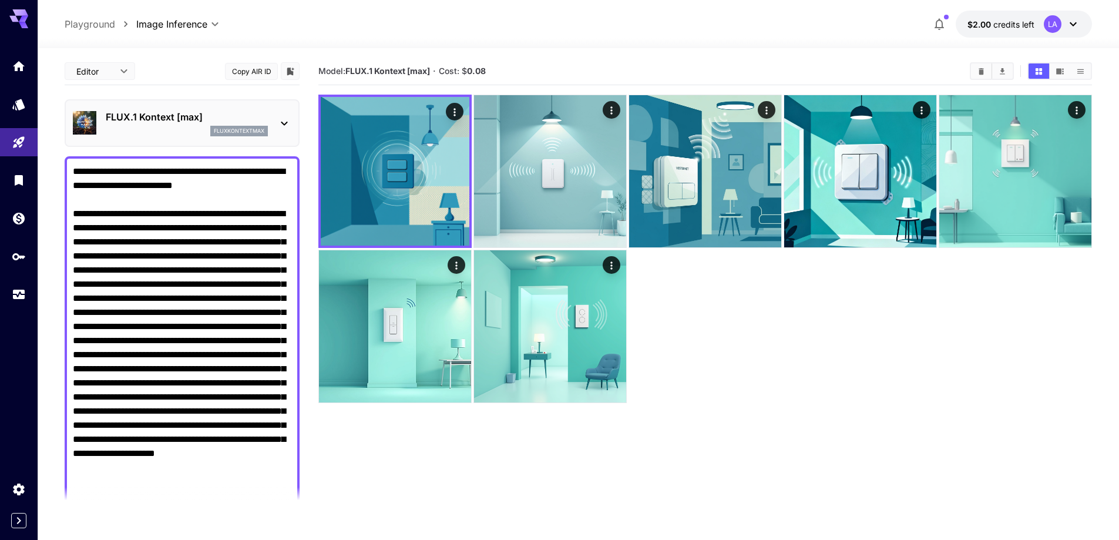
click at [176, 127] on div "fluxkontextmax" at bounding box center [187, 131] width 162 height 11
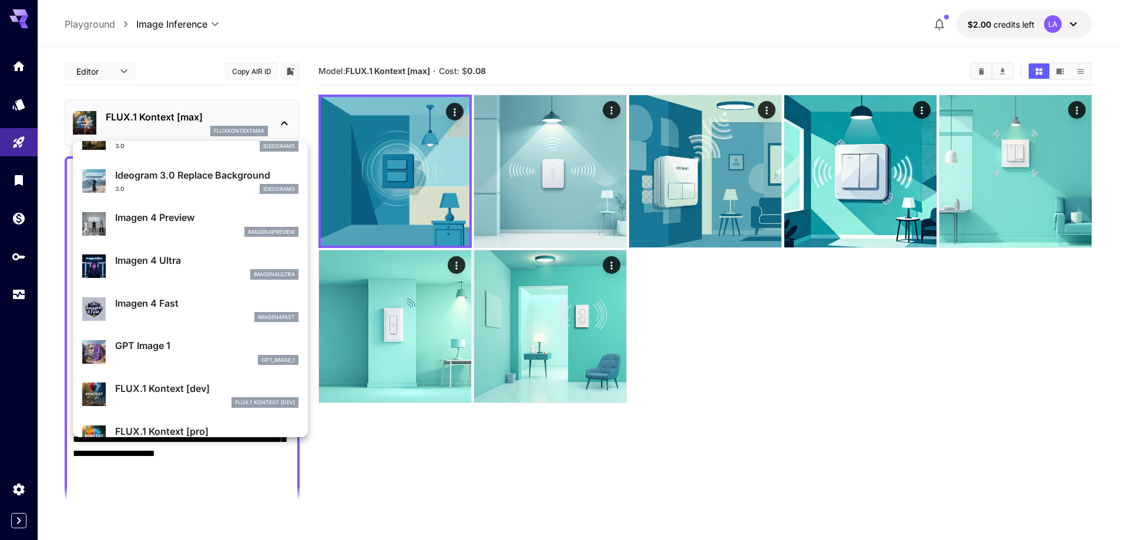
scroll to position [529, 0]
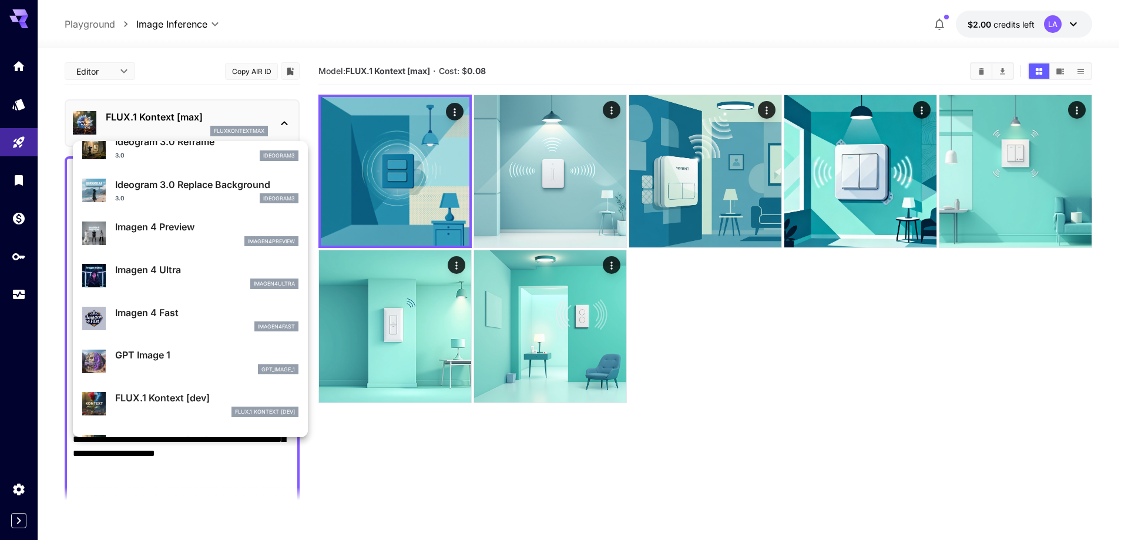
click at [697, 428] on div at bounding box center [564, 270] width 1128 height 540
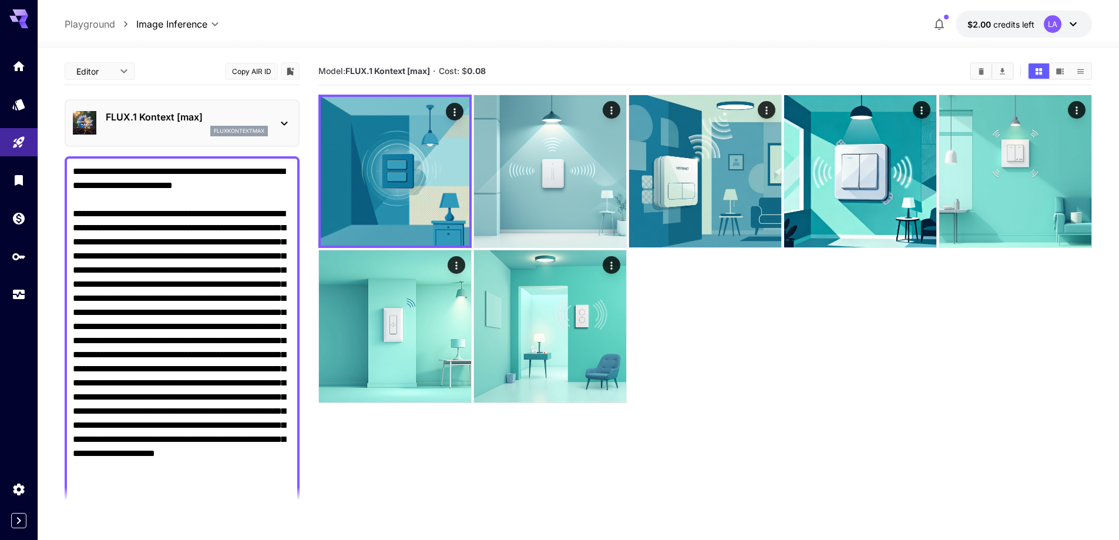
click at [171, 118] on p "FLUX.1 Kontext [max]" at bounding box center [187, 117] width 162 height 14
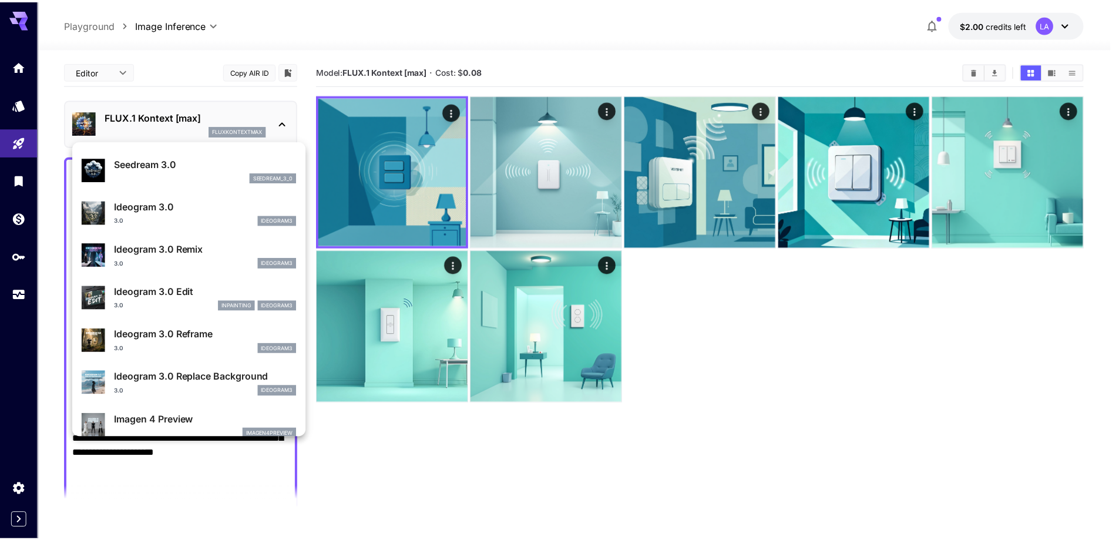
scroll to position [294, 0]
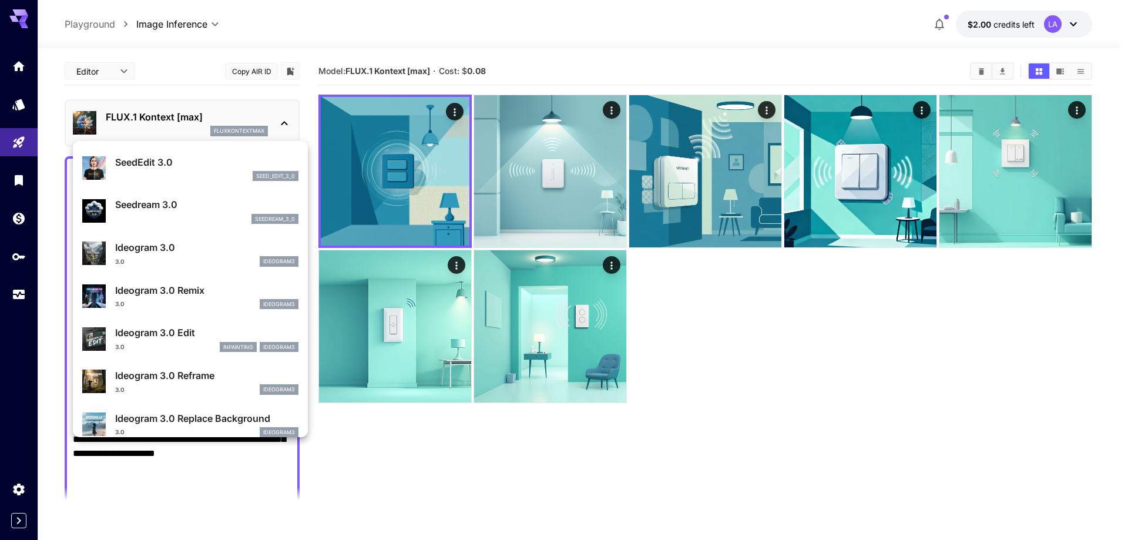
click at [199, 261] on div "3.0 ideogram3" at bounding box center [206, 261] width 183 height 11
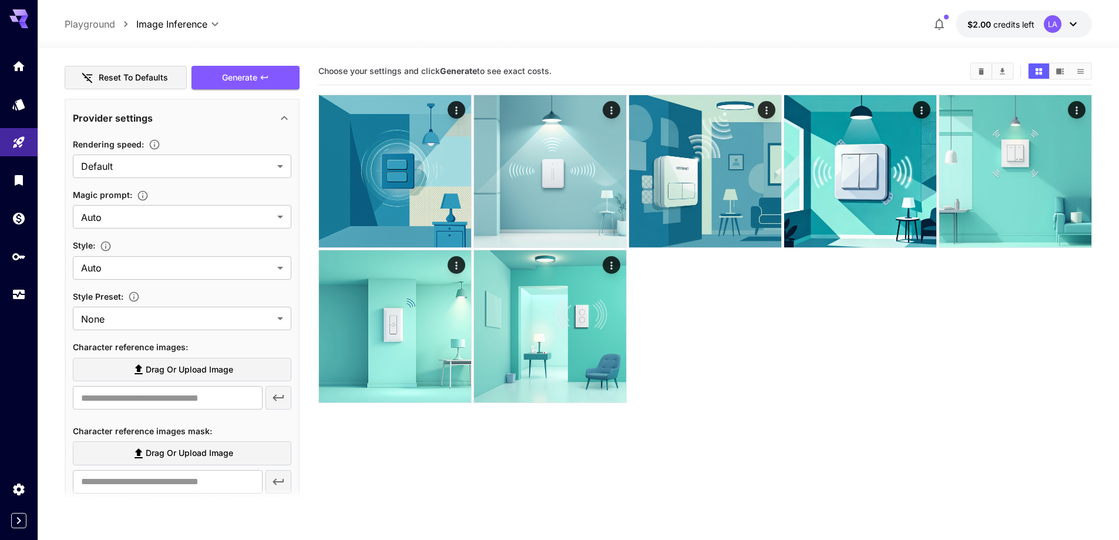
scroll to position [529, 0]
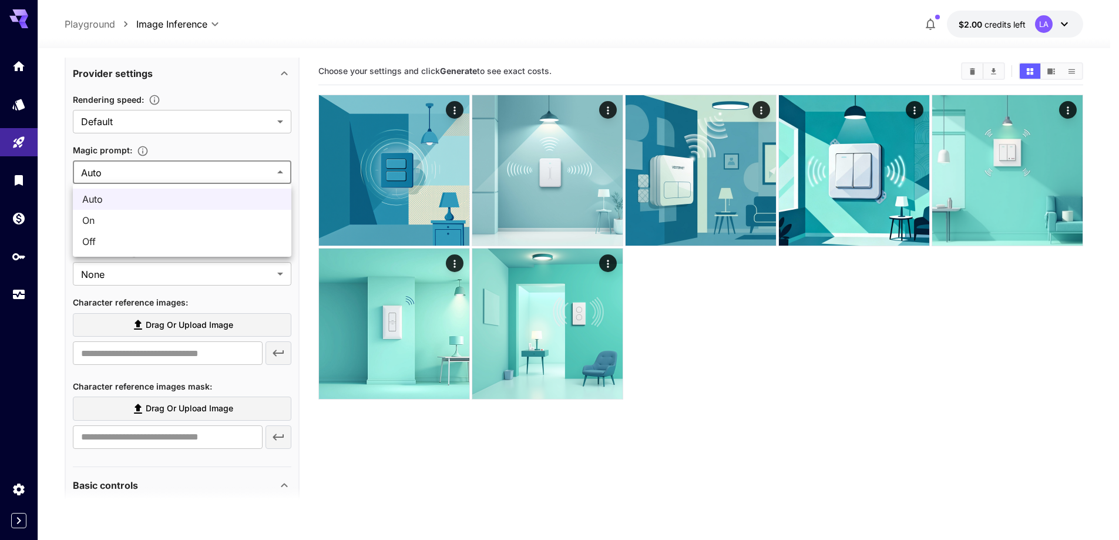
click at [162, 170] on body "**********" at bounding box center [559, 316] width 1119 height 633
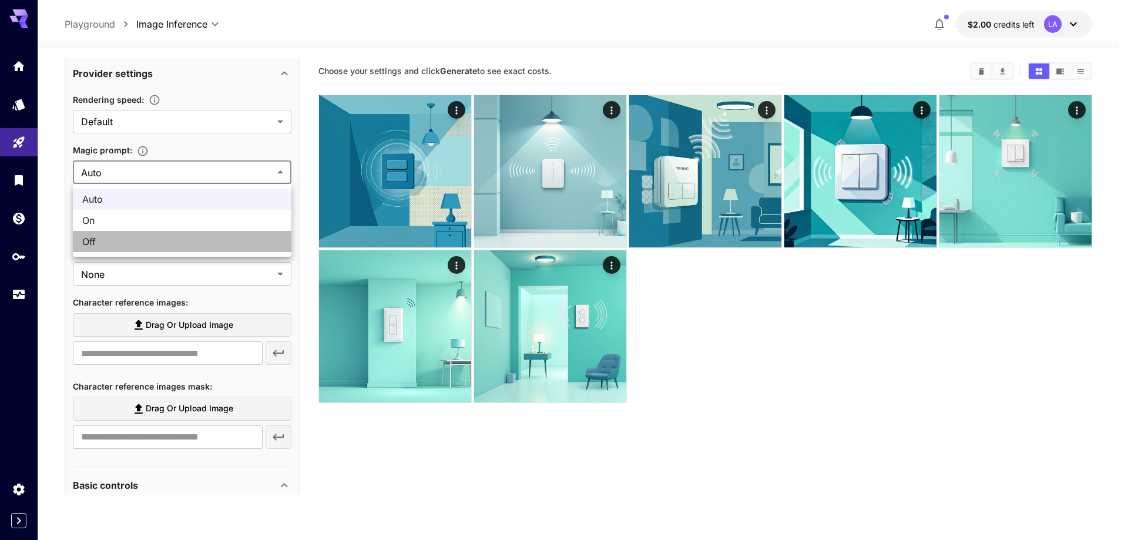
click at [145, 245] on span "Off" at bounding box center [182, 241] width 200 height 14
type input "***"
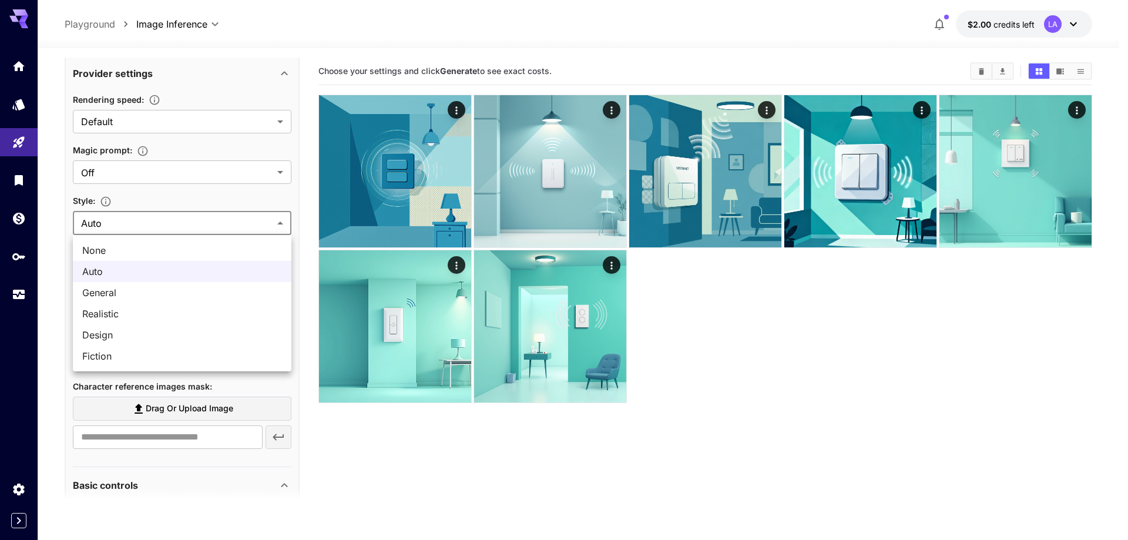
click at [126, 219] on body "**********" at bounding box center [564, 316] width 1128 height 633
click at [126, 332] on span "Design" at bounding box center [182, 335] width 200 height 14
type input "******"
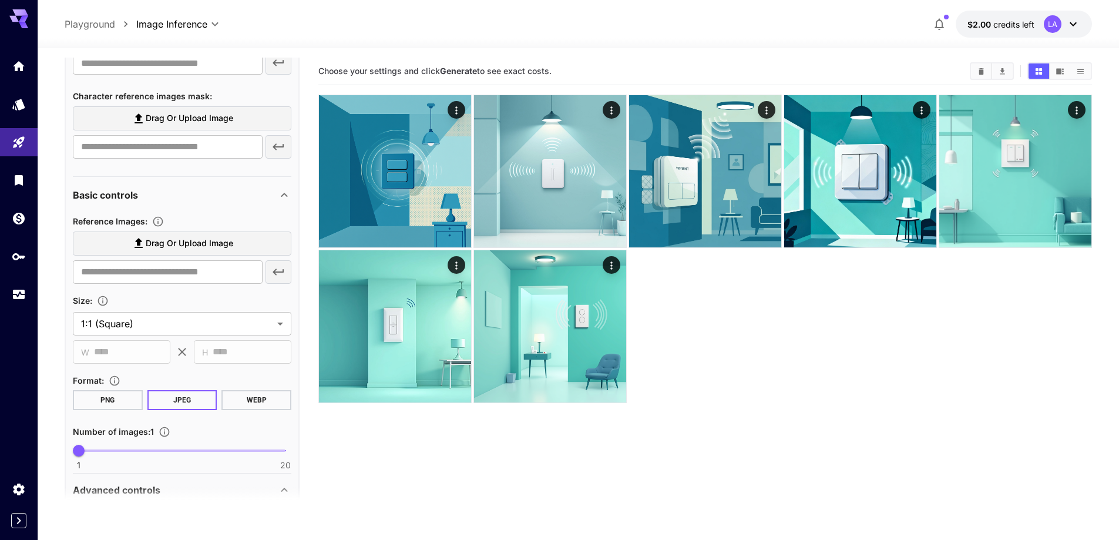
scroll to position [822, 0]
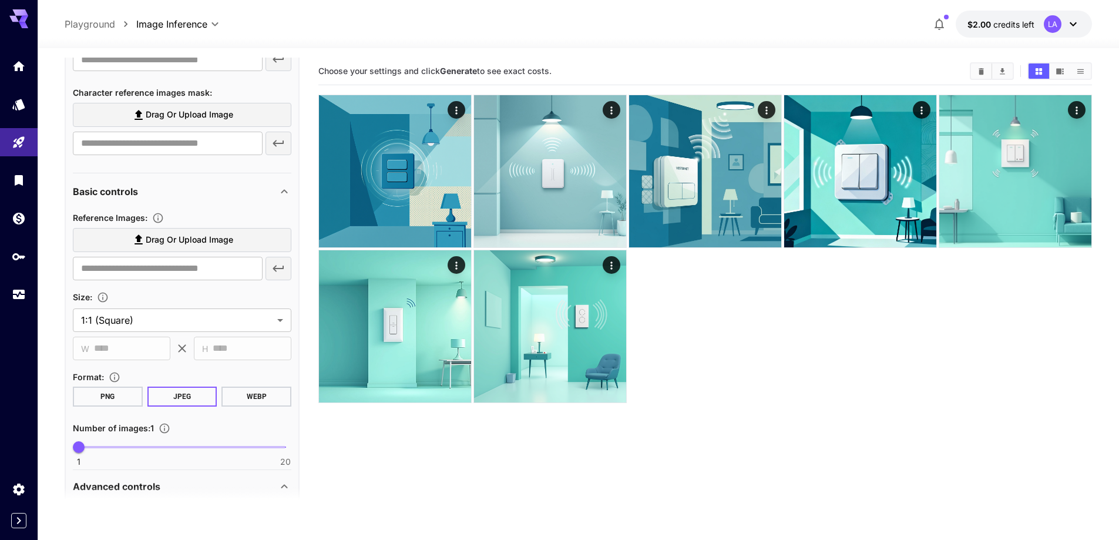
click at [117, 395] on button "PNG" at bounding box center [108, 397] width 70 height 20
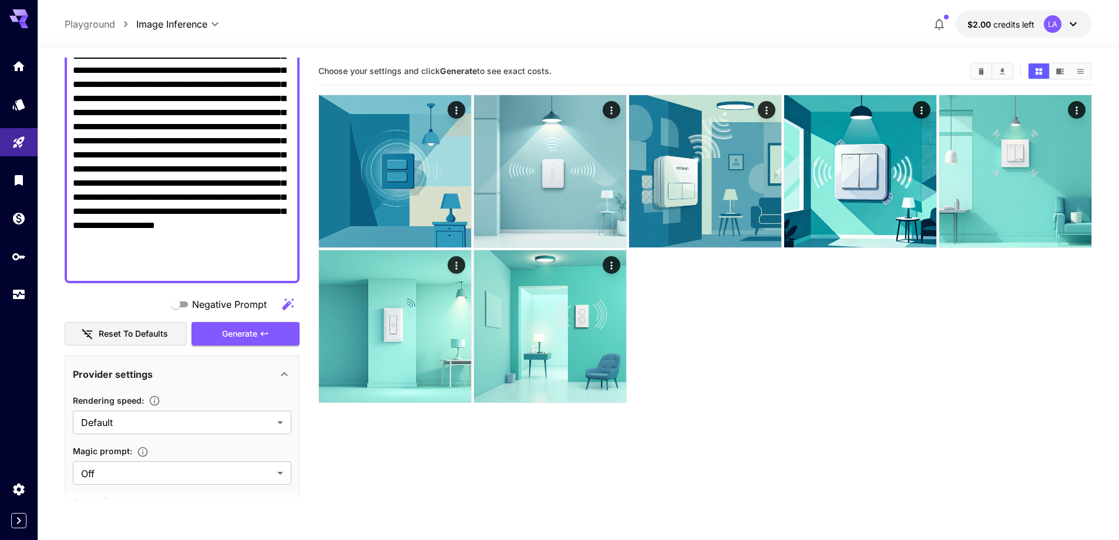
scroll to position [176, 0]
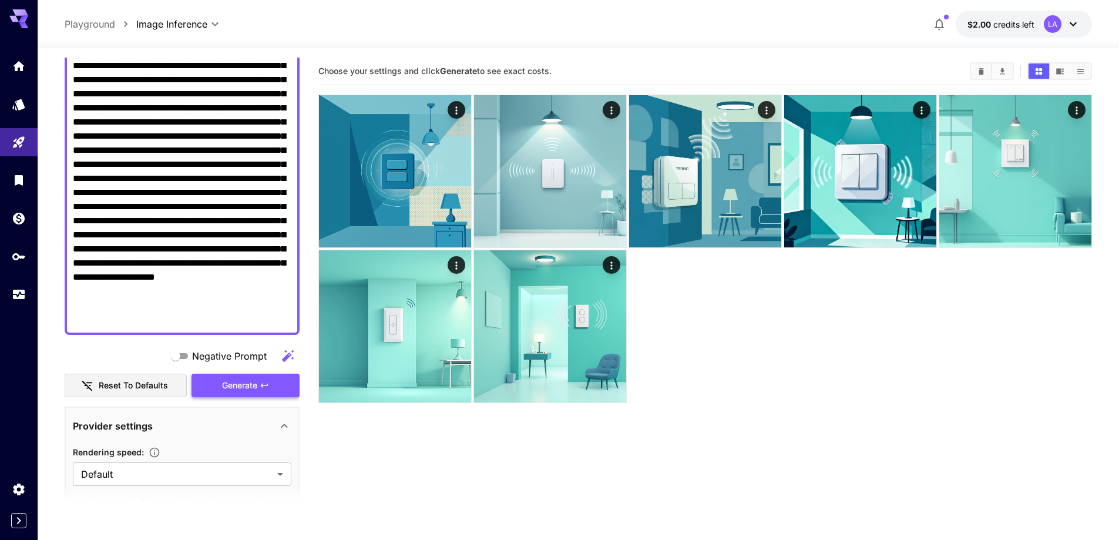
click at [226, 390] on span "Generate" at bounding box center [239, 385] width 35 height 15
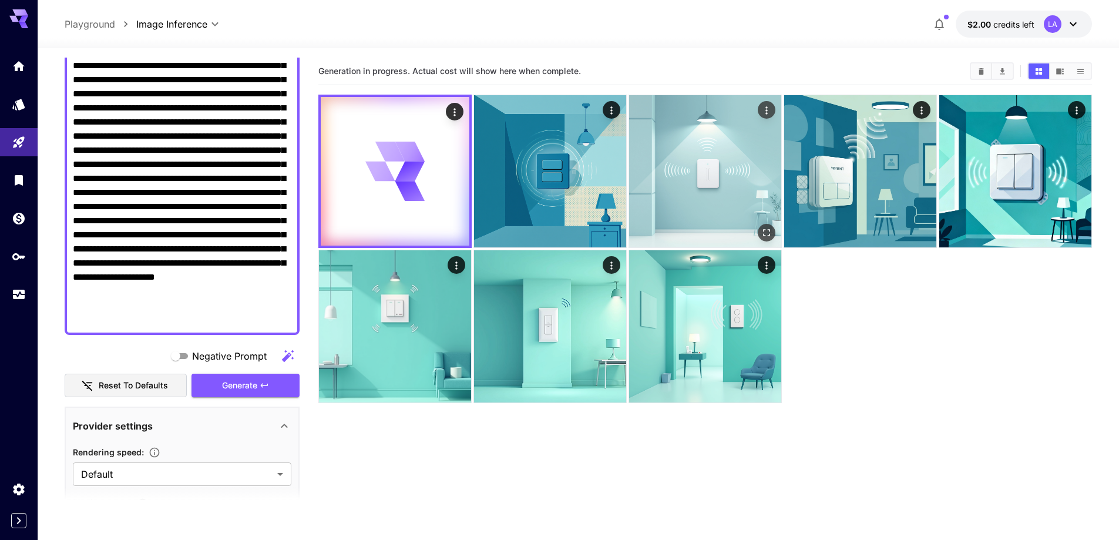
click at [706, 180] on img at bounding box center [705, 171] width 152 height 152
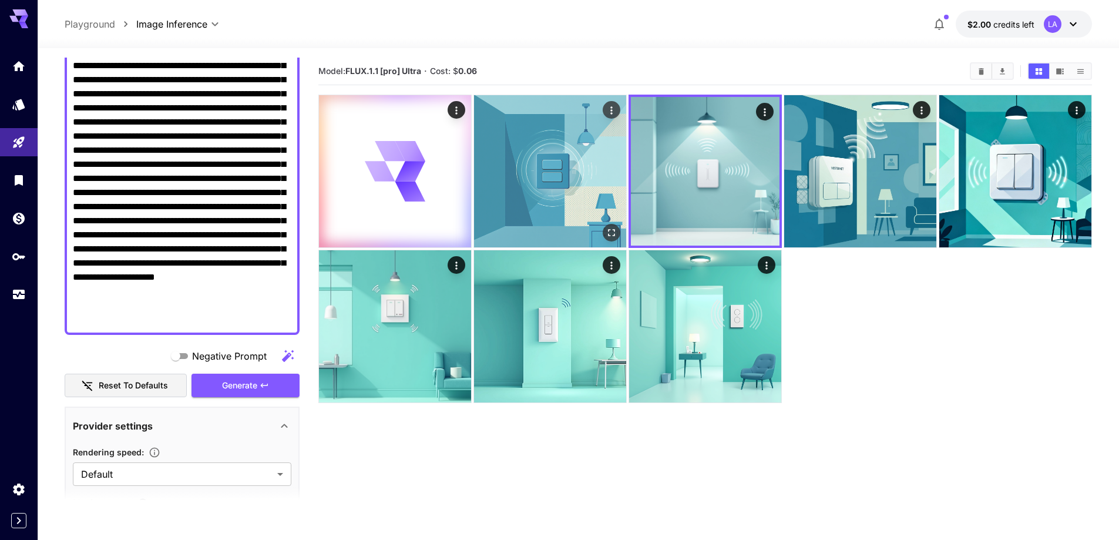
click at [575, 177] on img at bounding box center [550, 171] width 152 height 152
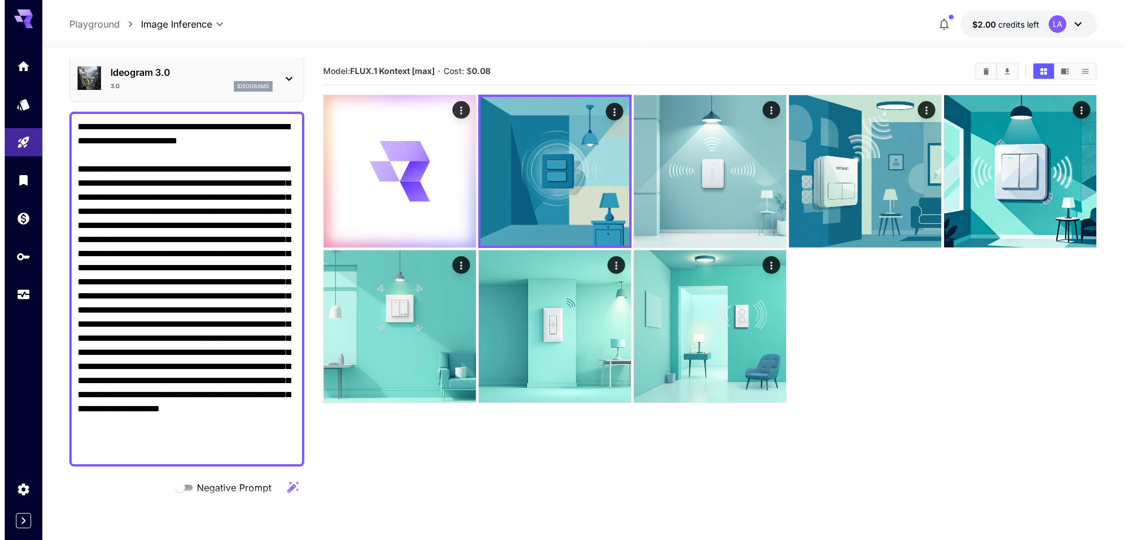
scroll to position [0, 0]
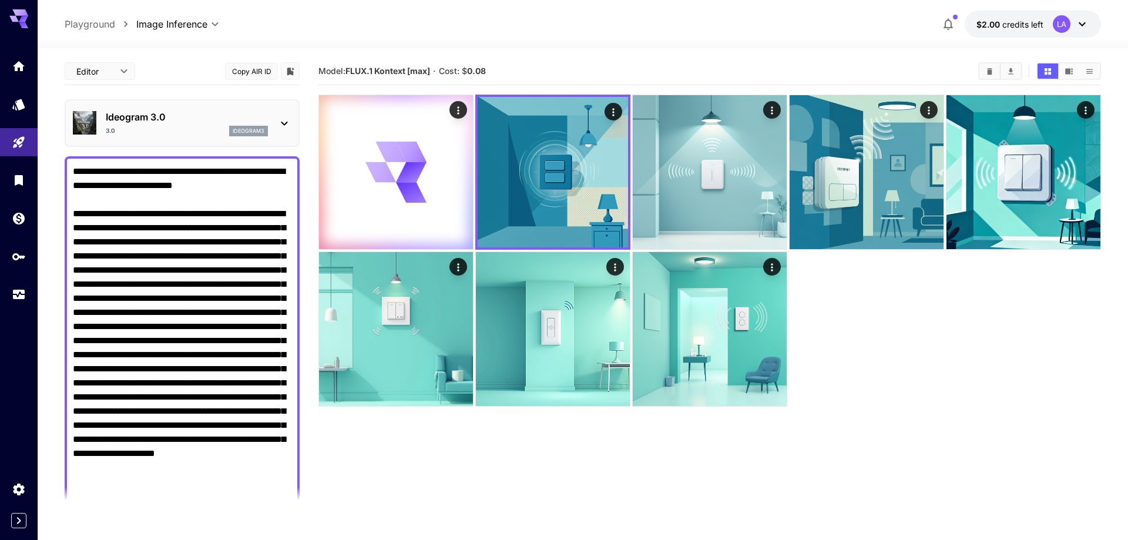
click at [119, 73] on body "**********" at bounding box center [564, 316] width 1128 height 633
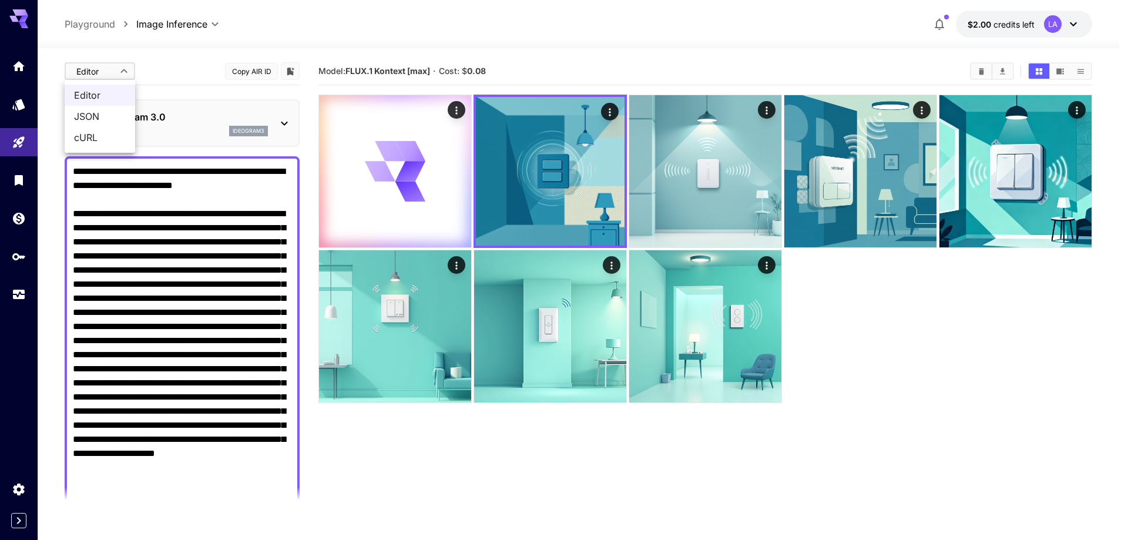
click at [122, 72] on div at bounding box center [564, 270] width 1128 height 540
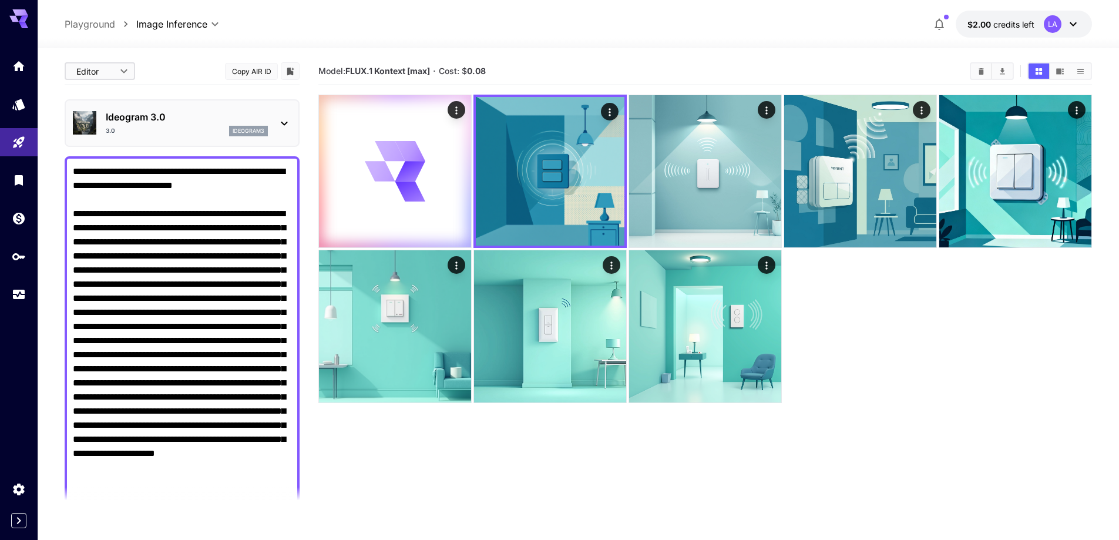
click at [153, 68] on div "Editor **** ​ Copy AIR ID" at bounding box center [182, 72] width 235 height 28
click at [411, 529] on section "Model: FLUX.1 Kontext [max] · Cost: $ 0.08" at bounding box center [705, 328] width 774 height 540
click at [445, 190] on div at bounding box center [395, 171] width 152 height 152
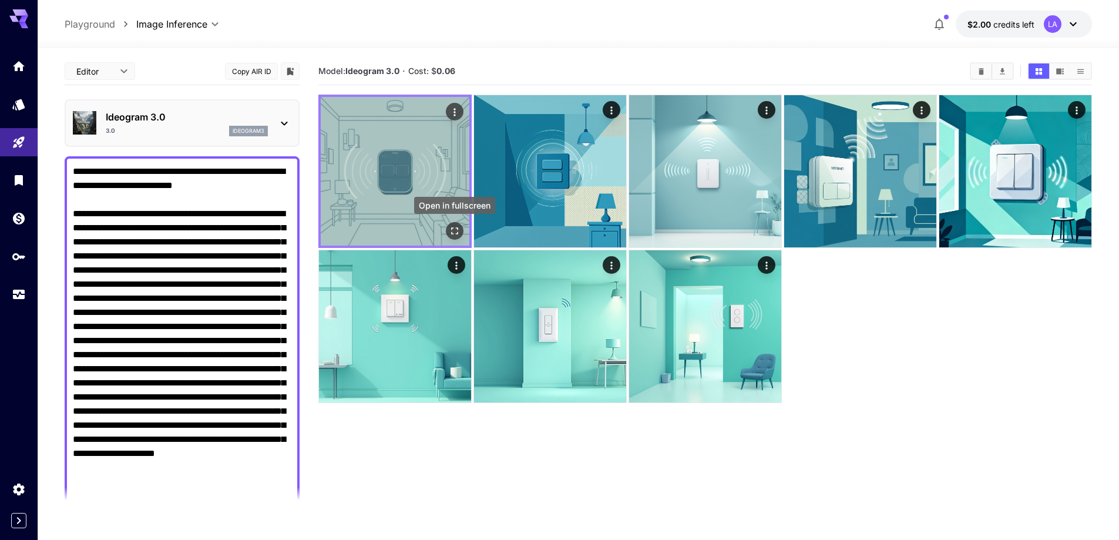
click at [461, 230] on button "Open in fullscreen" at bounding box center [455, 231] width 18 height 18
click at [452, 113] on icon "Actions" at bounding box center [455, 112] width 12 height 12
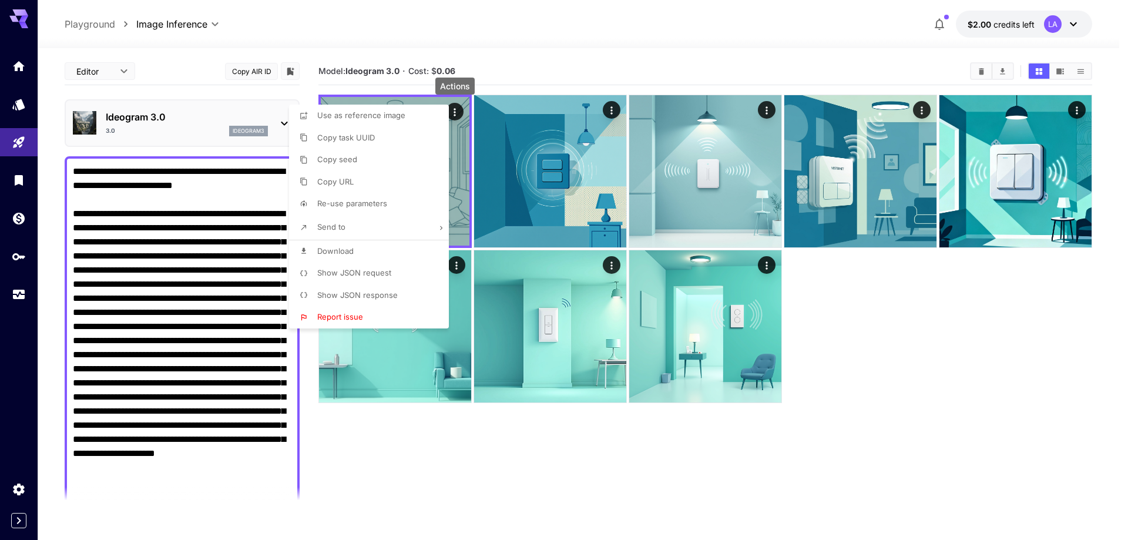
click at [373, 254] on li "Download" at bounding box center [372, 251] width 167 height 22
click at [200, 132] on div at bounding box center [564, 270] width 1128 height 540
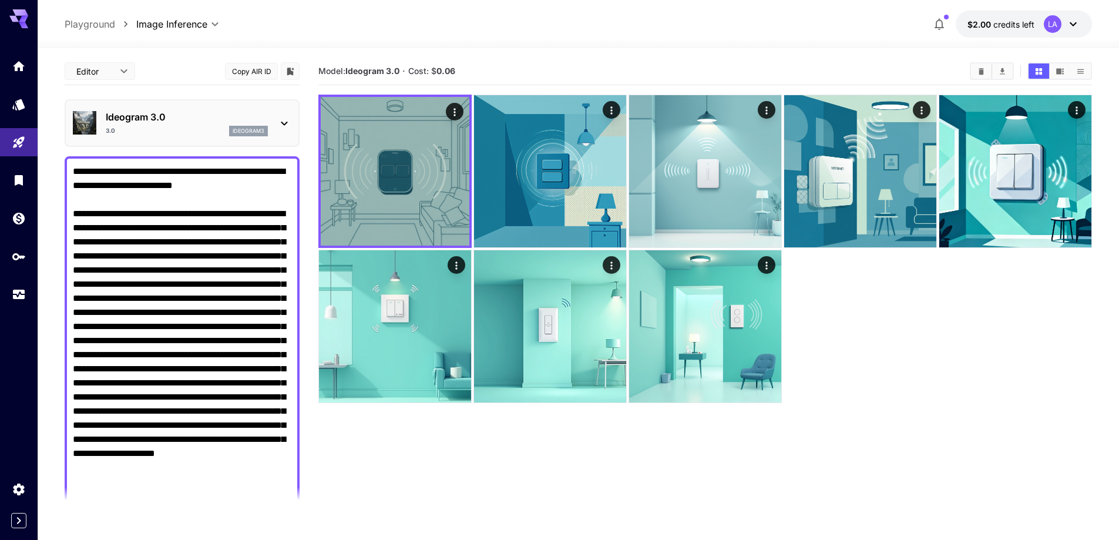
click at [219, 129] on div "3.0 ideogram3" at bounding box center [187, 131] width 162 height 11
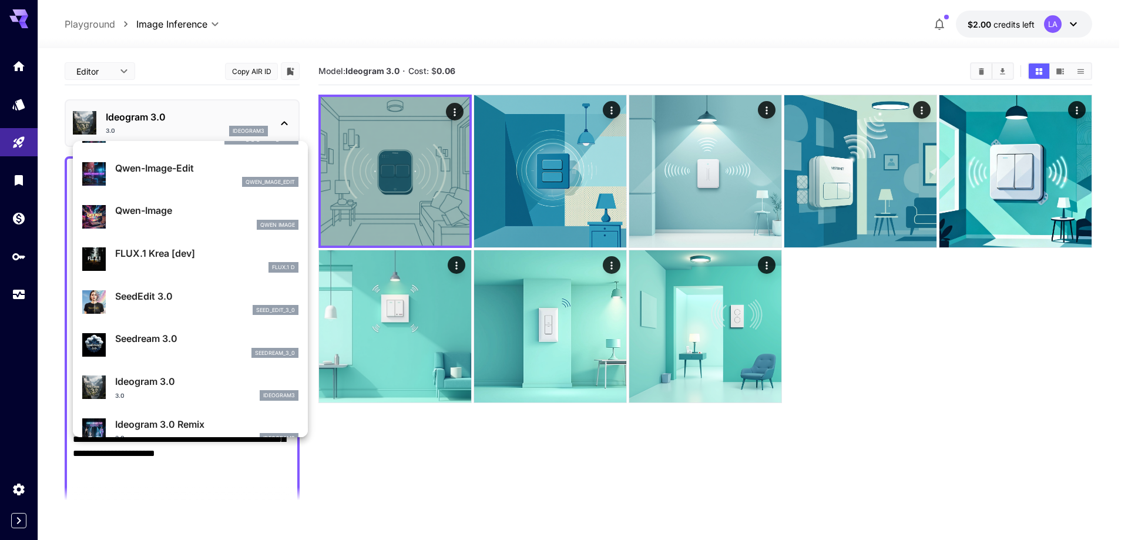
scroll to position [117, 0]
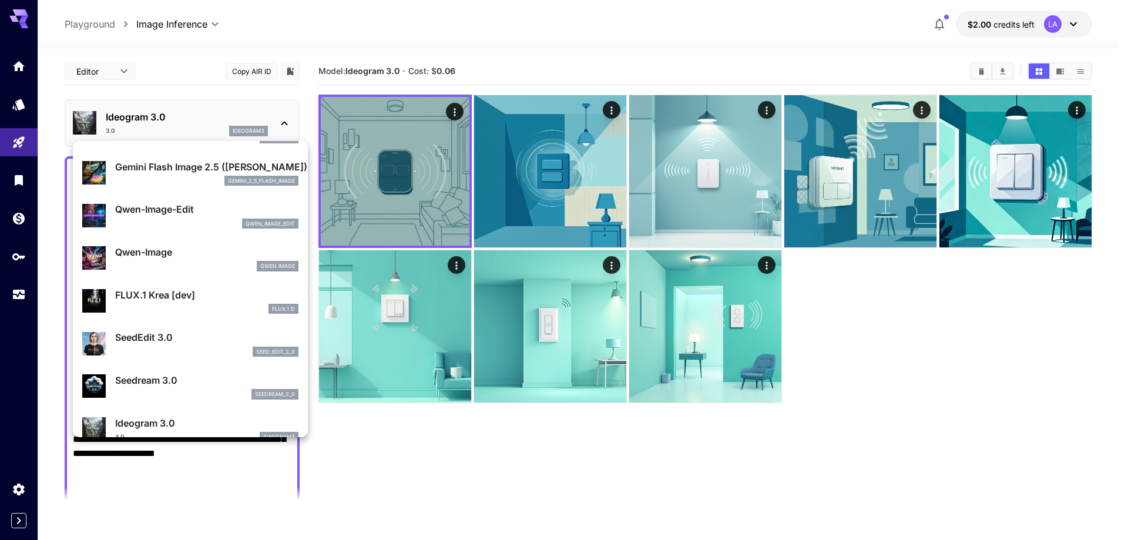
click at [454, 115] on div at bounding box center [564, 270] width 1128 height 540
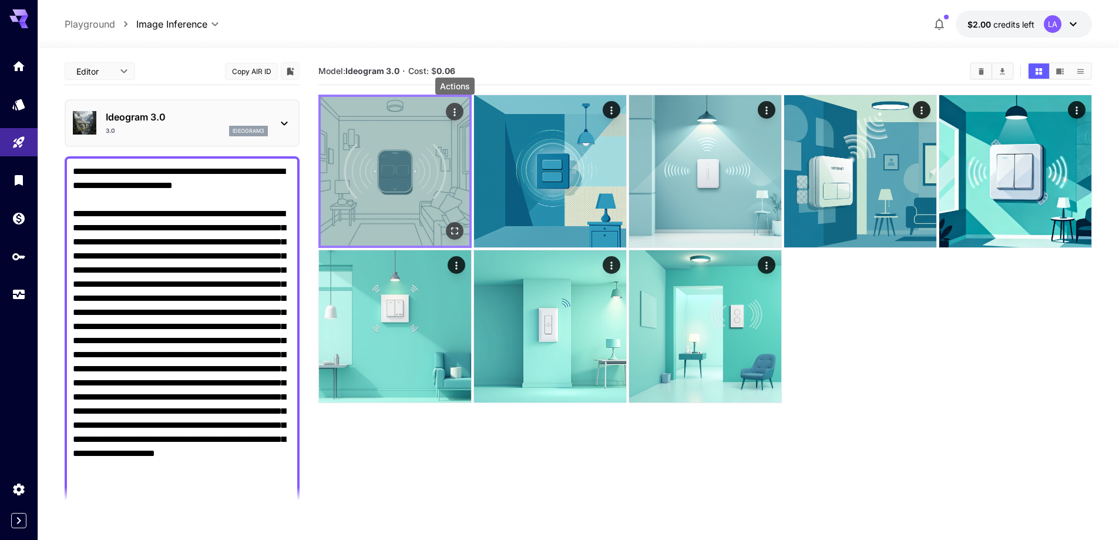
click at [458, 115] on icon "Actions" at bounding box center [455, 112] width 12 height 12
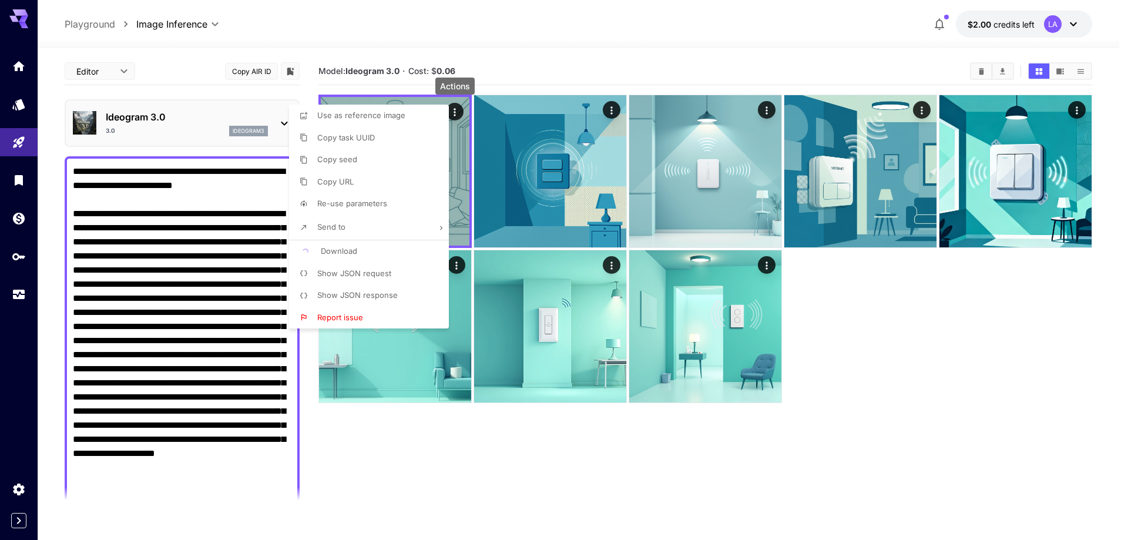
click at [479, 469] on div at bounding box center [564, 270] width 1128 height 540
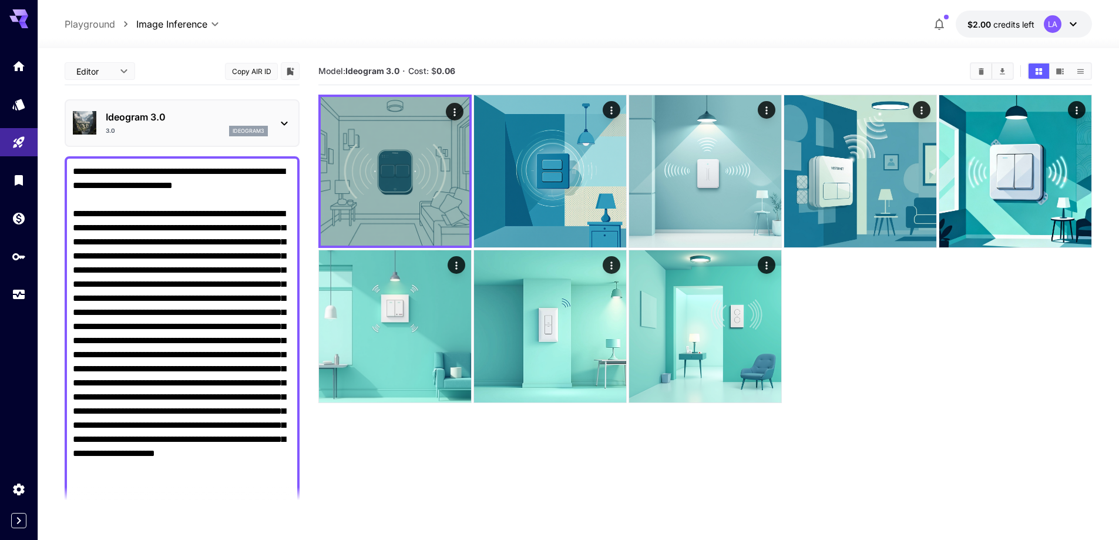
click at [443, 475] on section "Model: Ideogram 3.0 · Cost: $ 0.06" at bounding box center [705, 328] width 774 height 540
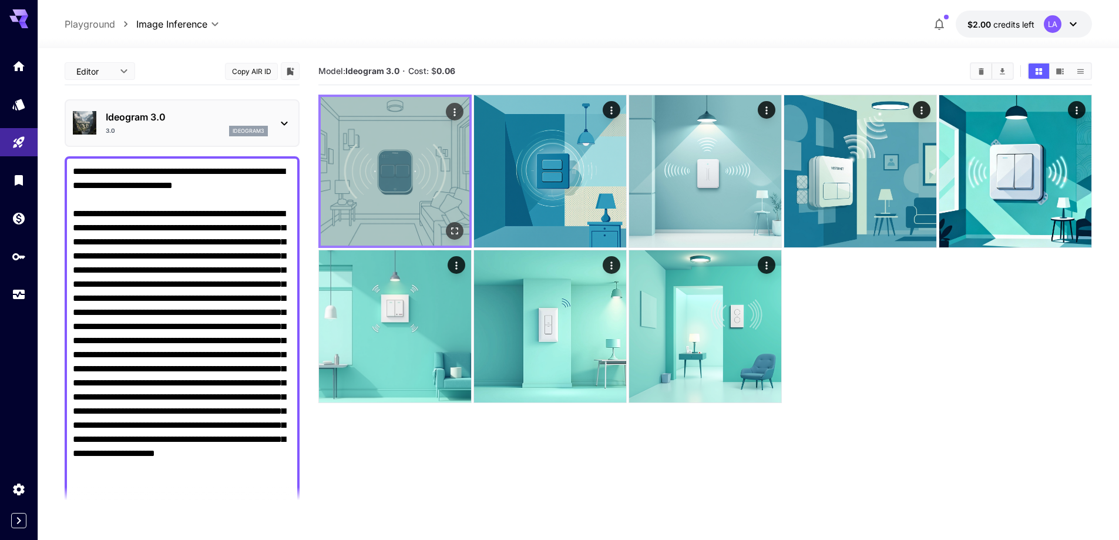
click at [452, 112] on icon "Actions" at bounding box center [455, 112] width 12 height 12
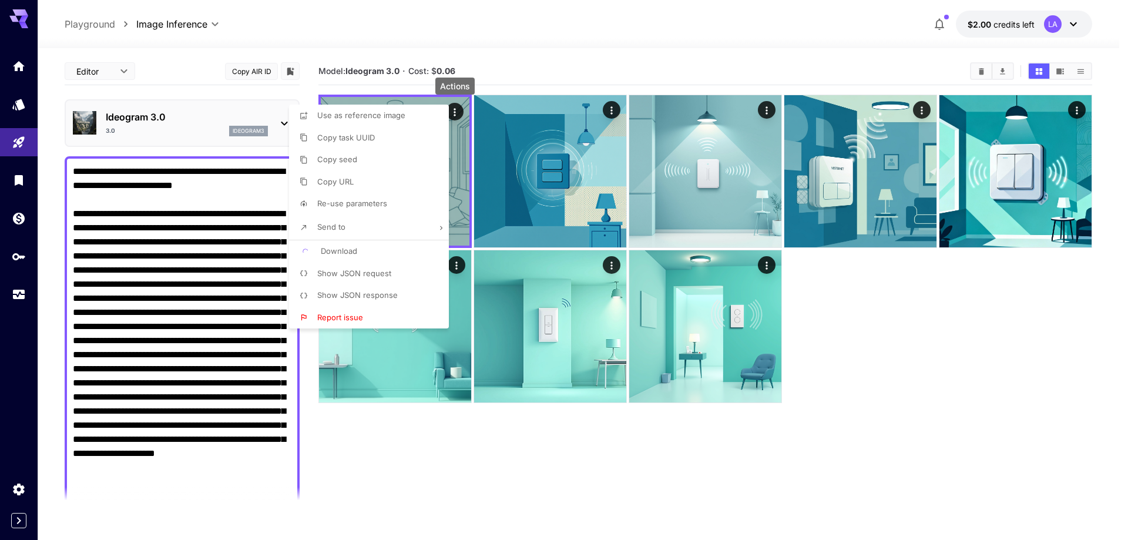
click at [360, 256] on li "Download" at bounding box center [372, 251] width 167 height 22
click at [507, 449] on div at bounding box center [564, 270] width 1128 height 540
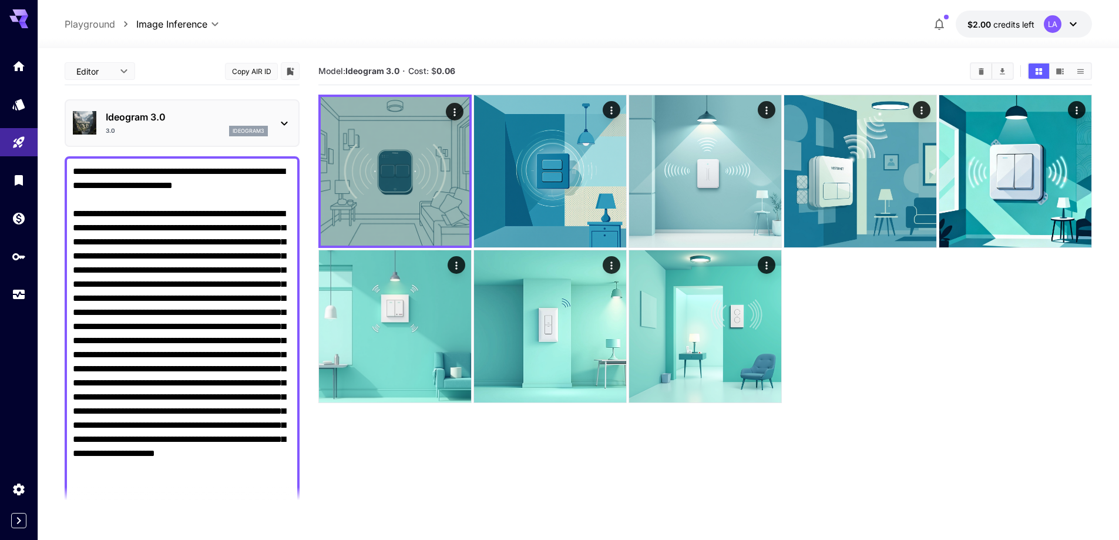
click at [732, 41] on div at bounding box center [579, 41] width 1082 height 14
click at [149, 126] on div "3.0 ideogram3" at bounding box center [187, 131] width 162 height 11
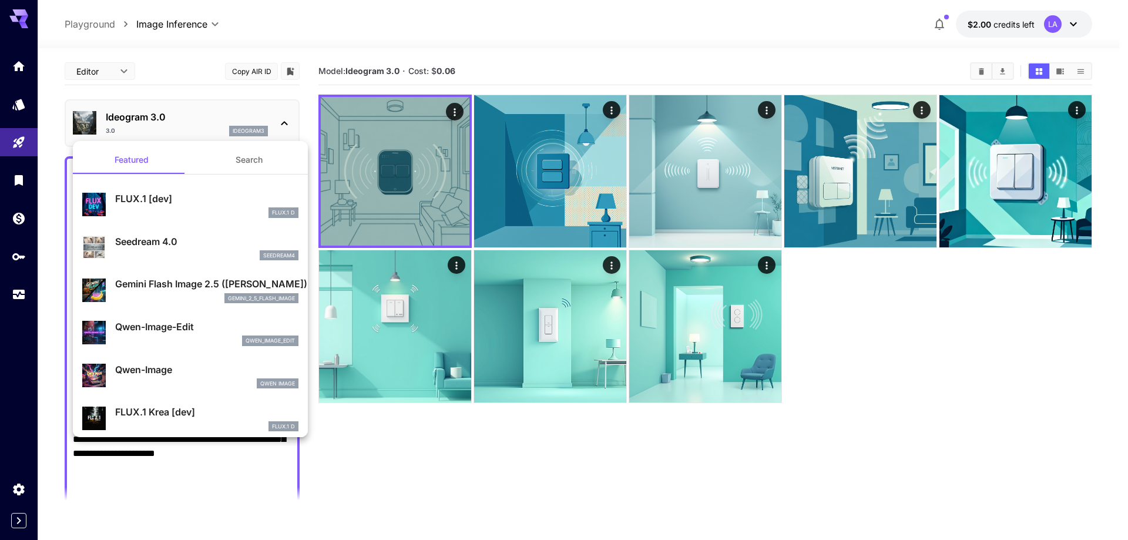
click at [156, 125] on div at bounding box center [564, 270] width 1128 height 540
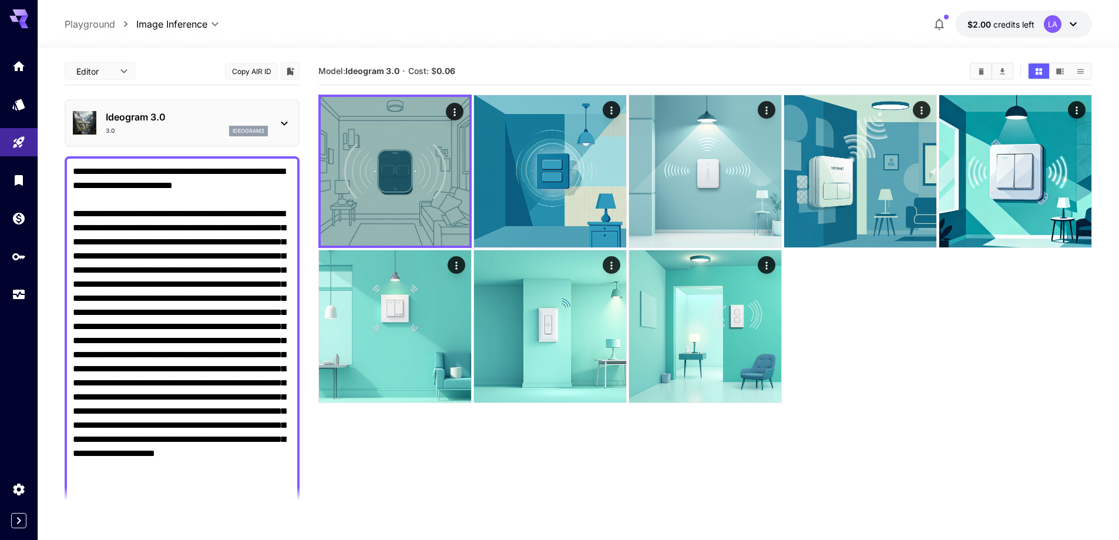
click at [900, 370] on div at bounding box center [705, 249] width 774 height 308
click at [194, 145] on div "Ideogram 3.0 3.0 ideogram3" at bounding box center [182, 123] width 235 height 48
click at [190, 136] on div "Ideogram 3.0 3.0 ideogram3" at bounding box center [182, 123] width 219 height 36
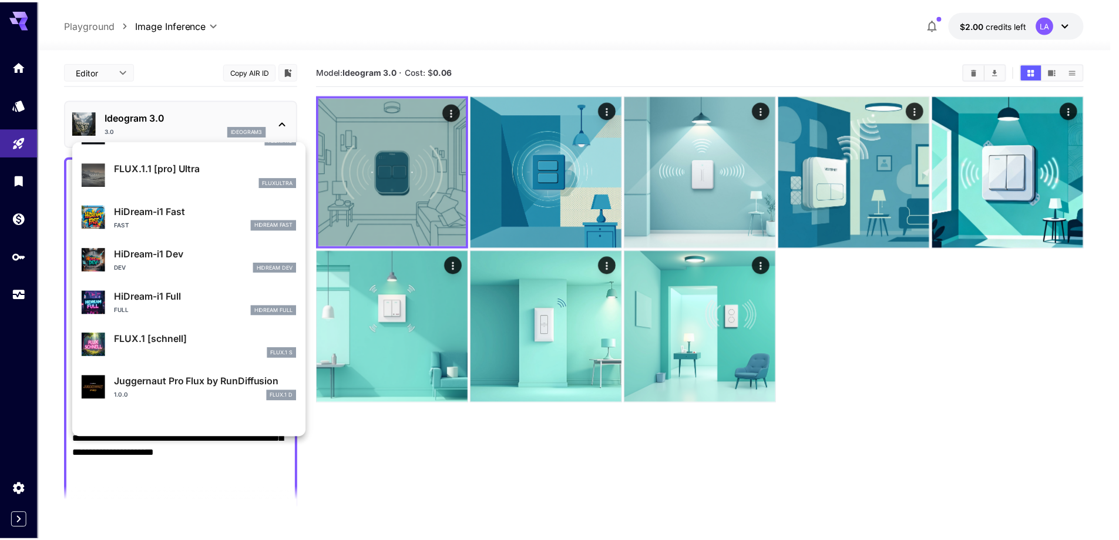
scroll to position [940, 0]
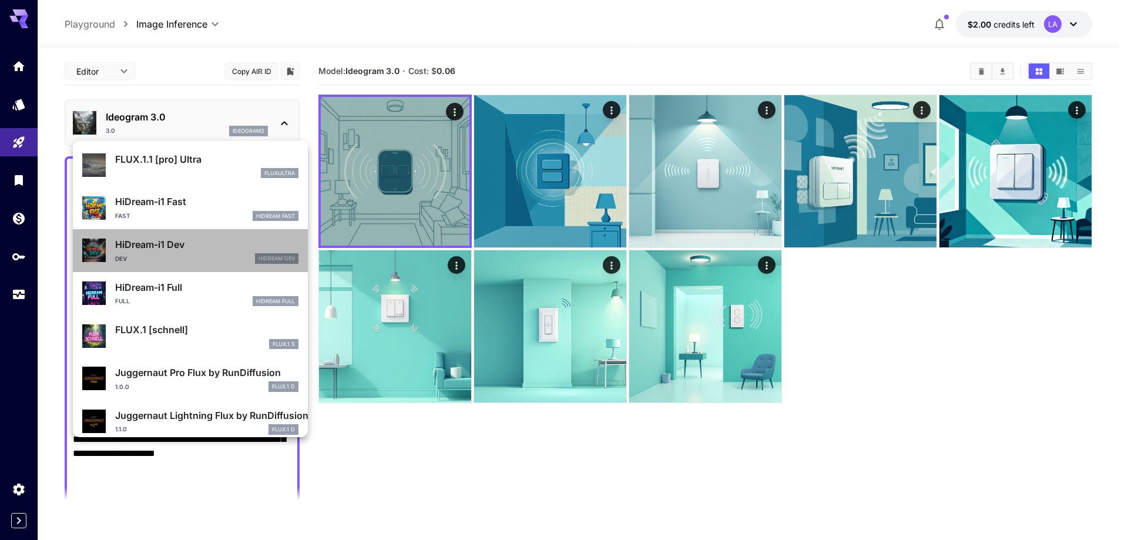
click at [199, 255] on div "Dev HiDream Dev" at bounding box center [206, 258] width 183 height 11
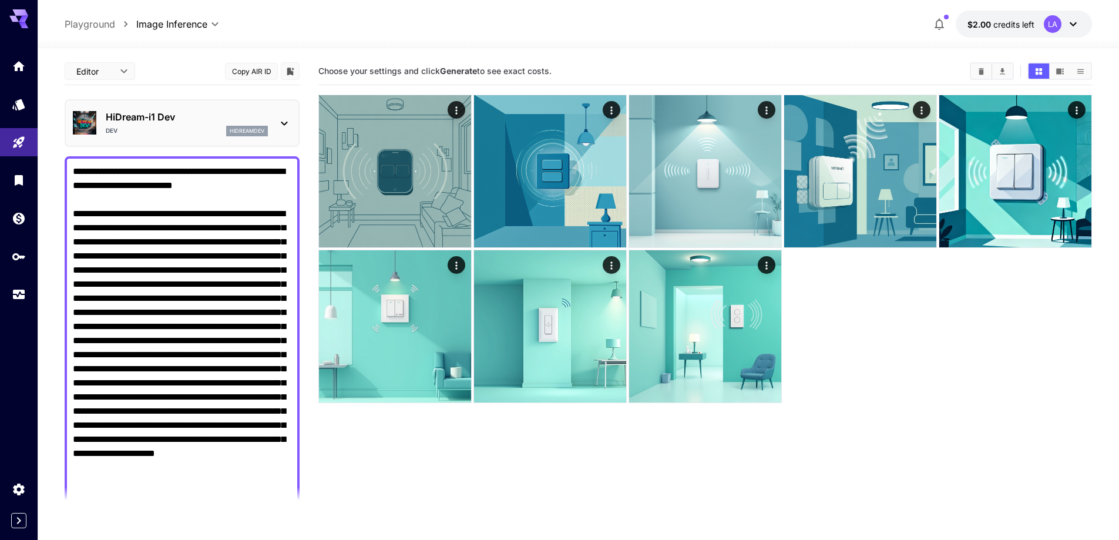
click at [150, 201] on textarea "Negative Prompt" at bounding box center [182, 333] width 219 height 338
paste textarea
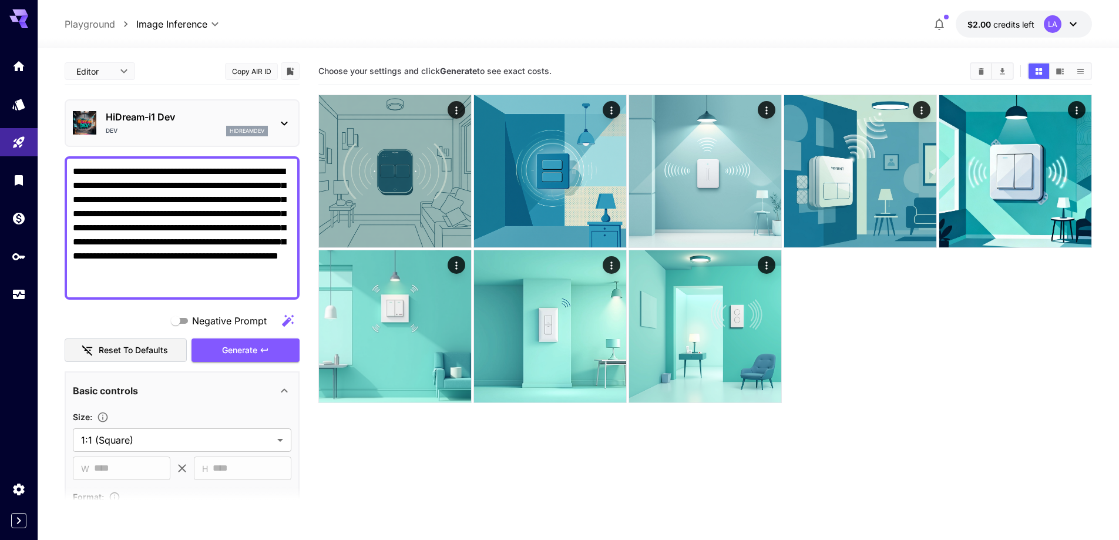
type textarea "**********"
click at [56, 213] on section "**********" at bounding box center [579, 340] width 1082 height 585
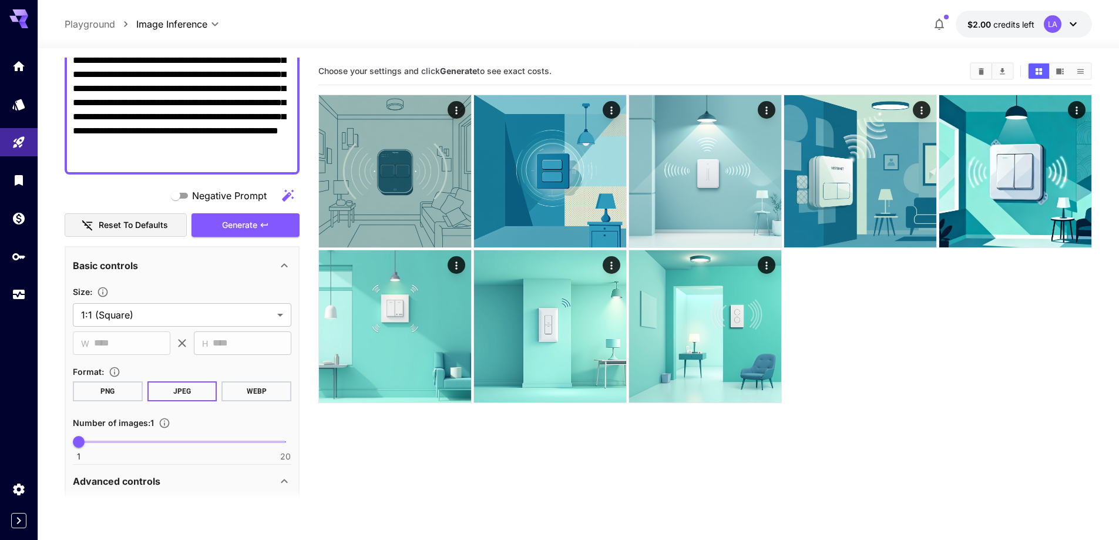
scroll to position [176, 0]
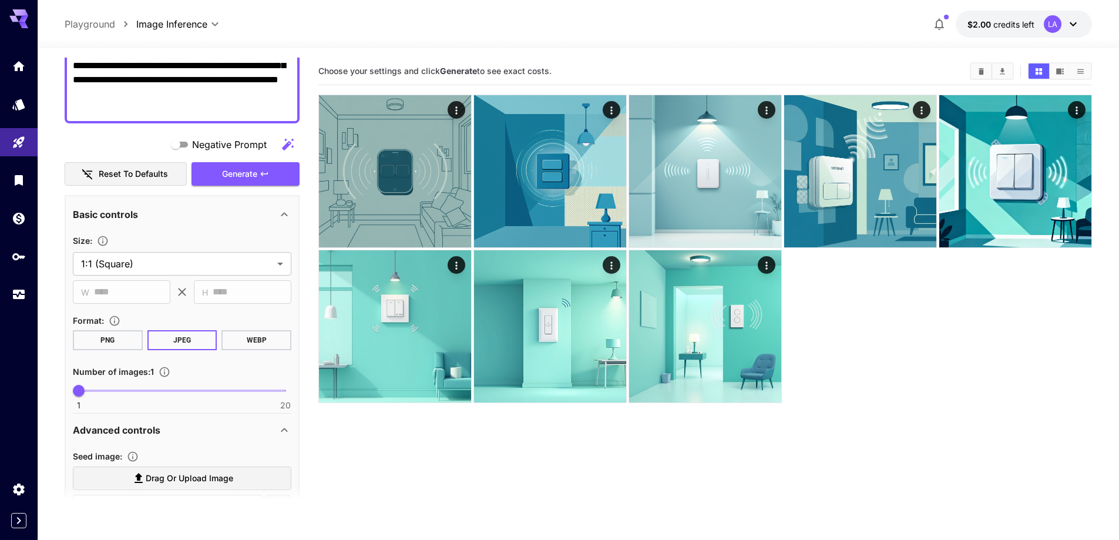
click at [116, 341] on button "PNG" at bounding box center [108, 340] width 70 height 20
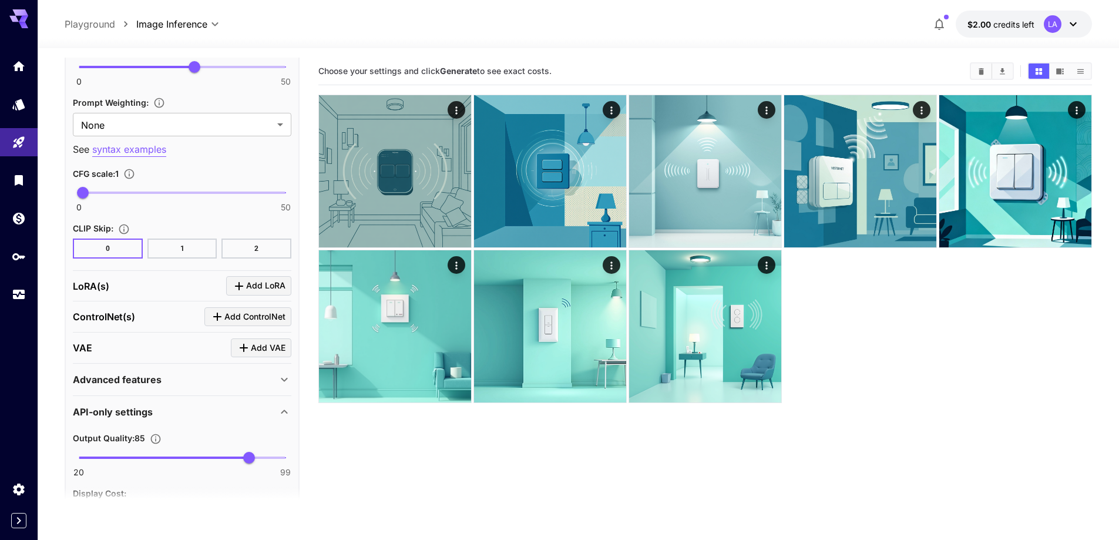
scroll to position [881, 0]
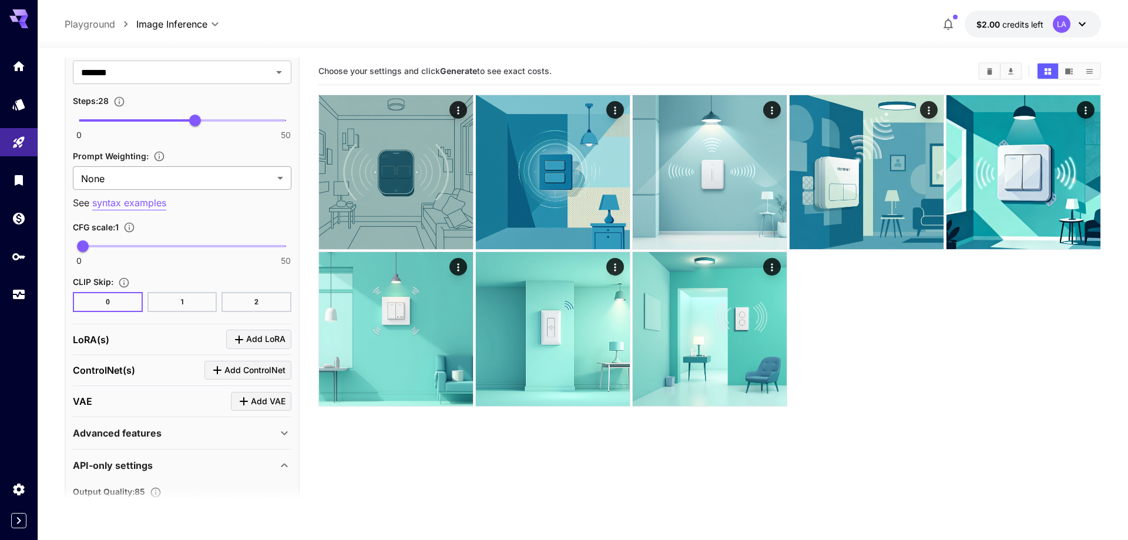
click at [160, 183] on body "**********" at bounding box center [564, 316] width 1128 height 633
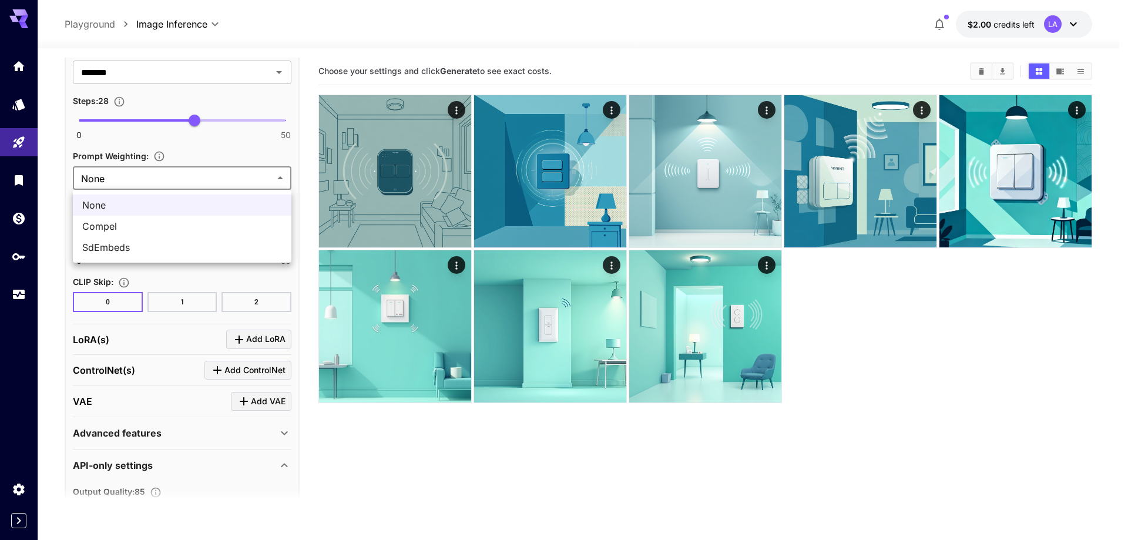
click at [160, 183] on div at bounding box center [564, 270] width 1128 height 540
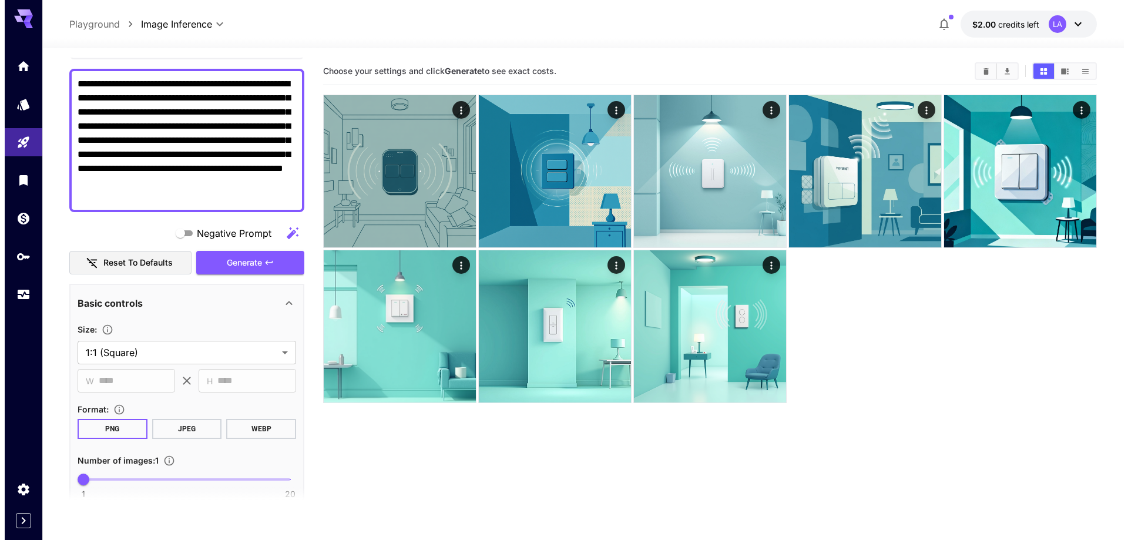
scroll to position [0, 0]
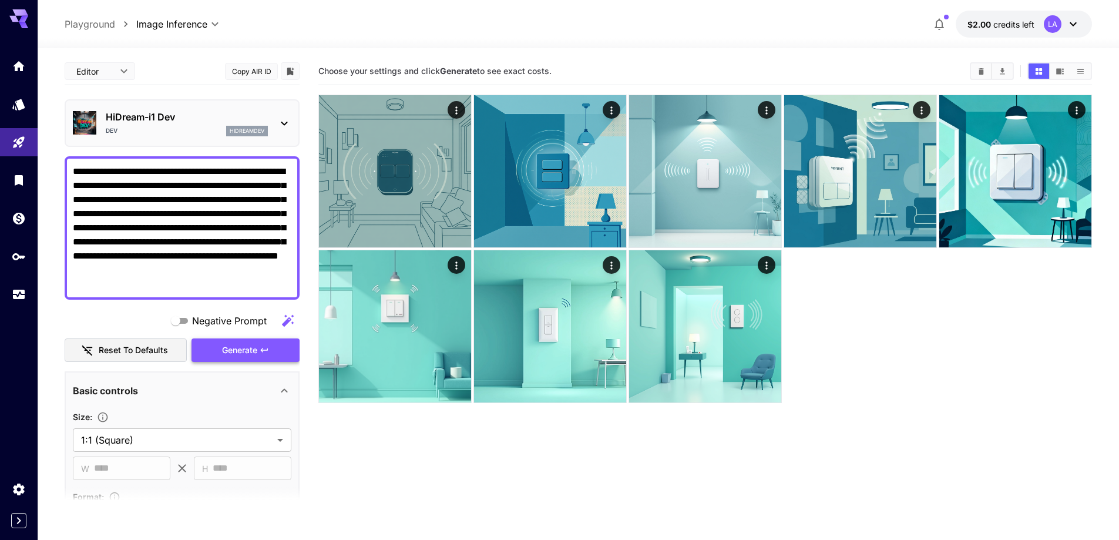
click at [242, 350] on span "Generate" at bounding box center [239, 350] width 35 height 15
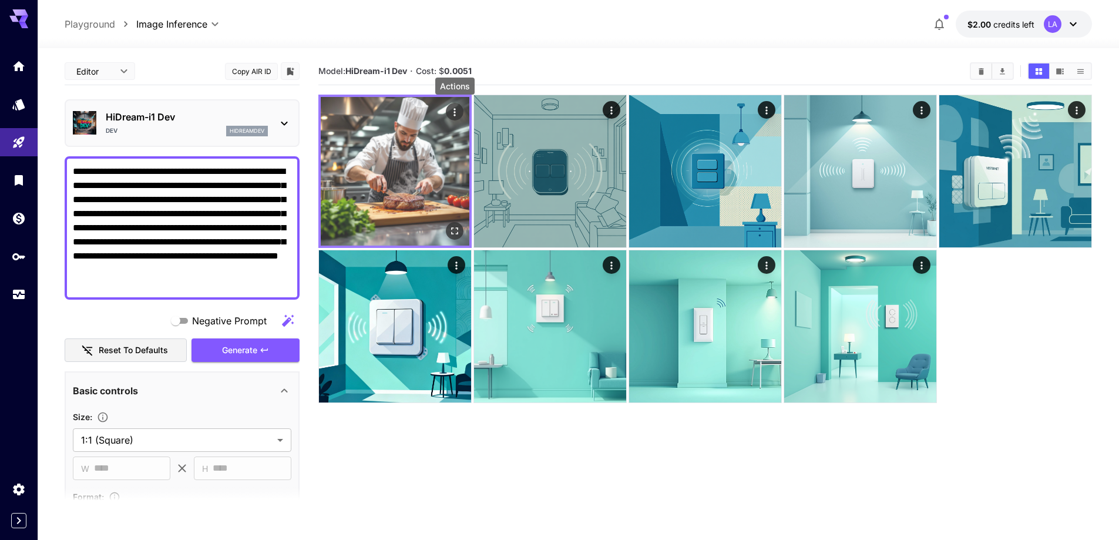
click at [458, 116] on icon "Actions" at bounding box center [455, 112] width 12 height 12
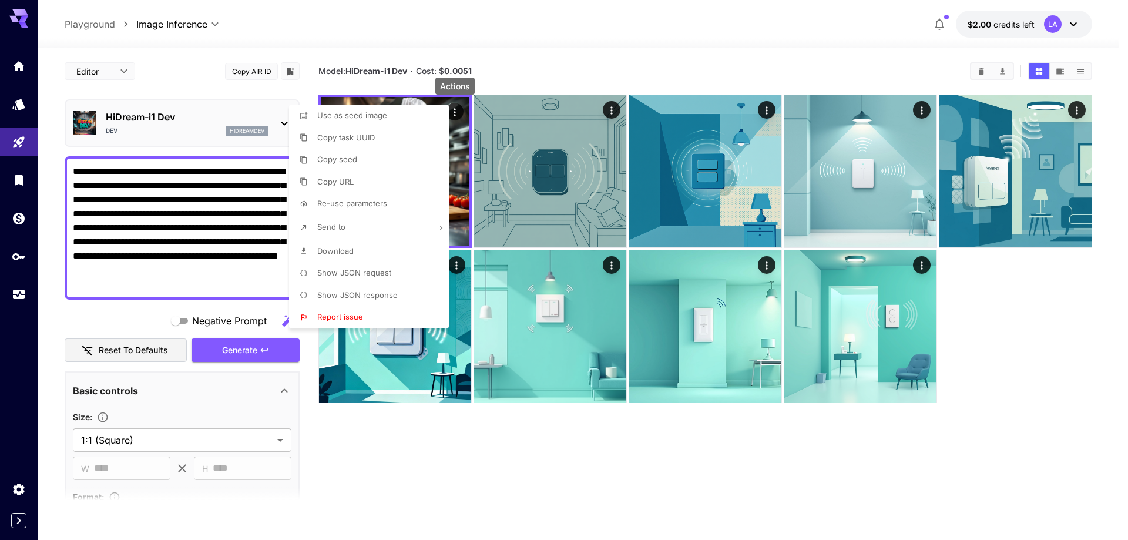
click at [363, 251] on li "Download" at bounding box center [372, 251] width 167 height 22
drag, startPoint x: 349, startPoint y: 70, endPoint x: 414, endPoint y: 74, distance: 65.3
click at [414, 74] on div at bounding box center [564, 270] width 1128 height 540
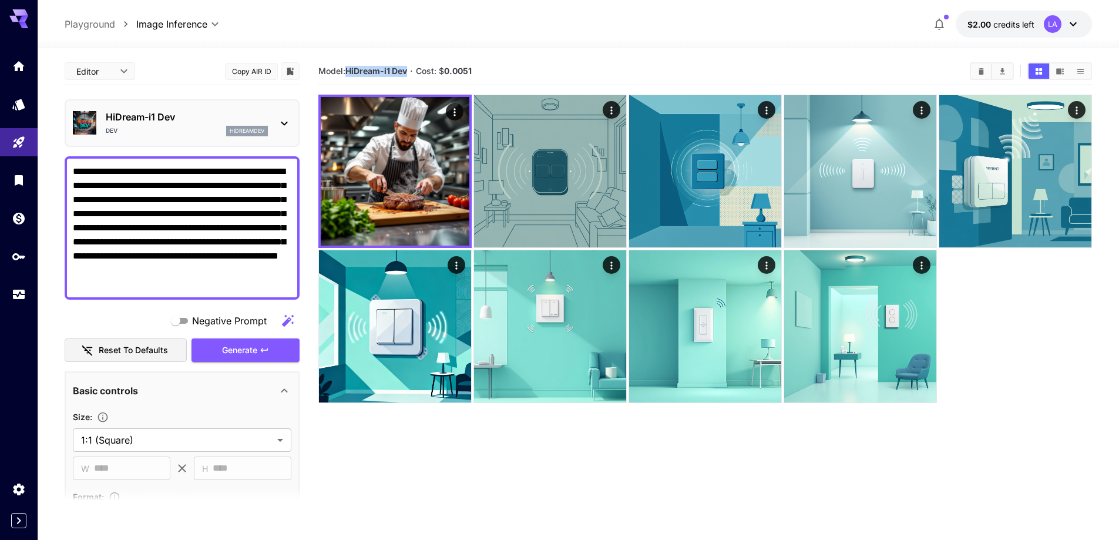
drag, startPoint x: 408, startPoint y: 70, endPoint x: 348, endPoint y: 70, distance: 59.3
click at [348, 70] on b "HiDream-i1 Dev" at bounding box center [376, 71] width 62 height 10
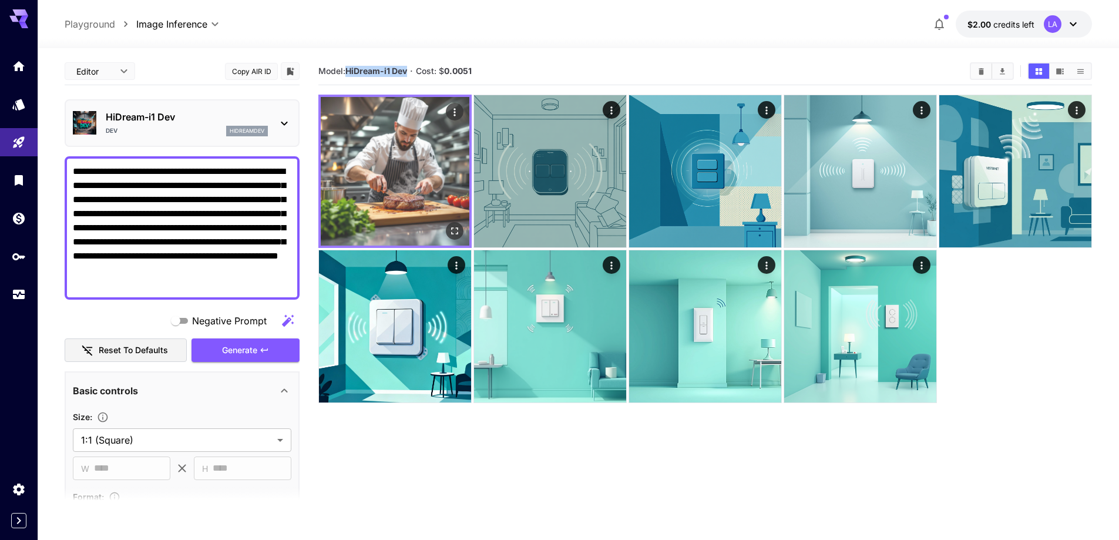
copy b "HiDream-i1 Dev"
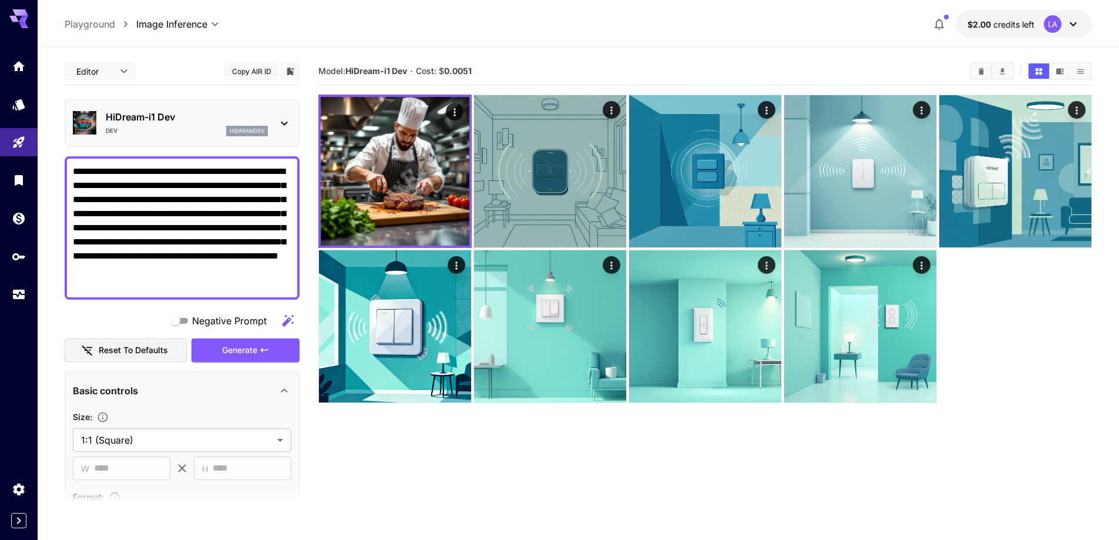
click at [525, 58] on div "Model: HiDream-i1 Dev · Cost: $ 0.0051" at bounding box center [705, 72] width 774 height 28
click at [139, 124] on div "HiDream-i1 Dev Dev hidreamdev" at bounding box center [187, 123] width 162 height 26
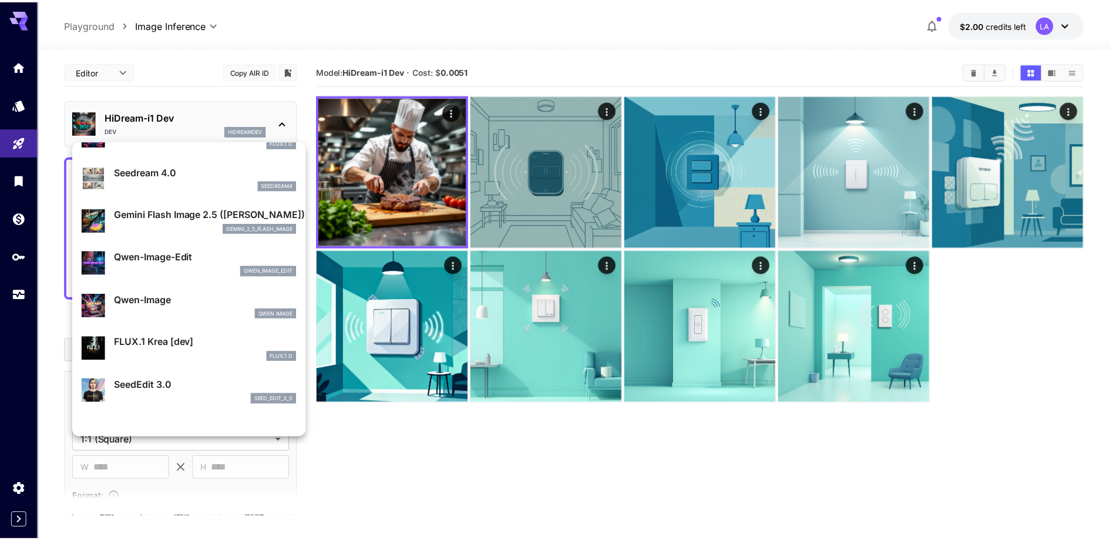
scroll to position [117, 0]
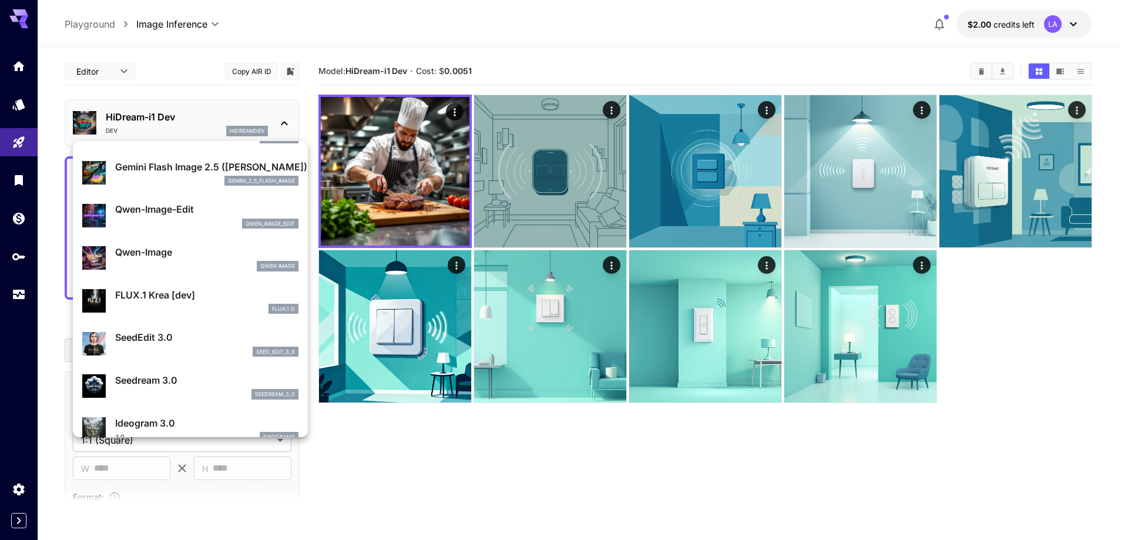
click at [186, 260] on div "Qwen-Image Qwen Image" at bounding box center [206, 258] width 183 height 26
type input "**"
type input "***"
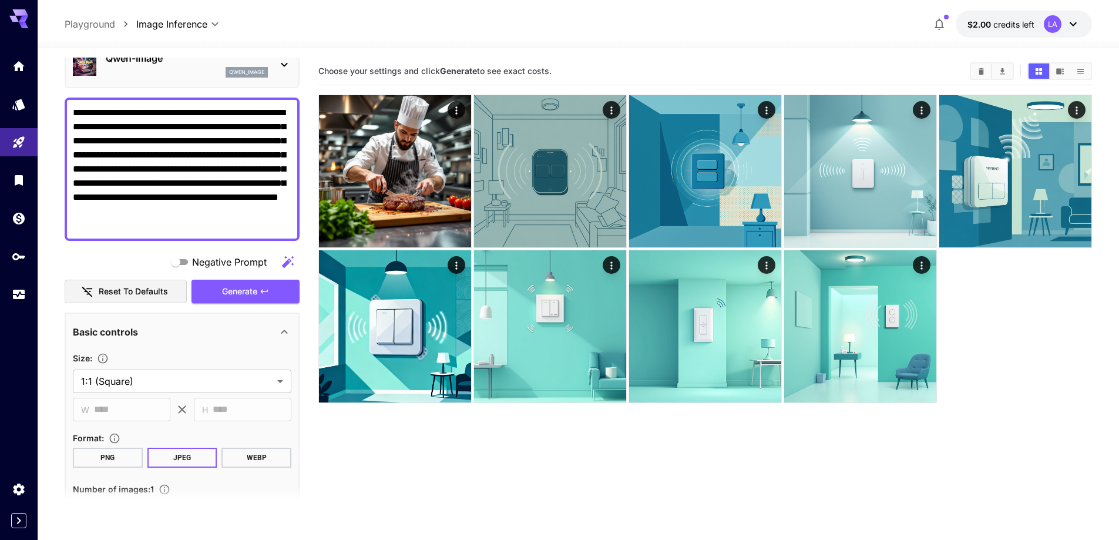
scroll to position [117, 0]
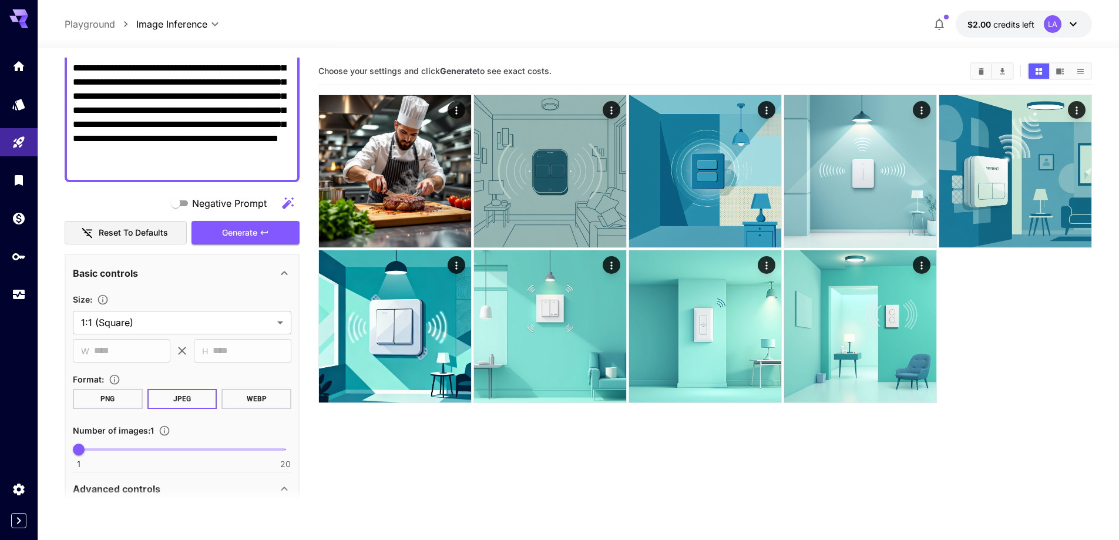
click at [108, 402] on button "PNG" at bounding box center [108, 399] width 70 height 20
click at [254, 234] on span "Generate" at bounding box center [239, 233] width 35 height 15
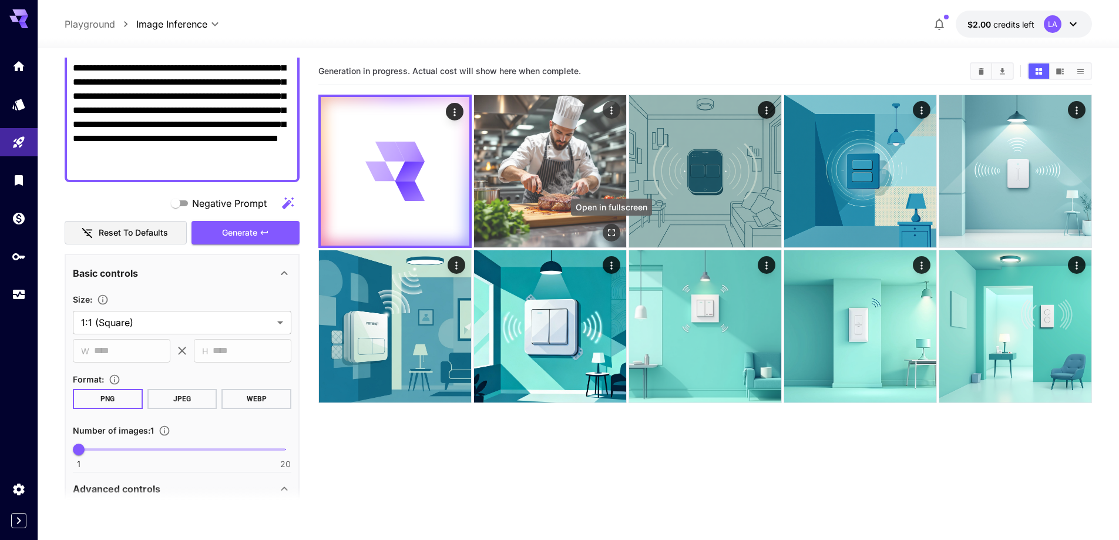
click at [608, 235] on icon "Open in fullscreen" at bounding box center [612, 233] width 12 height 12
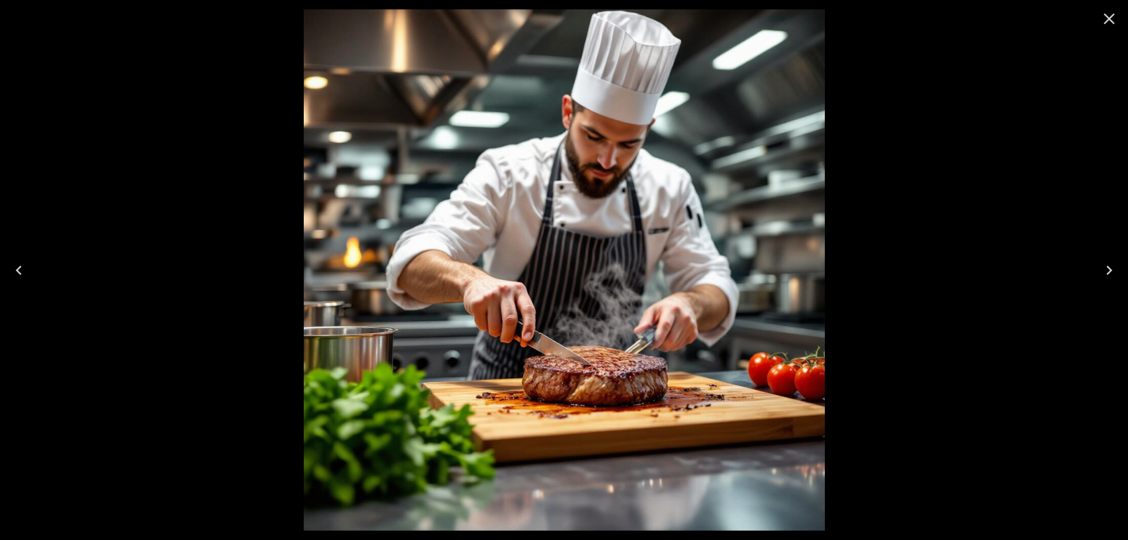
click at [1117, 20] on icon "Close" at bounding box center [1109, 18] width 19 height 19
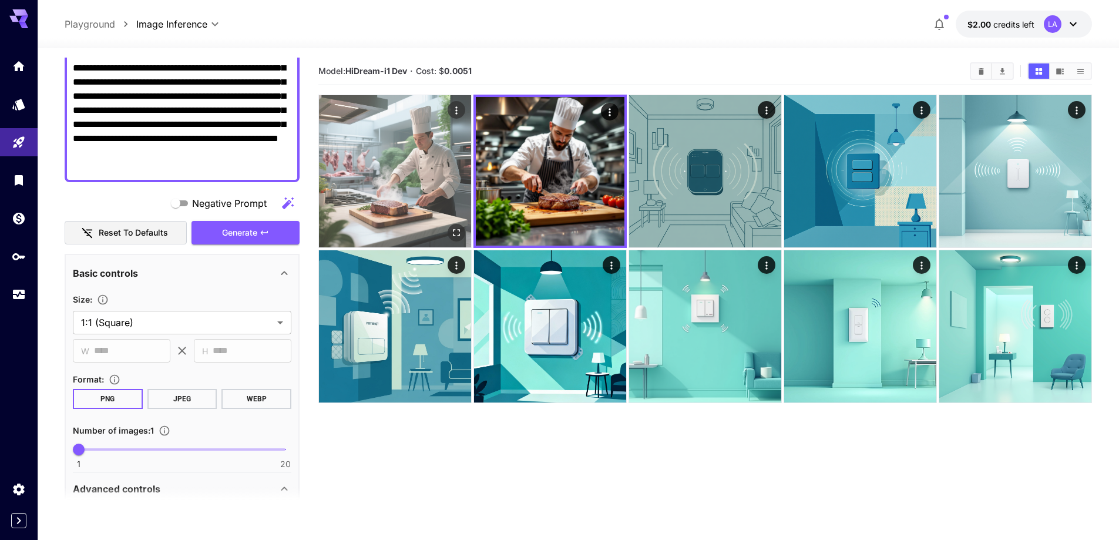
click at [458, 229] on icon "Open in fullscreen" at bounding box center [457, 233] width 12 height 12
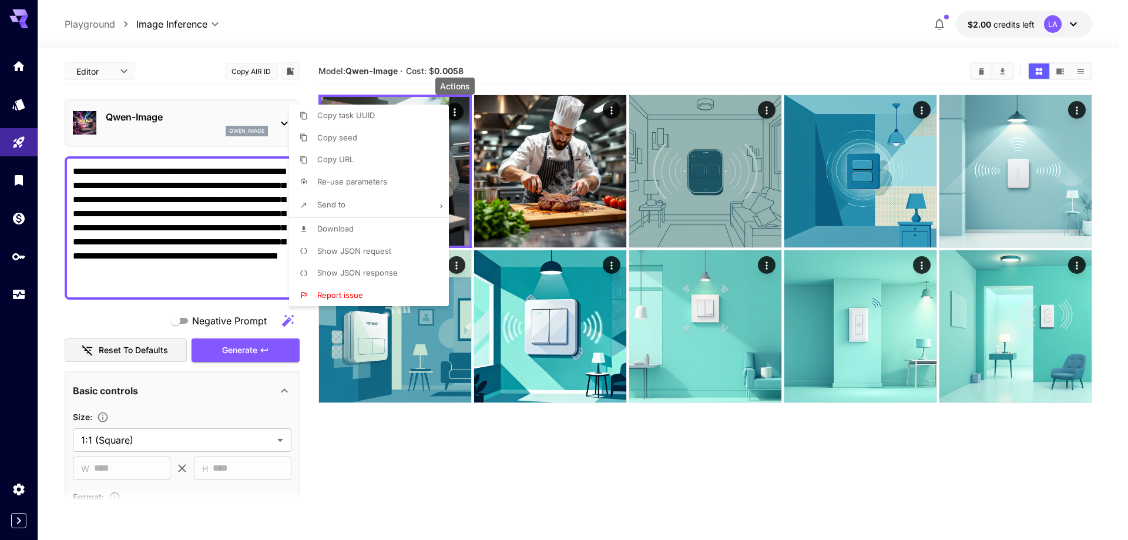
scroll to position [117, 0]
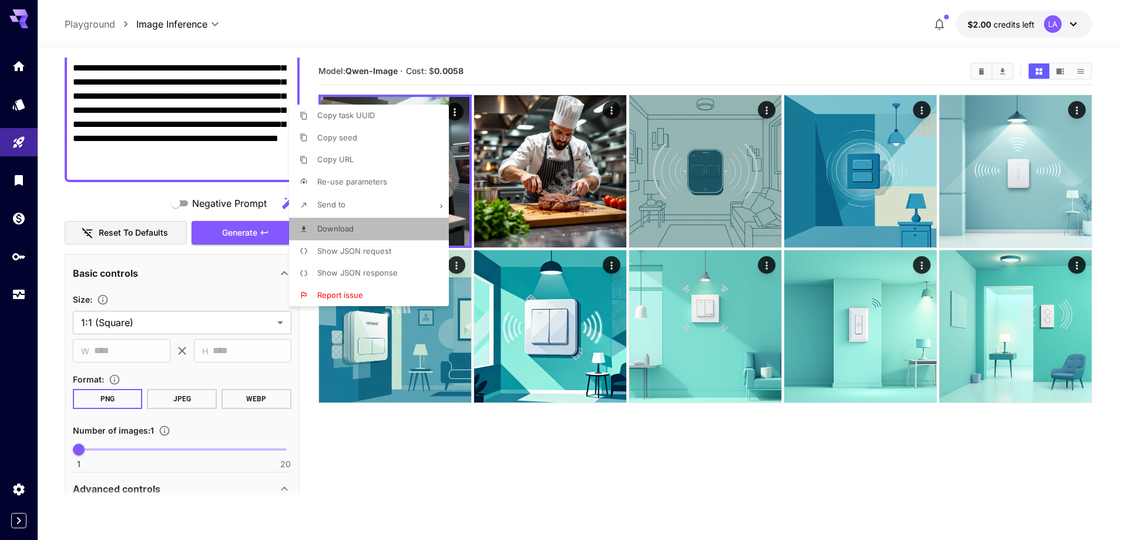
click at [376, 224] on li "Download" at bounding box center [372, 229] width 167 height 22
click at [396, 75] on div at bounding box center [564, 270] width 1128 height 540
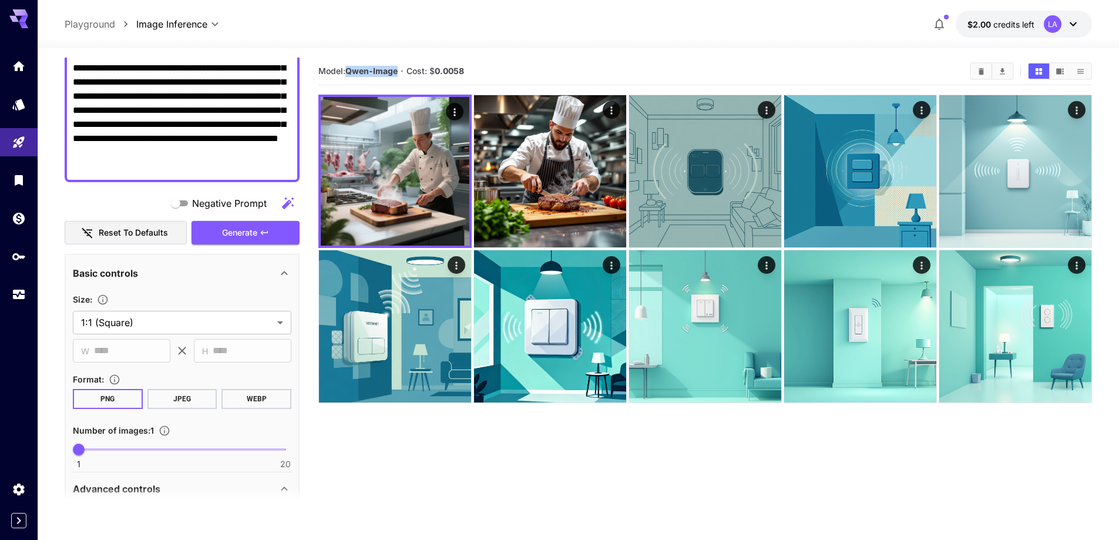
drag, startPoint x: 399, startPoint y: 71, endPoint x: 350, endPoint y: 69, distance: 48.8
click at [350, 69] on b "Qwen-Image" at bounding box center [371, 71] width 52 height 10
copy b "Qwen-Image"
click at [501, 448] on section "Model: [PERSON_NAME]-Image · Cost: $ 0.0058" at bounding box center [705, 328] width 774 height 540
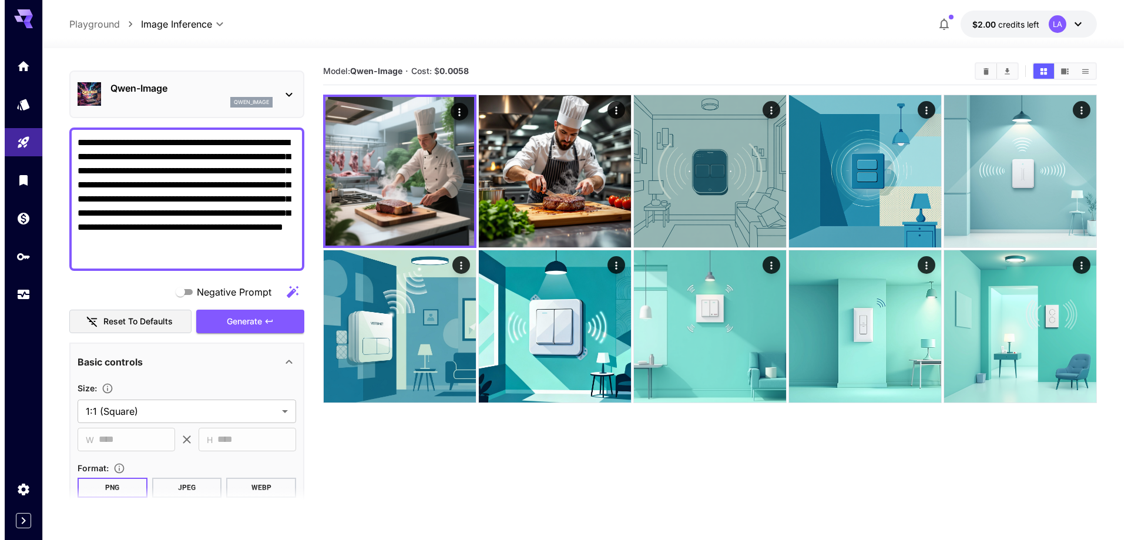
scroll to position [0, 0]
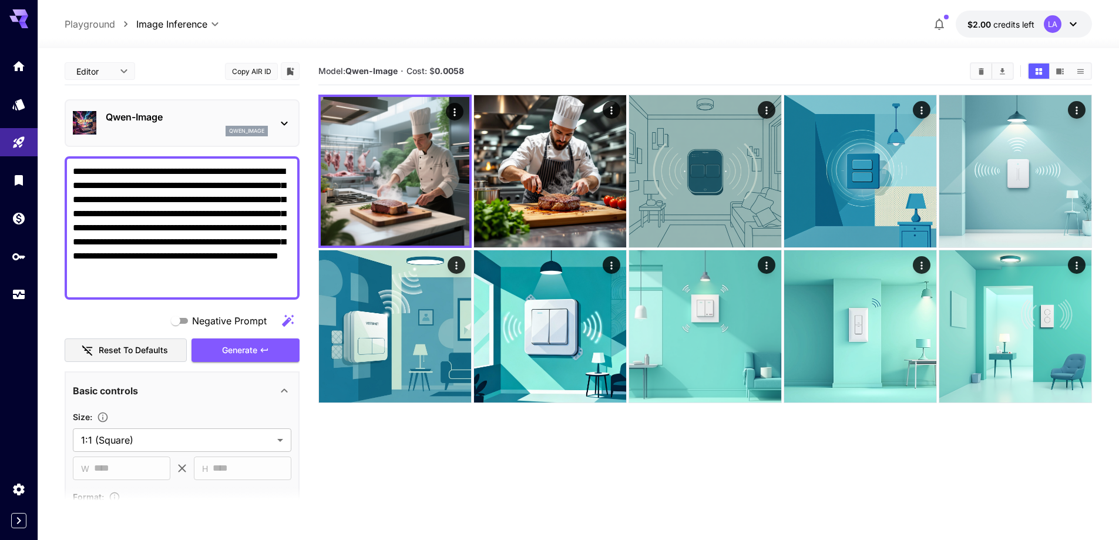
click at [170, 135] on div "qwen_image" at bounding box center [187, 131] width 162 height 11
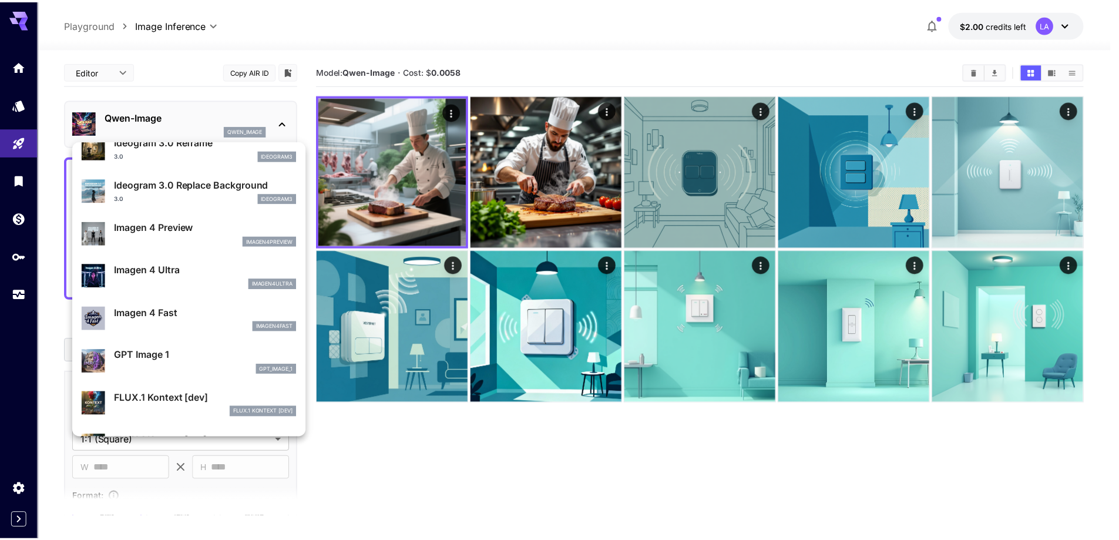
scroll to position [470, 0]
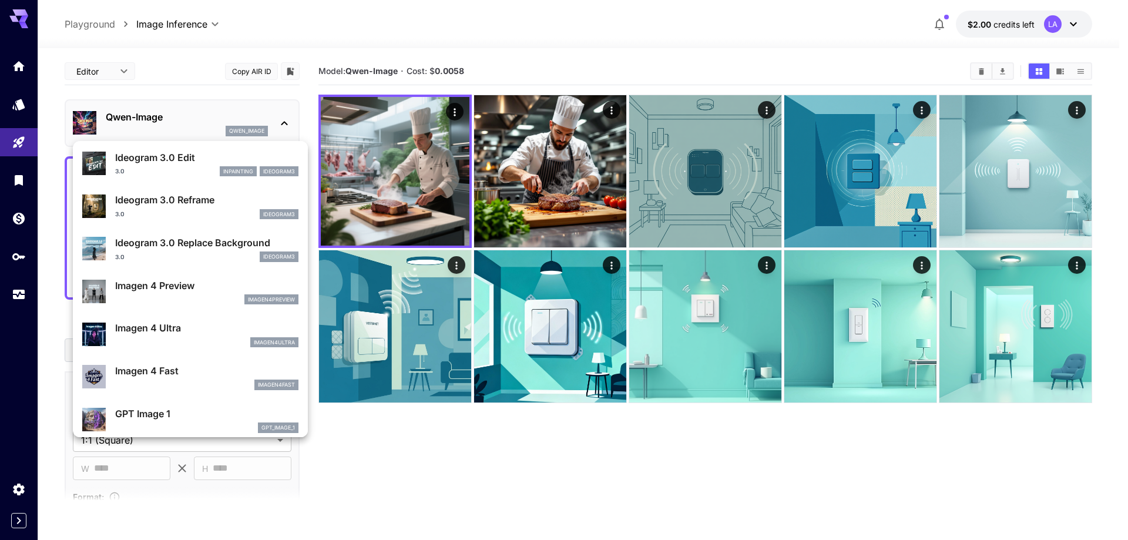
click at [185, 330] on p "Imagen 4 Ultra" at bounding box center [206, 328] width 183 height 14
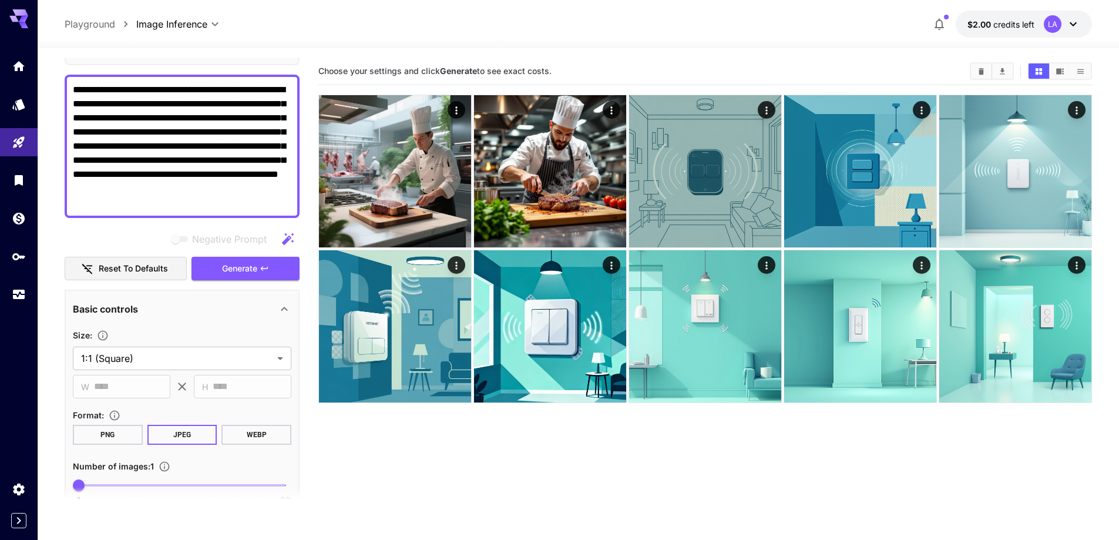
scroll to position [117, 0]
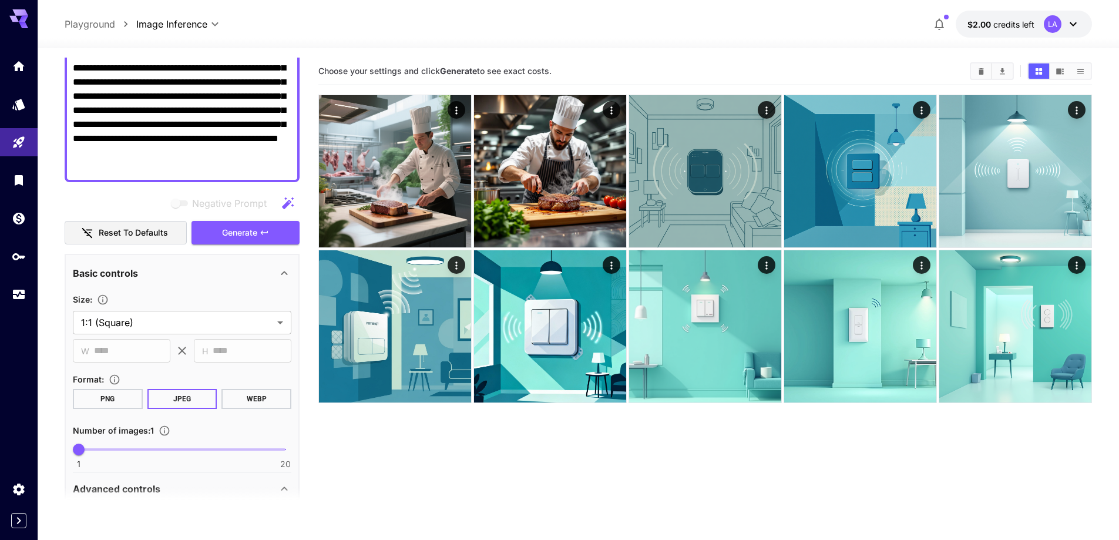
click at [115, 397] on button "PNG" at bounding box center [108, 399] width 70 height 20
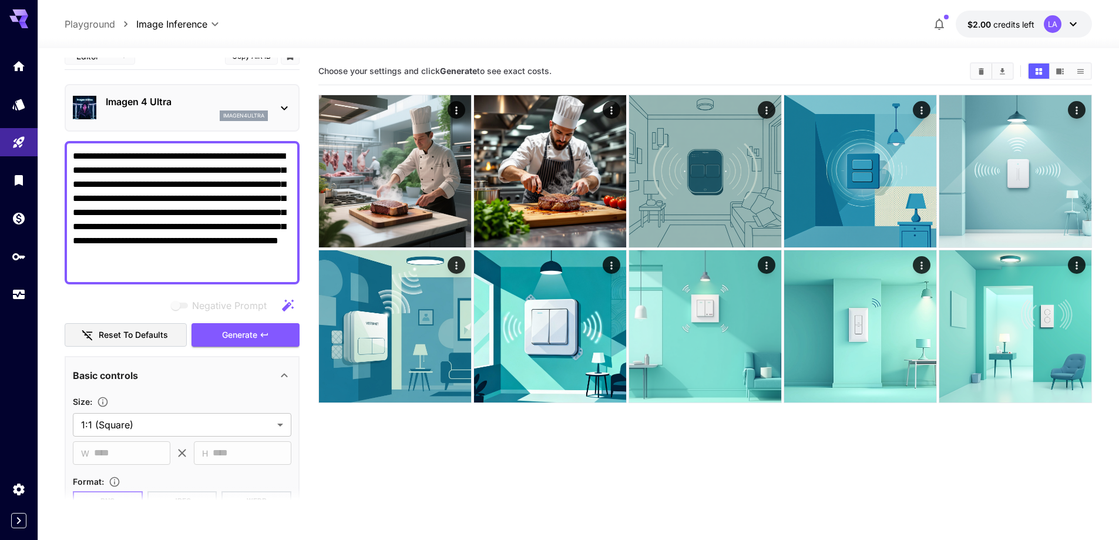
scroll to position [0, 0]
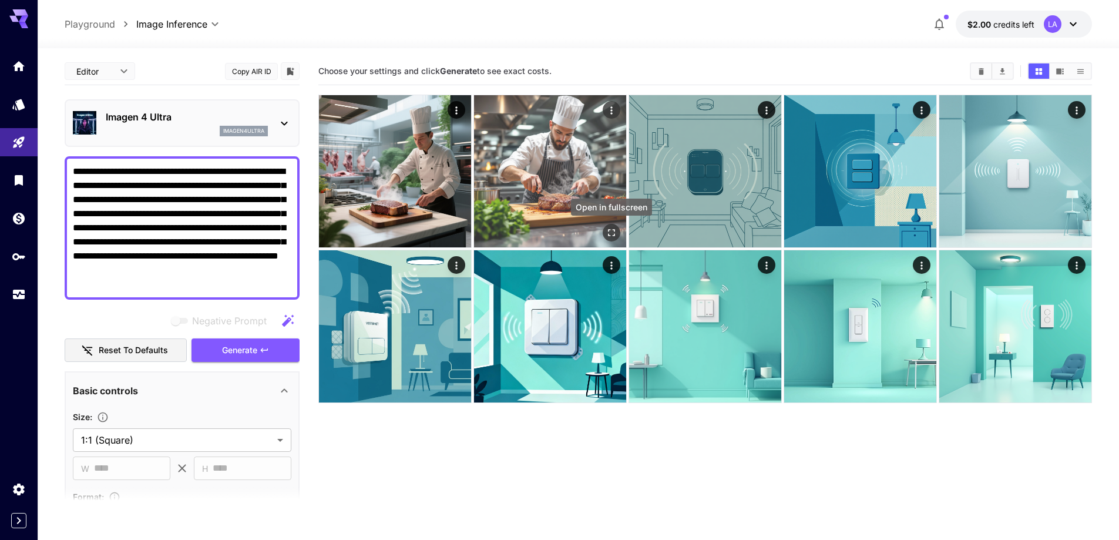
click at [606, 229] on icon "Open in fullscreen" at bounding box center [612, 233] width 12 height 12
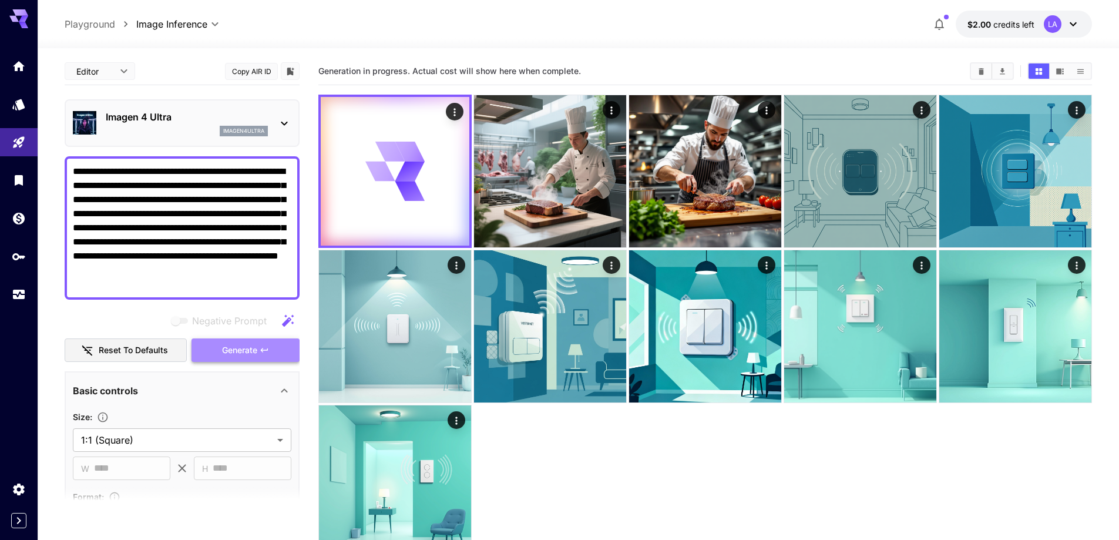
click at [267, 351] on icon "button" at bounding box center [264, 349] width 9 height 9
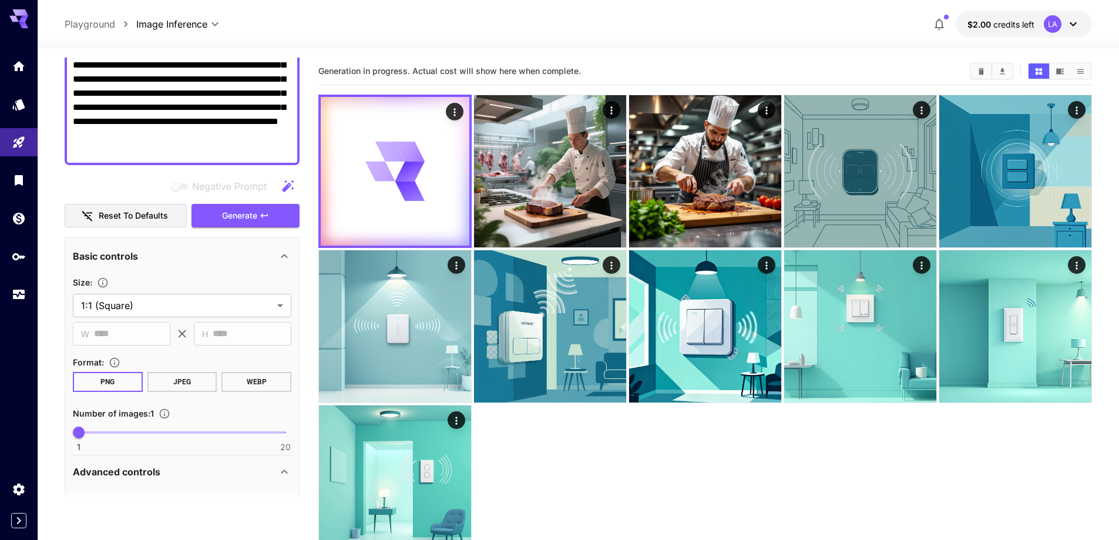
scroll to position [176, 0]
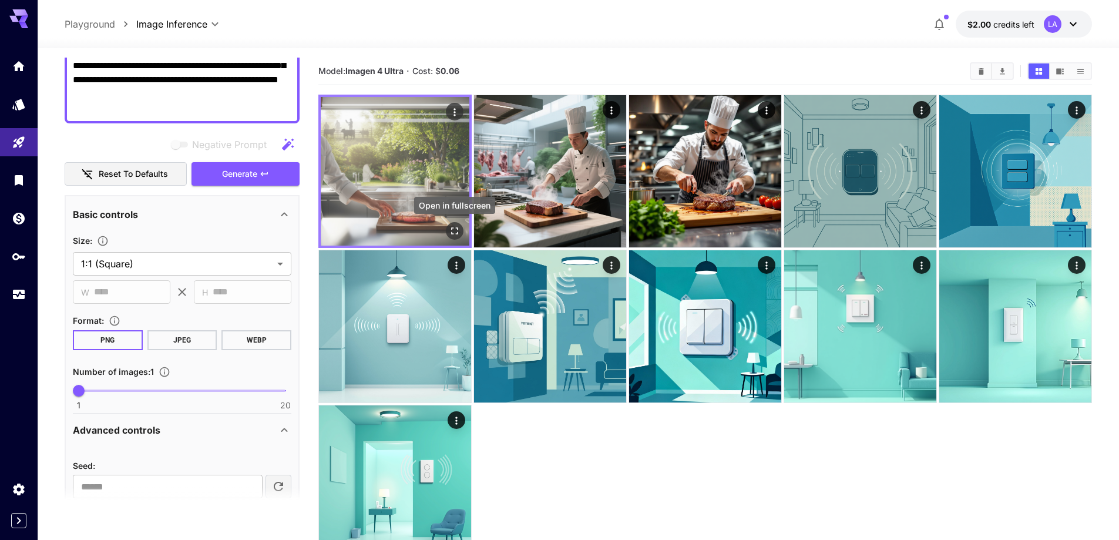
click at [453, 230] on icon "Open in fullscreen" at bounding box center [455, 231] width 12 height 12
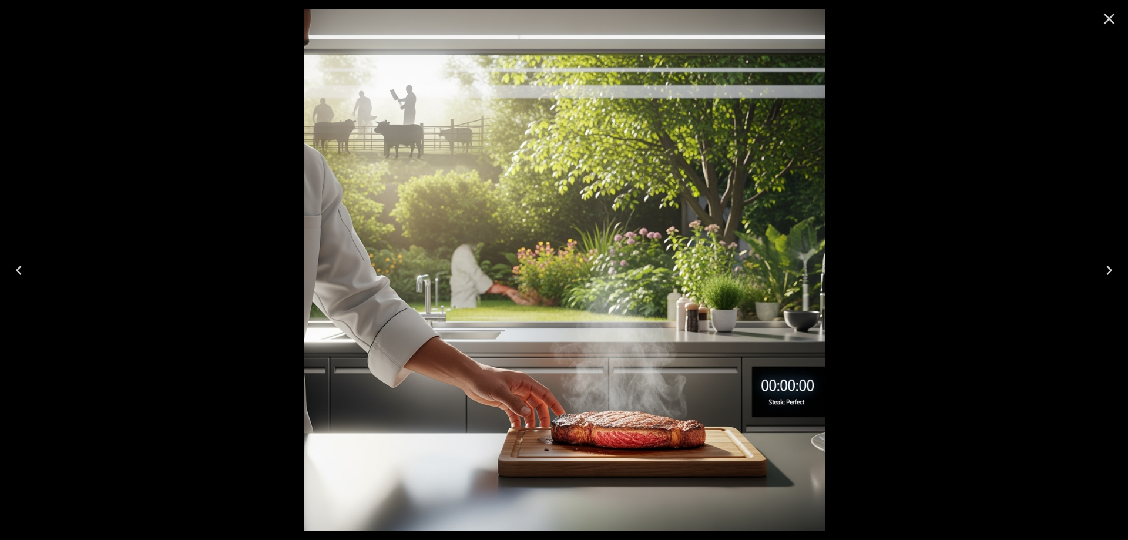
click at [1107, 23] on icon "Close" at bounding box center [1109, 18] width 19 height 19
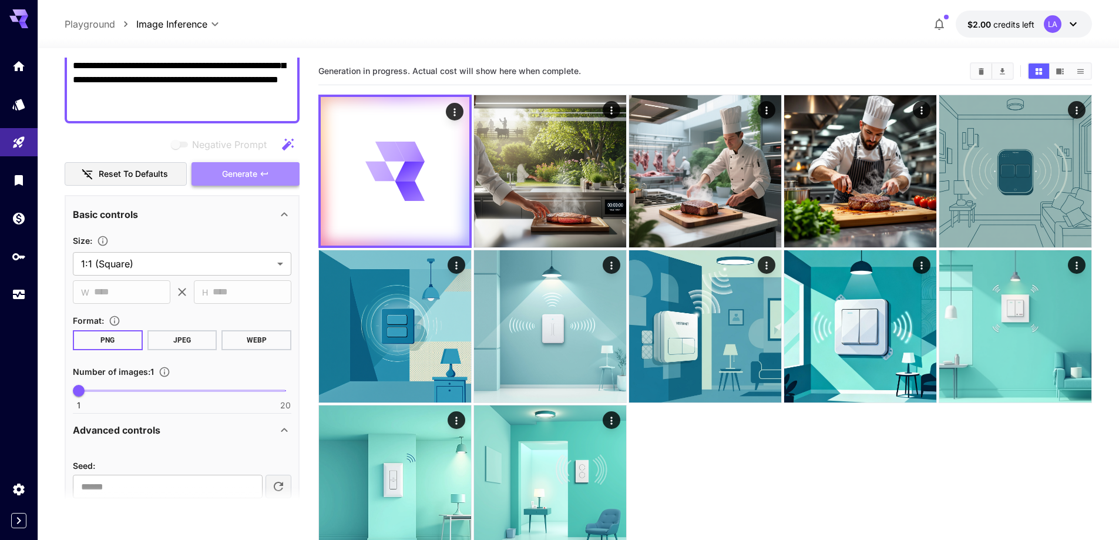
click at [262, 179] on button "Generate" at bounding box center [246, 174] width 108 height 24
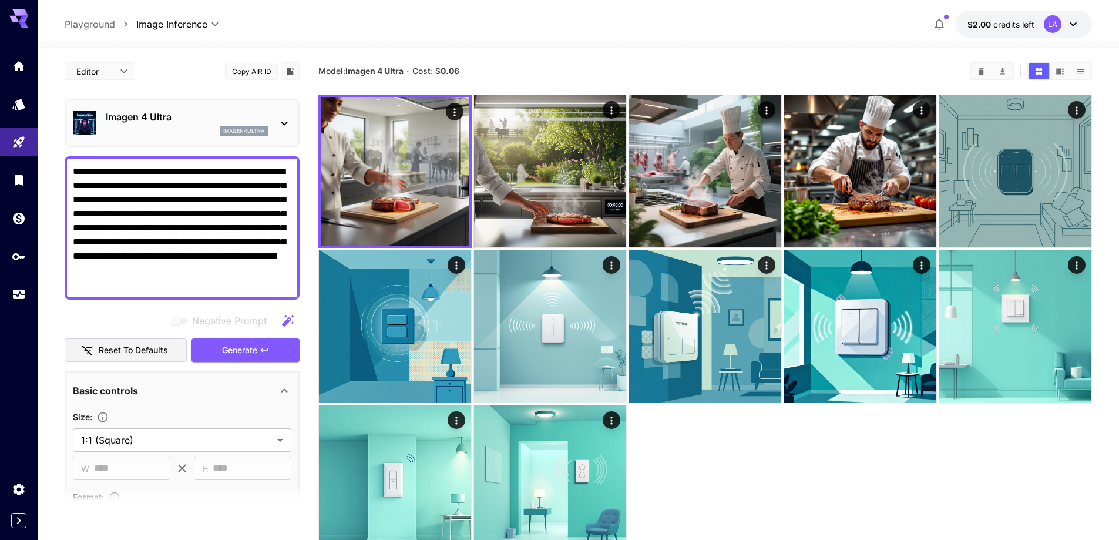
scroll to position [176, 0]
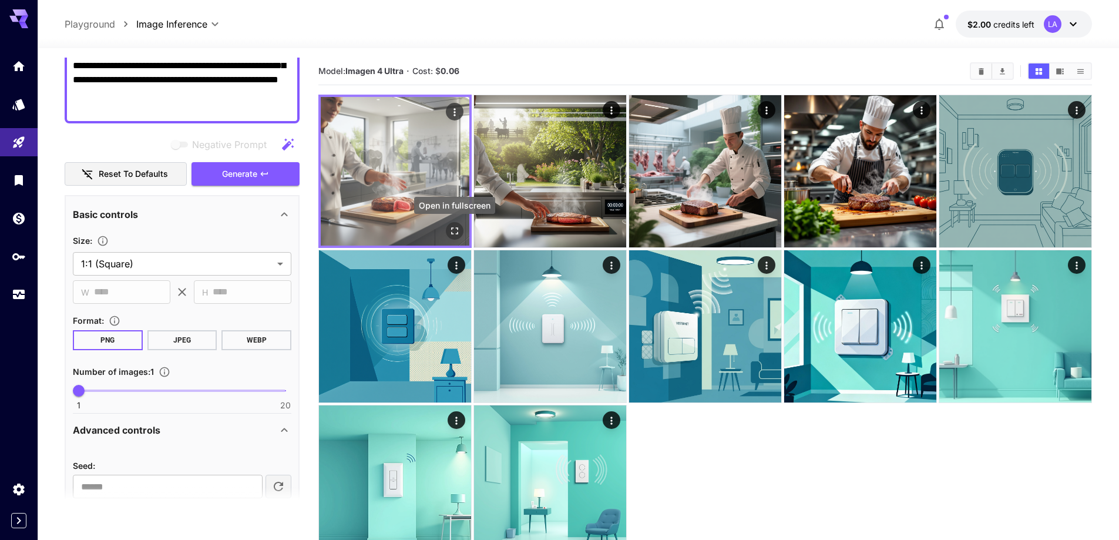
click at [455, 236] on icon "Open in fullscreen" at bounding box center [455, 231] width 12 height 12
click at [454, 114] on icon "Actions" at bounding box center [455, 112] width 12 height 12
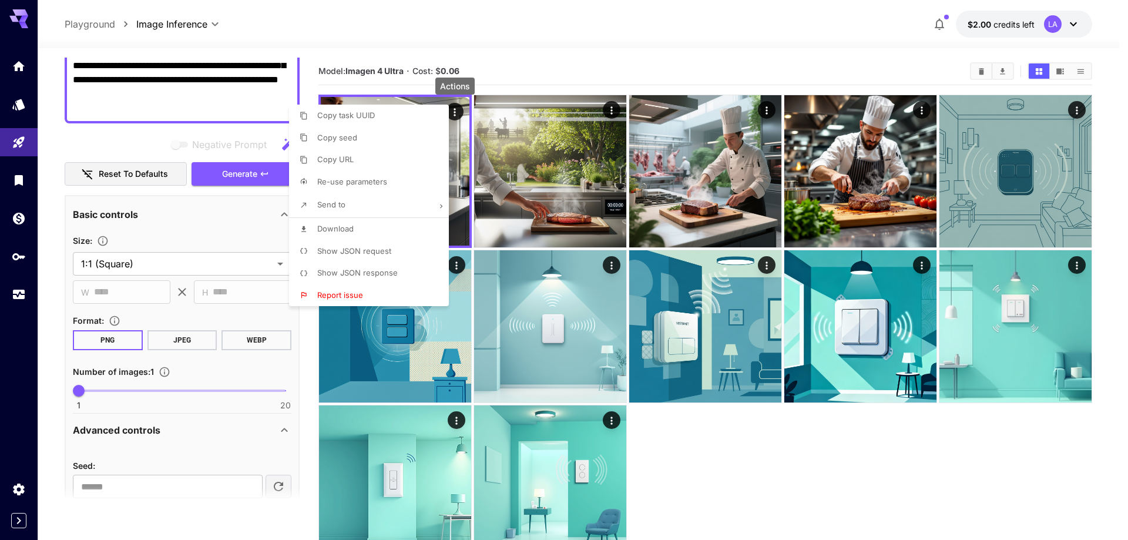
click at [378, 229] on li "Download" at bounding box center [372, 229] width 167 height 22
click at [404, 72] on div at bounding box center [564, 270] width 1128 height 540
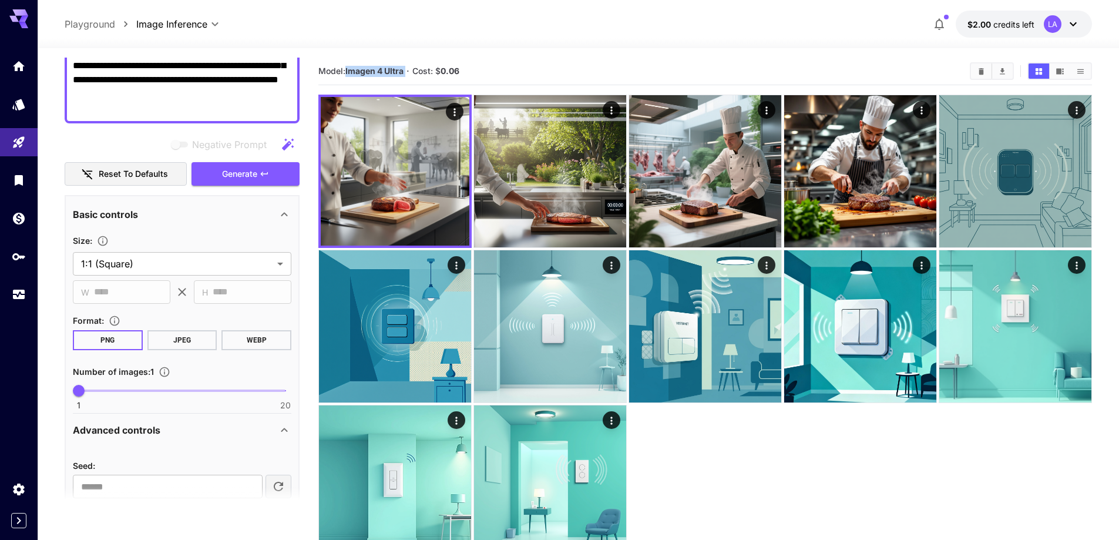
drag, startPoint x: 405, startPoint y: 72, endPoint x: 348, endPoint y: 68, distance: 57.1
click at [348, 68] on b "Imagen 4 Ultra" at bounding box center [374, 71] width 58 height 10
copy b "Imagen 4 Ultra"
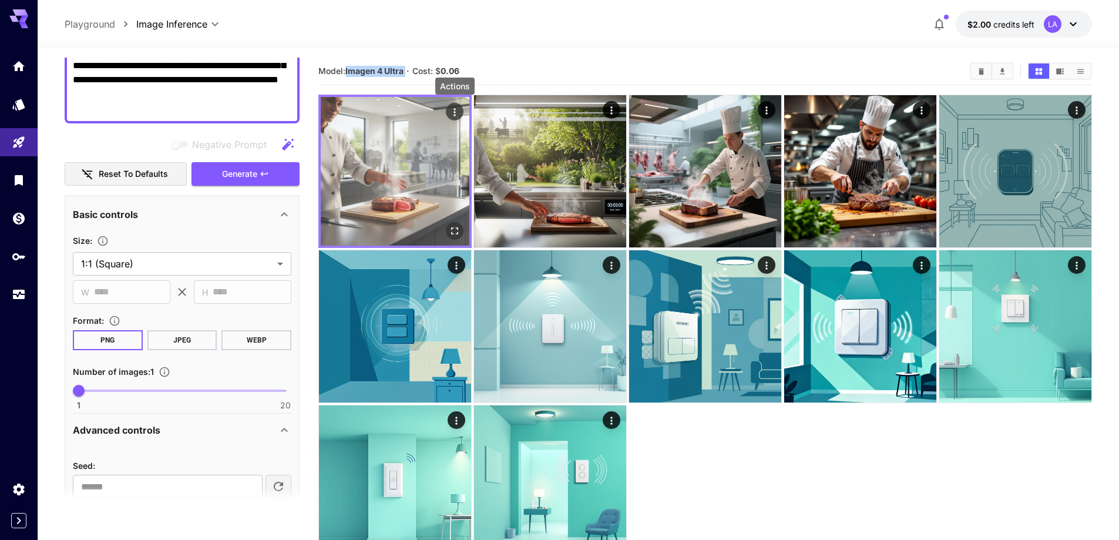
click at [452, 110] on icon "Actions" at bounding box center [455, 112] width 12 height 12
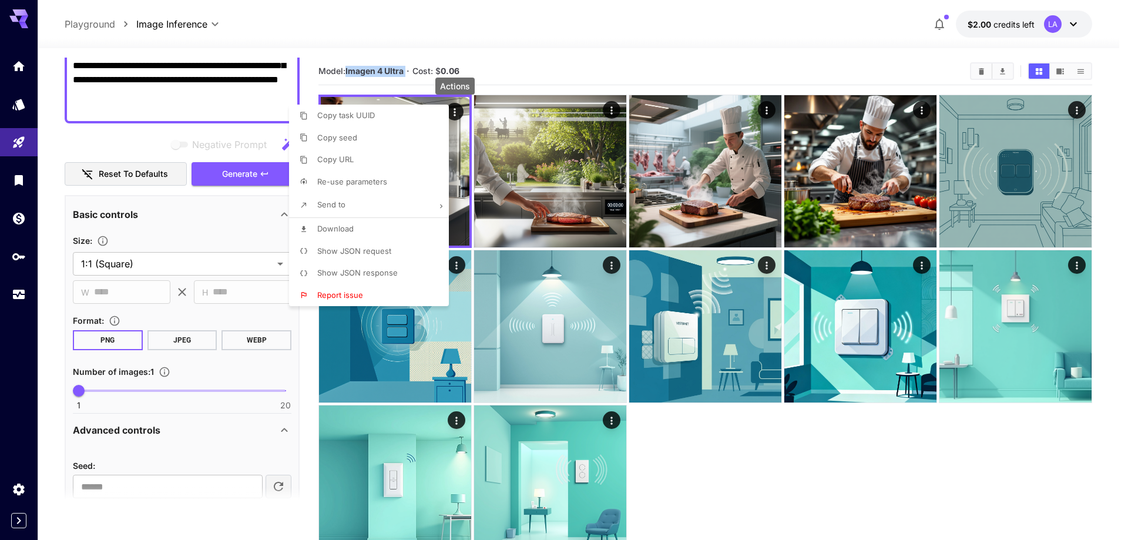
click at [374, 233] on li "Download" at bounding box center [372, 229] width 167 height 22
click at [506, 66] on div at bounding box center [564, 270] width 1128 height 540
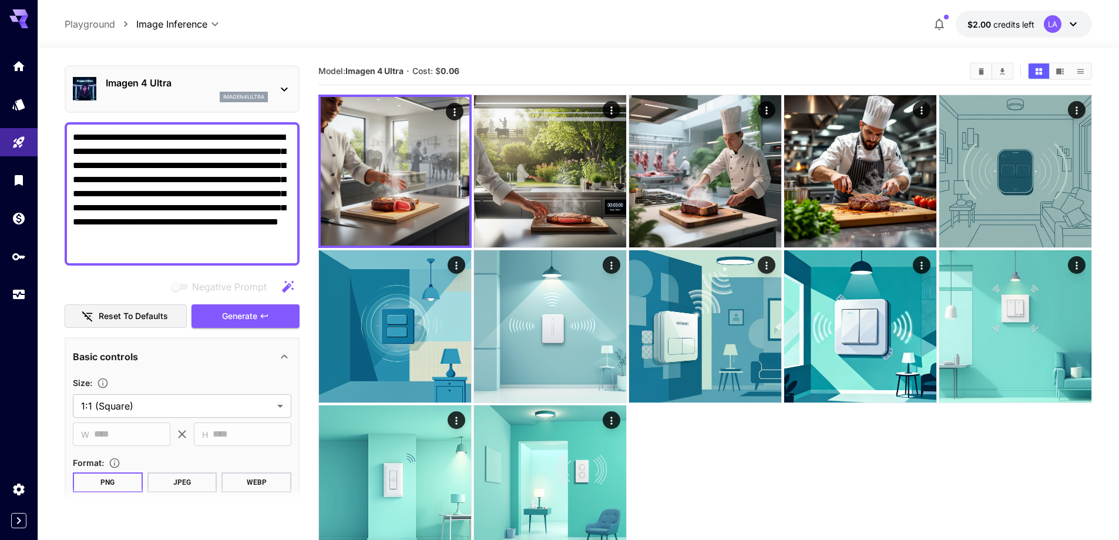
scroll to position [0, 0]
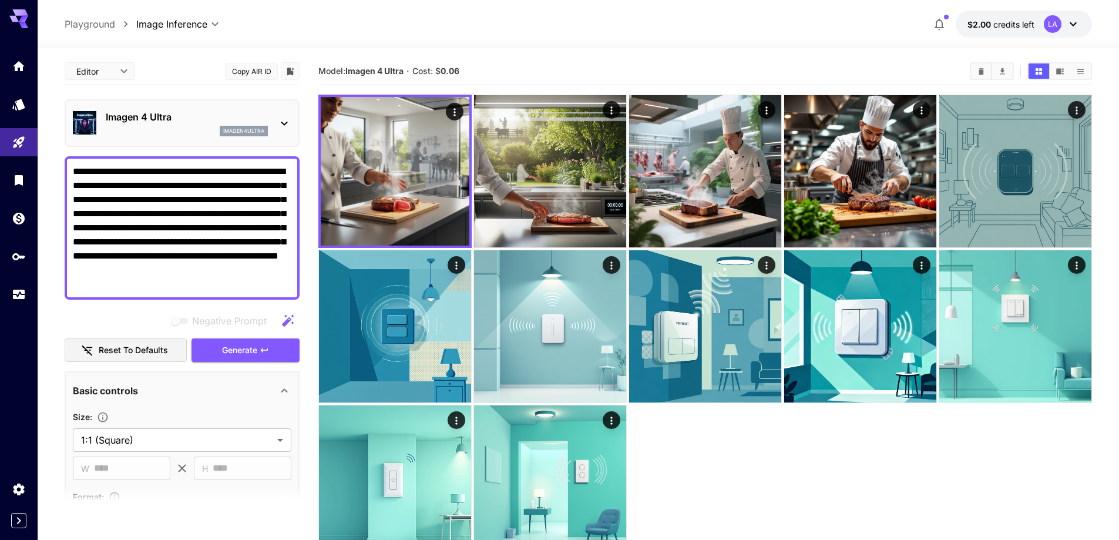
click at [204, 119] on p "Imagen 4 Ultra" at bounding box center [187, 117] width 162 height 14
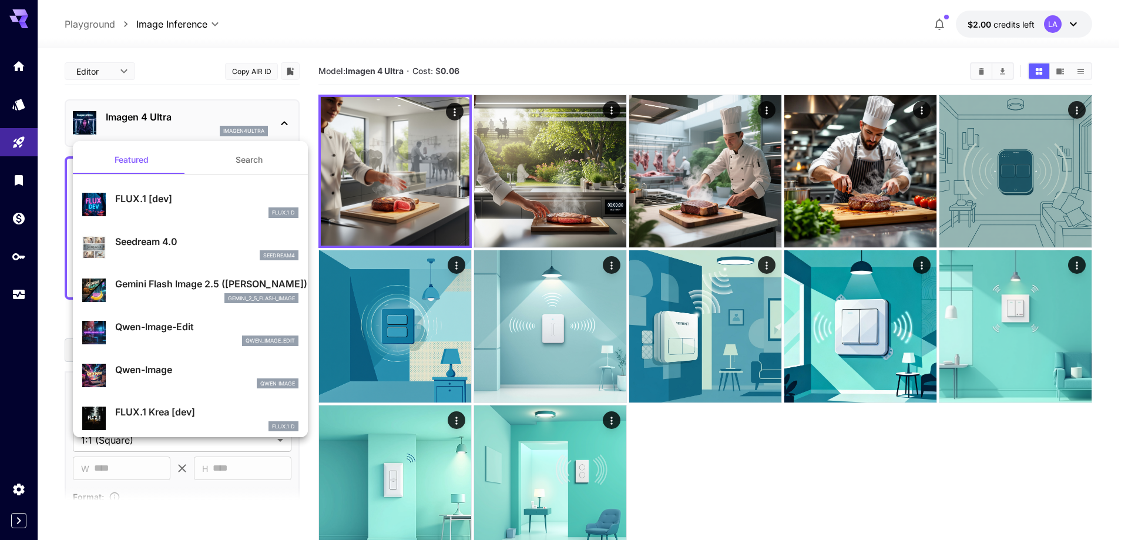
click at [232, 162] on button "Search" at bounding box center [248, 160] width 117 height 28
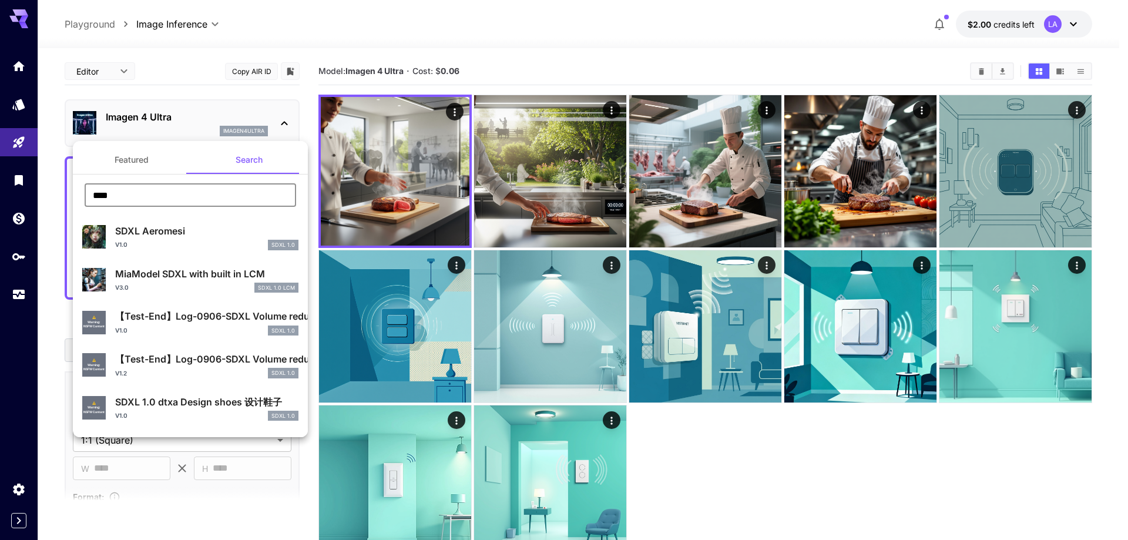
drag, startPoint x: 166, startPoint y: 198, endPoint x: 68, endPoint y: 203, distance: 97.7
click at [68, 203] on div "Featured Search **** ​ SDXL Aeromesi v1.0 SDXL 1.0 MiaModel SDXL with built in …" at bounding box center [117, 176] width 235 height 352
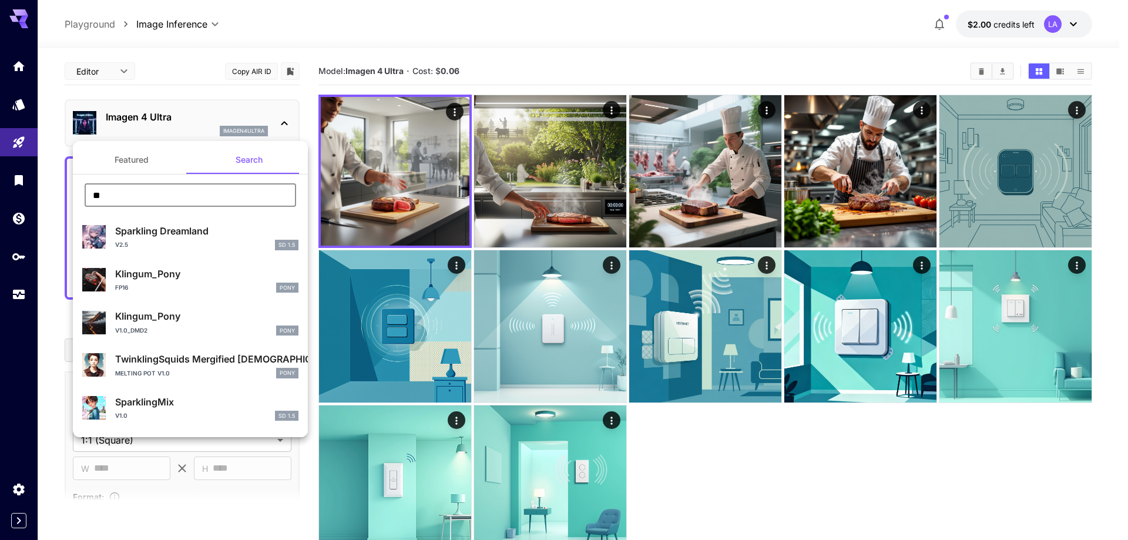
type input "*"
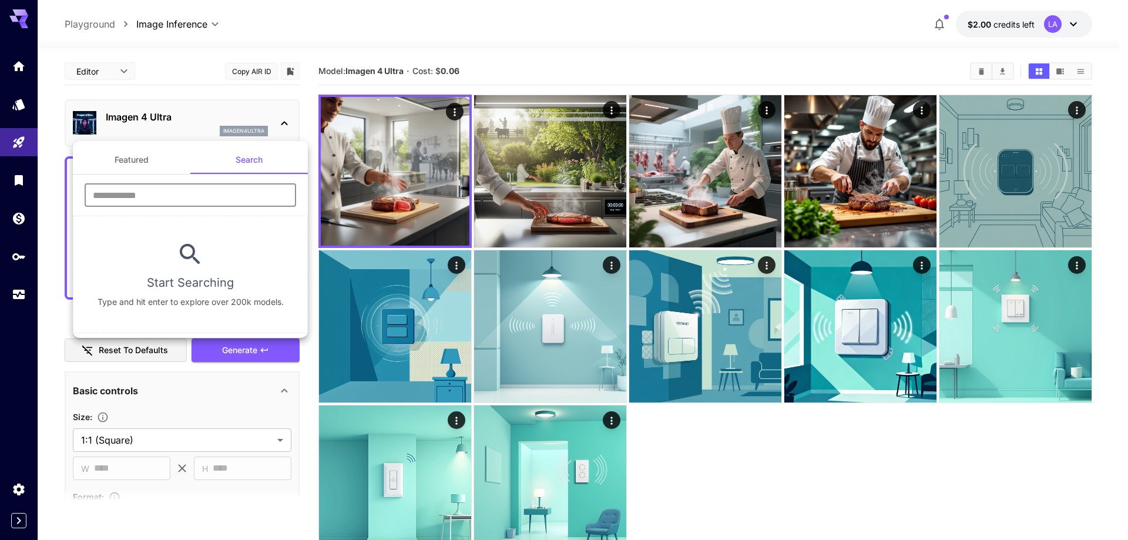
click at [112, 165] on button "Featured" at bounding box center [131, 160] width 117 height 28
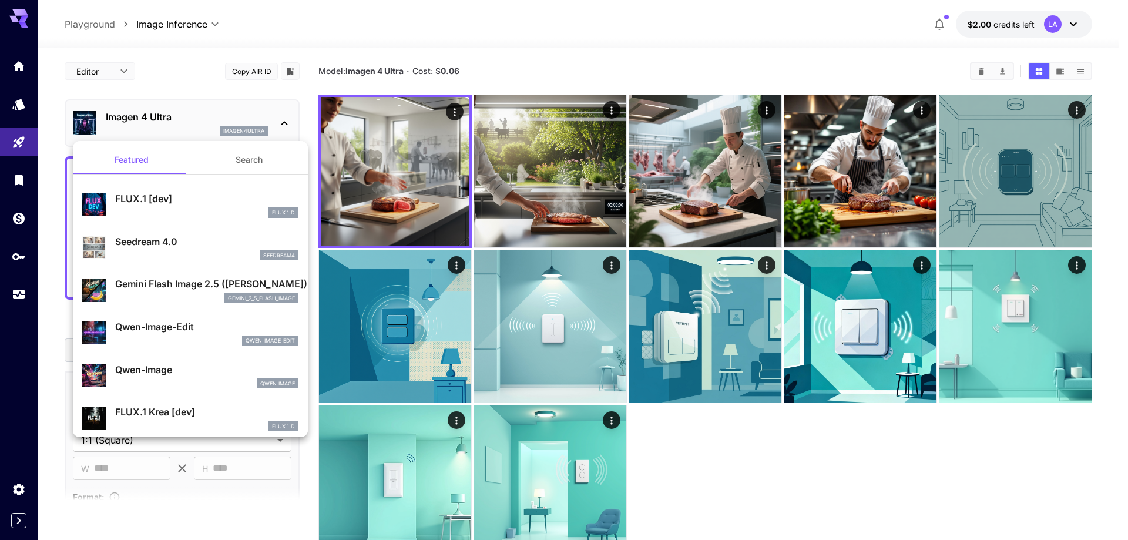
click at [179, 253] on div "seedream4" at bounding box center [206, 255] width 183 height 11
type input "**********"
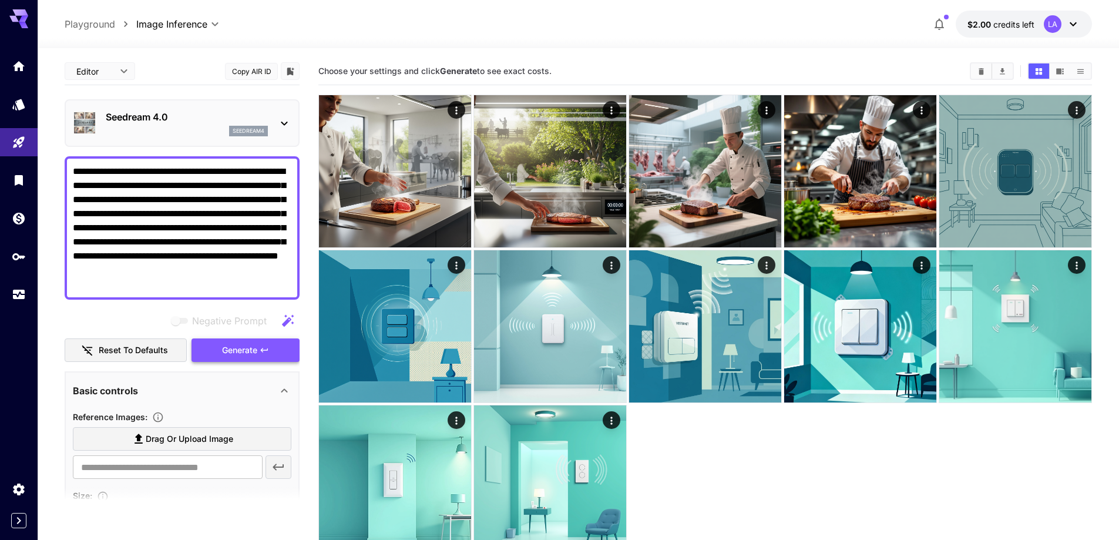
click at [234, 350] on span "Generate" at bounding box center [239, 350] width 35 height 15
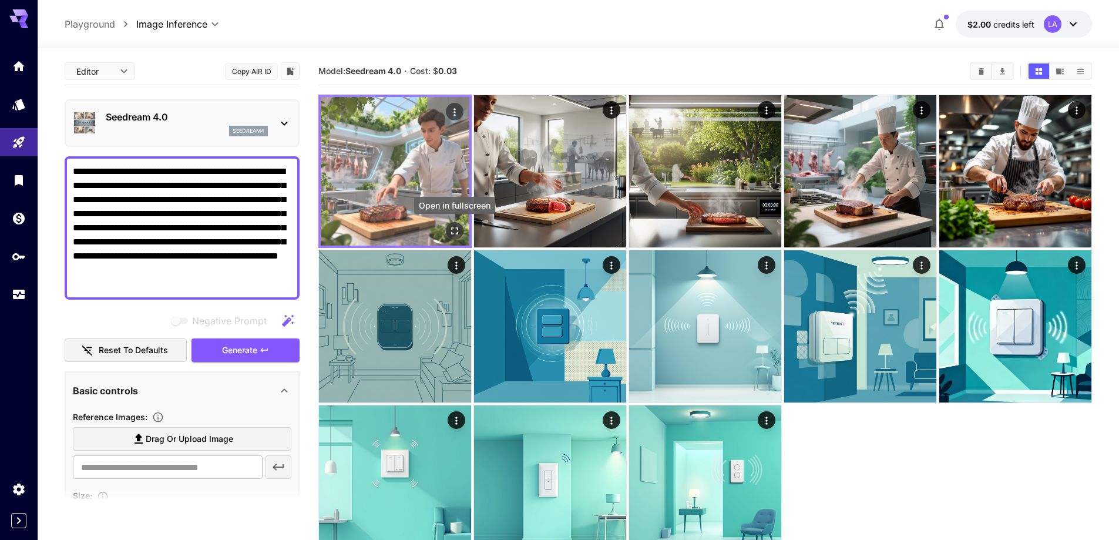
click at [455, 231] on icon "Open in fullscreen" at bounding box center [455, 231] width 12 height 12
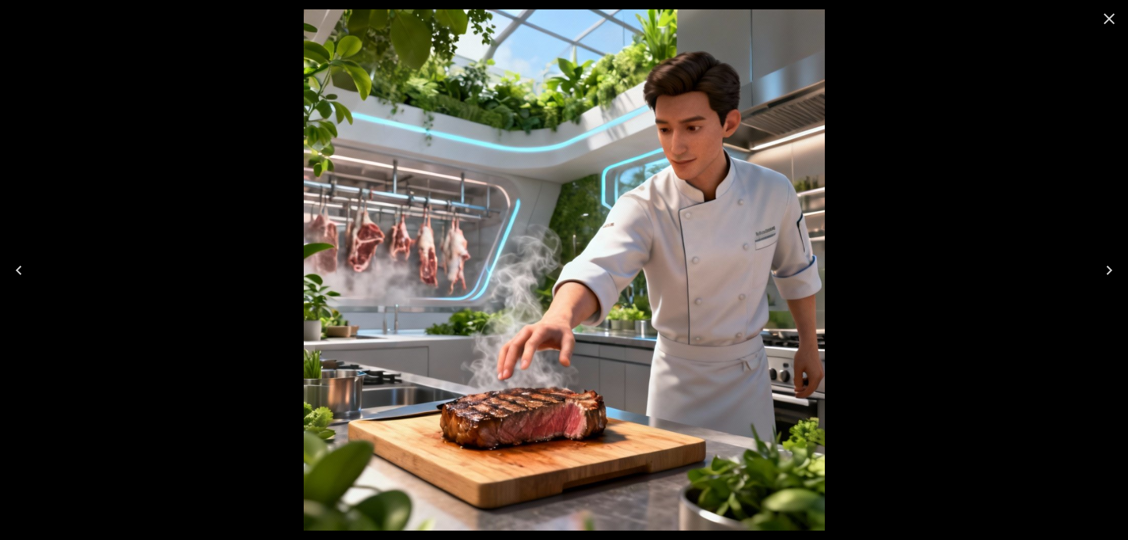
click at [1110, 21] on icon "Close" at bounding box center [1109, 18] width 19 height 19
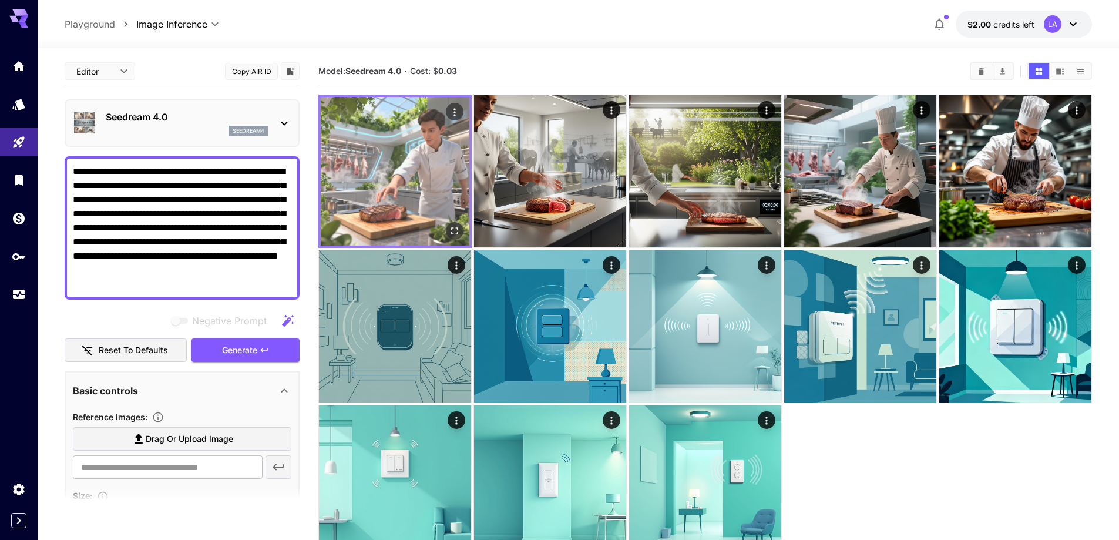
click at [434, 154] on img at bounding box center [395, 171] width 149 height 149
click at [426, 183] on img at bounding box center [395, 171] width 149 height 149
click at [455, 114] on icon "Actions" at bounding box center [455, 112] width 12 height 12
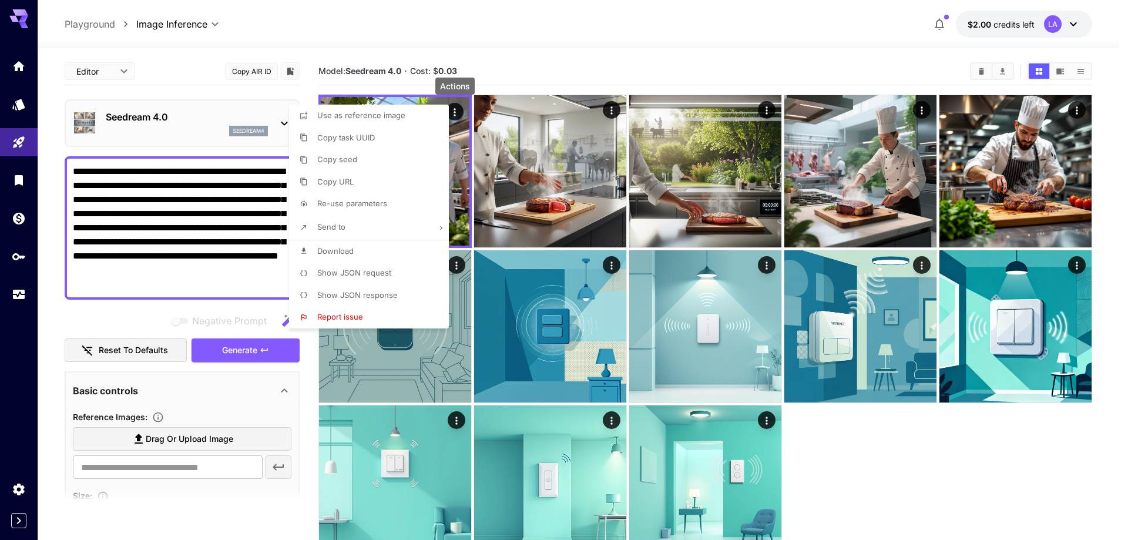
click at [162, 279] on div at bounding box center [564, 270] width 1128 height 540
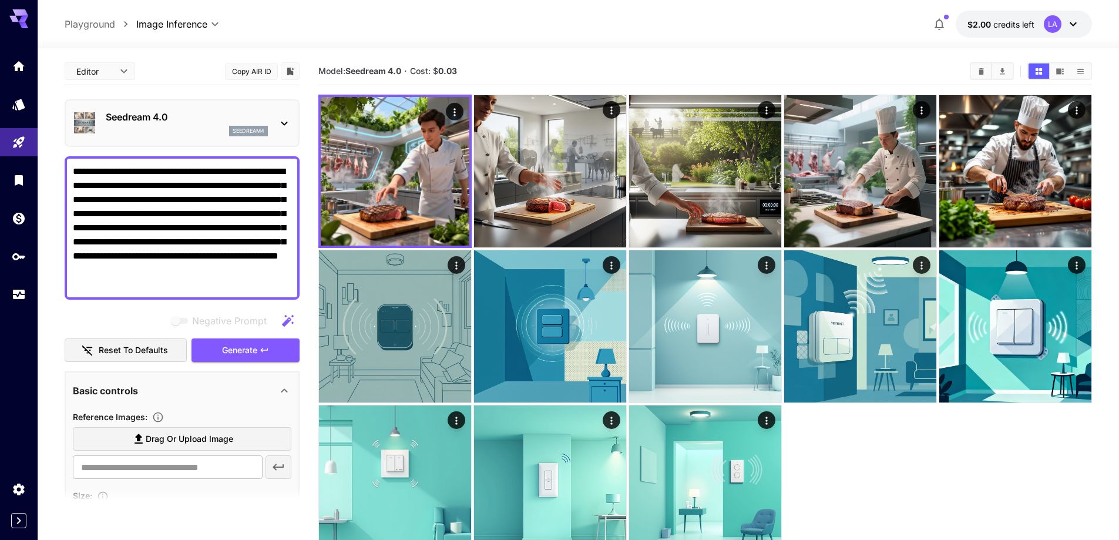
click at [189, 126] on div "seedream4" at bounding box center [187, 131] width 162 height 11
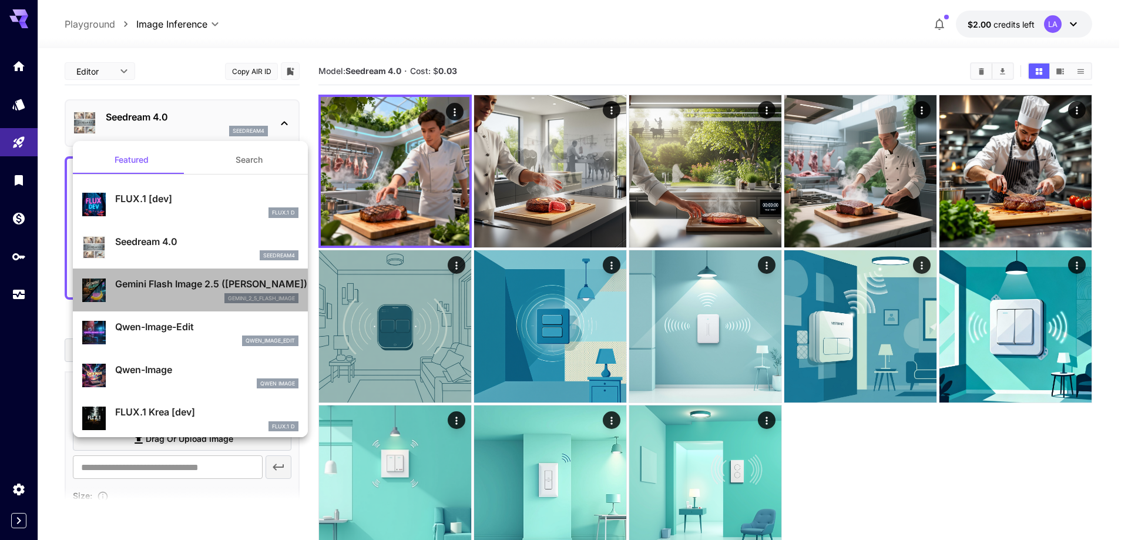
click at [201, 294] on div "gemini_2_5_flash_image" at bounding box center [206, 298] width 183 height 11
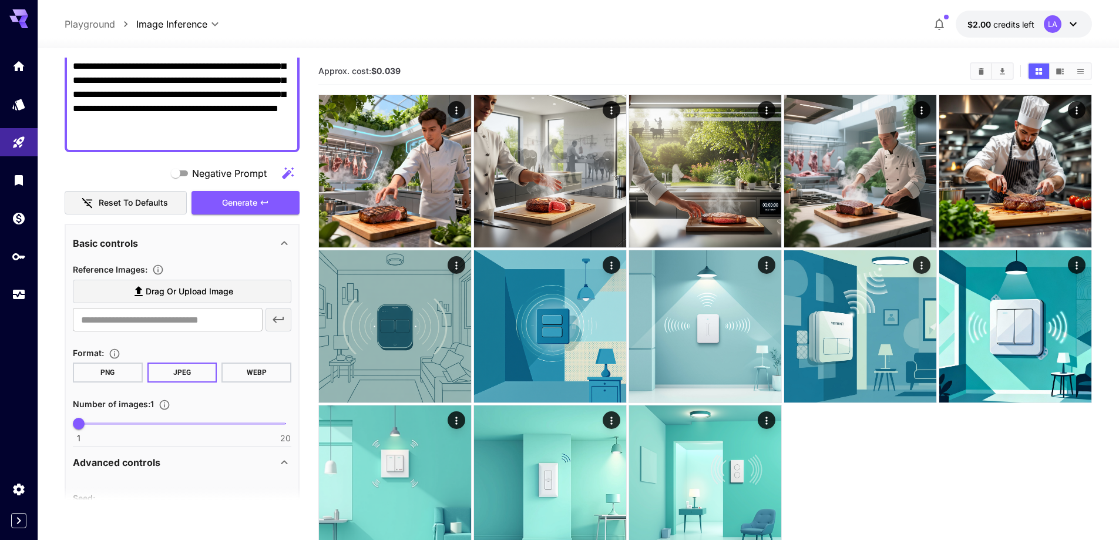
scroll to position [176, 0]
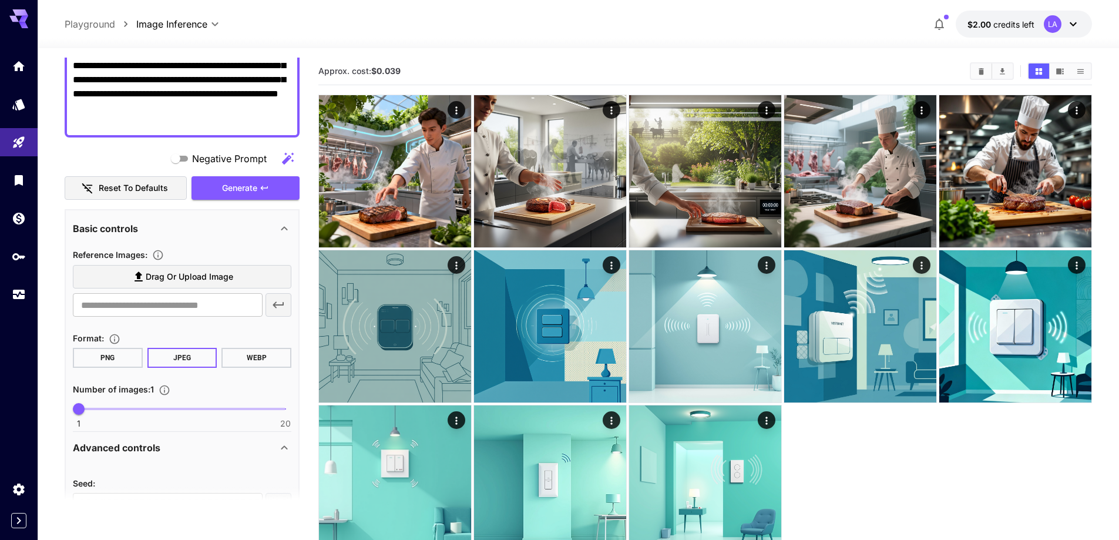
click at [103, 357] on button "PNG" at bounding box center [108, 358] width 70 height 20
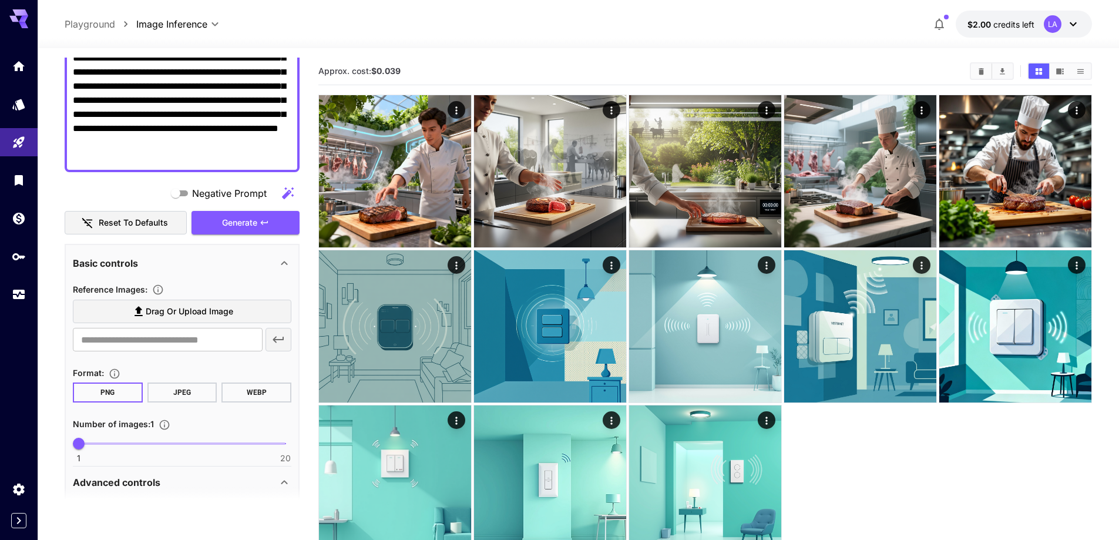
scroll to position [115, 0]
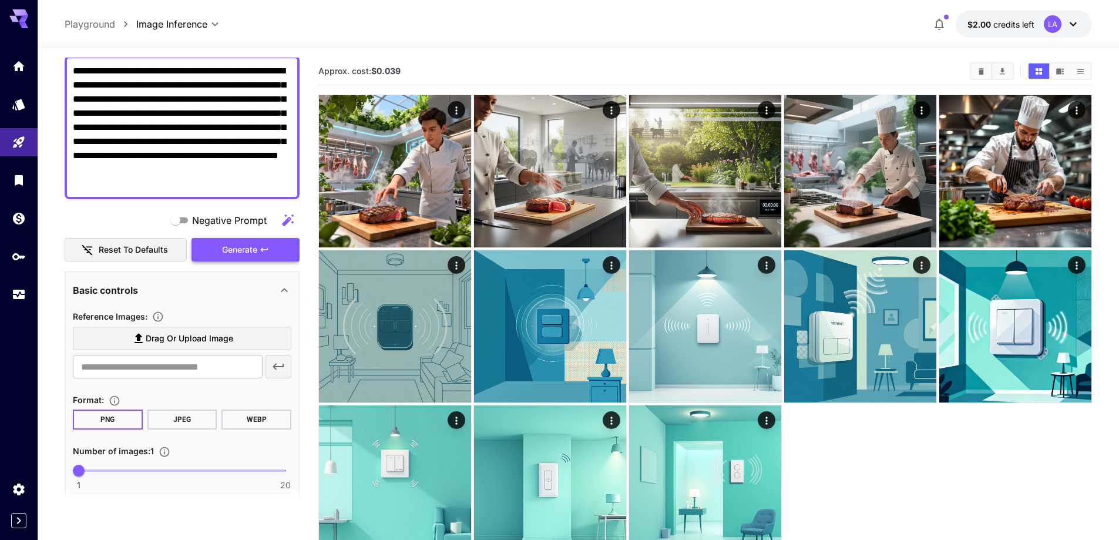
click at [239, 256] on span "Generate" at bounding box center [239, 250] width 35 height 15
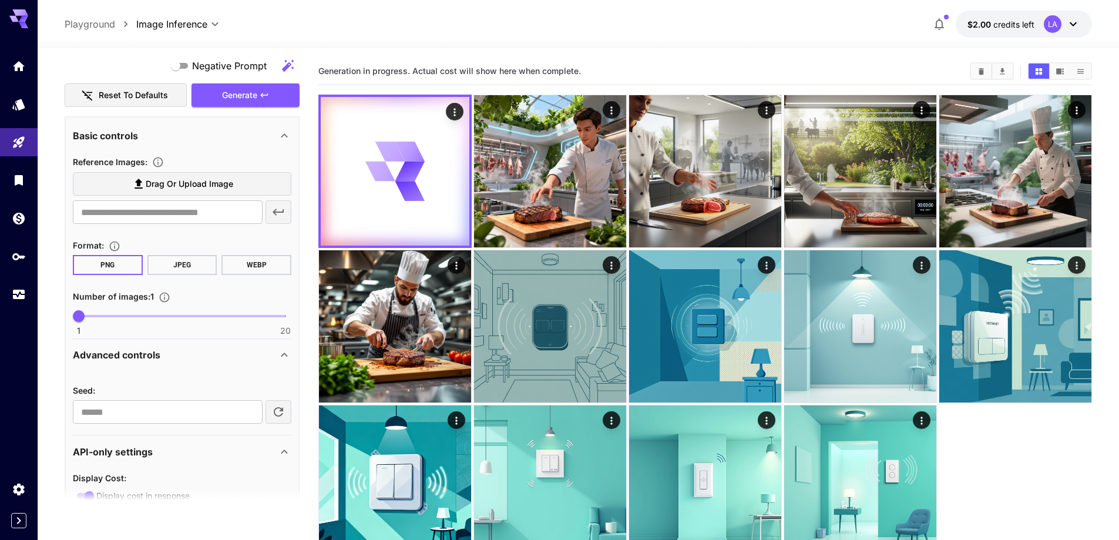
scroll to position [291, 0]
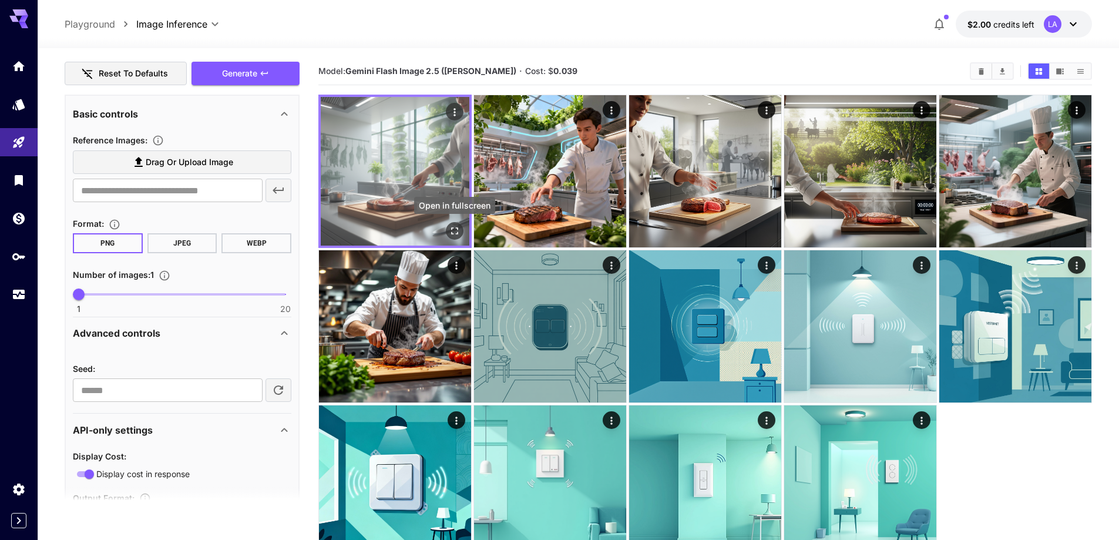
click at [451, 233] on icon "Open in fullscreen" at bounding box center [454, 230] width 7 height 7
click at [459, 109] on icon "Actions" at bounding box center [455, 112] width 12 height 12
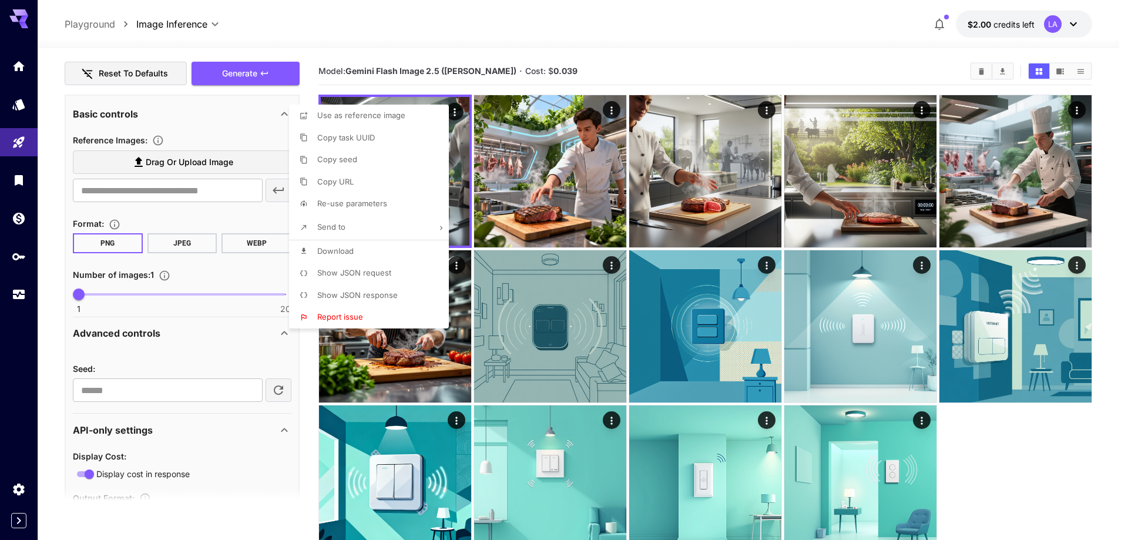
click at [575, 82] on div at bounding box center [564, 270] width 1128 height 540
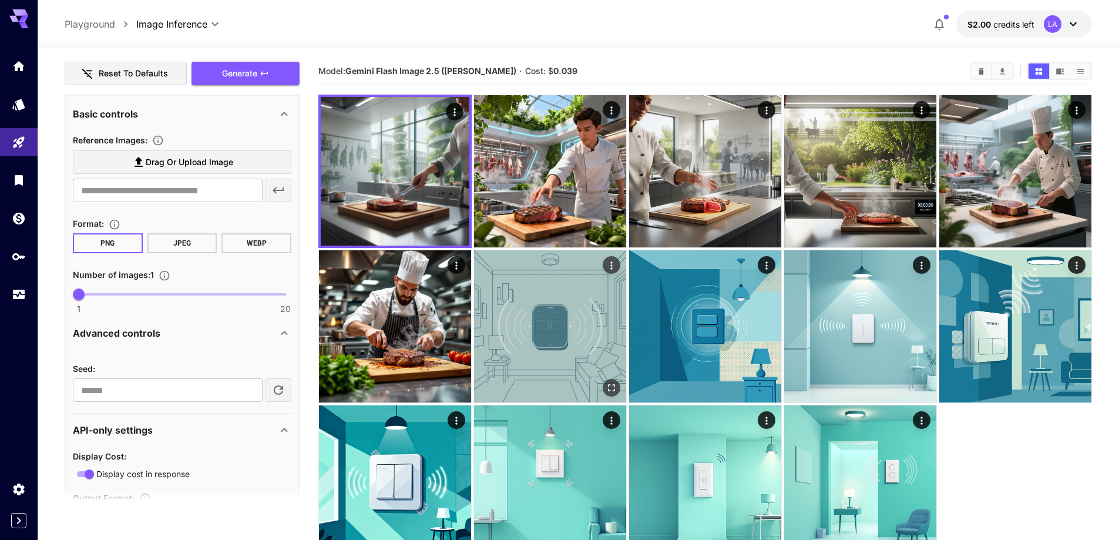
click at [584, 336] on img at bounding box center [550, 326] width 152 height 152
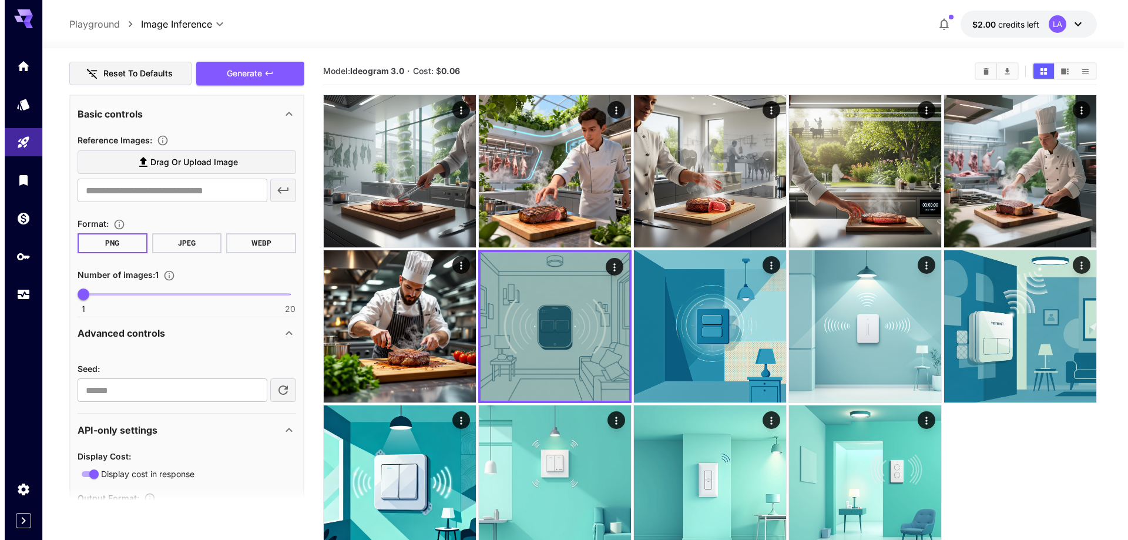
scroll to position [0, 0]
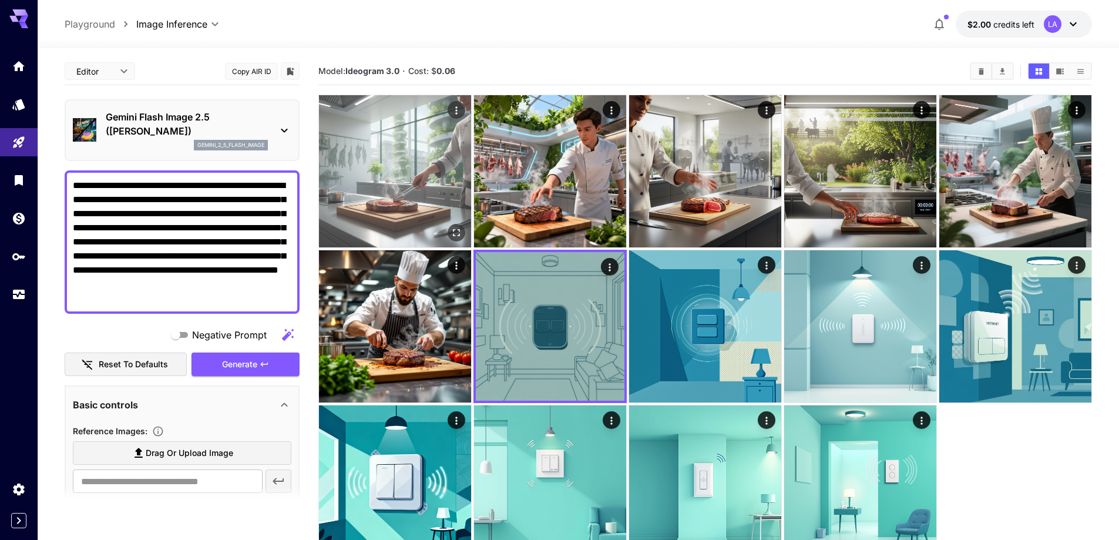
click at [410, 197] on img at bounding box center [395, 171] width 152 height 152
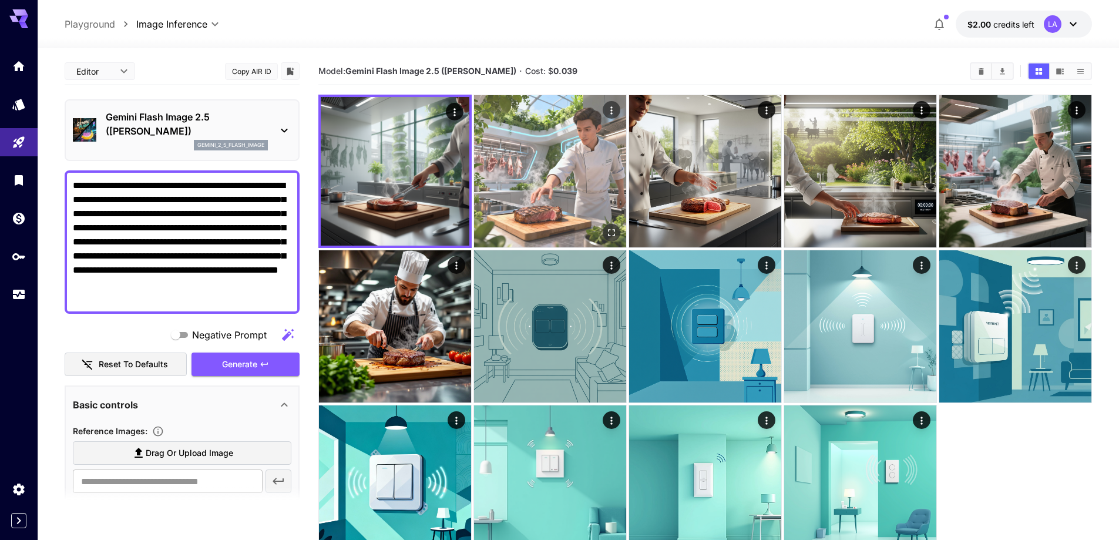
click at [531, 201] on img at bounding box center [550, 171] width 152 height 152
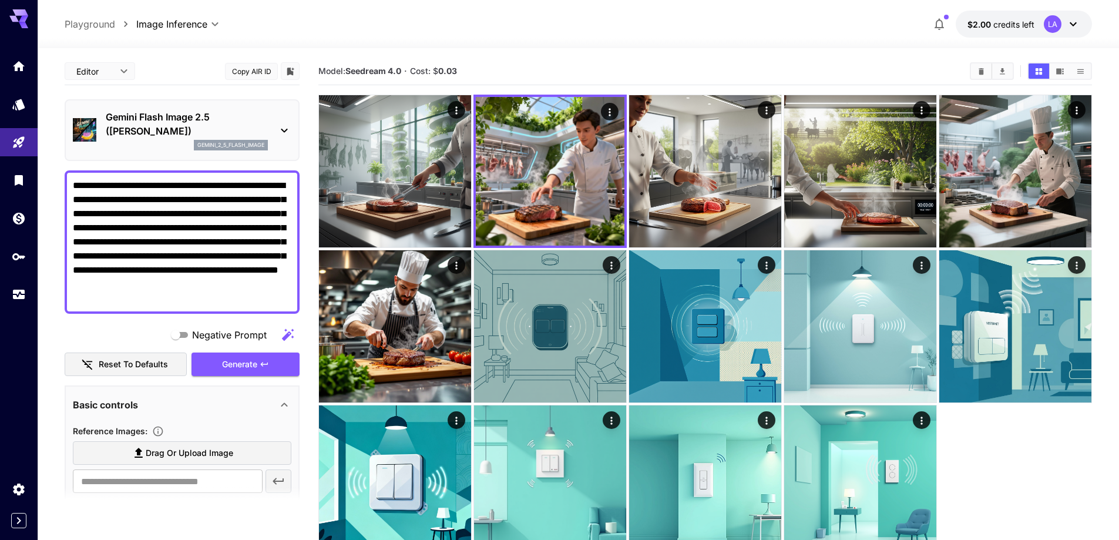
click at [540, 63] on div "Model: Seedream 4.0 · Cost: $ 0.03" at bounding box center [705, 71] width 774 height 18
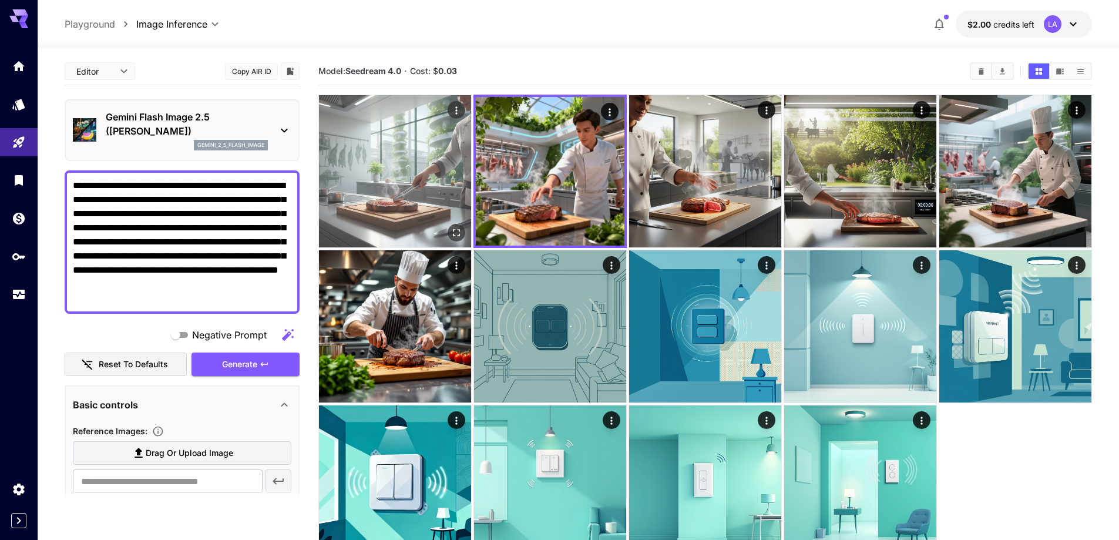
click at [459, 111] on icon "Actions" at bounding box center [457, 111] width 12 height 12
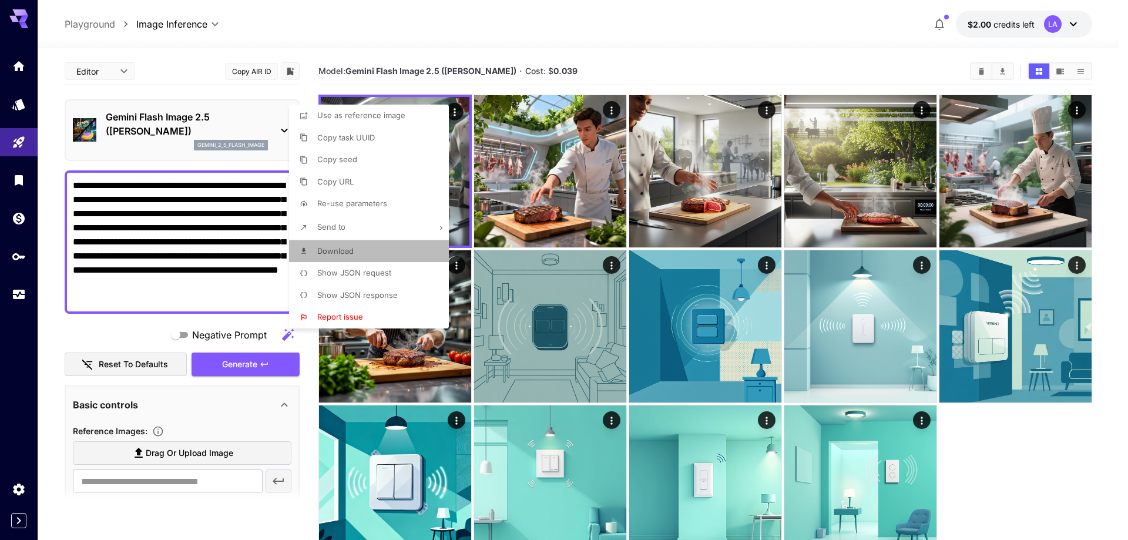
click at [405, 249] on li "Download" at bounding box center [372, 251] width 167 height 22
